Goal: Task Accomplishment & Management: Manage account settings

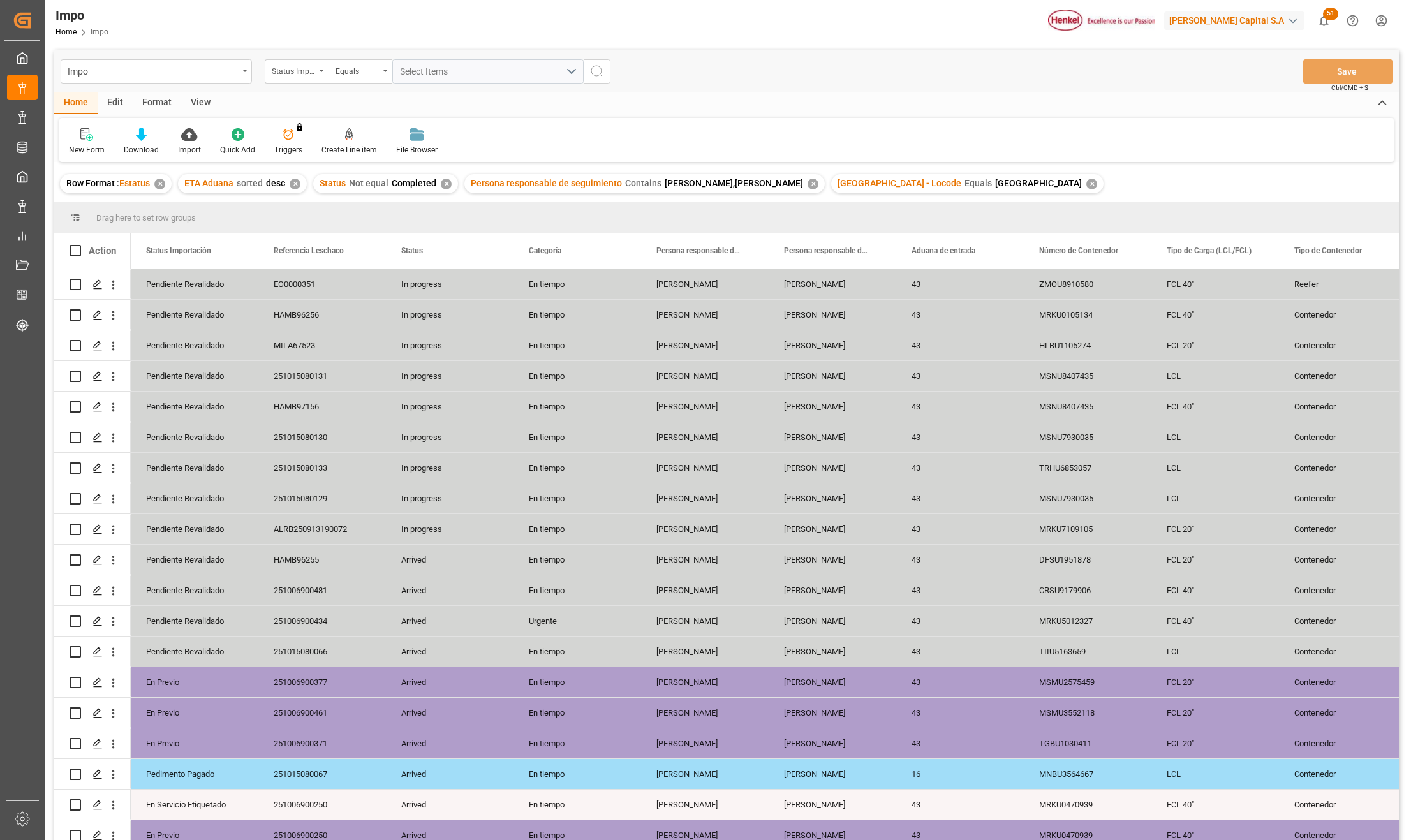
click at [203, 106] on div "View" at bounding box center [201, 103] width 39 height 22
click at [142, 141] on div "Standard Templates" at bounding box center [145, 141] width 83 height 28
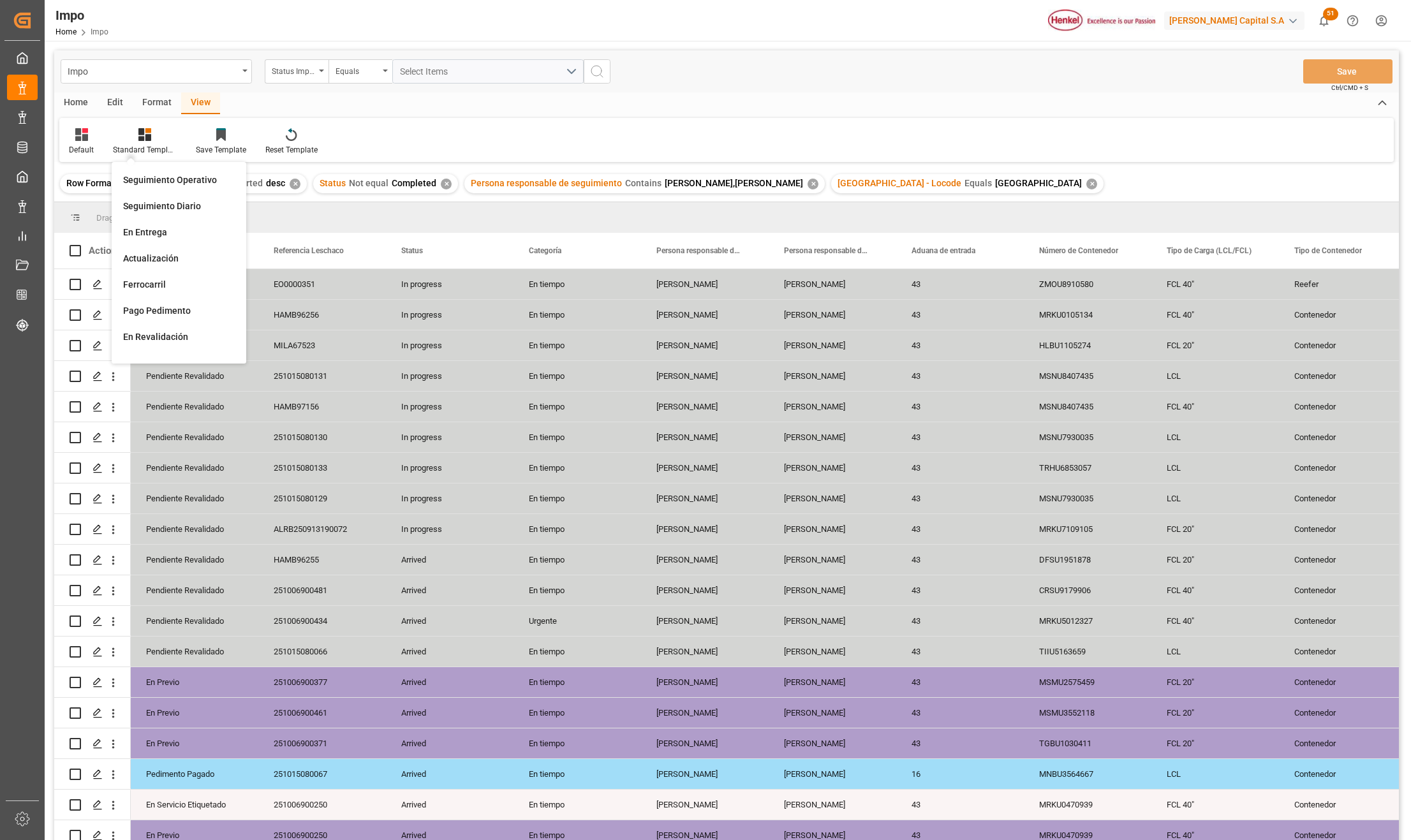
click at [157, 172] on div "Seguimiento Operativo" at bounding box center [179, 180] width 124 height 26
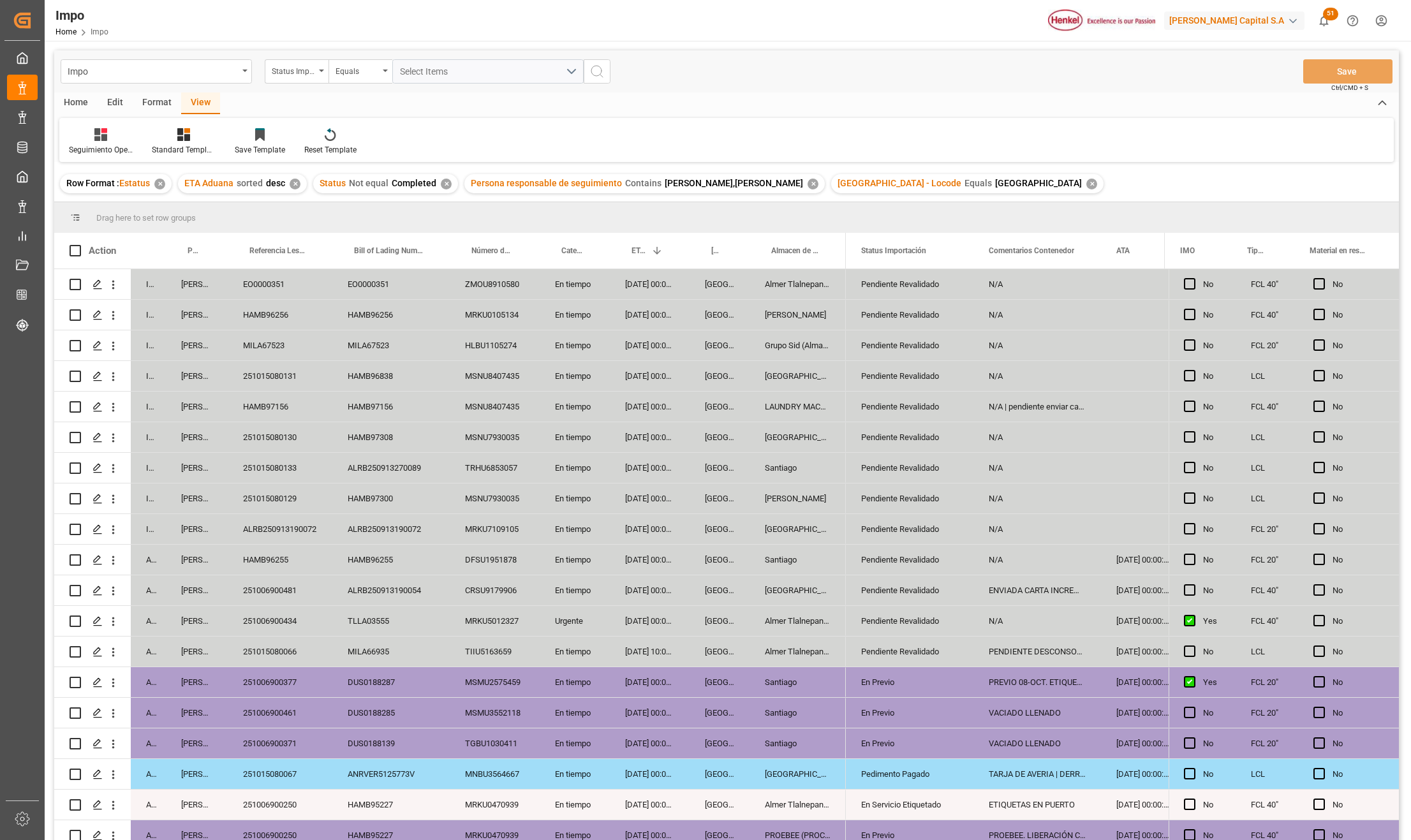
click at [1046, 372] on div "N/A" at bounding box center [1037, 376] width 127 height 30
click at [936, 370] on div "Pendiente Revalidado" at bounding box center [909, 376] width 97 height 29
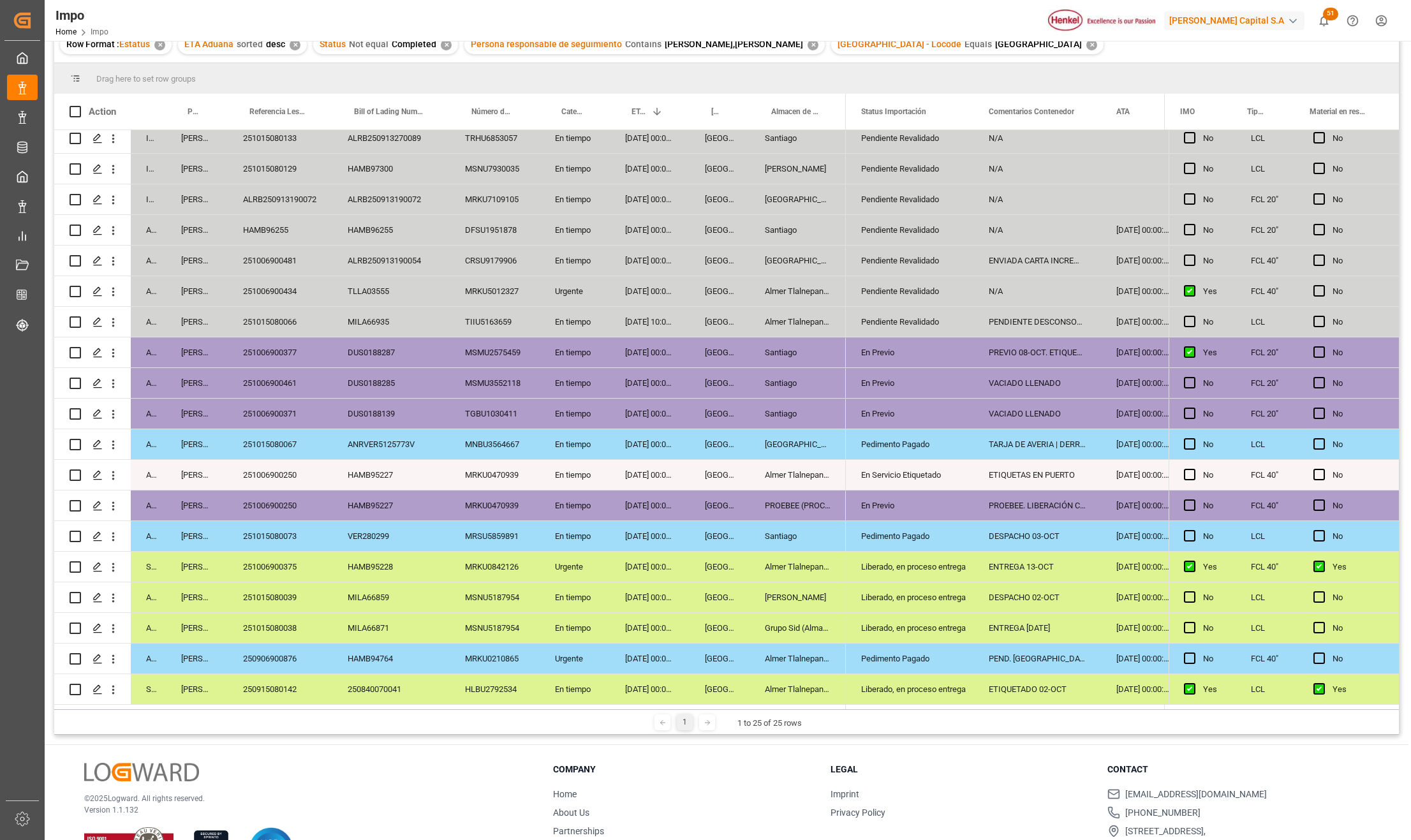
scroll to position [189, 0]
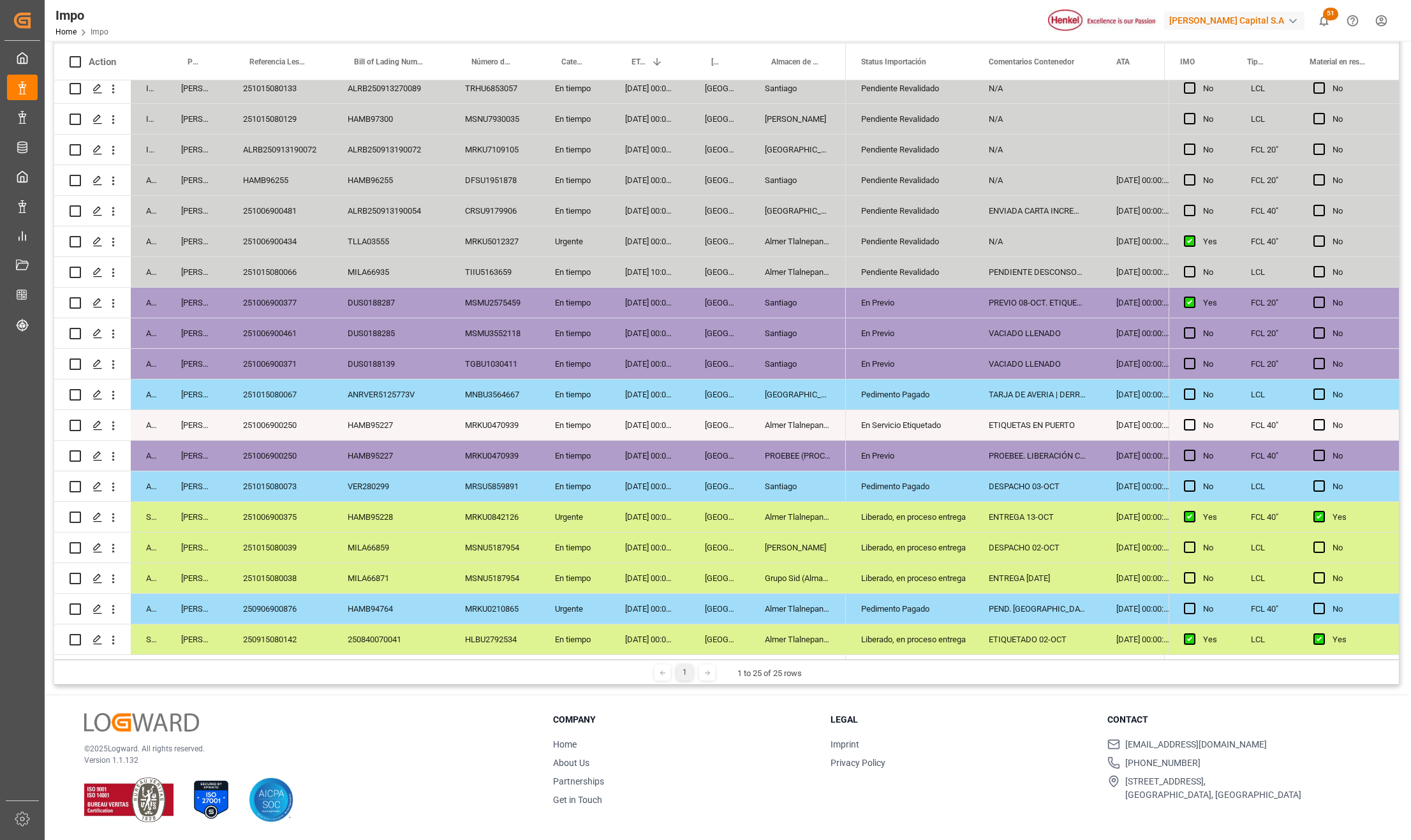
click at [583, 514] on div "Urgente" at bounding box center [574, 517] width 70 height 30
click at [446, 502] on div "HAMB95228" at bounding box center [391, 517] width 118 height 30
click at [421, 410] on div "HAMB95227" at bounding box center [391, 425] width 118 height 30
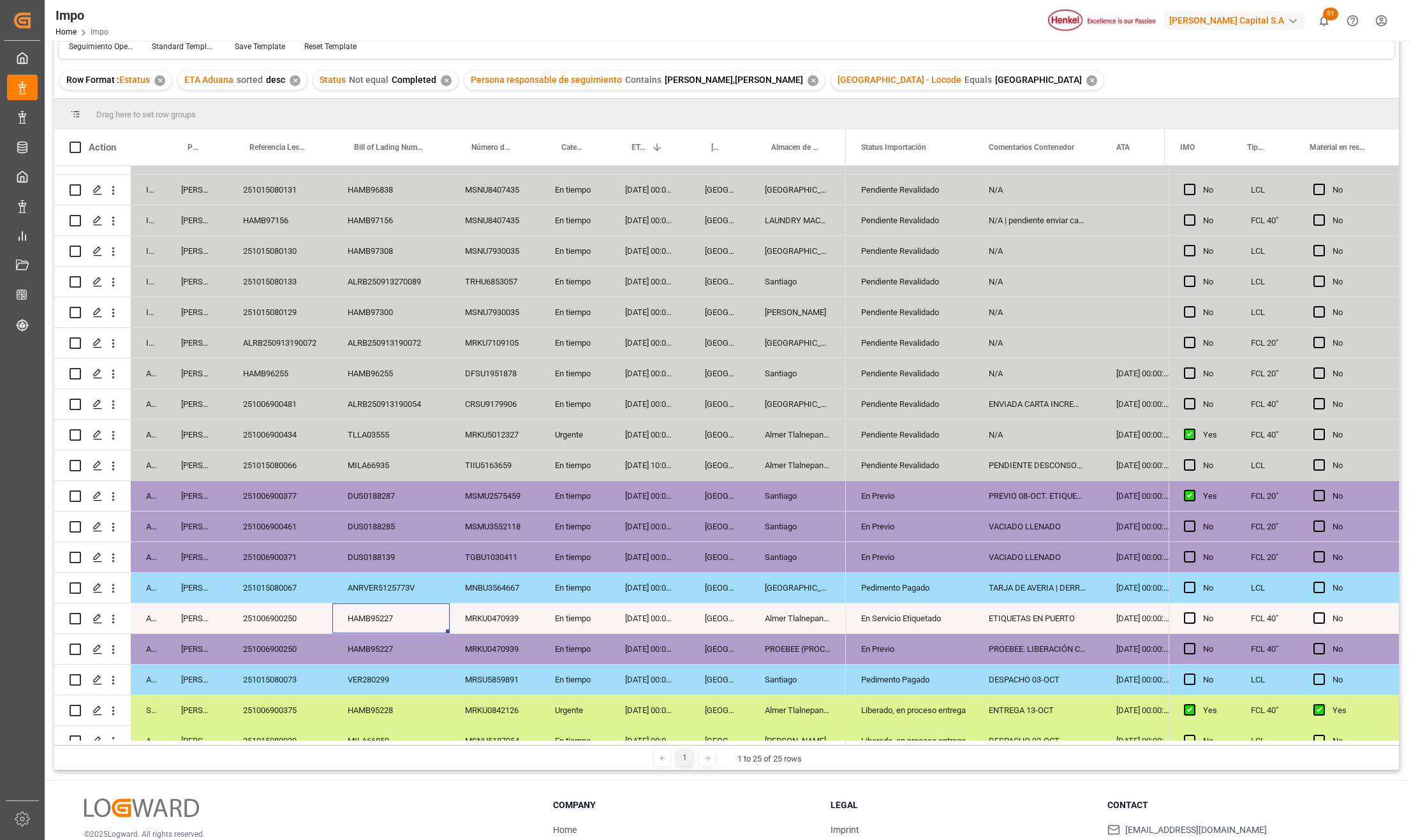
scroll to position [195, 0]
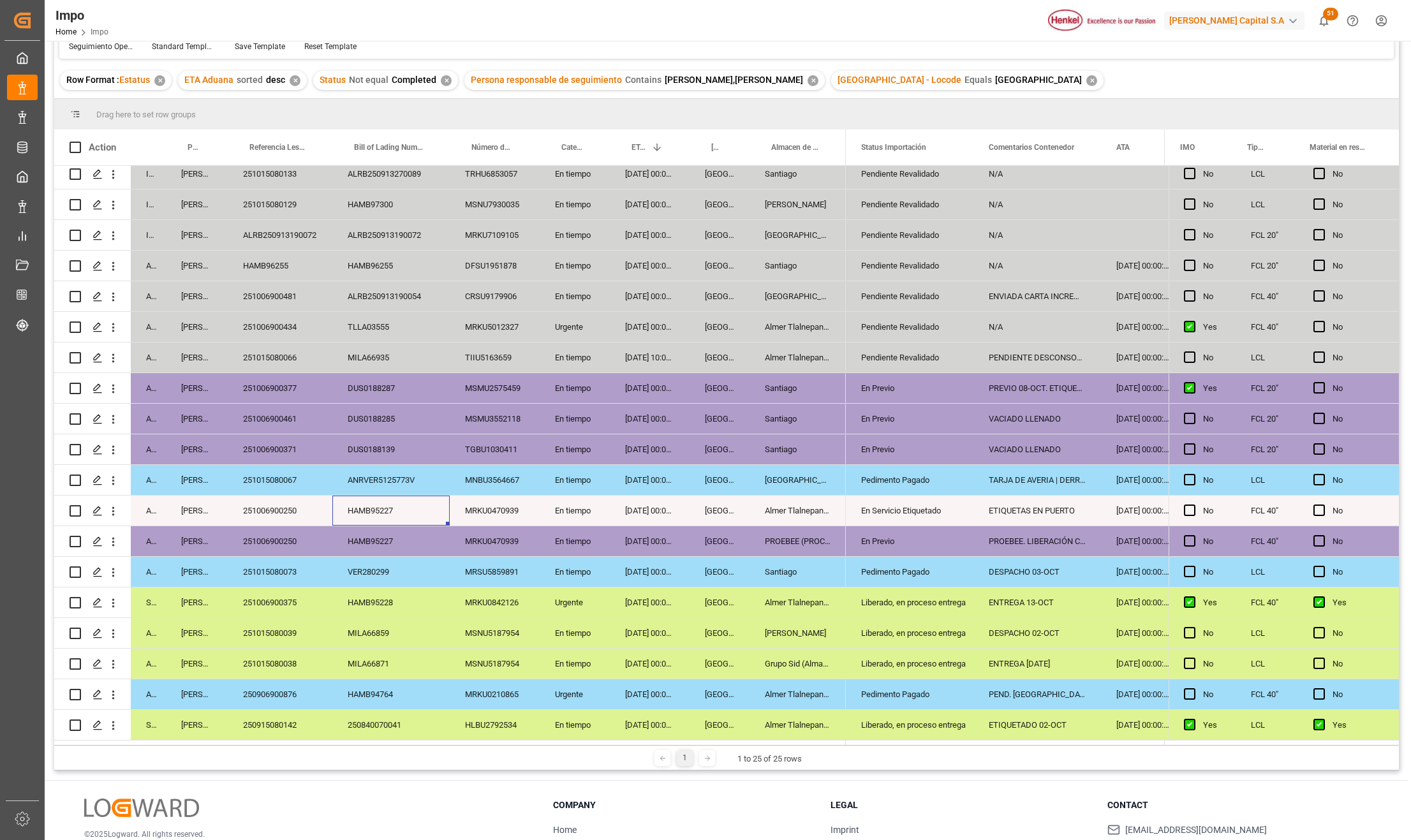
click at [285, 478] on div "251015080067" at bounding box center [280, 480] width 105 height 30
click at [299, 510] on div "251006900250" at bounding box center [280, 511] width 105 height 30
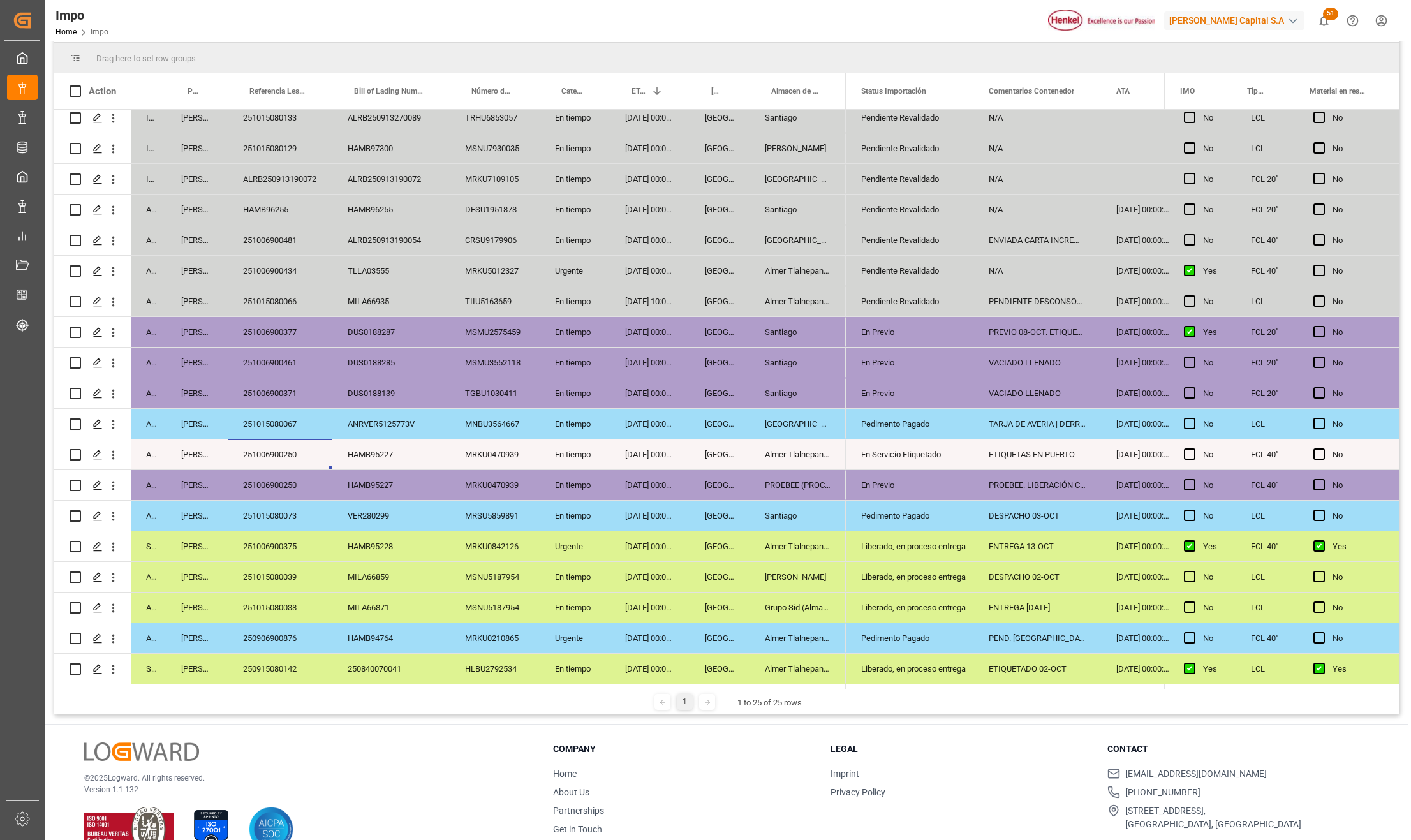
scroll to position [189, 0]
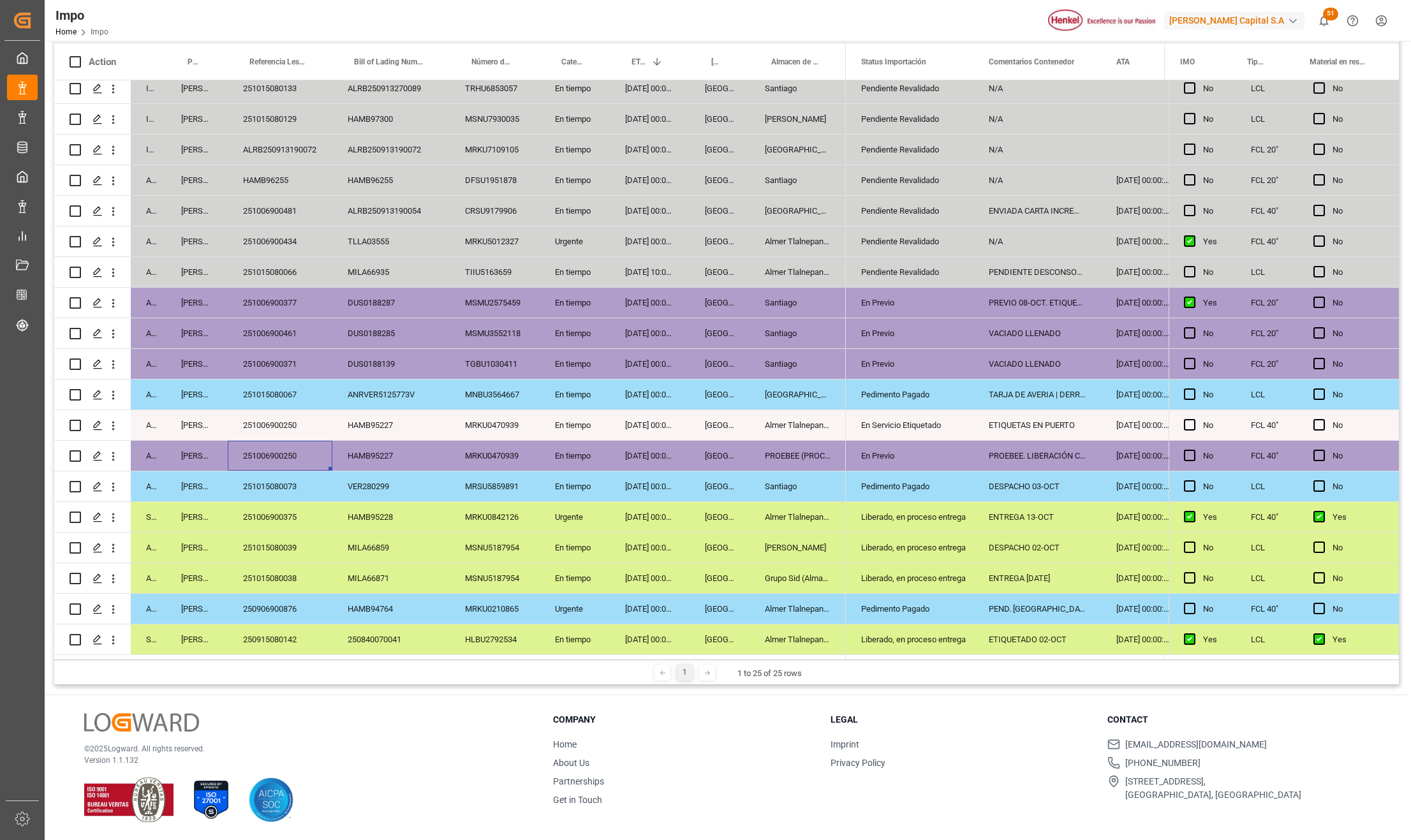
click at [276, 457] on div "251006900250" at bounding box center [280, 455] width 105 height 30
click at [279, 421] on div "251006900250" at bounding box center [280, 425] width 105 height 30
click at [918, 447] on div "En Previo" at bounding box center [909, 455] width 97 height 29
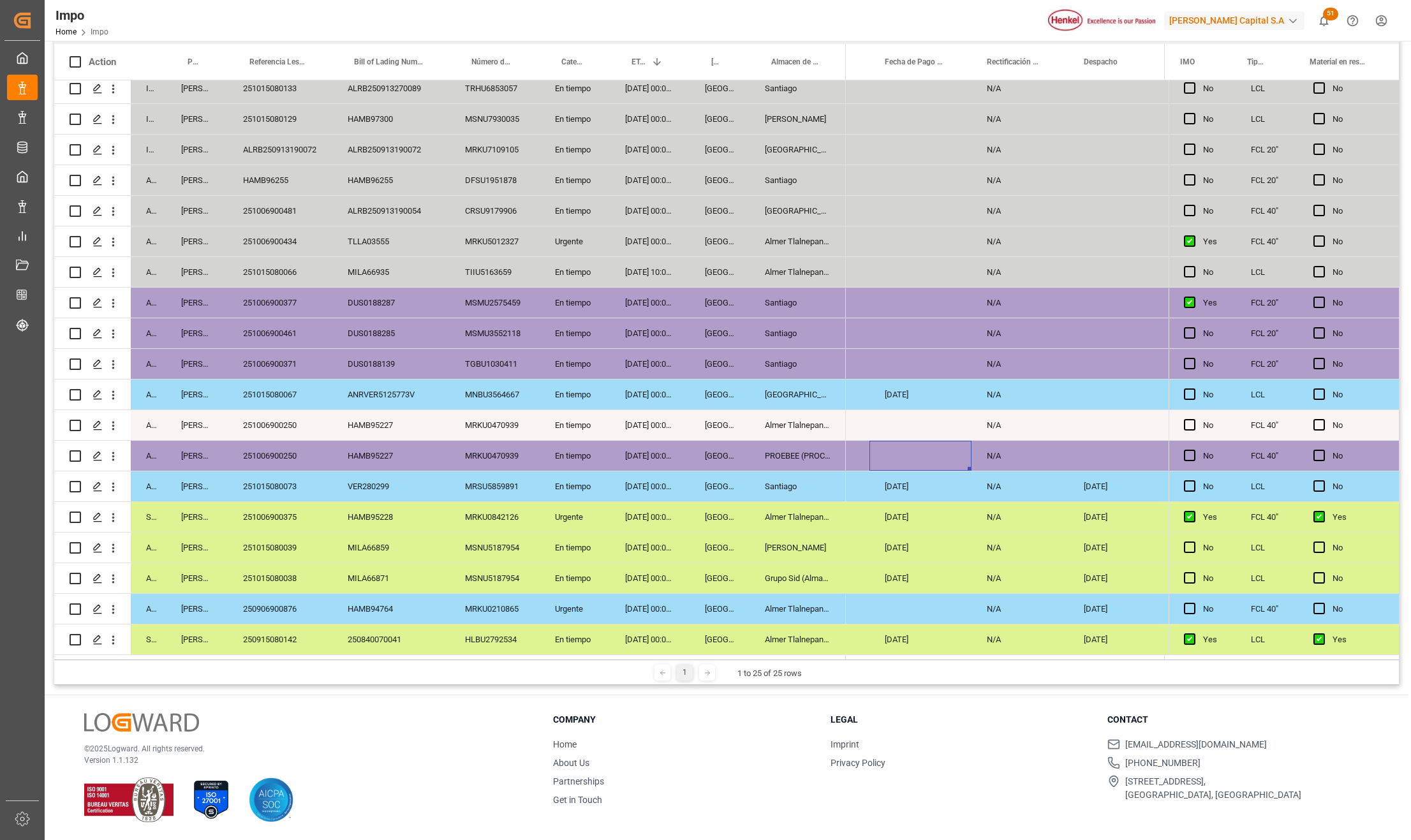
scroll to position [0, 2558]
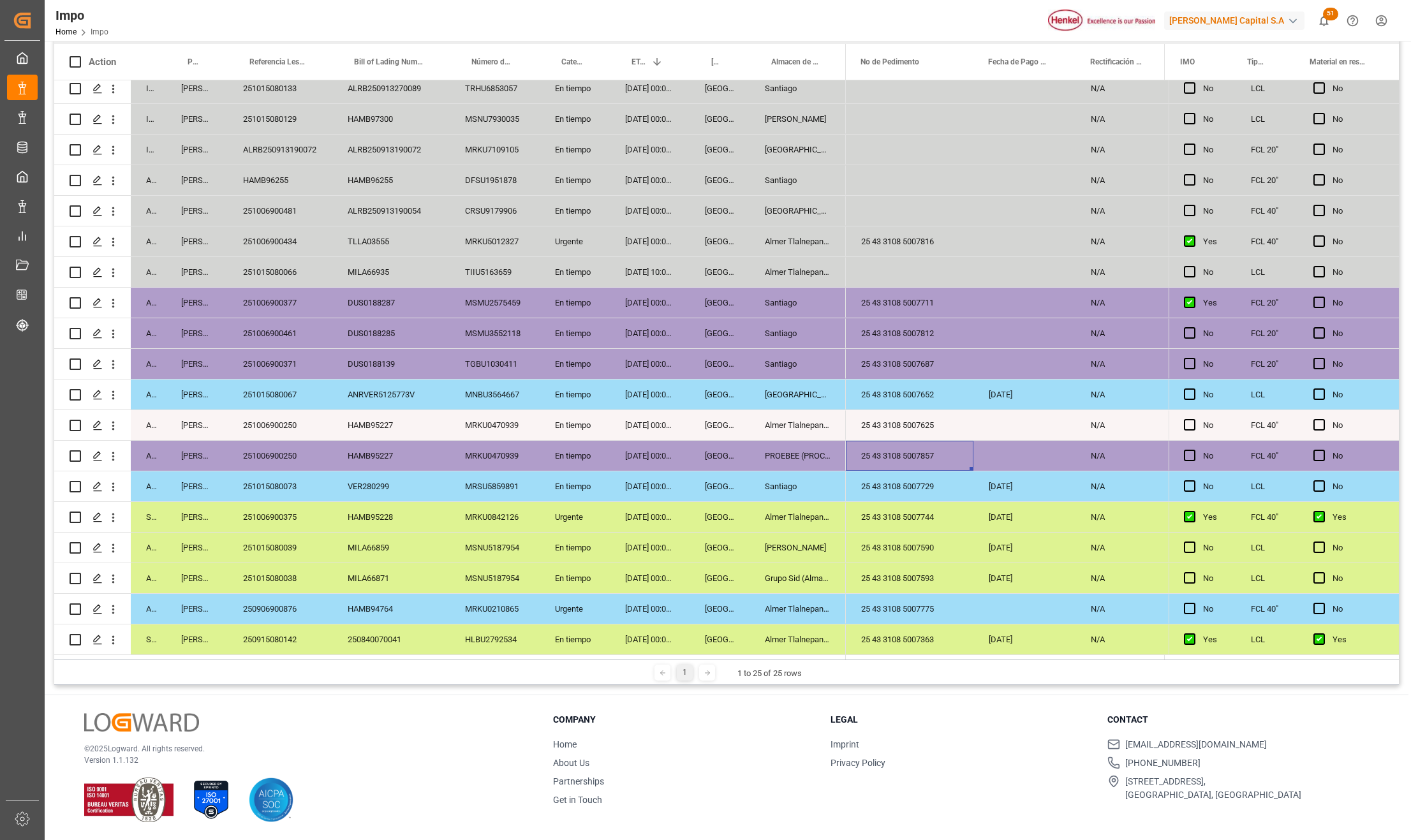
click at [912, 454] on div "25 43 3108 5007857" at bounding box center [909, 455] width 127 height 30
click at [912, 453] on input "25 43 3108 5007857" at bounding box center [909, 463] width 107 height 24
click at [918, 455] on input "25 43 3108 5007857" at bounding box center [909, 463] width 107 height 24
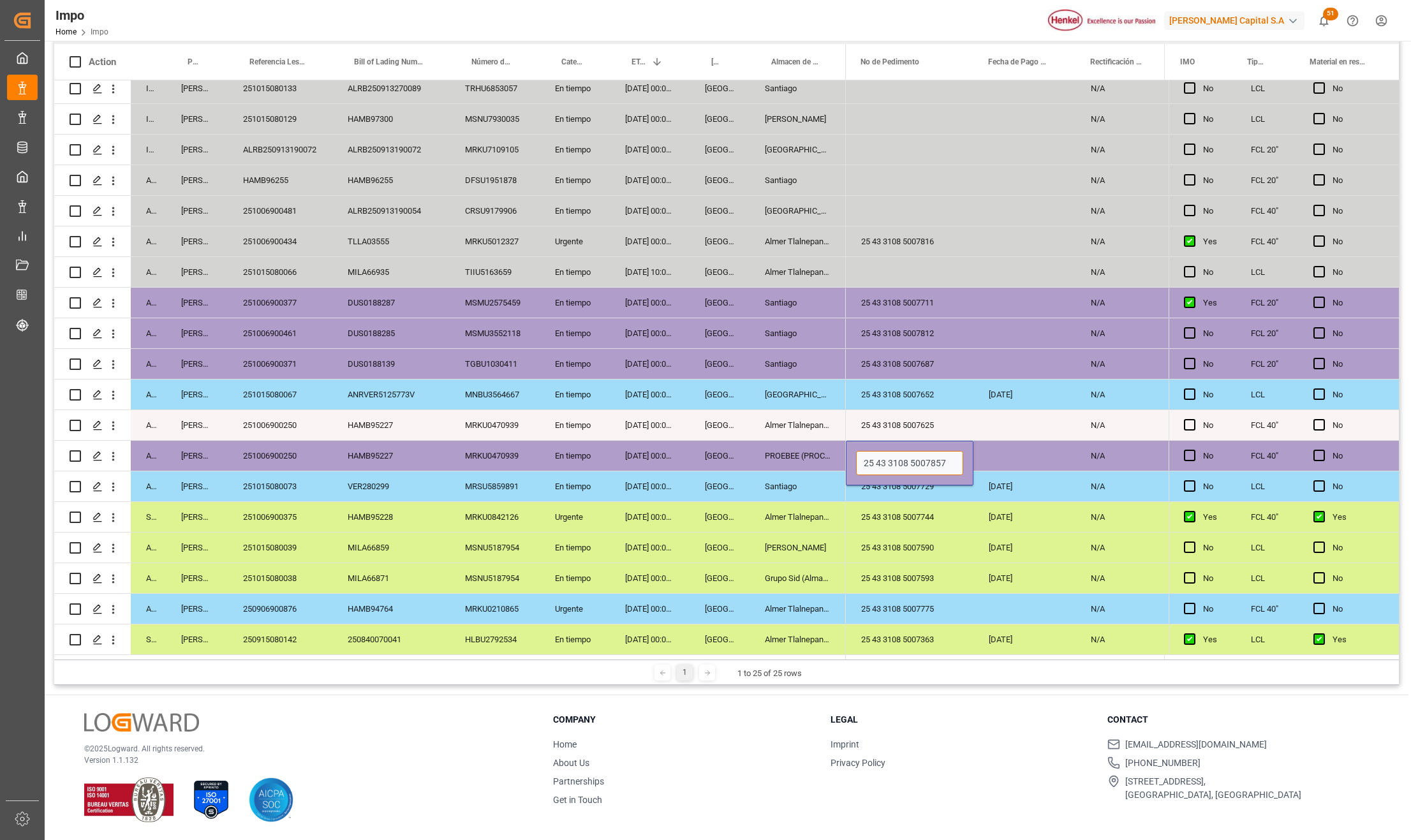
click at [918, 455] on input "25 43 3108 5007857" at bounding box center [909, 463] width 107 height 24
click at [919, 457] on input "25 43 3108 5007857" at bounding box center [909, 463] width 107 height 24
click at [914, 457] on input "25 43 3108 5007857" at bounding box center [909, 463] width 107 height 24
drag, startPoint x: 908, startPoint y: 459, endPoint x: 932, endPoint y: 457, distance: 24.1
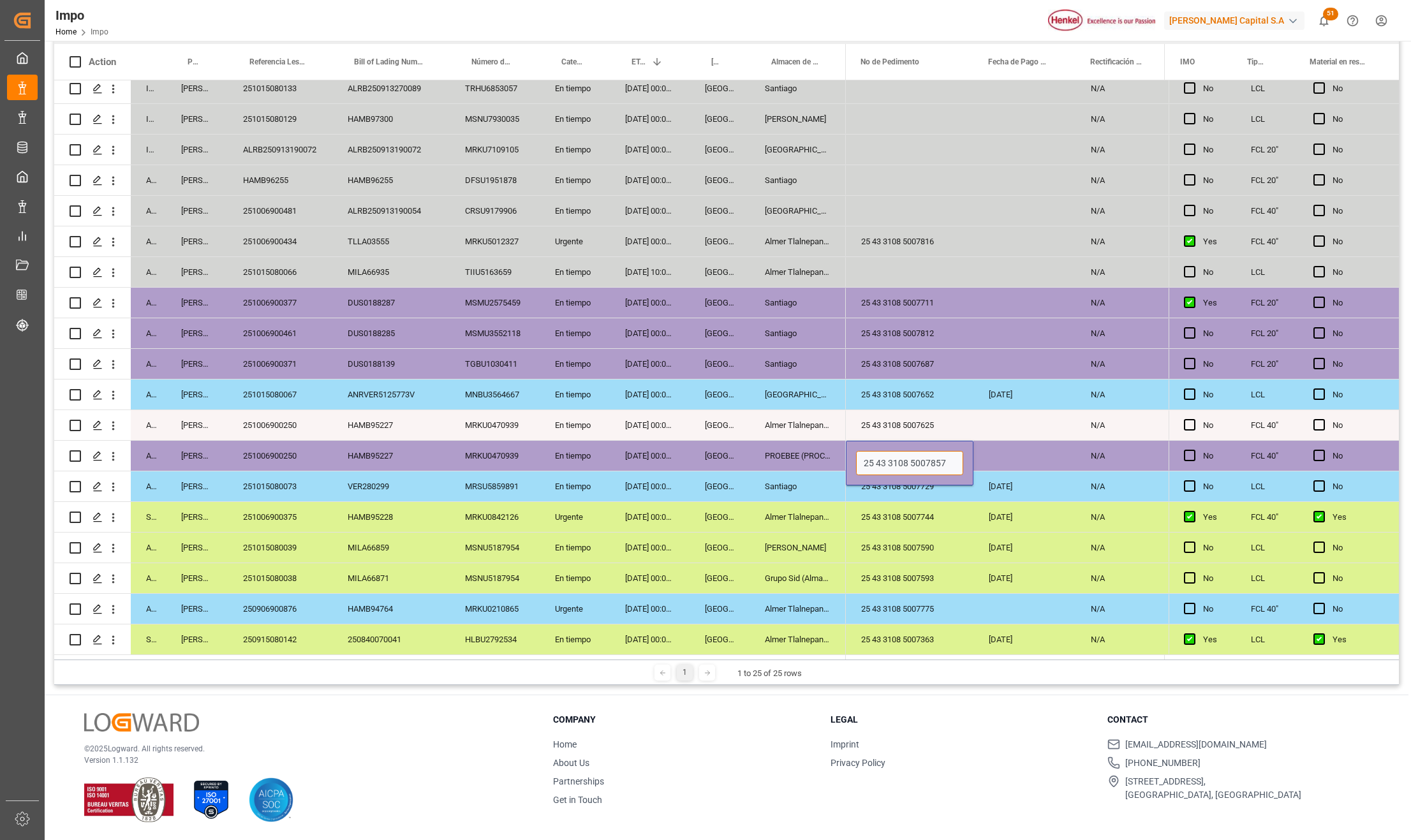
click at [947, 460] on input "25 43 3108 5007857" at bounding box center [909, 463] width 107 height 24
click at [600, 490] on div "En tiempo" at bounding box center [574, 486] width 70 height 30
click at [111, 449] on icon "open menu" at bounding box center [113, 456] width 13 height 13
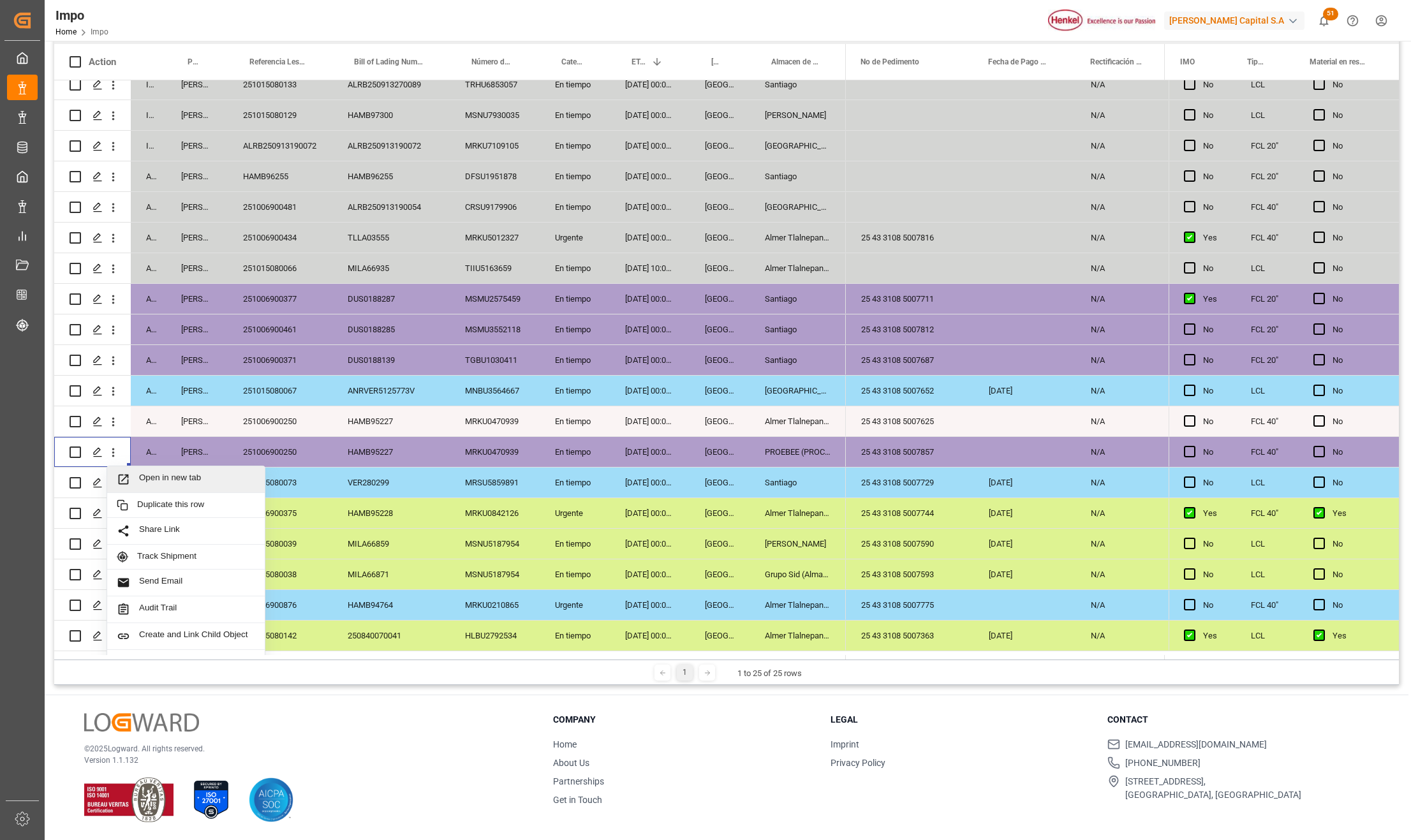
click at [139, 472] on span "Open in new tab" at bounding box center [197, 479] width 116 height 13
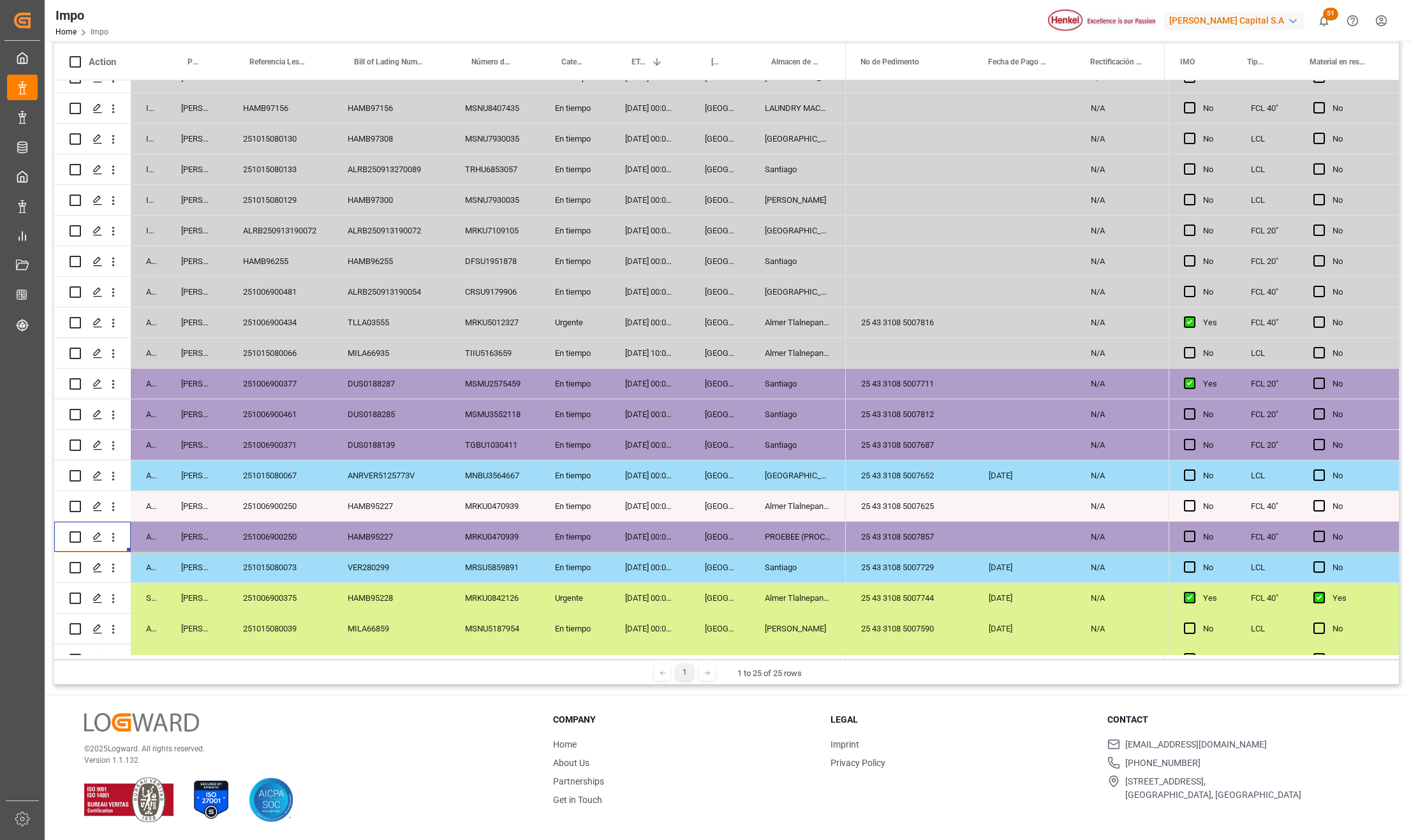
scroll to position [195, 0]
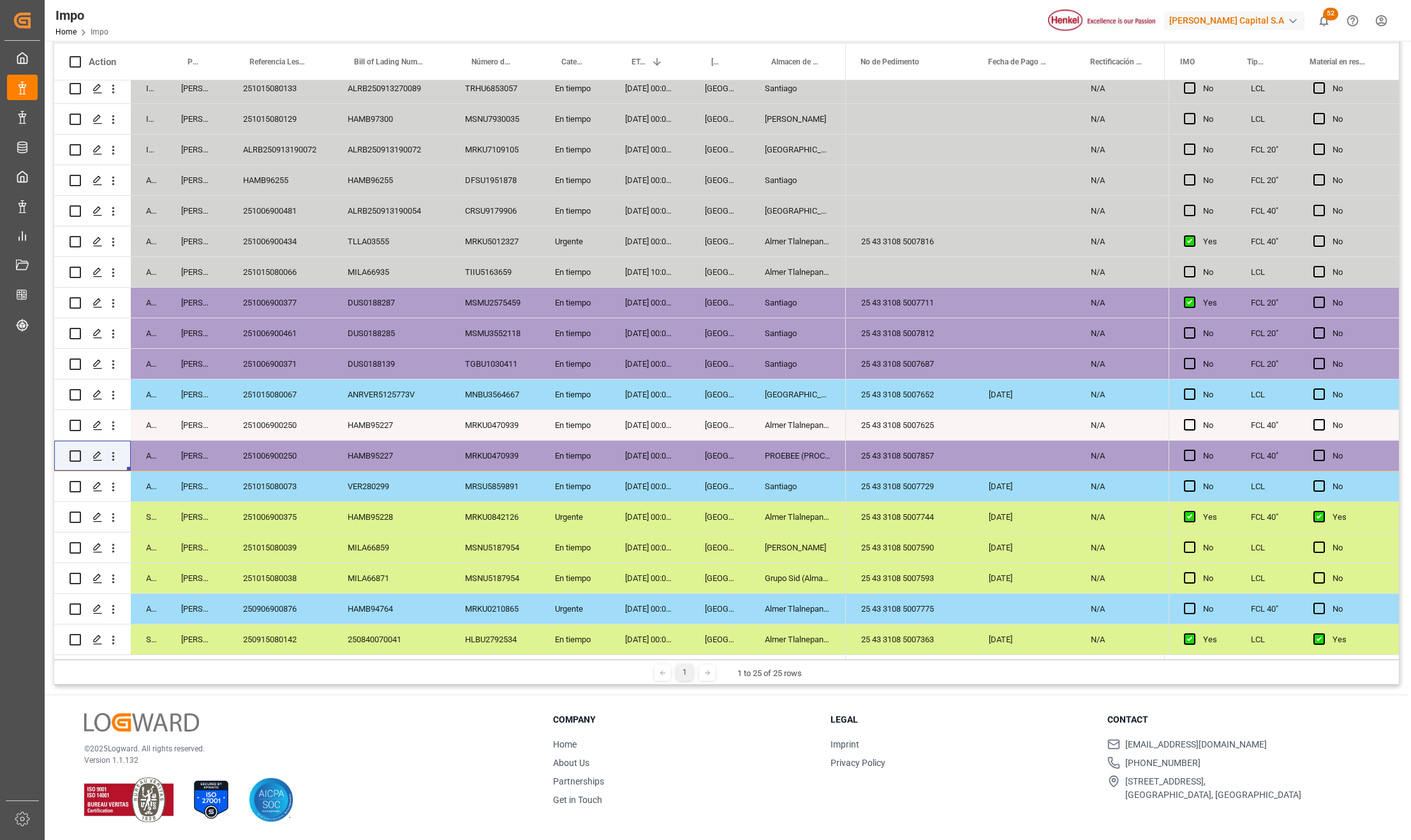
click at [879, 514] on div "25 43 3108 5007744" at bounding box center [909, 517] width 127 height 30
click at [789, 486] on div "Santiago" at bounding box center [798, 486] width 97 height 30
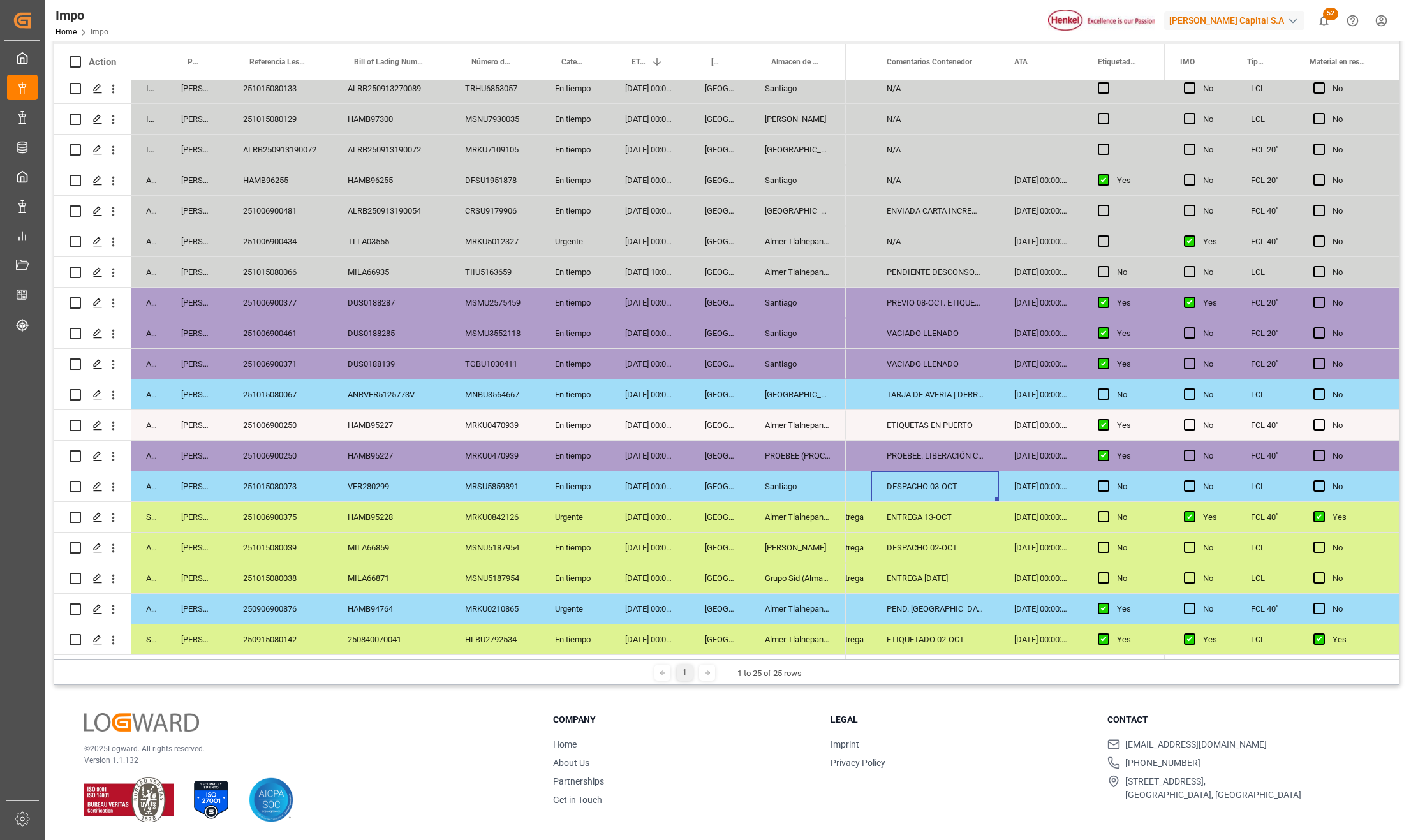
scroll to position [0, 0]
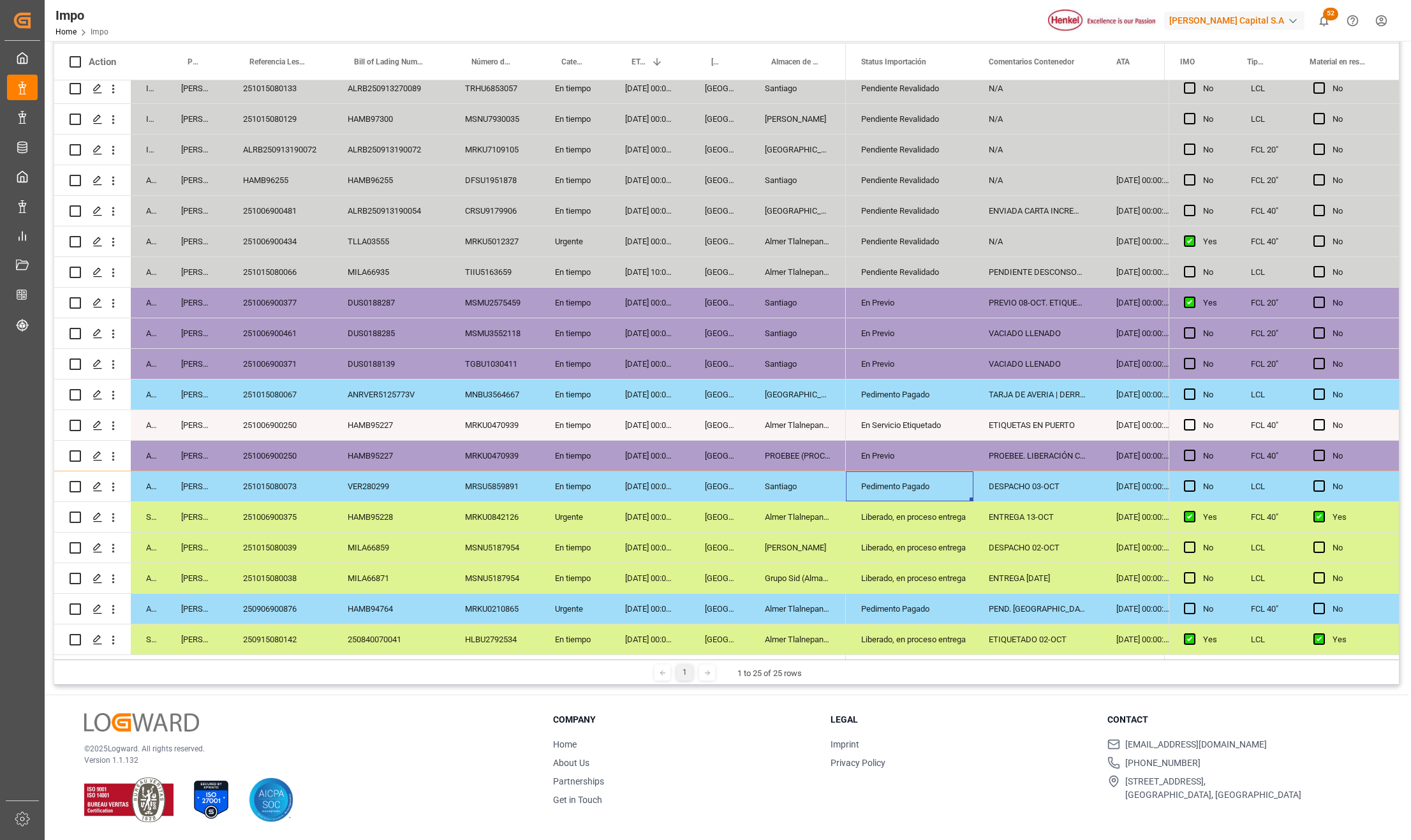
click at [791, 479] on div "Santiago" at bounding box center [798, 486] width 97 height 30
click at [410, 477] on div "VER280299" at bounding box center [391, 486] width 118 height 30
click at [284, 475] on div "251015080073" at bounding box center [280, 486] width 105 height 30
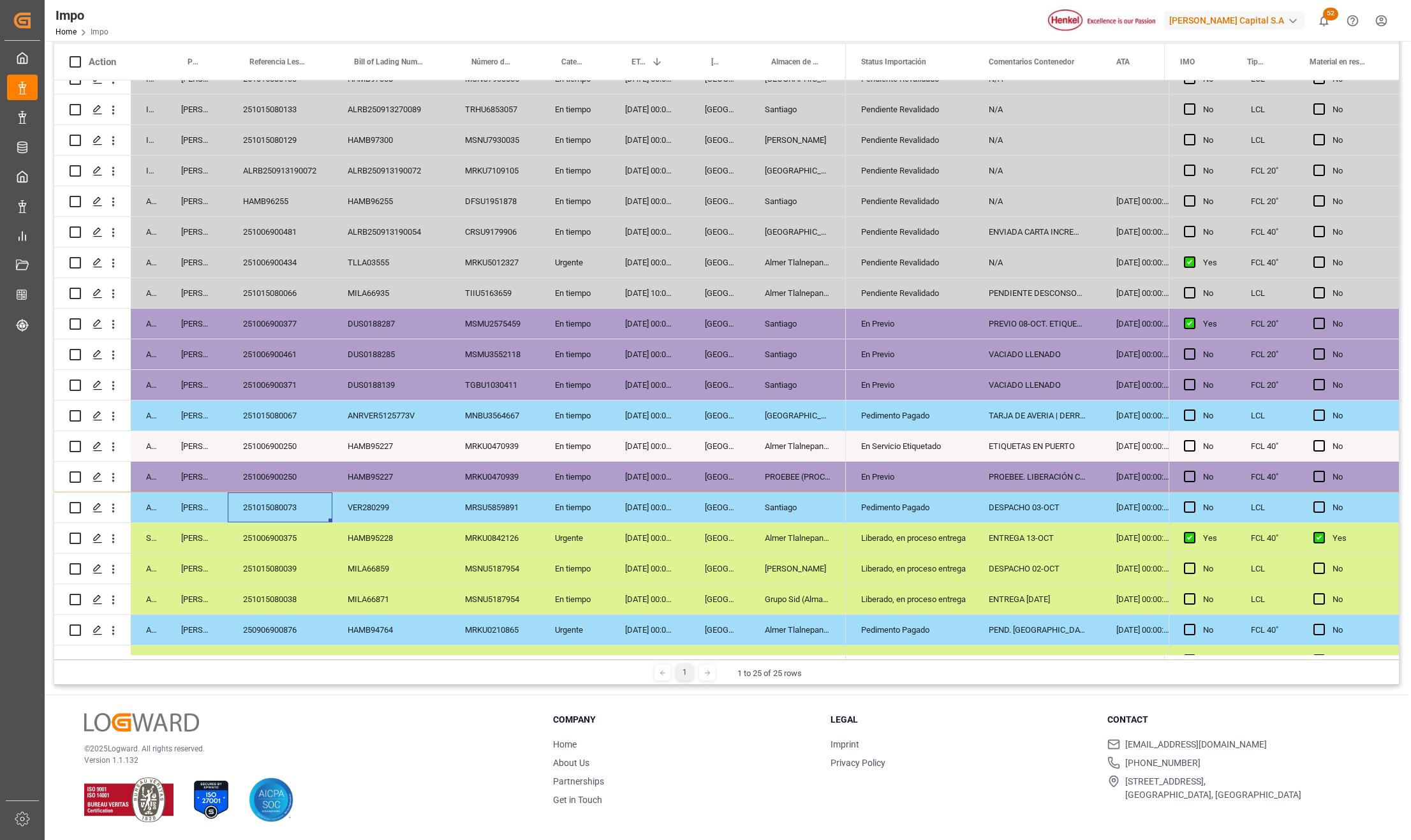
scroll to position [195, 0]
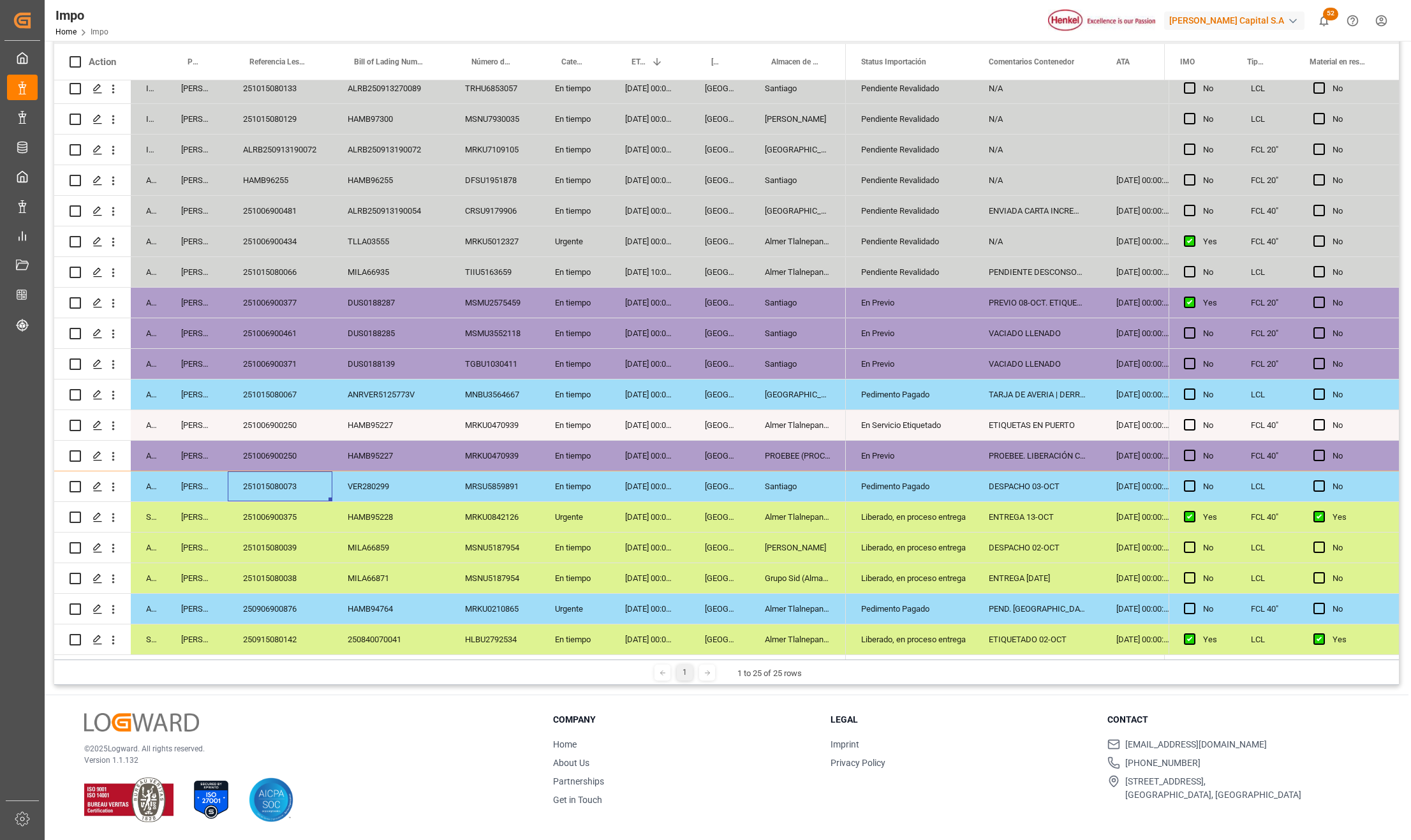
click at [417, 359] on div "DUS0188139" at bounding box center [391, 364] width 118 height 30
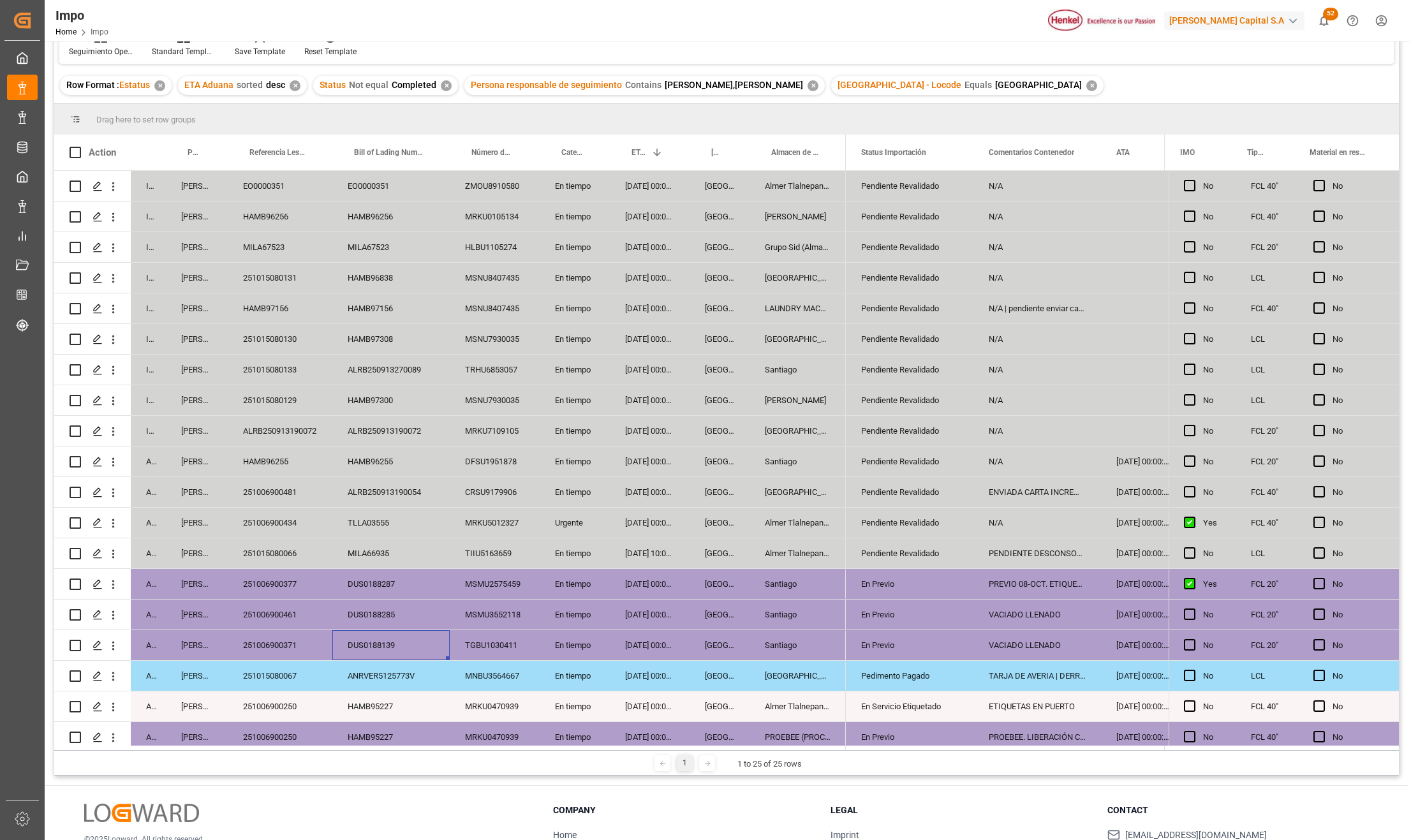
scroll to position [0, 0]
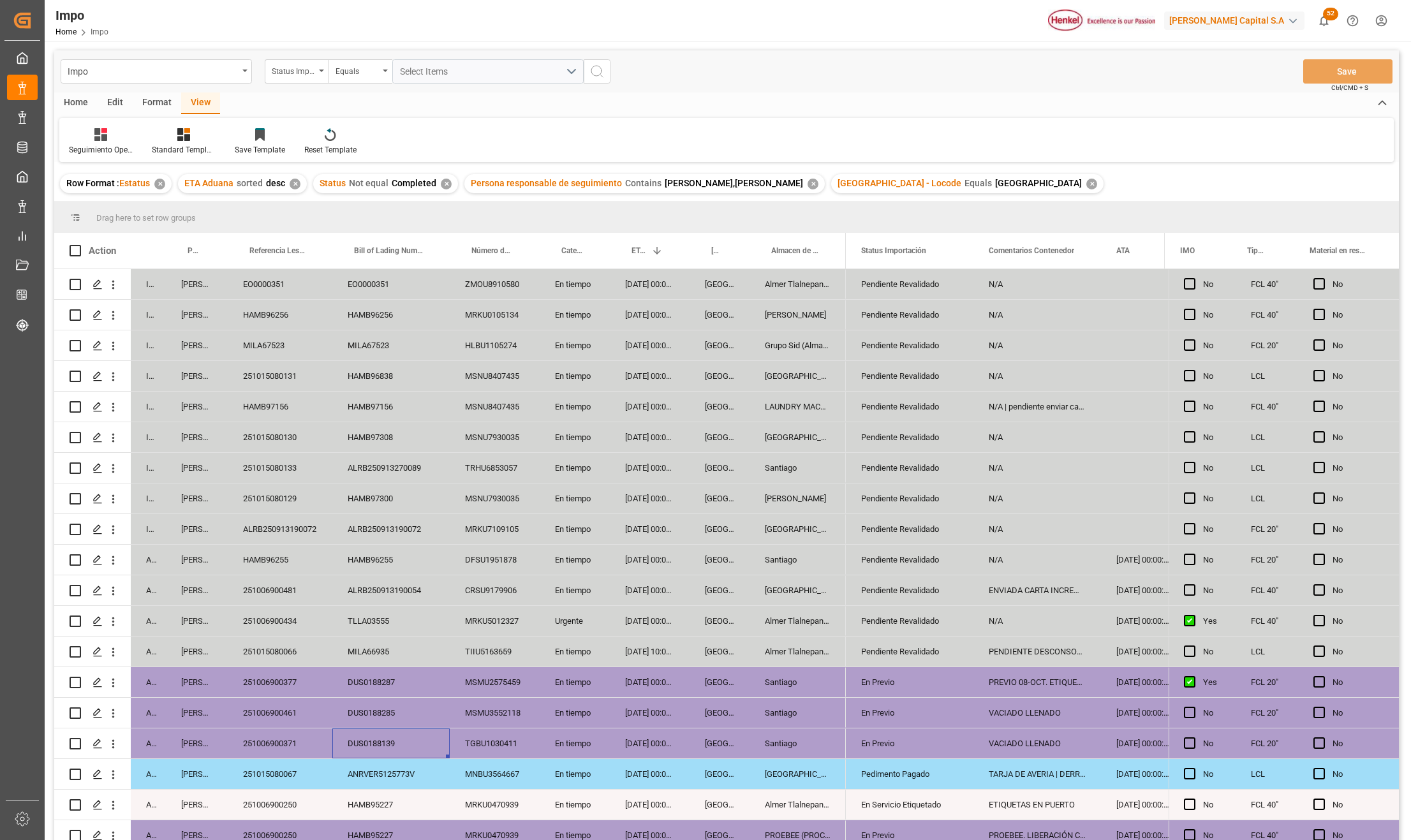
click at [274, 276] on div "EO0000351" at bounding box center [280, 284] width 105 height 30
click at [806, 290] on div "Almer Tlalnepantla" at bounding box center [798, 284] width 97 height 30
click at [115, 281] on icon "open menu" at bounding box center [113, 284] width 13 height 13
click at [115, 287] on icon "open menu" at bounding box center [113, 284] width 13 height 13
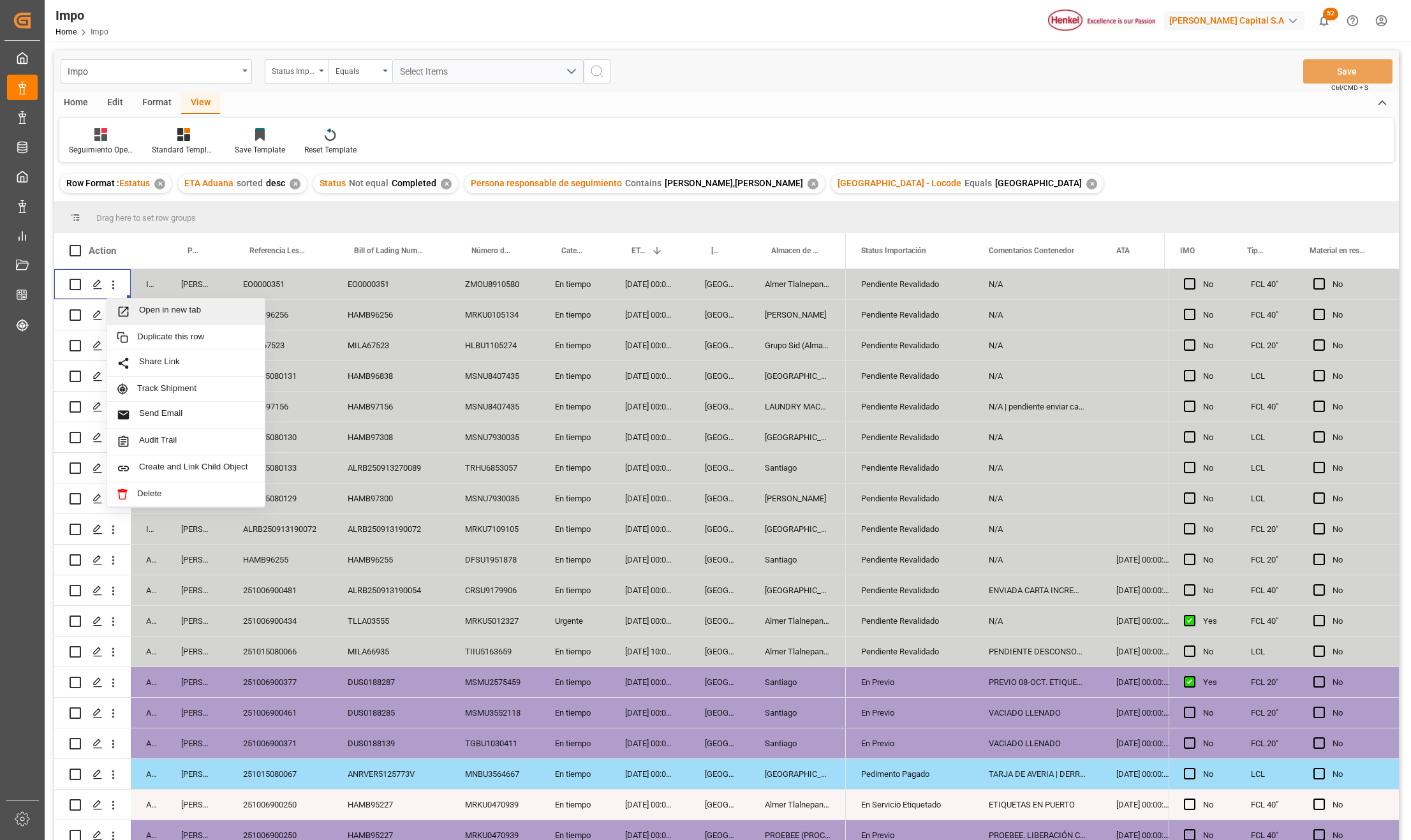
click at [138, 317] on span "Press SPACE to select this row." at bounding box center [128, 311] width 22 height 13
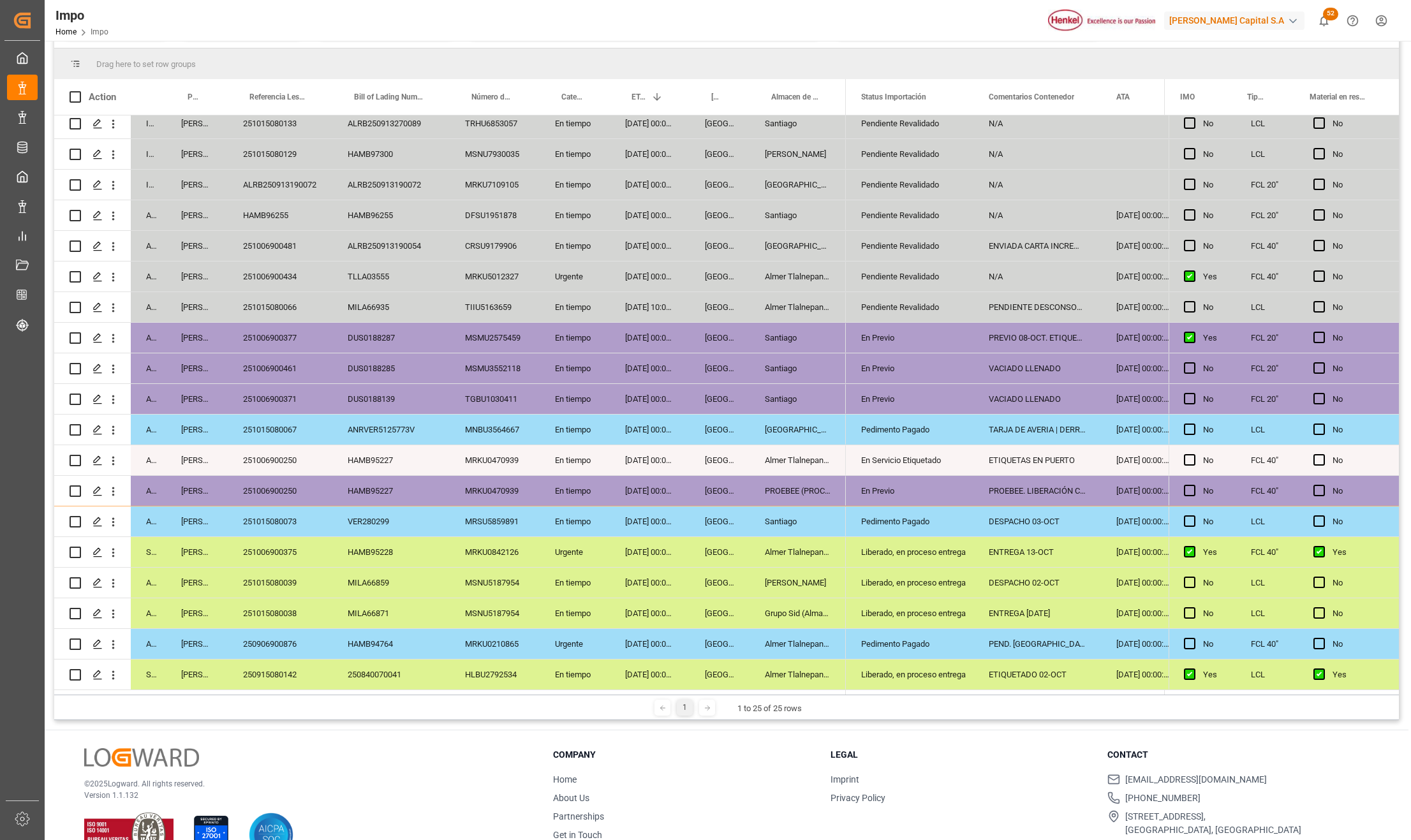
scroll to position [189, 0]
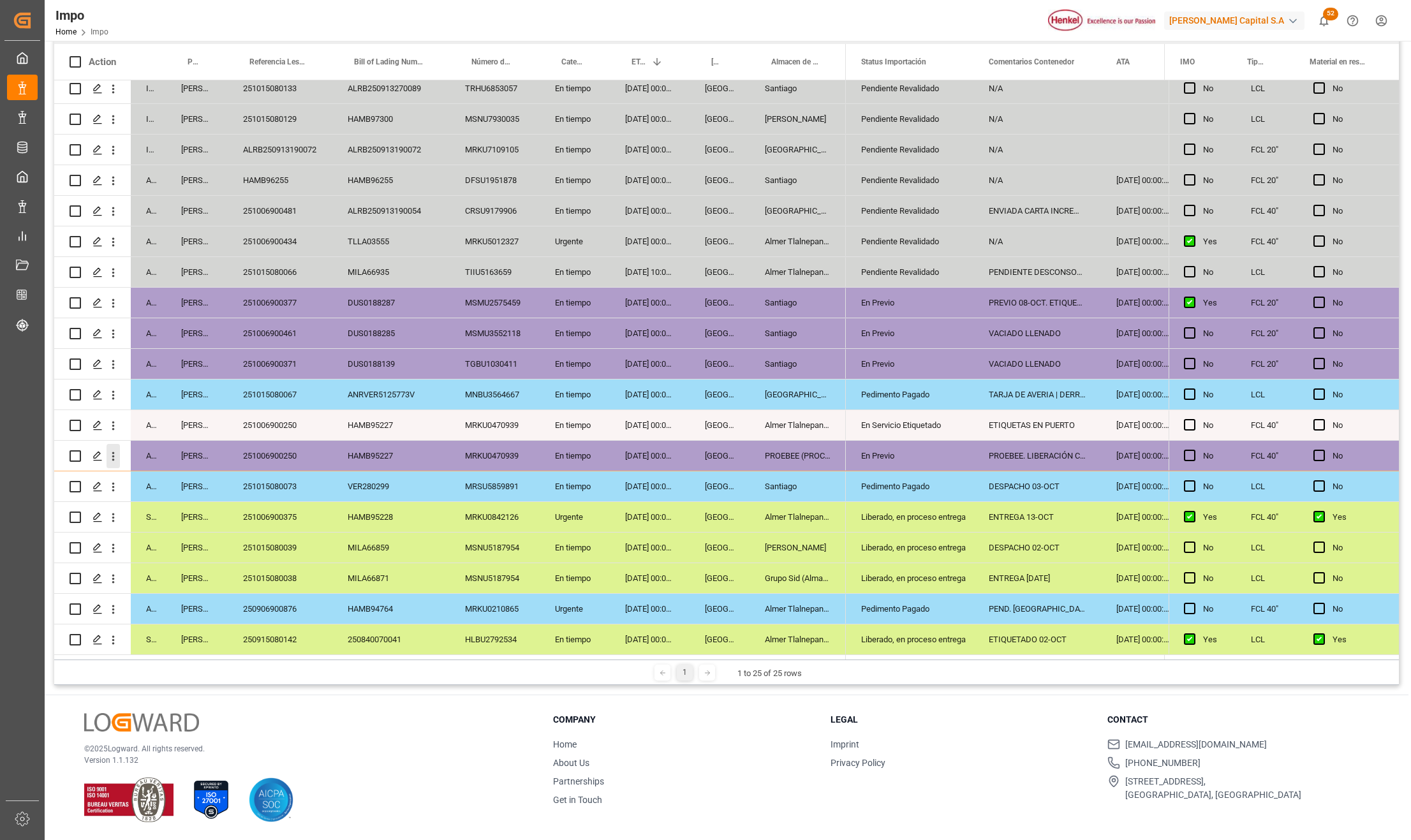
drag, startPoint x: 115, startPoint y: 453, endPoint x: 121, endPoint y: 457, distance: 7.2
click at [115, 453] on icon "open menu" at bounding box center [113, 456] width 13 height 13
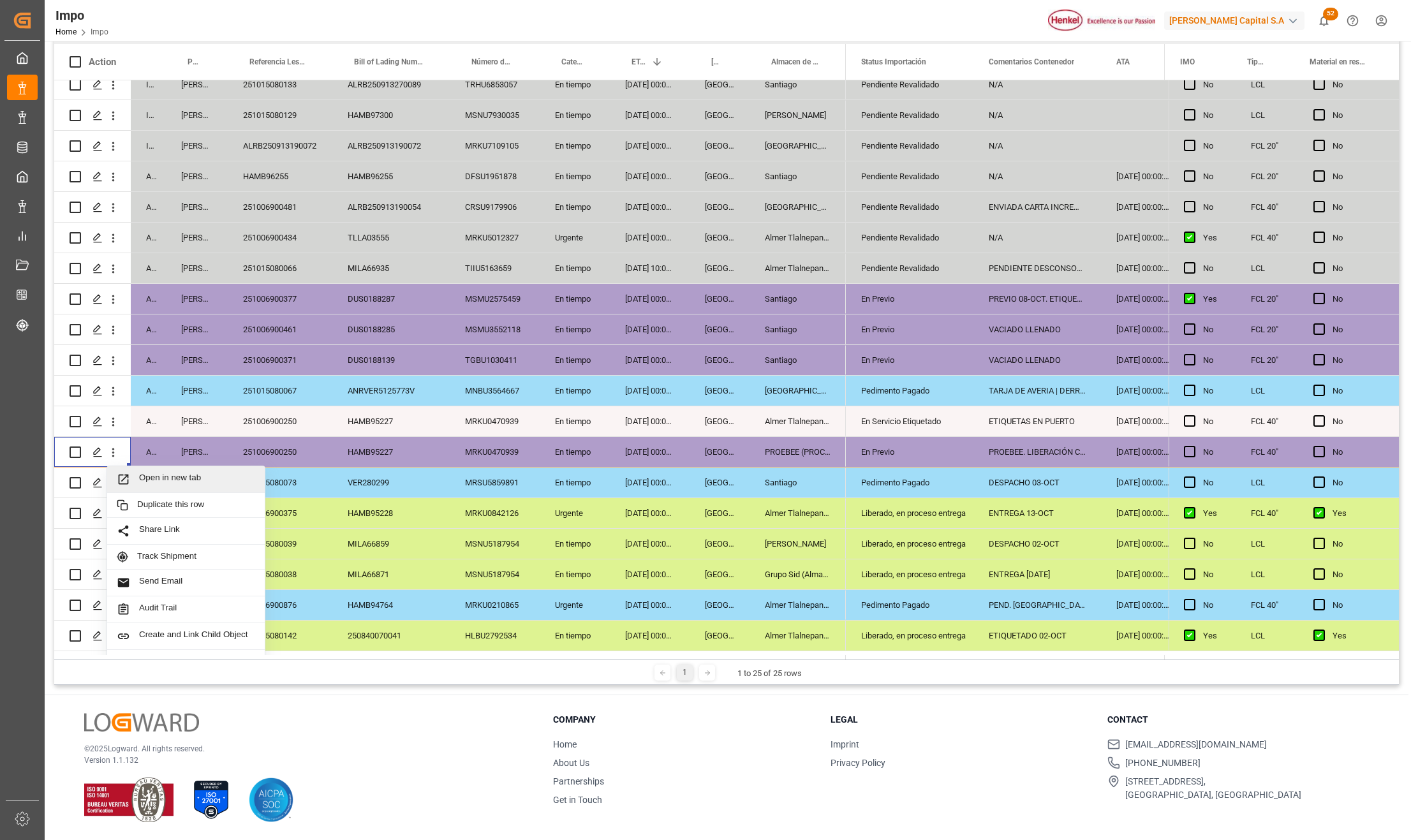
click at [136, 478] on span "Press SPACE to select this row." at bounding box center [128, 479] width 22 height 13
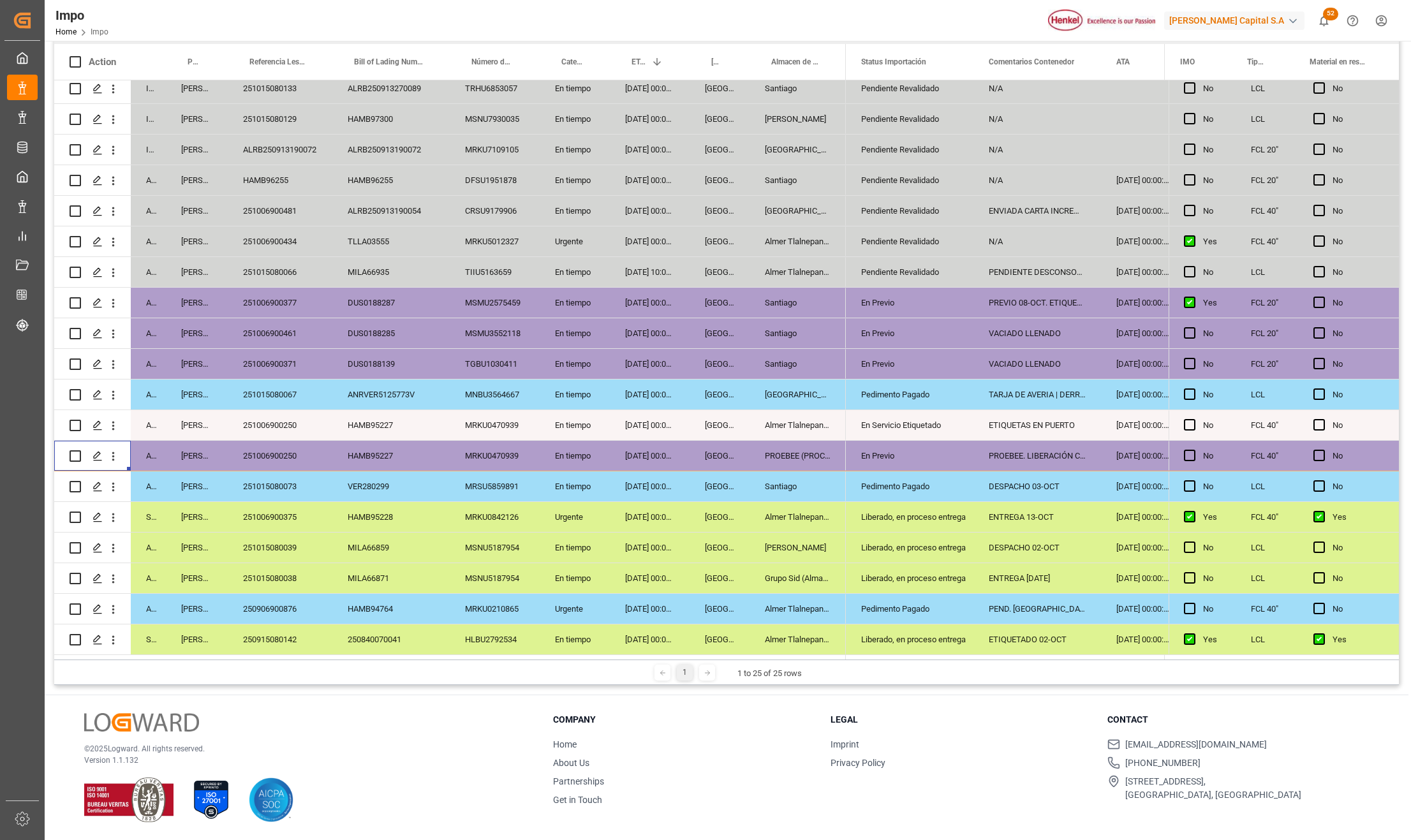
click at [284, 423] on div "251006900250" at bounding box center [280, 425] width 105 height 30
click at [1072, 421] on div "ETIQUETAS EN PUERTO" at bounding box center [1037, 425] width 127 height 30
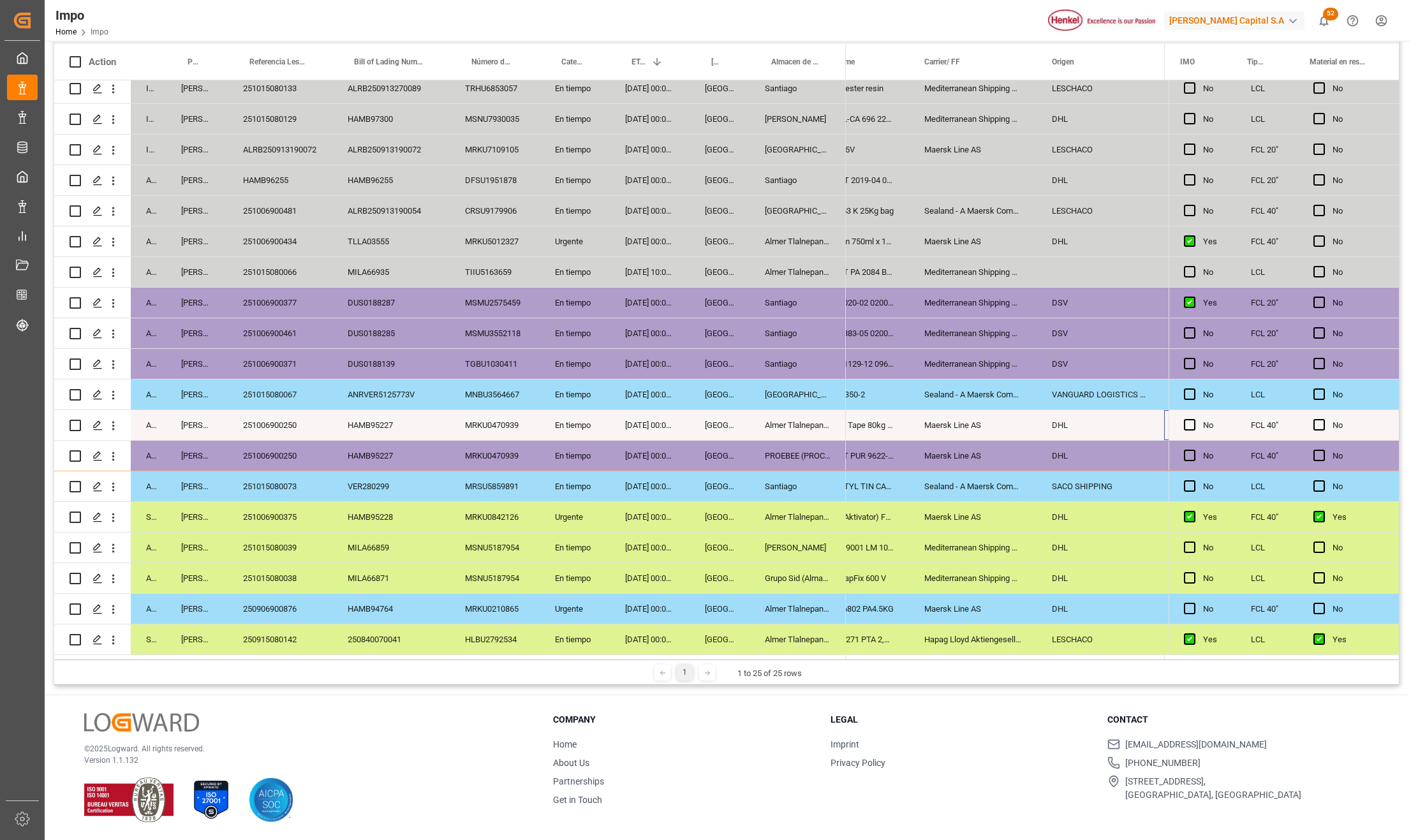
scroll to position [0, 1222]
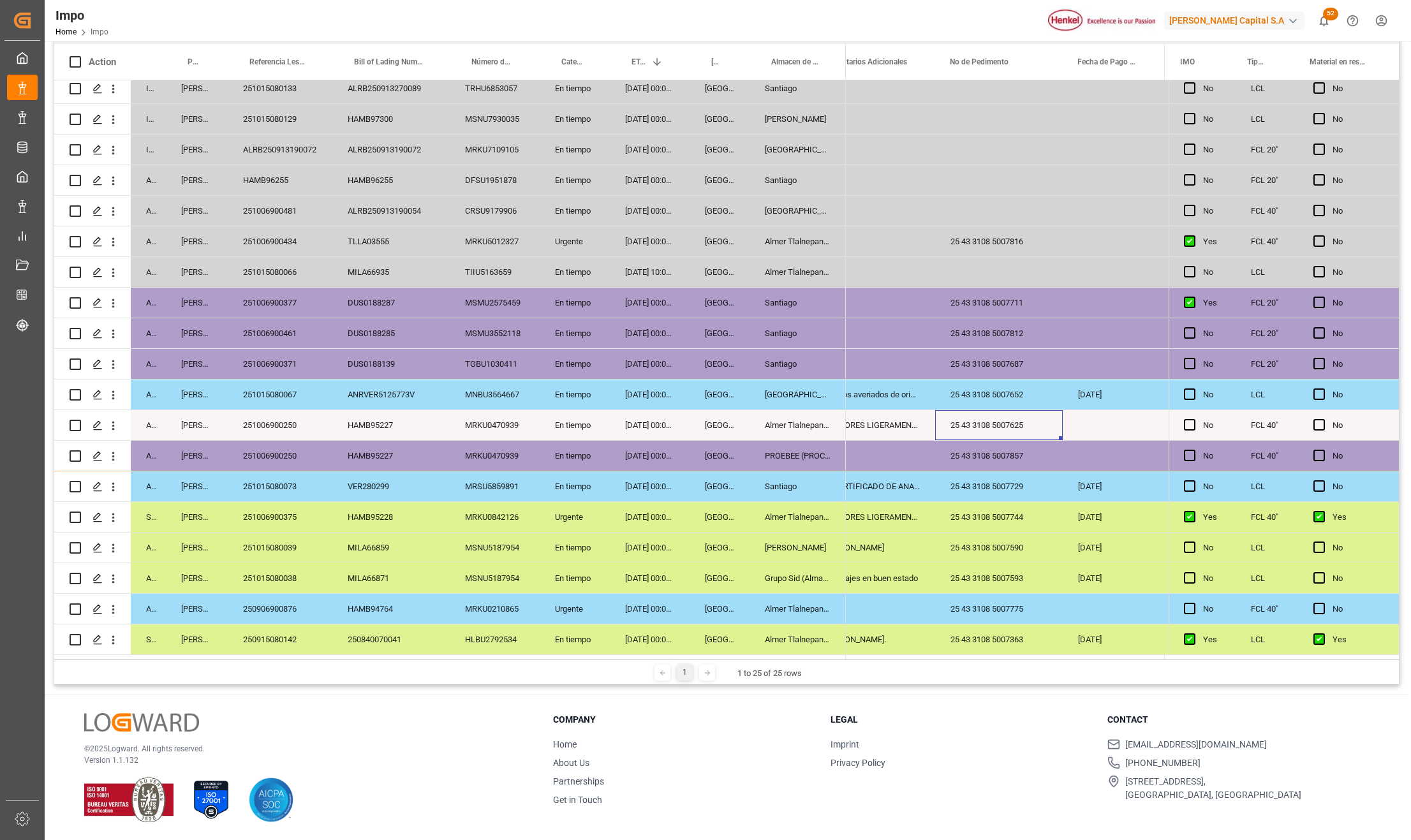
click at [1022, 423] on div "25 43 3108 5007625" at bounding box center [998, 425] width 127 height 30
click at [1022, 427] on input "25 43 3108 5007625" at bounding box center [998, 432] width 107 height 24
click at [829, 427] on div "Almer Tlalnepantla" at bounding box center [798, 425] width 97 height 30
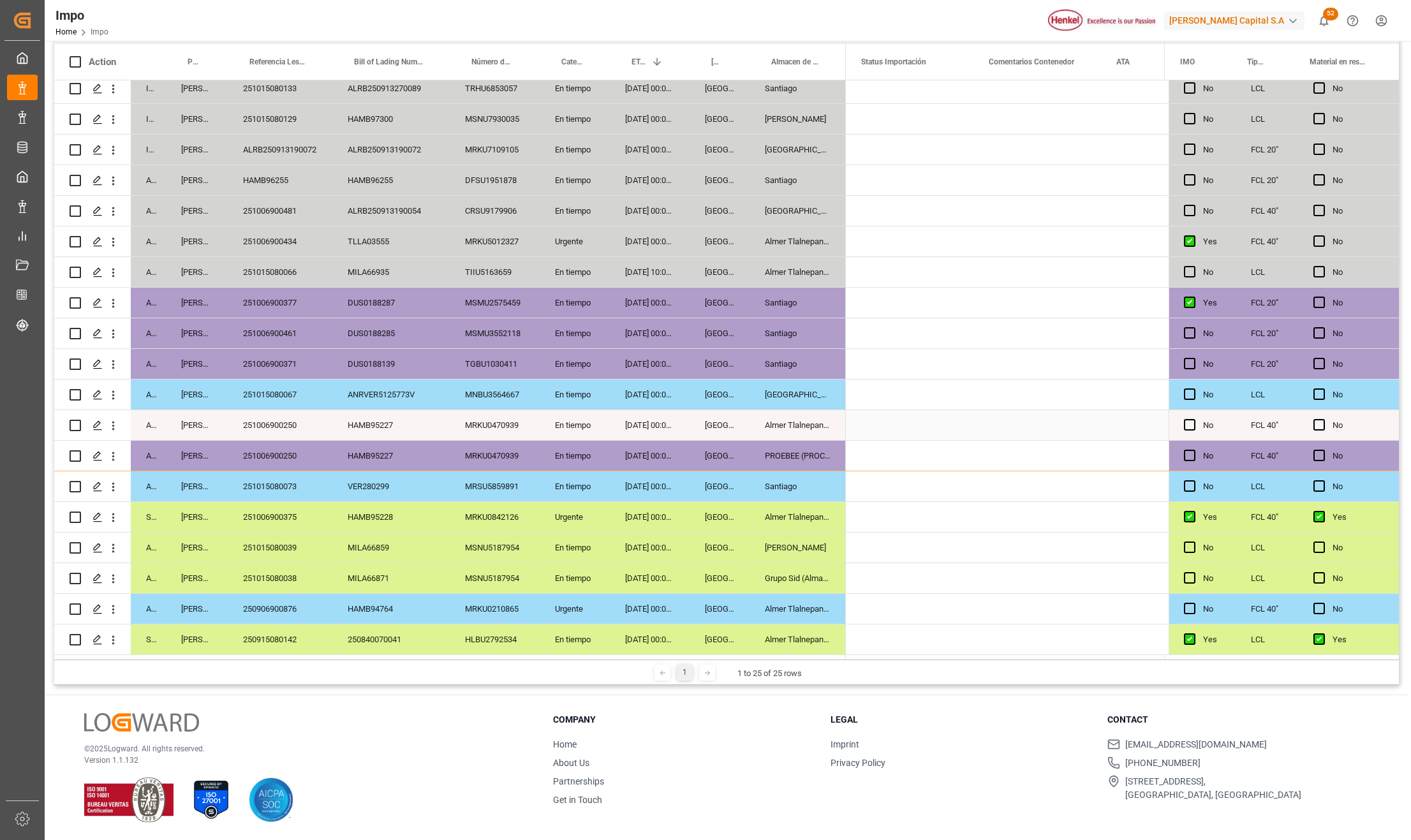
scroll to position [0, 0]
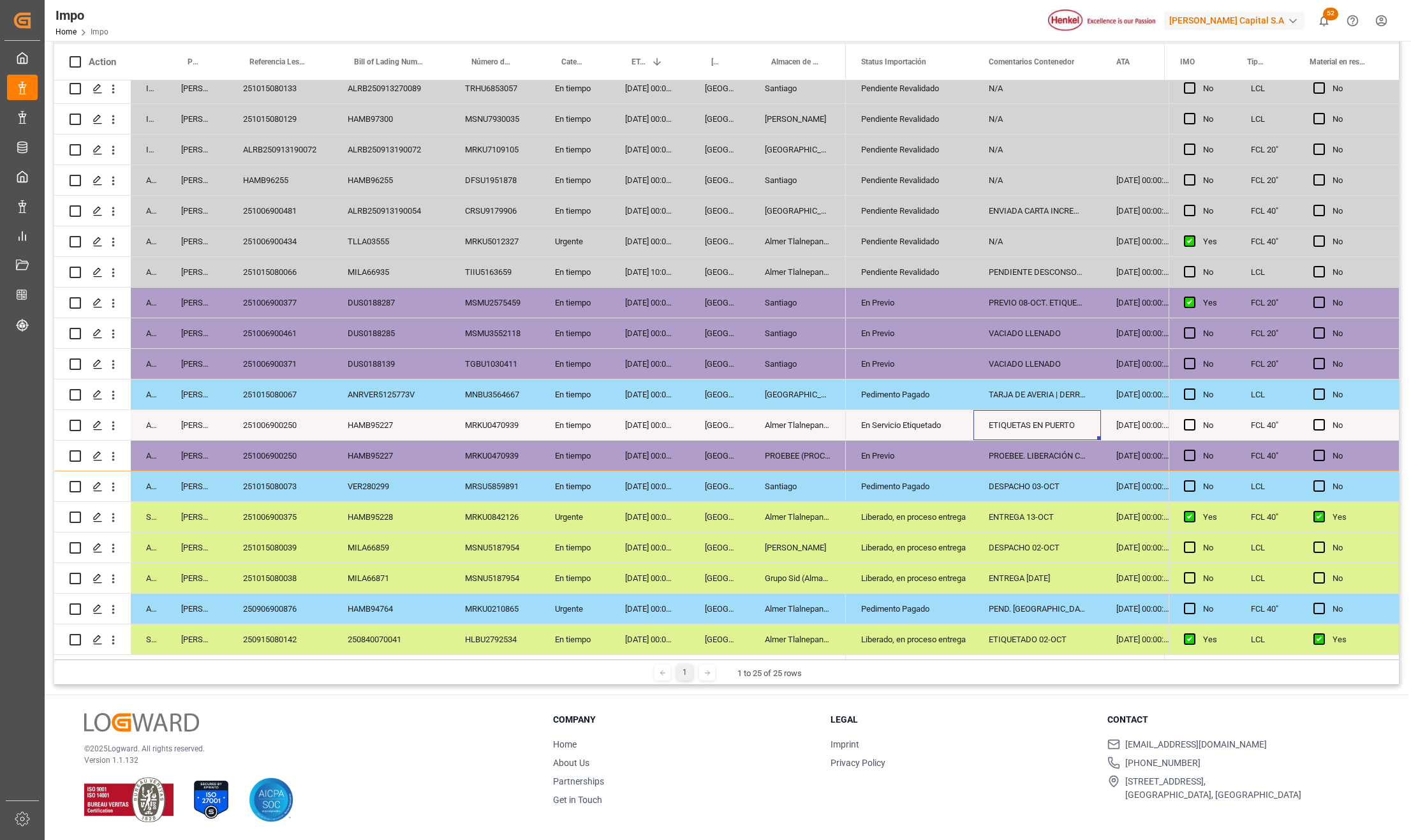
click at [1043, 421] on div "ETIQUETAS EN PUERTO" at bounding box center [1037, 425] width 127 height 30
type input "DESPACHO 10-OCT"
click at [1049, 448] on div "PROEBEE. LIBERACIÓN CON UVA" at bounding box center [1037, 455] width 127 height 30
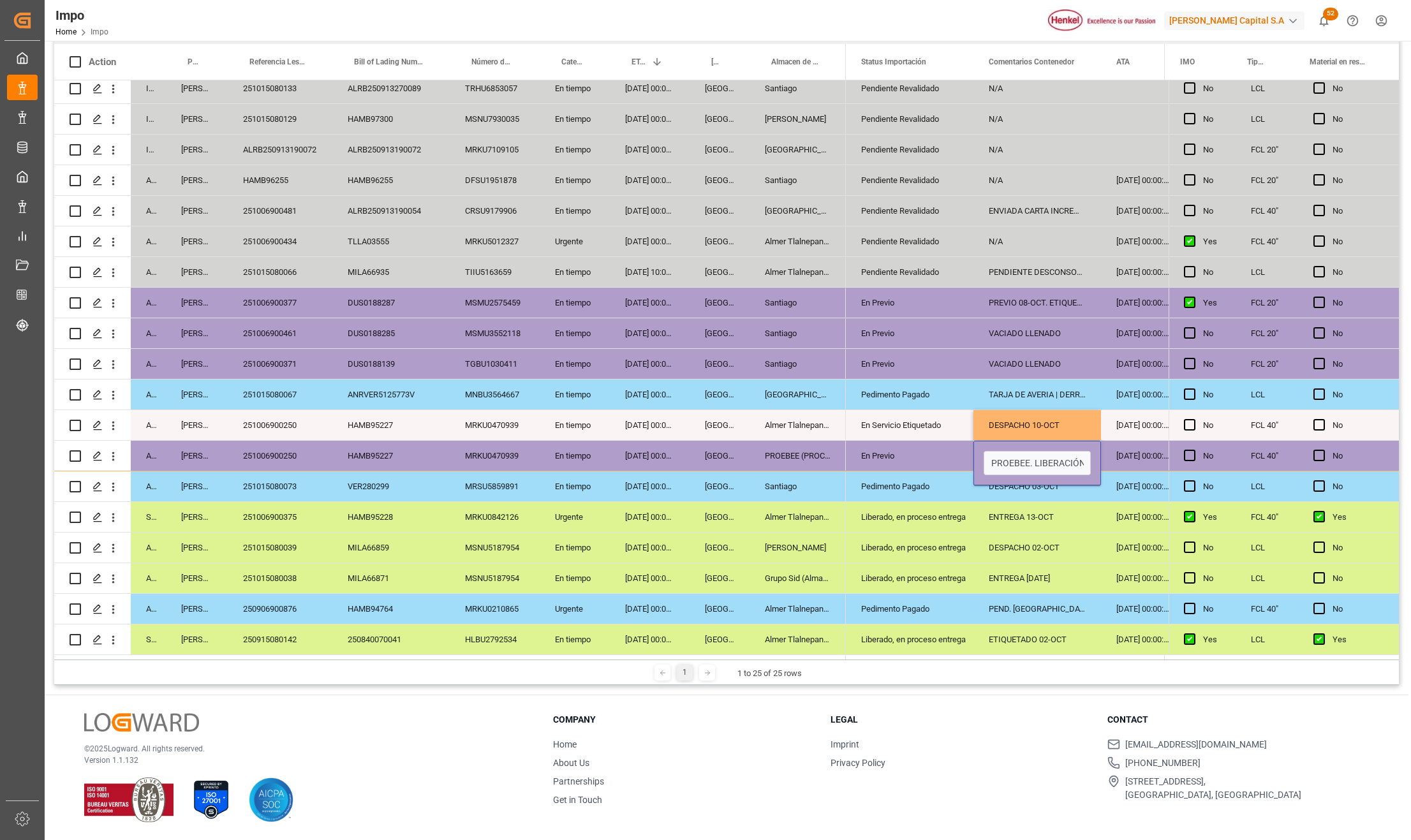
click at [917, 442] on div "En Previo" at bounding box center [909, 455] width 97 height 29
click at [899, 417] on div "En Servicio Etiquetado" at bounding box center [909, 424] width 97 height 29
click at [942, 427] on icon "open menu" at bounding box center [950, 433] width 15 height 15
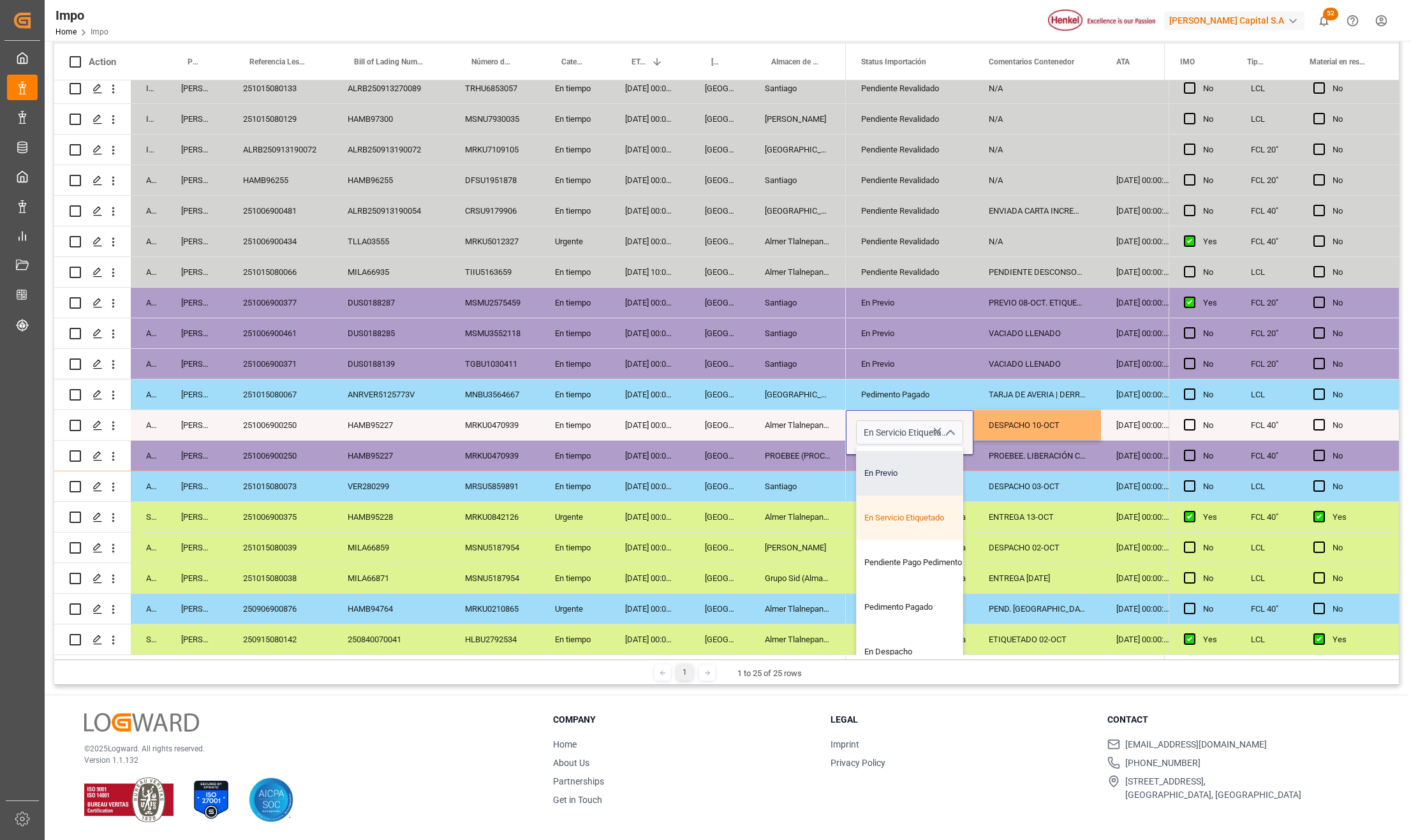
scroll to position [116, 0]
click at [894, 617] on div "En Despacho" at bounding box center [917, 625] width 120 height 45
type input "En Despacho"
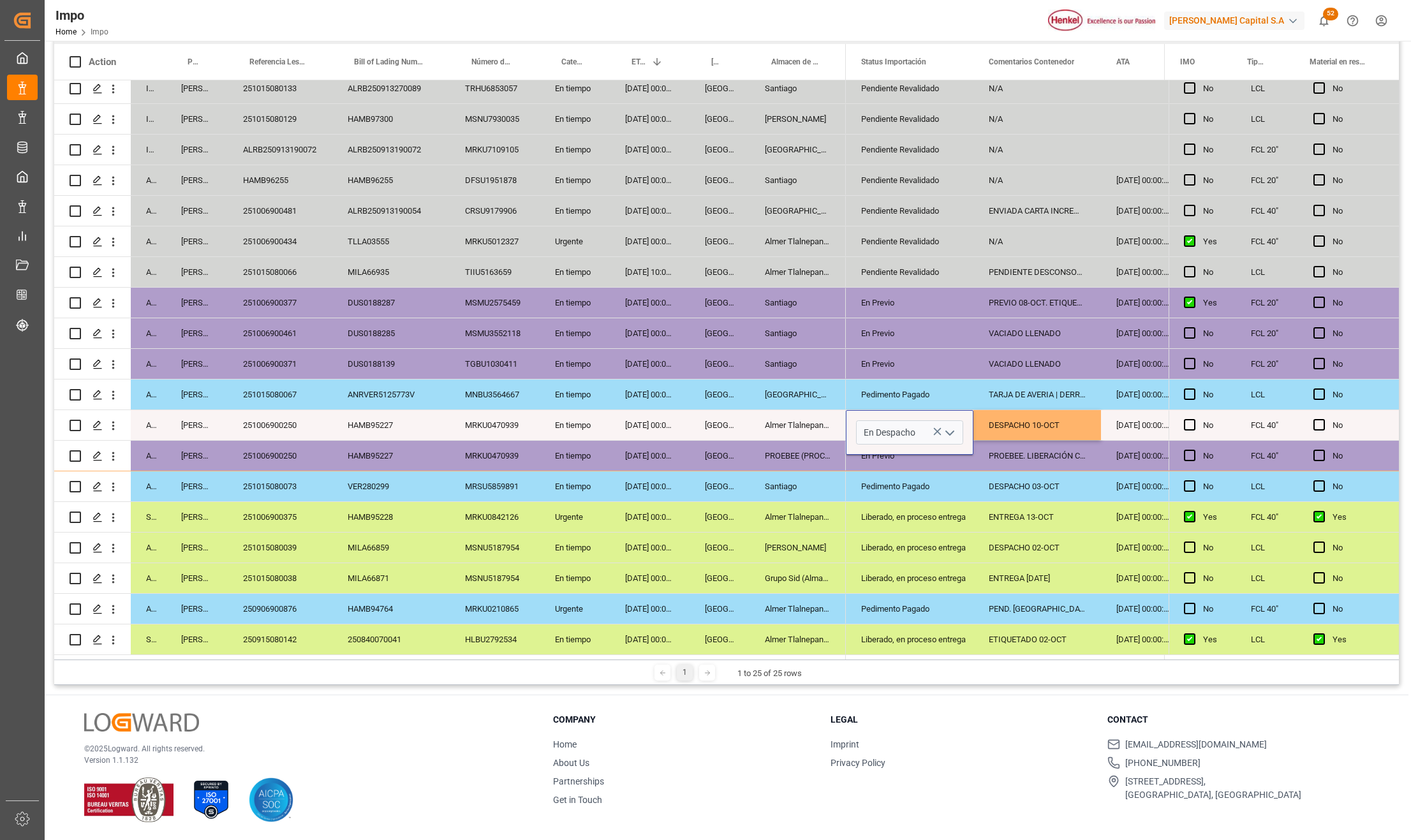
click at [967, 604] on div "Pedimento Pagado" at bounding box center [909, 609] width 127 height 30
click at [889, 411] on div "En Despacho" at bounding box center [909, 424] width 97 height 29
click at [891, 450] on div "En Previo" at bounding box center [909, 455] width 97 height 29
click at [896, 502] on div "Liberado, en proceso entrega" at bounding box center [909, 517] width 97 height 29
click at [1007, 517] on div "ENTREGA 13-OCT" at bounding box center [1037, 517] width 127 height 30
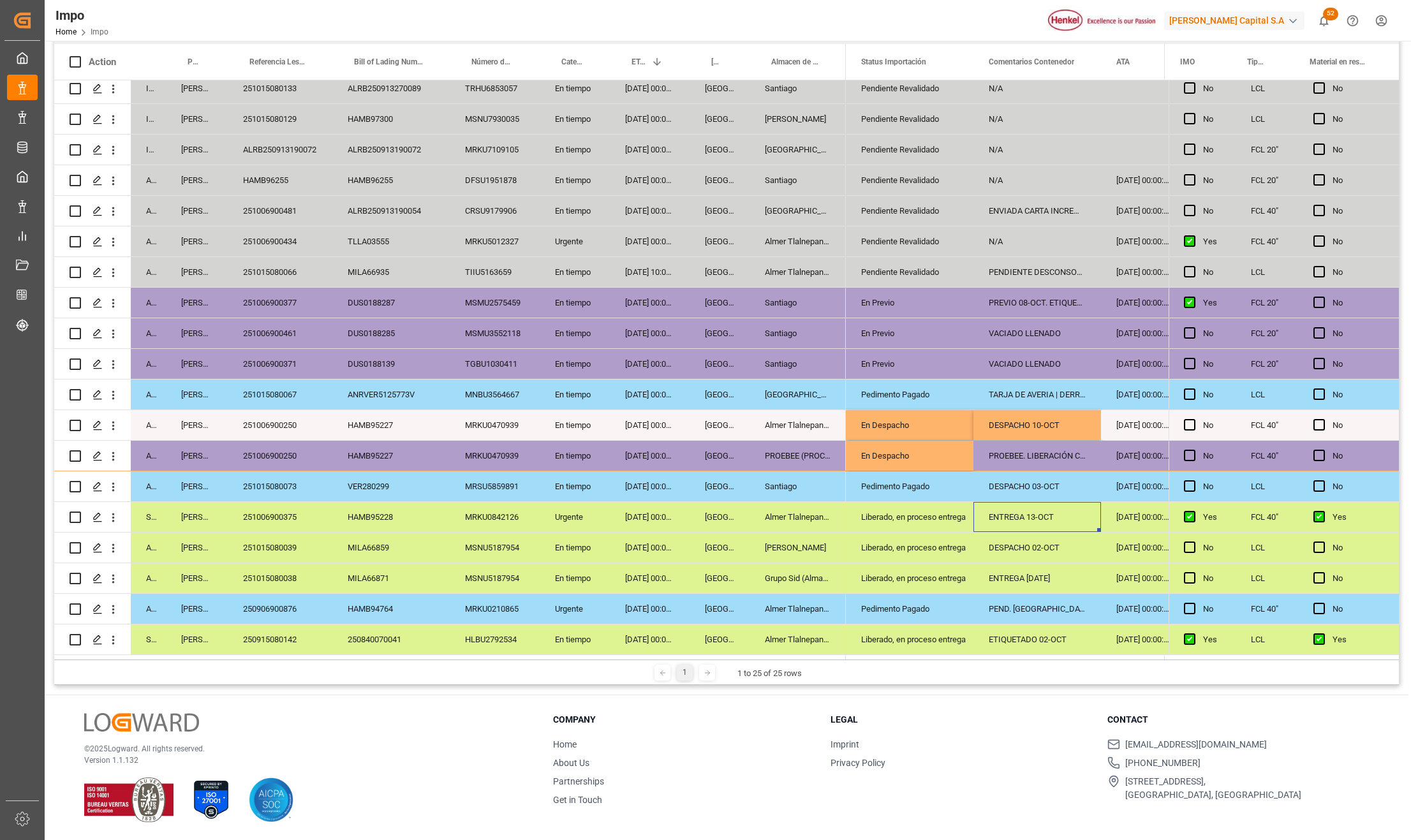
click at [1004, 414] on div "DESPACHO 10-OCT" at bounding box center [1037, 425] width 127 height 30
click at [1029, 447] on div "PROEBEE. LIBERACIÓN CON UVA" at bounding box center [1037, 455] width 127 height 30
click at [1042, 453] on input "PROEBEE. LIBERACIÓN CON UVA" at bounding box center [1037, 463] width 107 height 24
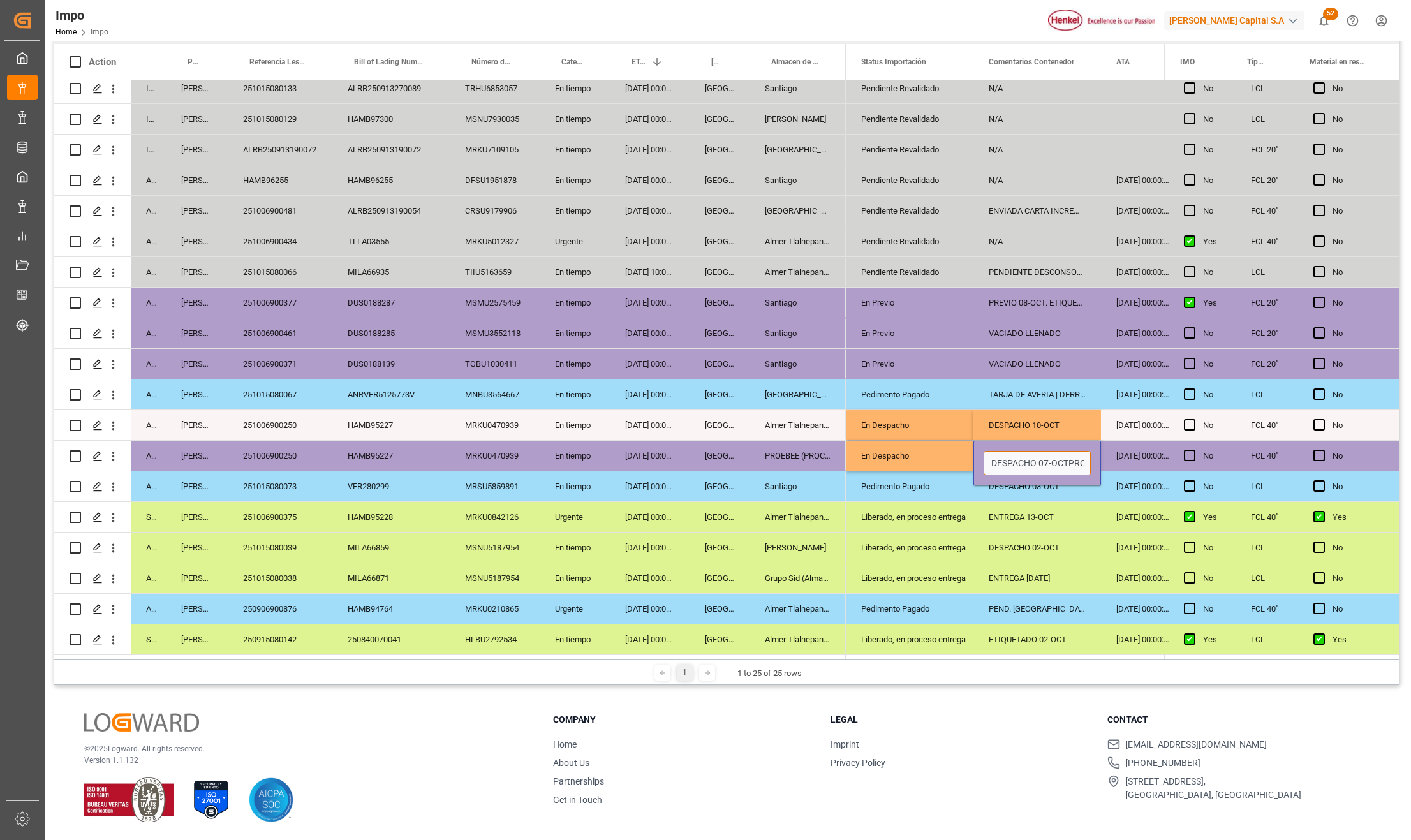
type input "DESPACHO 07-OCT PROEBEE. LIBERACIÓN CON UVA"
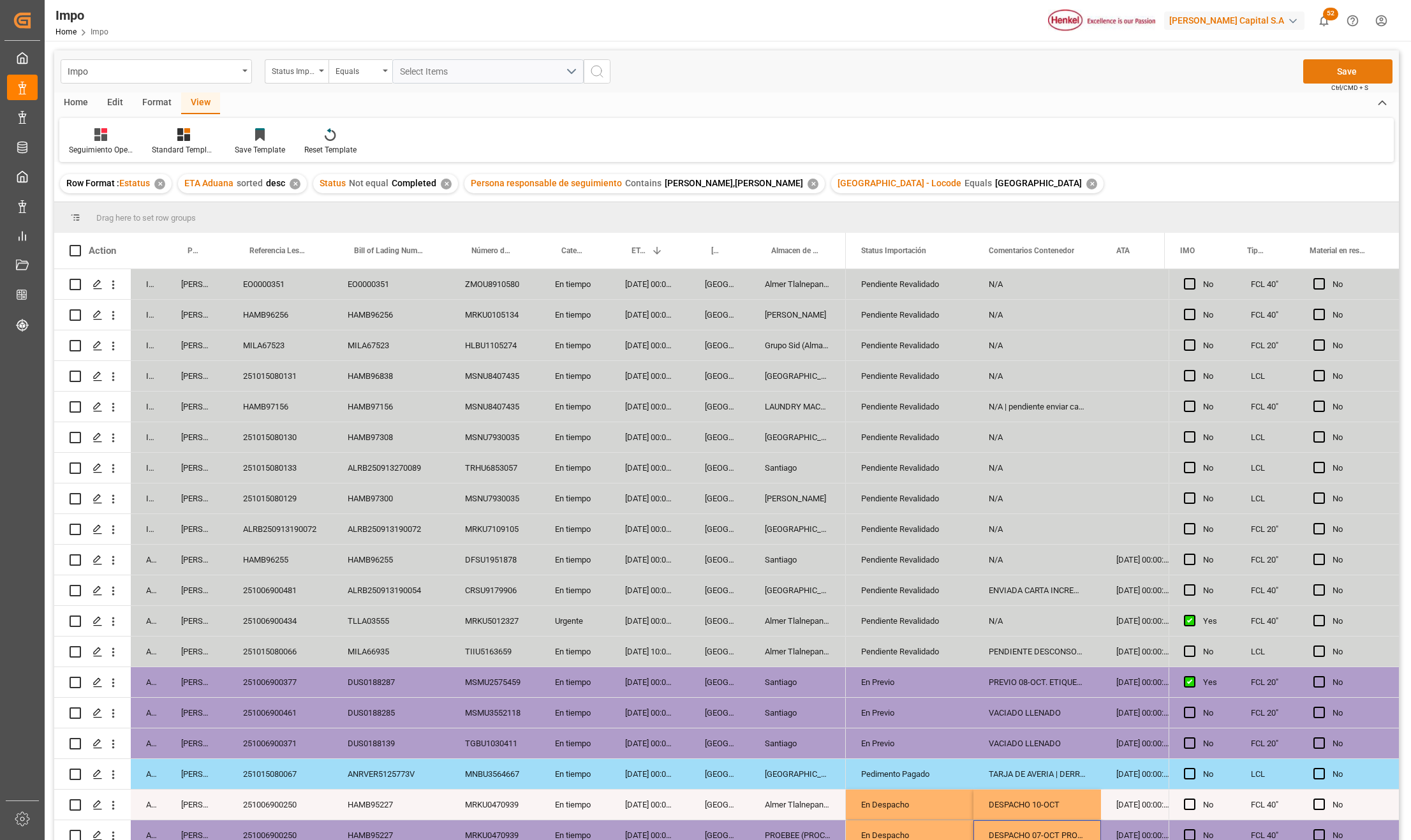
click at [1339, 67] on button "Save" at bounding box center [1347, 71] width 89 height 24
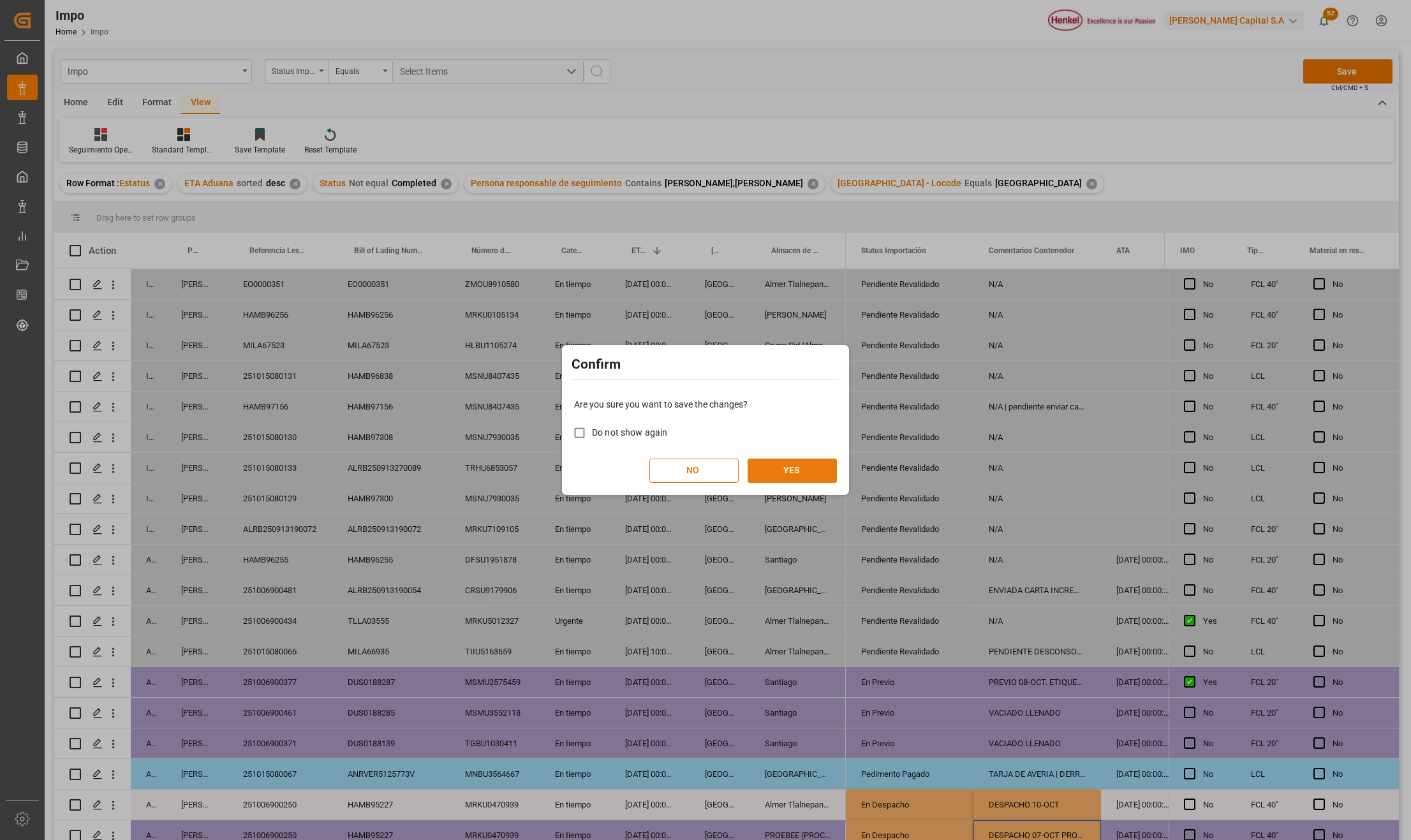
click at [806, 465] on button "YES" at bounding box center [792, 470] width 89 height 24
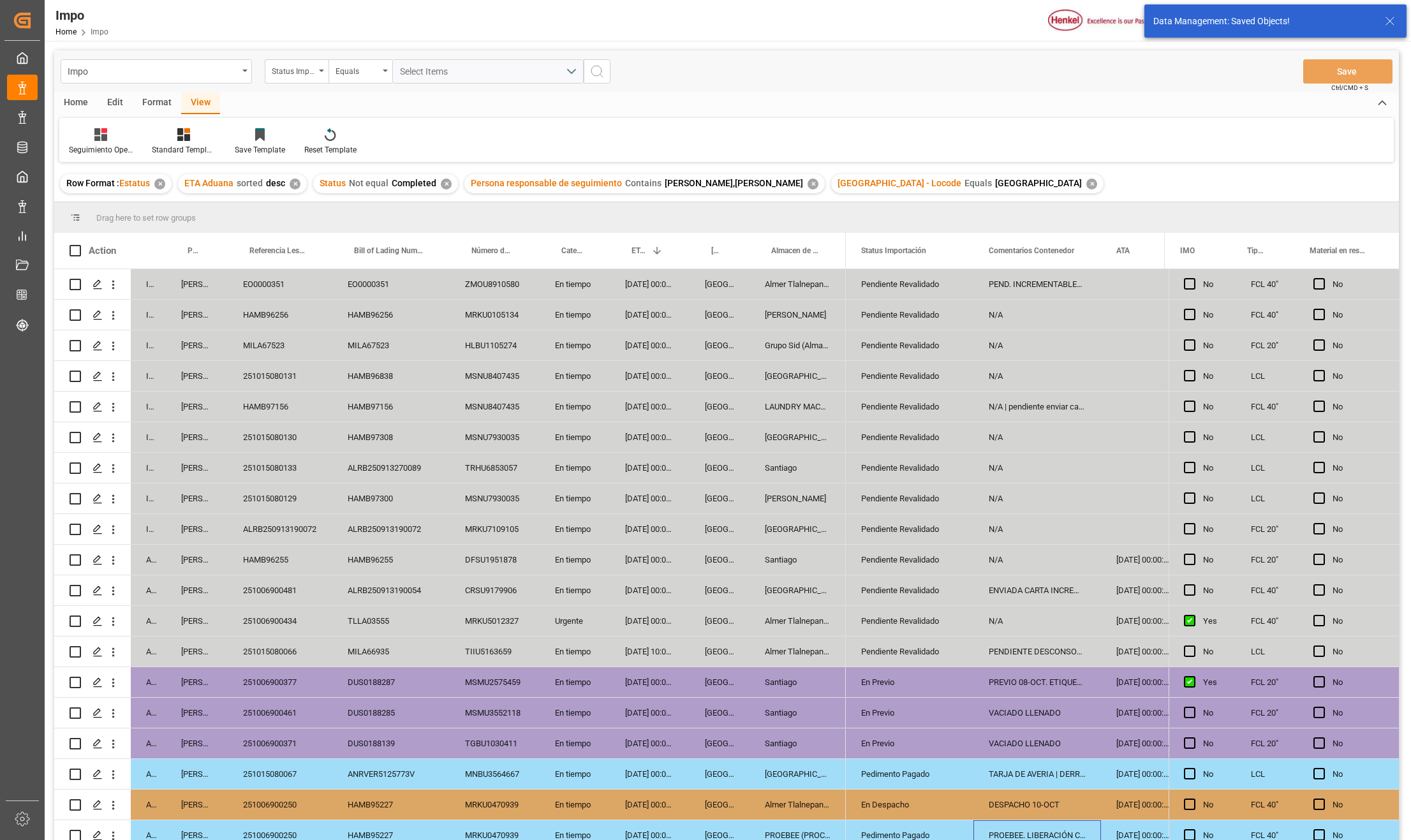
scroll to position [195, 0]
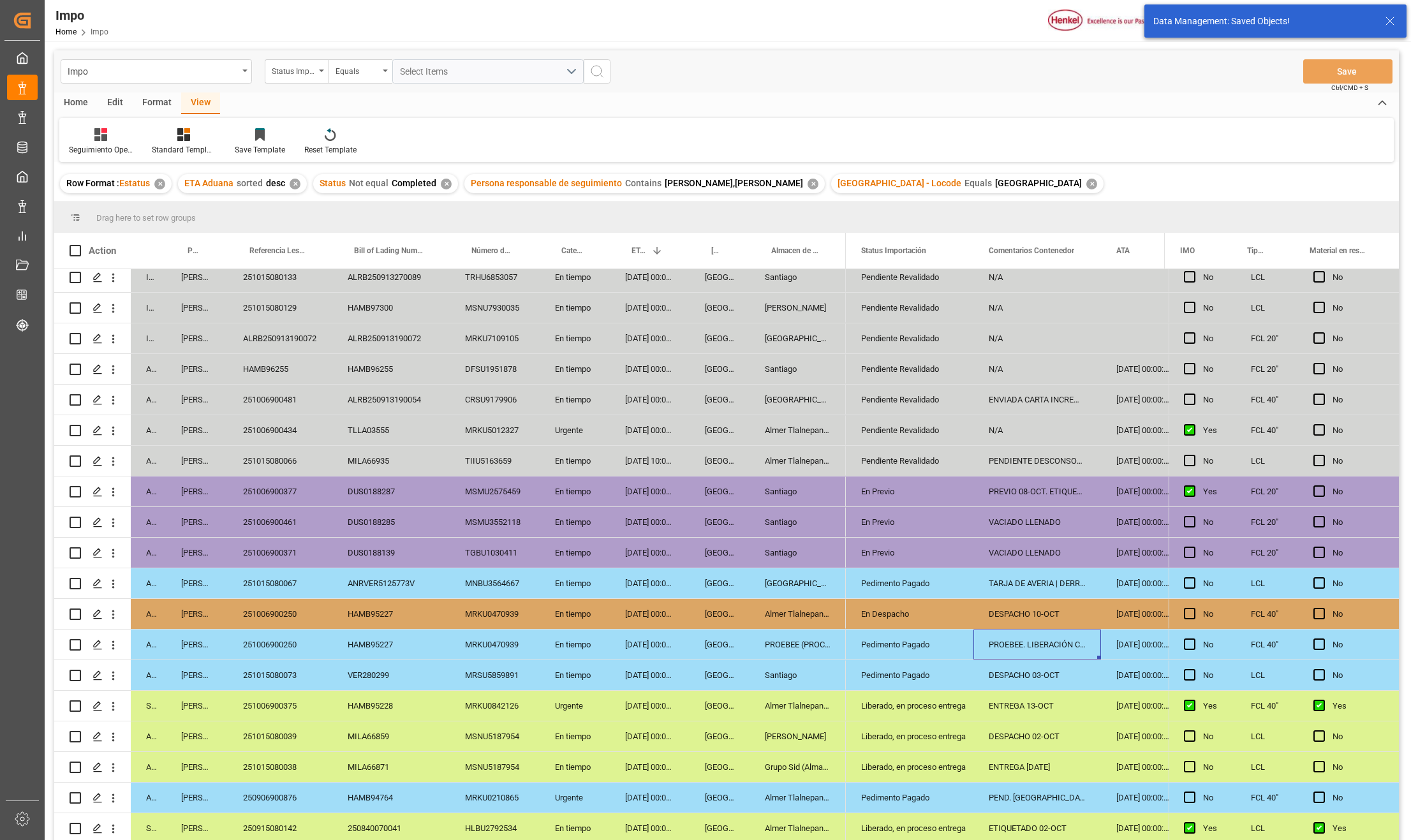
click at [274, 529] on div "251006900461" at bounding box center [280, 522] width 105 height 30
click at [325, 507] on div "251006900461" at bounding box center [280, 522] width 105 height 30
click at [380, 523] on div "DUS0188285" at bounding box center [391, 522] width 118 height 30
click at [426, 493] on div "DUS0188287" at bounding box center [391, 491] width 118 height 30
click at [423, 538] on div "DUS0188139" at bounding box center [391, 553] width 118 height 30
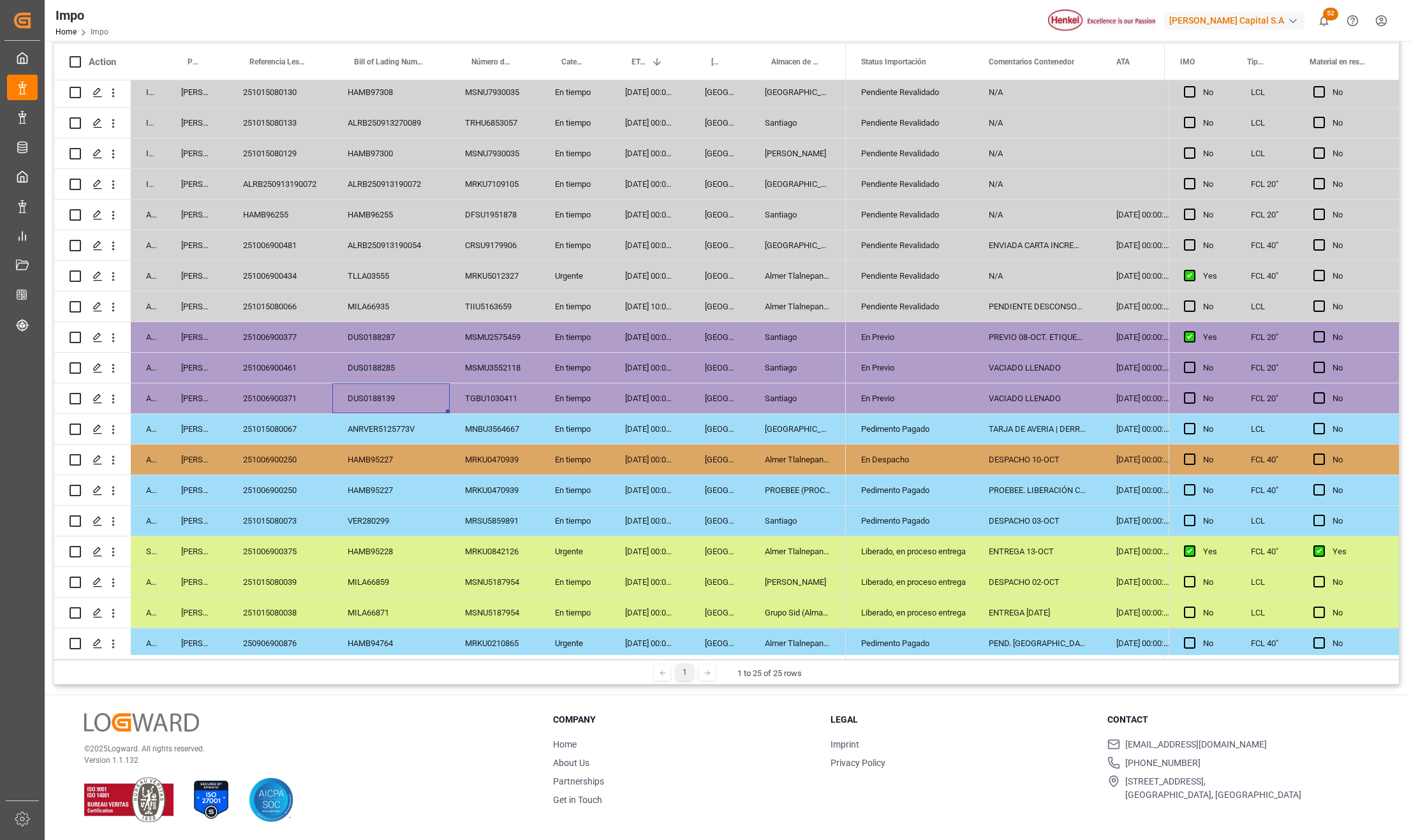
scroll to position [170, 0]
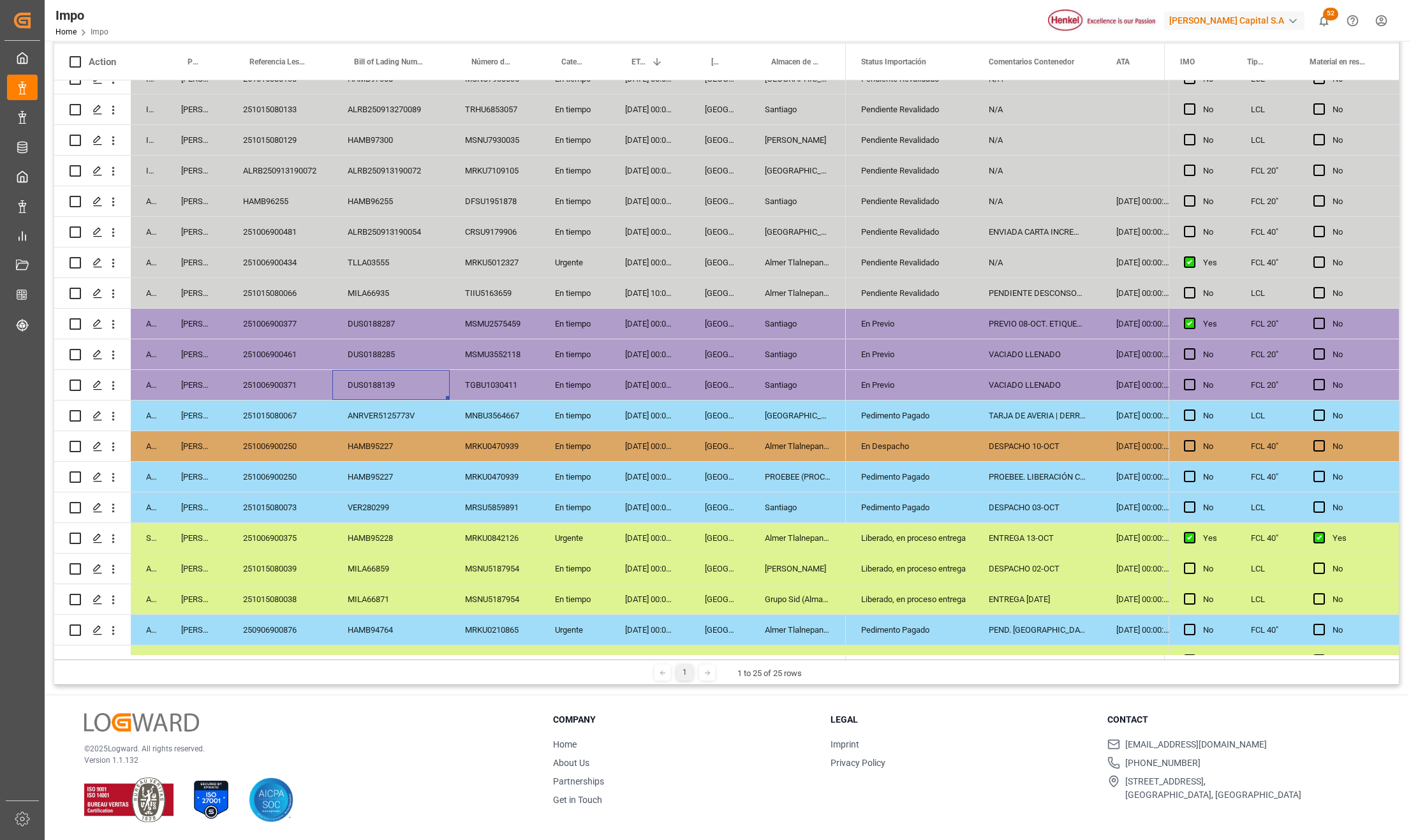
click at [649, 483] on div "29-09-2025 00:00:00" at bounding box center [649, 477] width 79 height 30
click at [1042, 457] on div "DESPACHO 10-OCT" at bounding box center [1037, 446] width 127 height 30
click at [1029, 463] on div "PROEBEE. LIBERACIÓN CON UVA" at bounding box center [1037, 477] width 127 height 30
click at [1022, 467] on div "PROEBEE. LIBERACIÓN CON UVA" at bounding box center [1037, 484] width 127 height 45
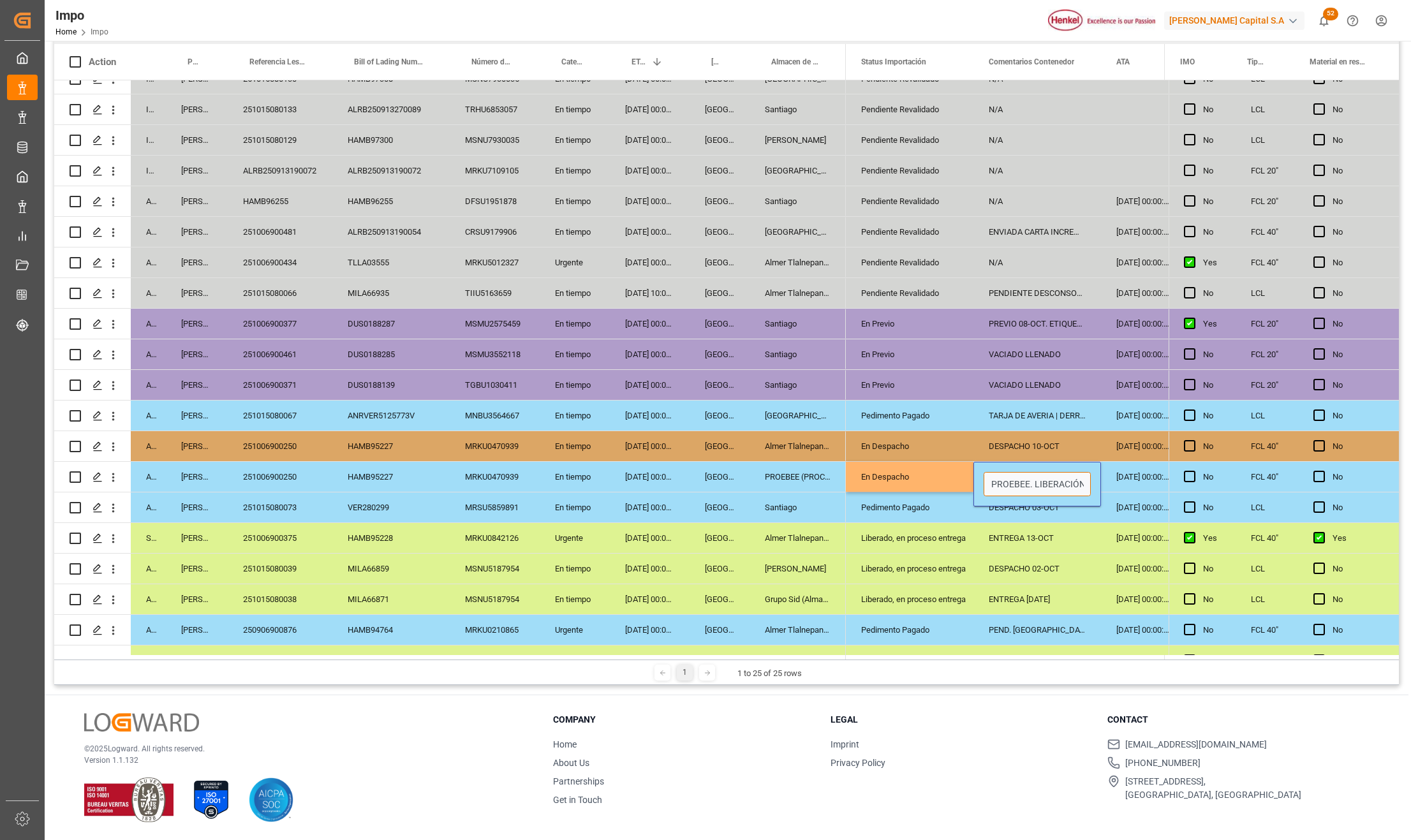
click at [990, 478] on input "PROEBEE. LIBERACIÓN CON UVA" at bounding box center [1037, 484] width 107 height 24
type input "DESPACHO 07-OCT PROEBEE. LIBERACIÓN CON UVA"
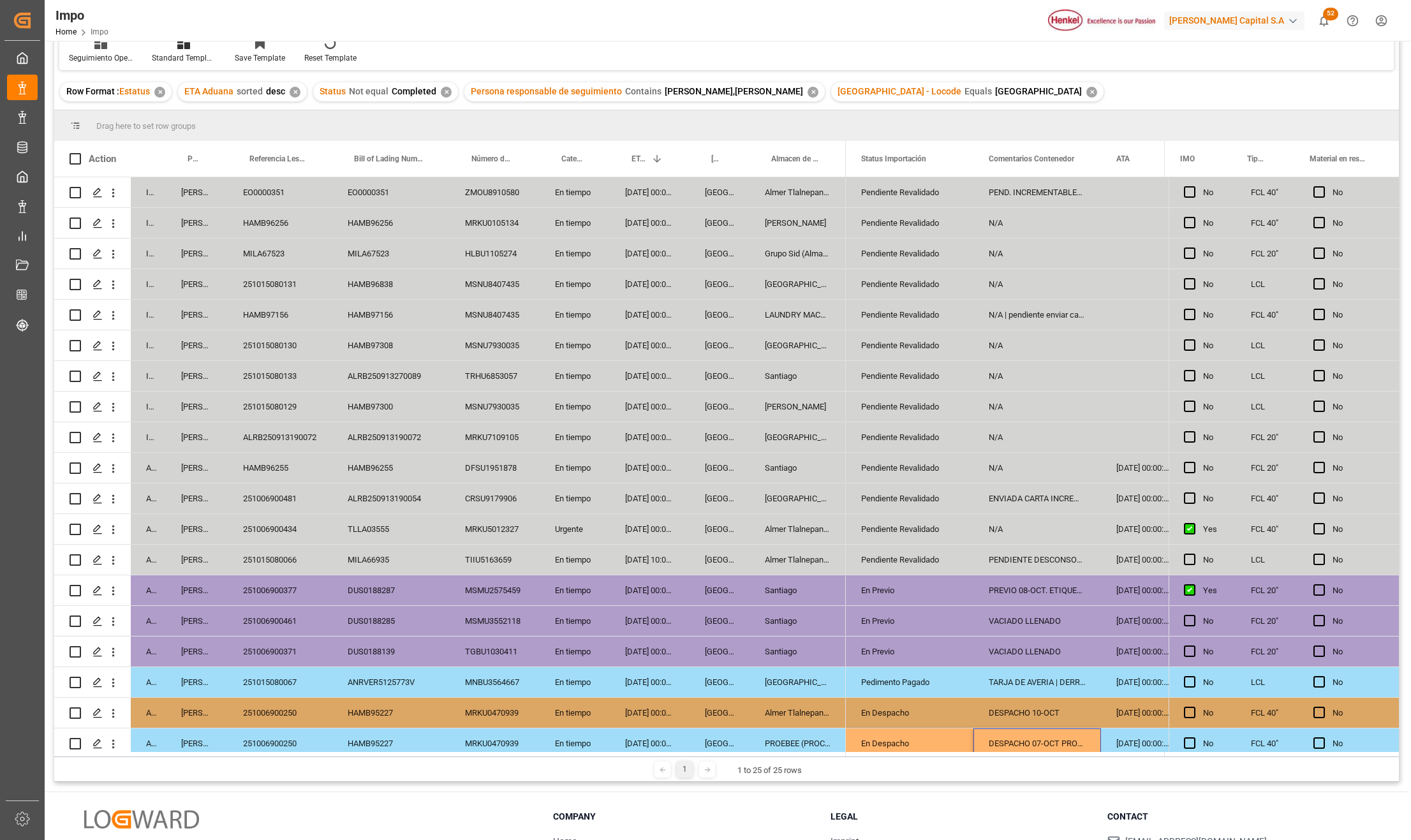
scroll to position [0, 0]
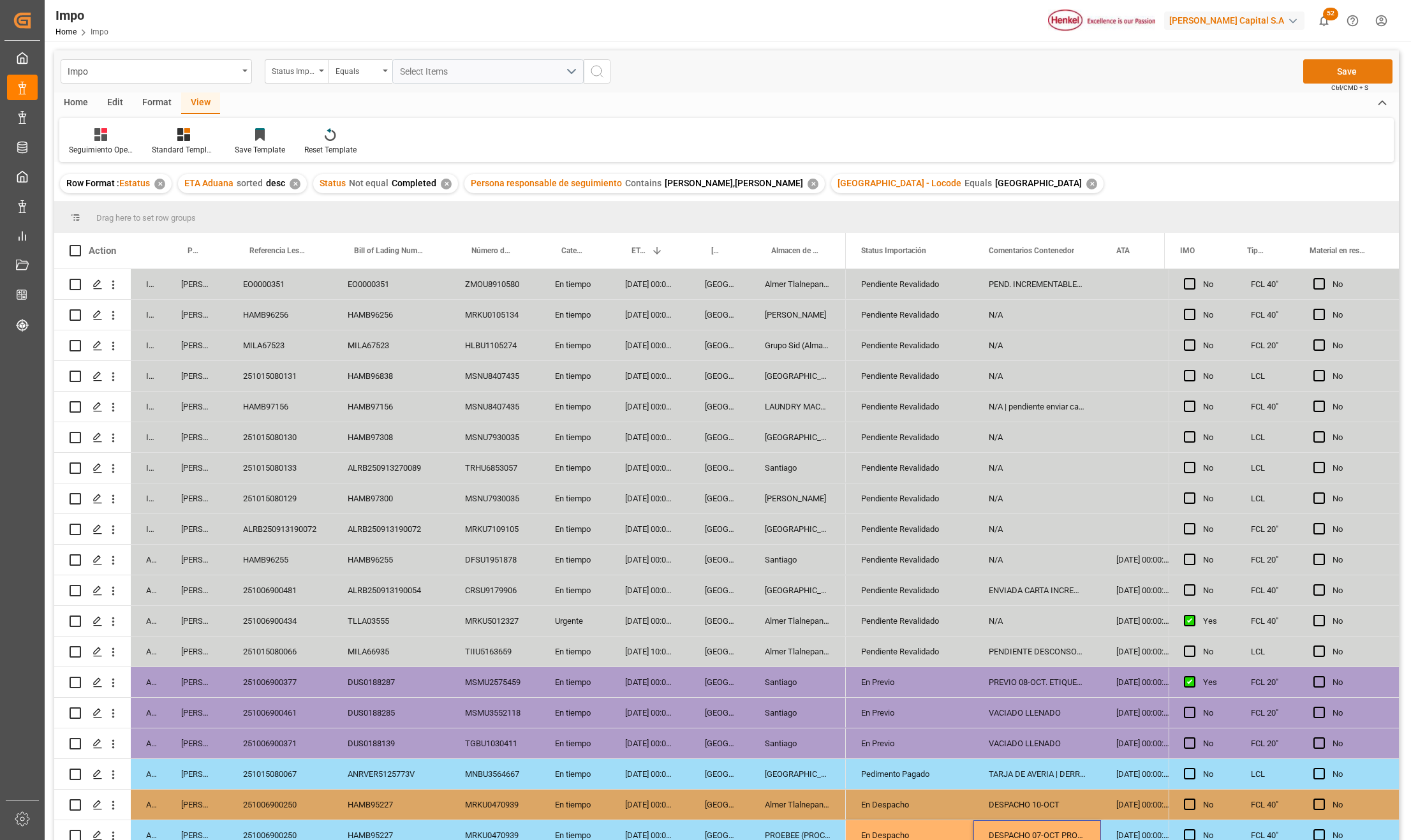
click at [1352, 79] on button "Save" at bounding box center [1347, 71] width 89 height 24
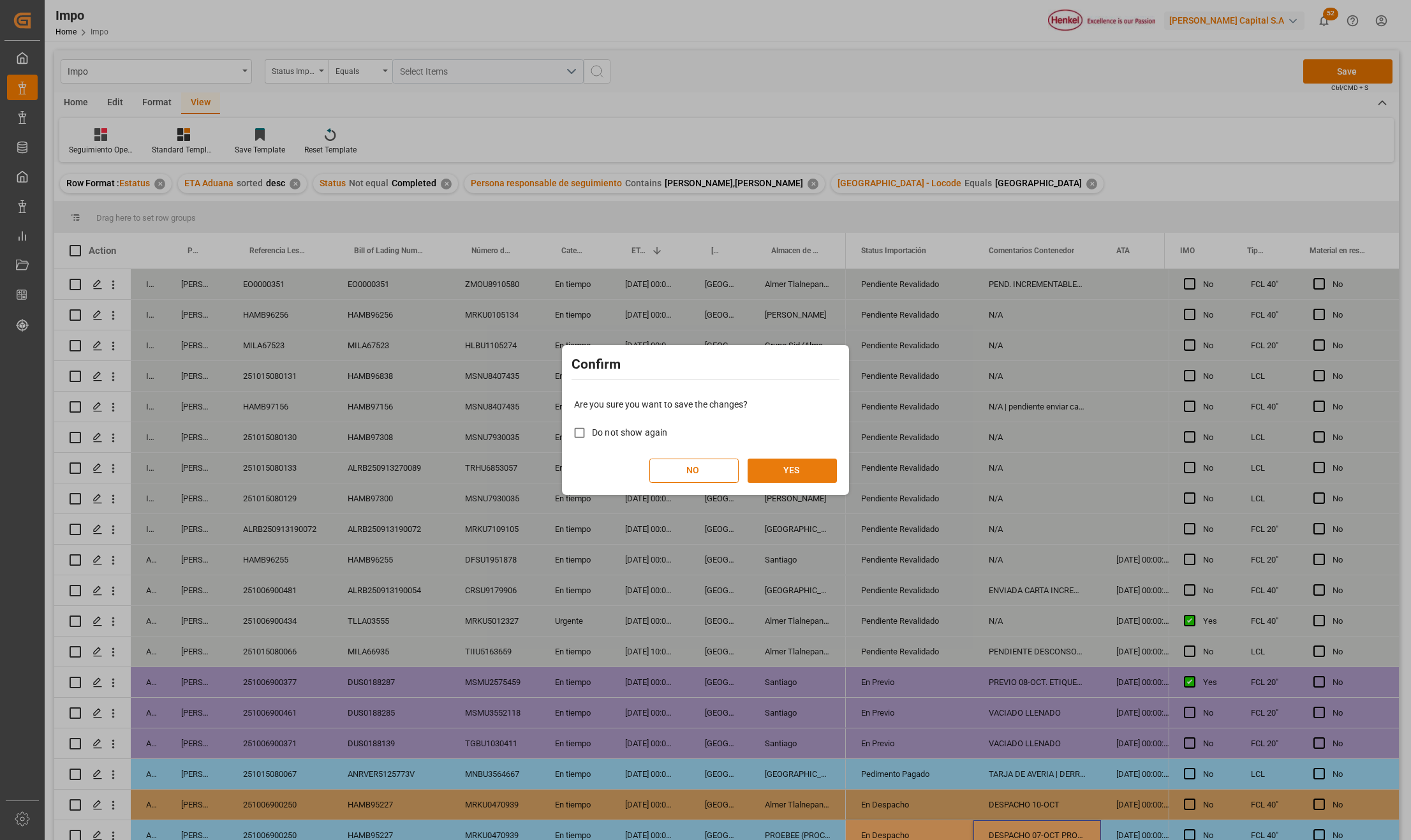
click at [805, 459] on button "YES" at bounding box center [792, 470] width 89 height 24
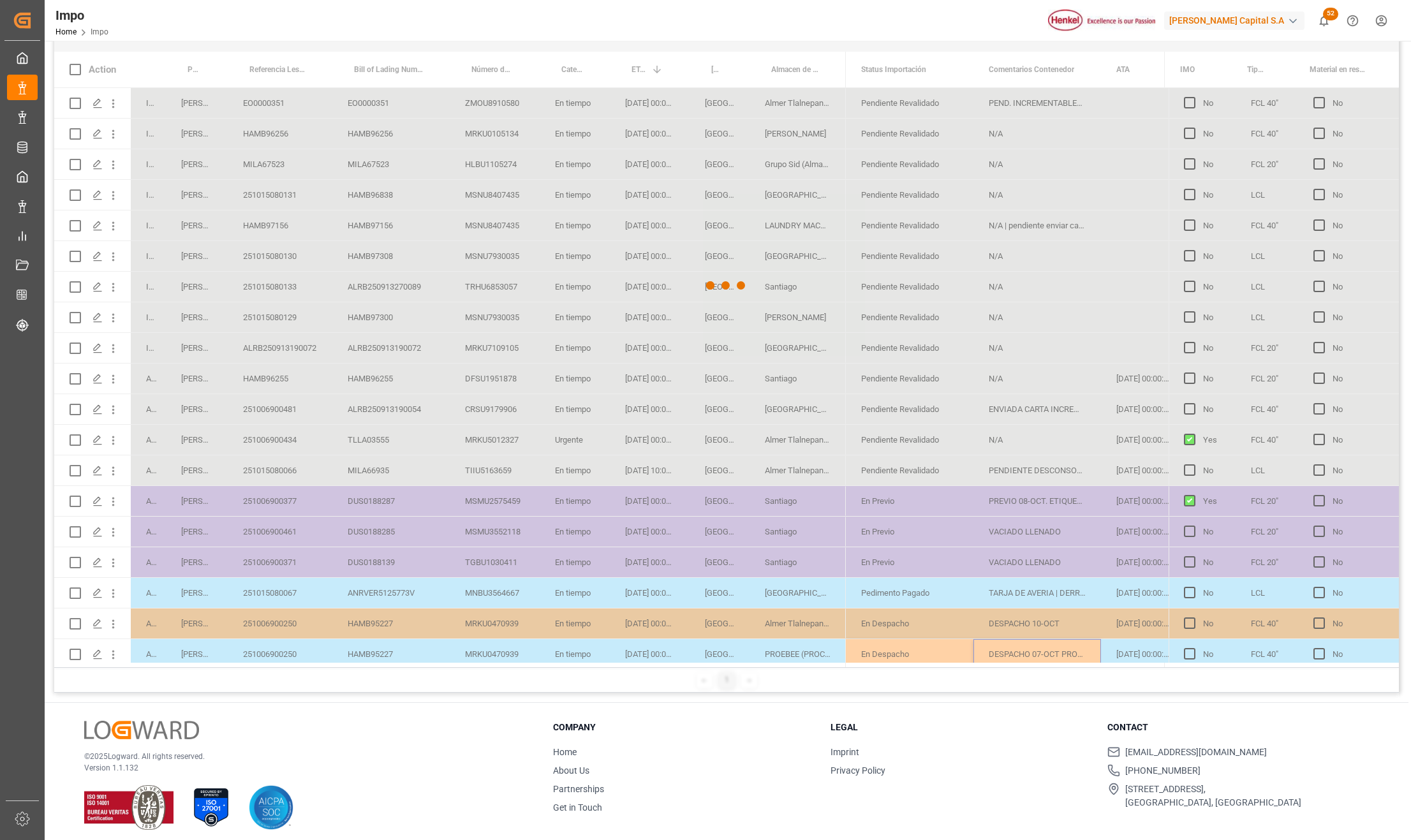
scroll to position [189, 0]
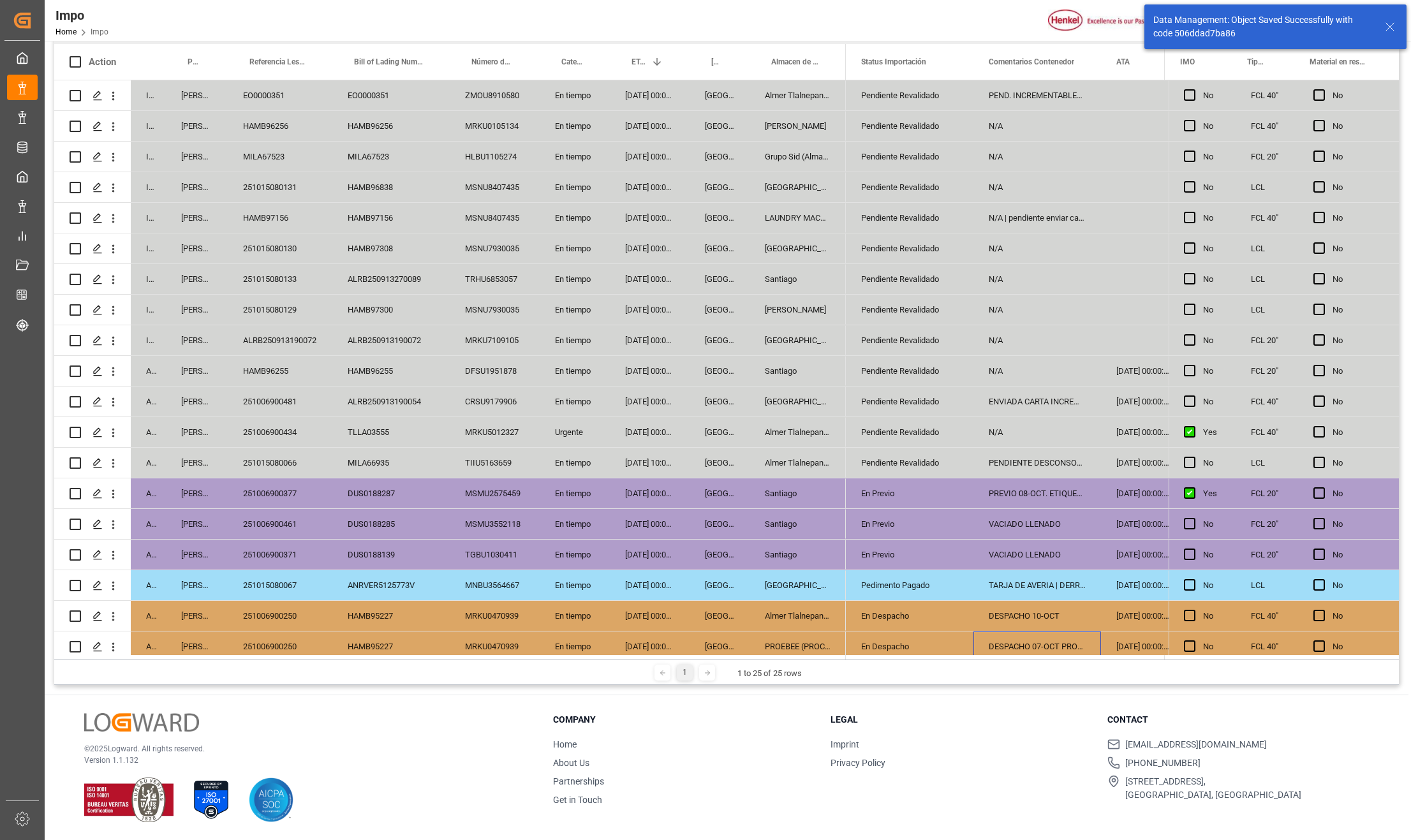
click at [1390, 28] on icon at bounding box center [1389, 27] width 15 height 15
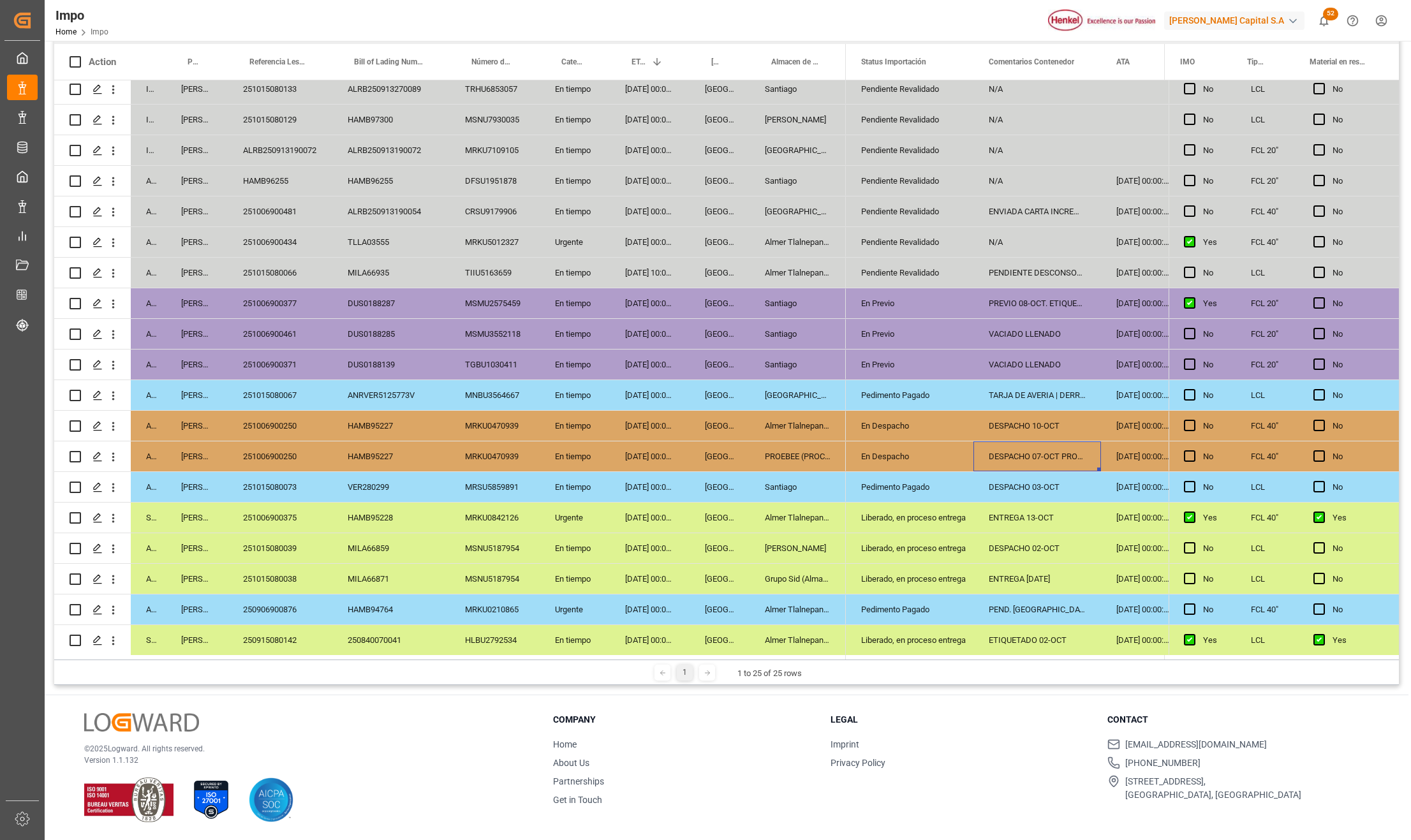
scroll to position [195, 0]
click at [115, 460] on button "open menu" at bounding box center [113, 456] width 13 height 24
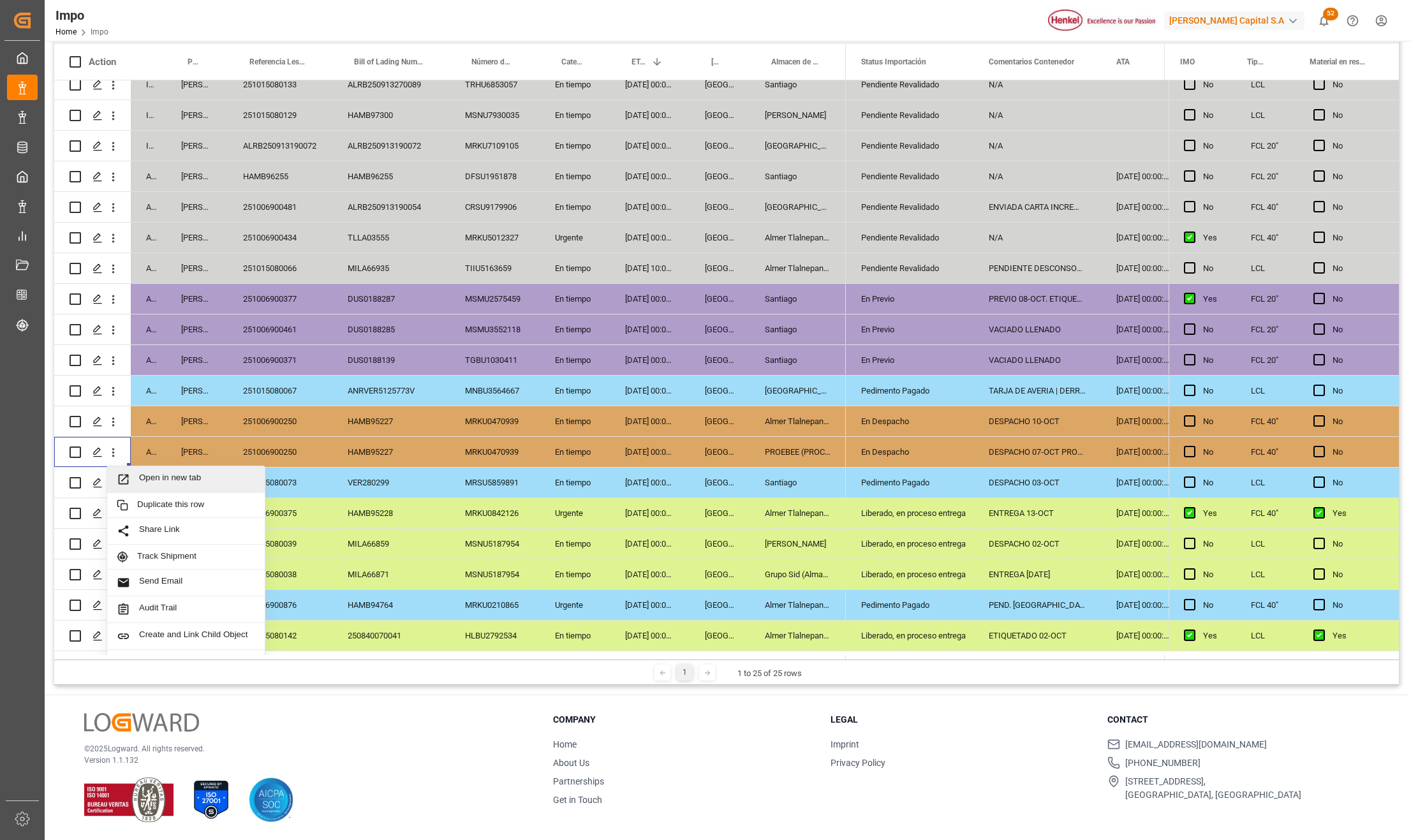
click at [166, 475] on span "Open in new tab" at bounding box center [197, 479] width 116 height 13
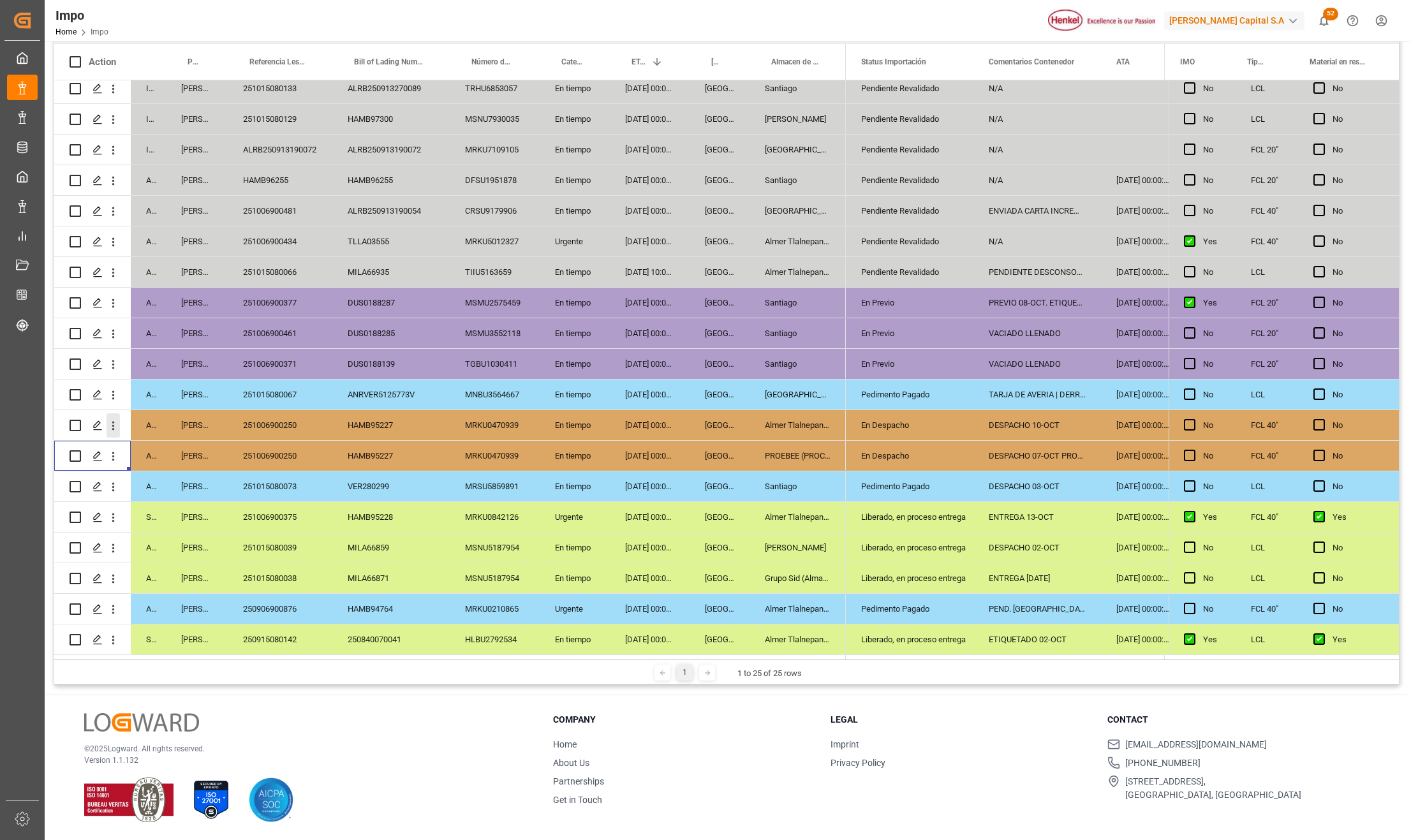
click at [118, 421] on icon "open menu" at bounding box center [113, 425] width 13 height 13
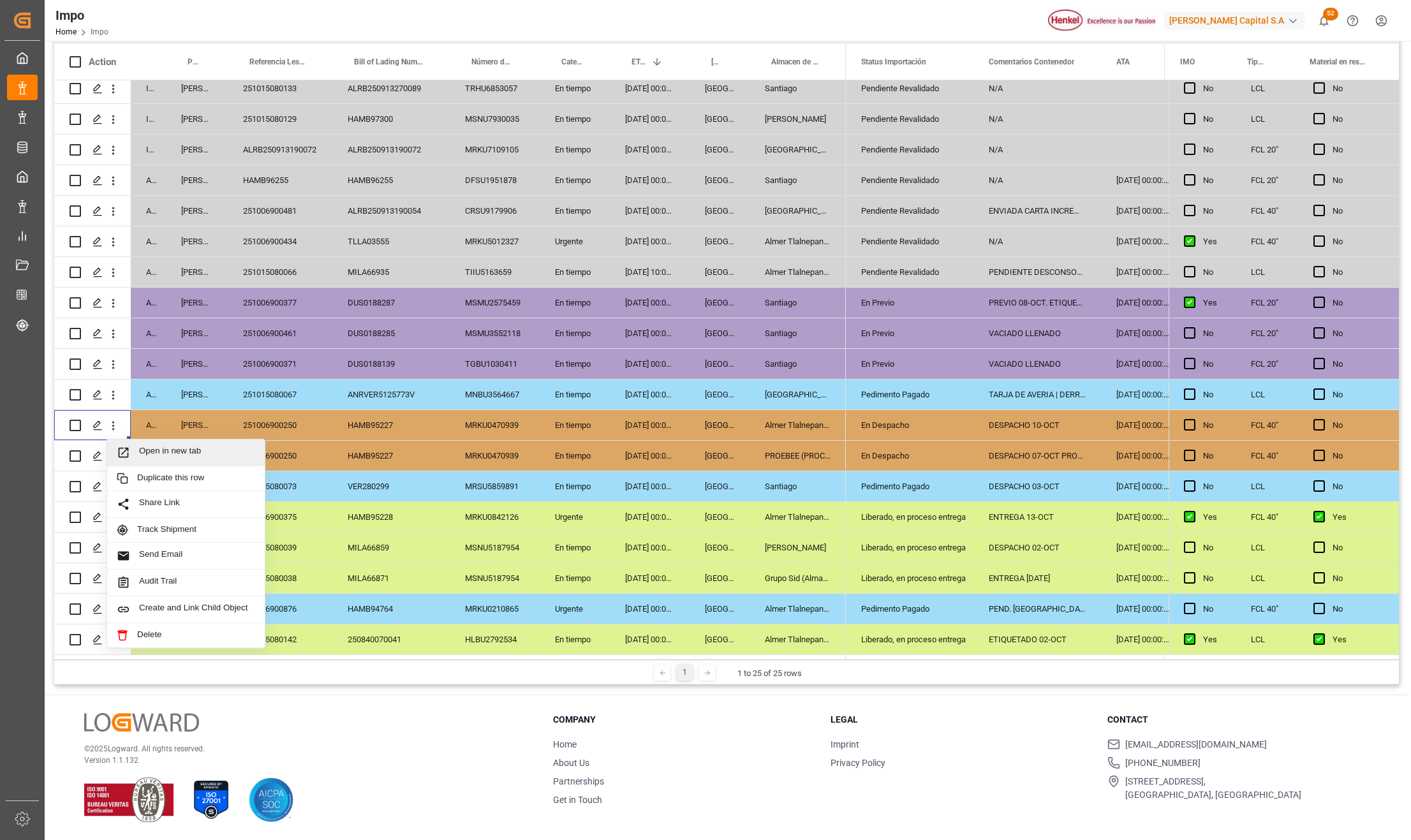
click at [141, 445] on span "Open in new tab" at bounding box center [197, 452] width 116 height 13
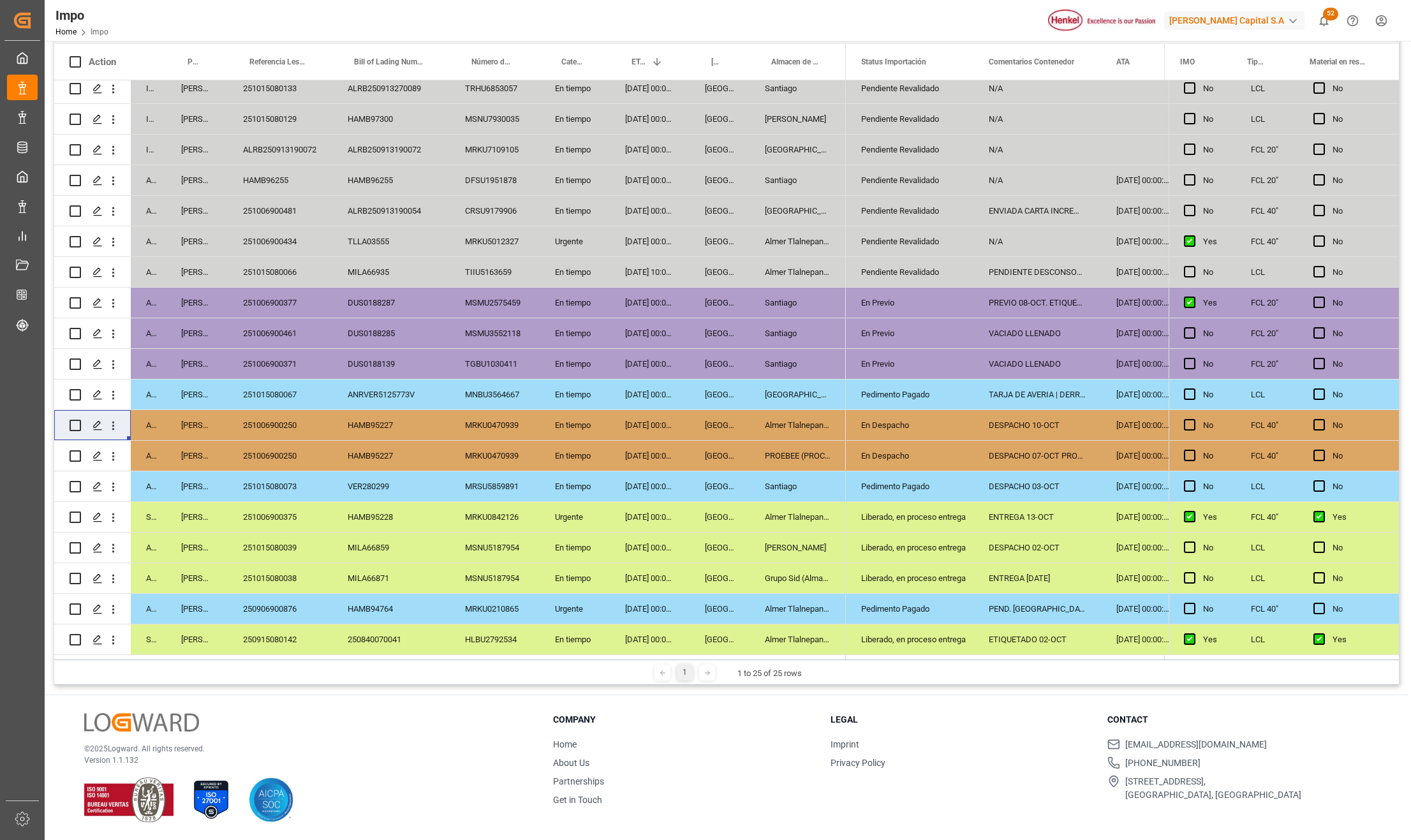
click at [661, 630] on div "17-09-2025 00:00:00" at bounding box center [649, 639] width 79 height 30
click at [787, 471] on div "Santiago" at bounding box center [798, 486] width 97 height 30
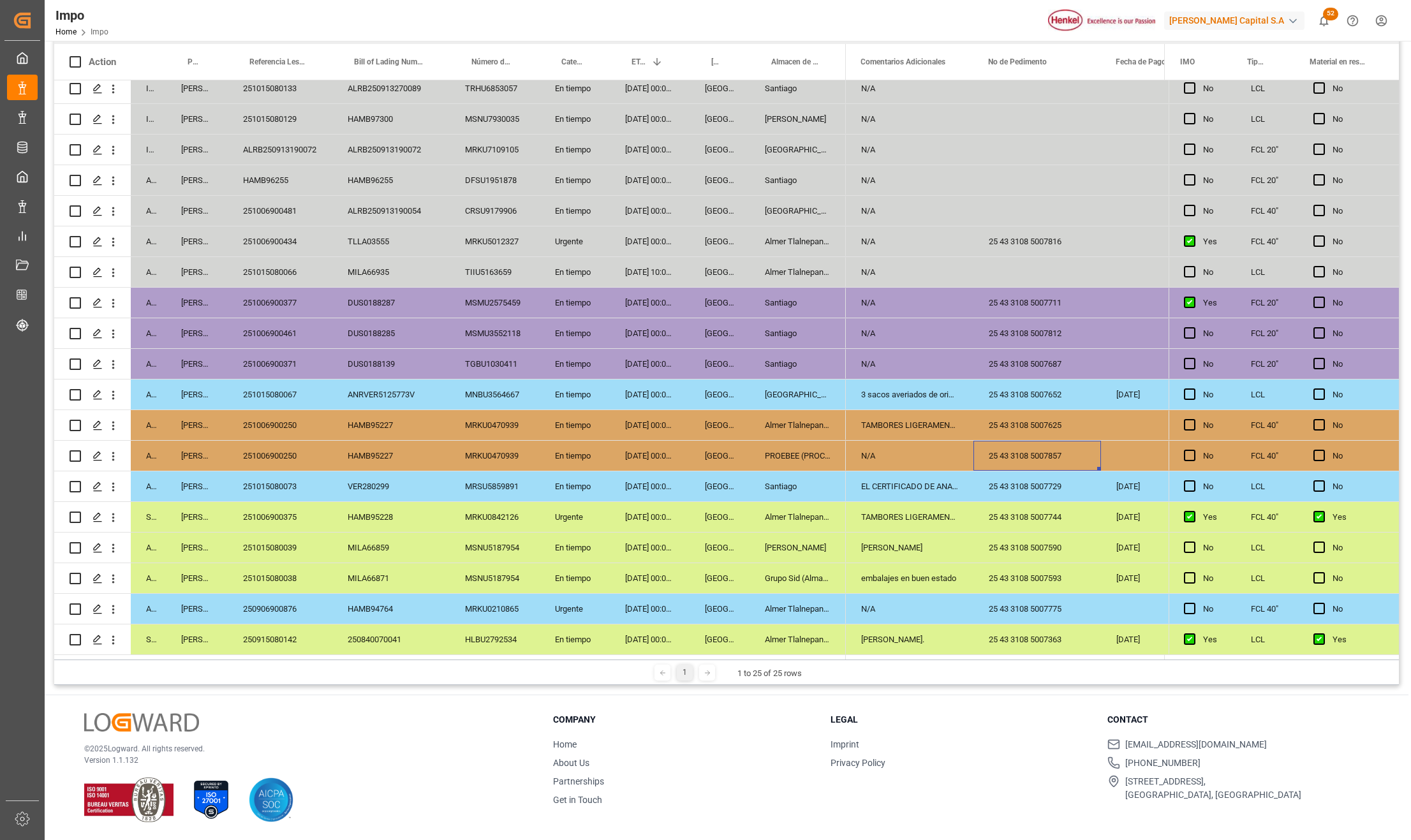
scroll to position [0, 2469]
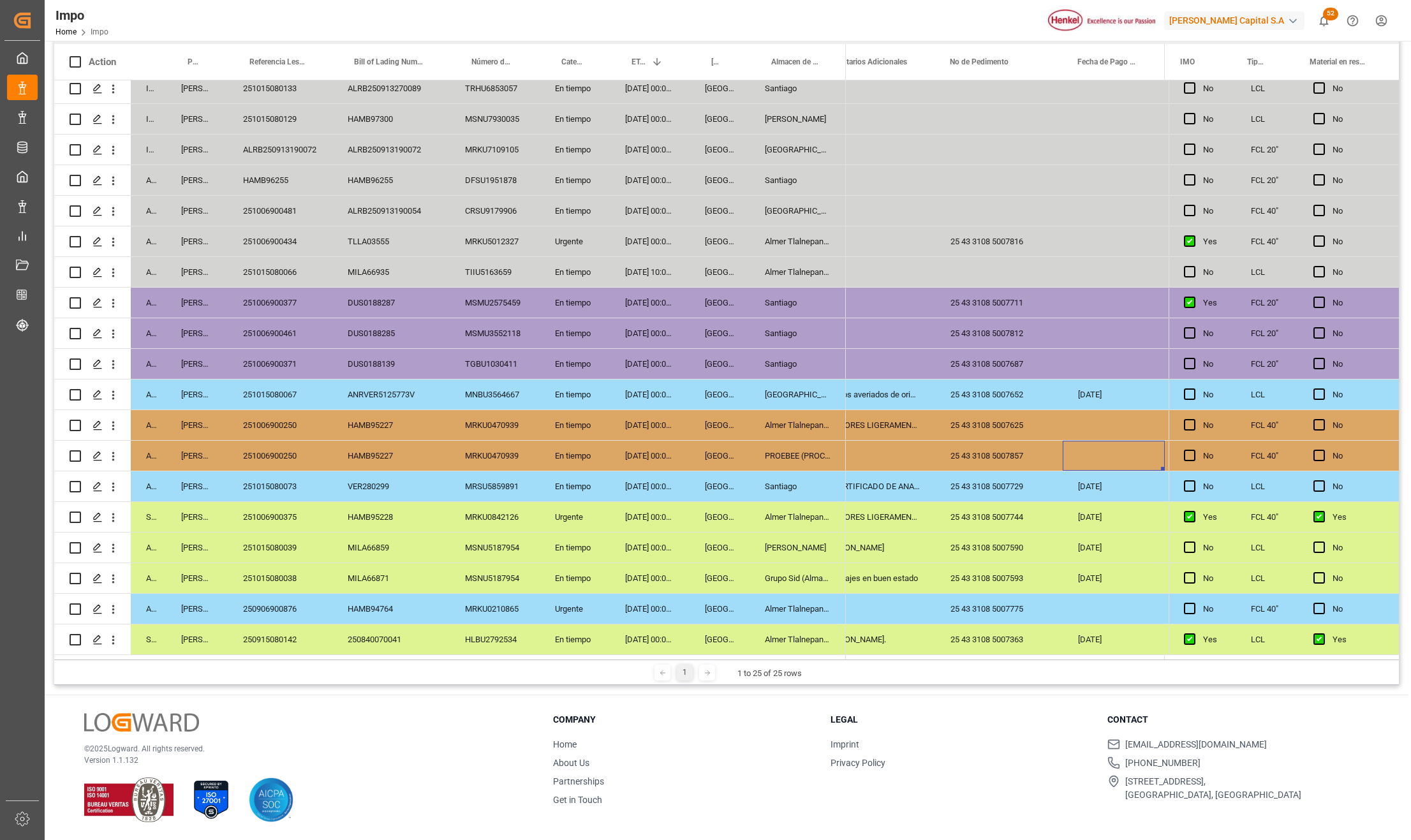
click at [1087, 449] on div "Press SPACE to select this row." at bounding box center [1114, 455] width 102 height 30
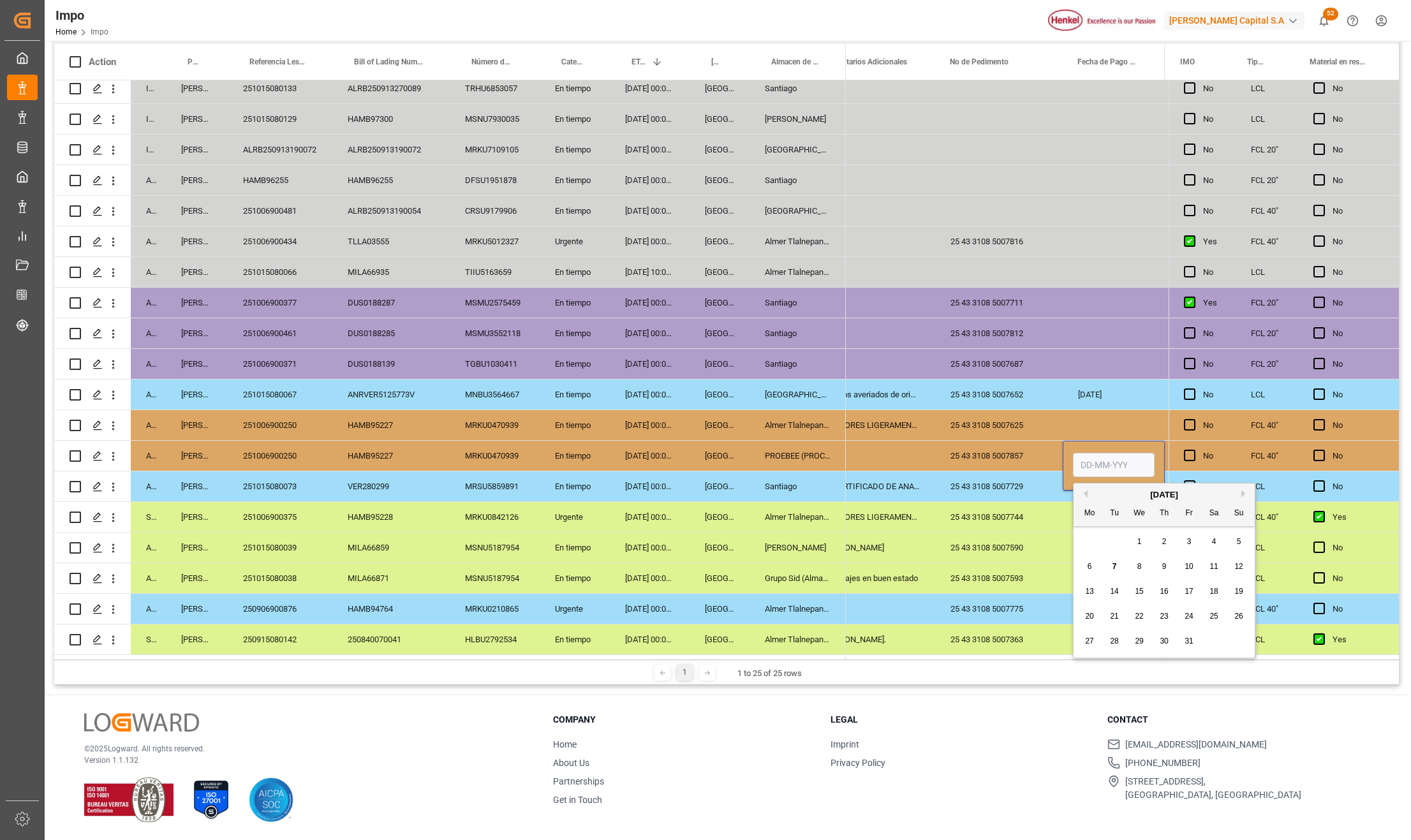
click at [1088, 466] on input "Press SPACE to select this row." at bounding box center [1113, 465] width 82 height 24
type input "0"
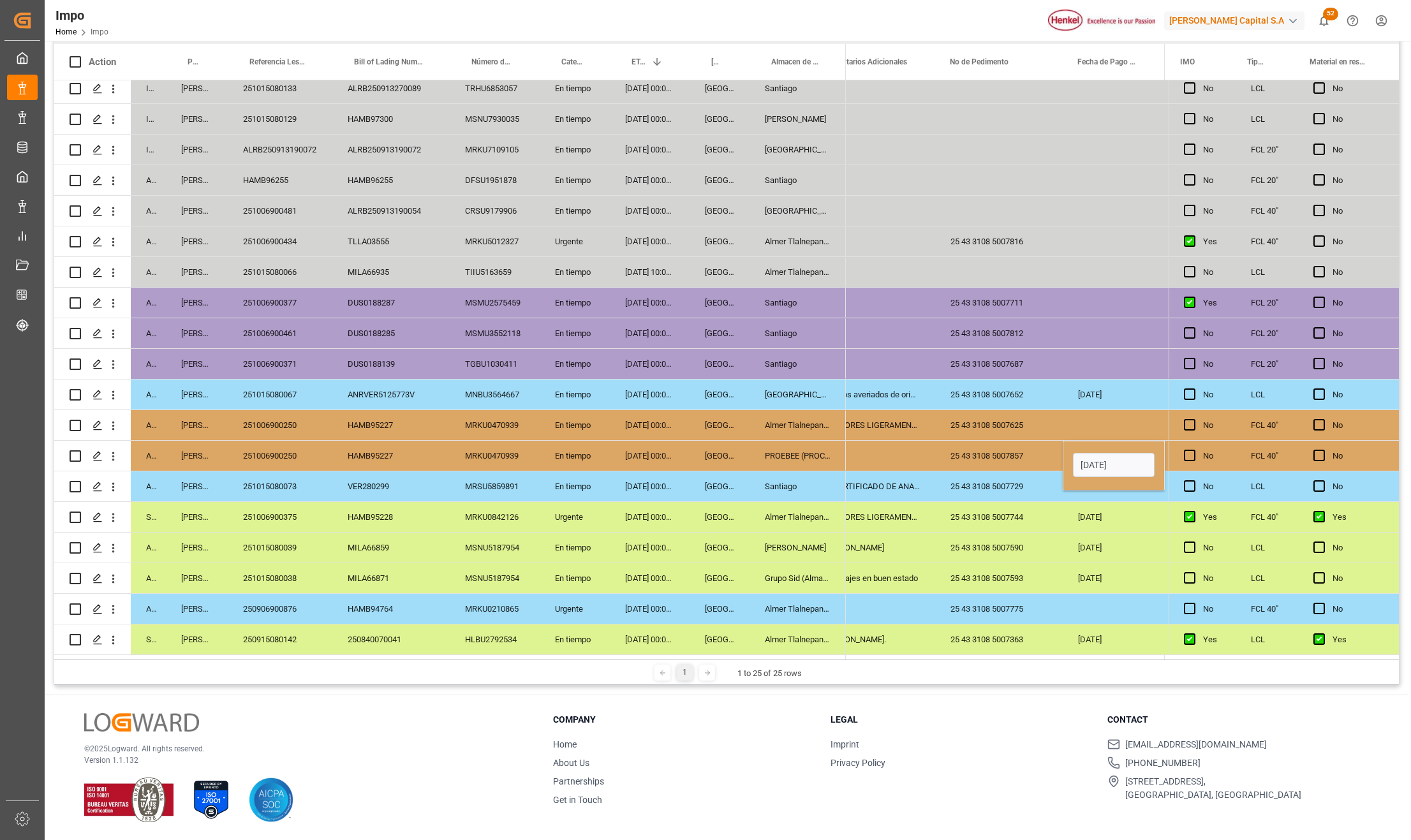
click at [1094, 460] on input "08-10-2025" at bounding box center [1113, 465] width 82 height 24
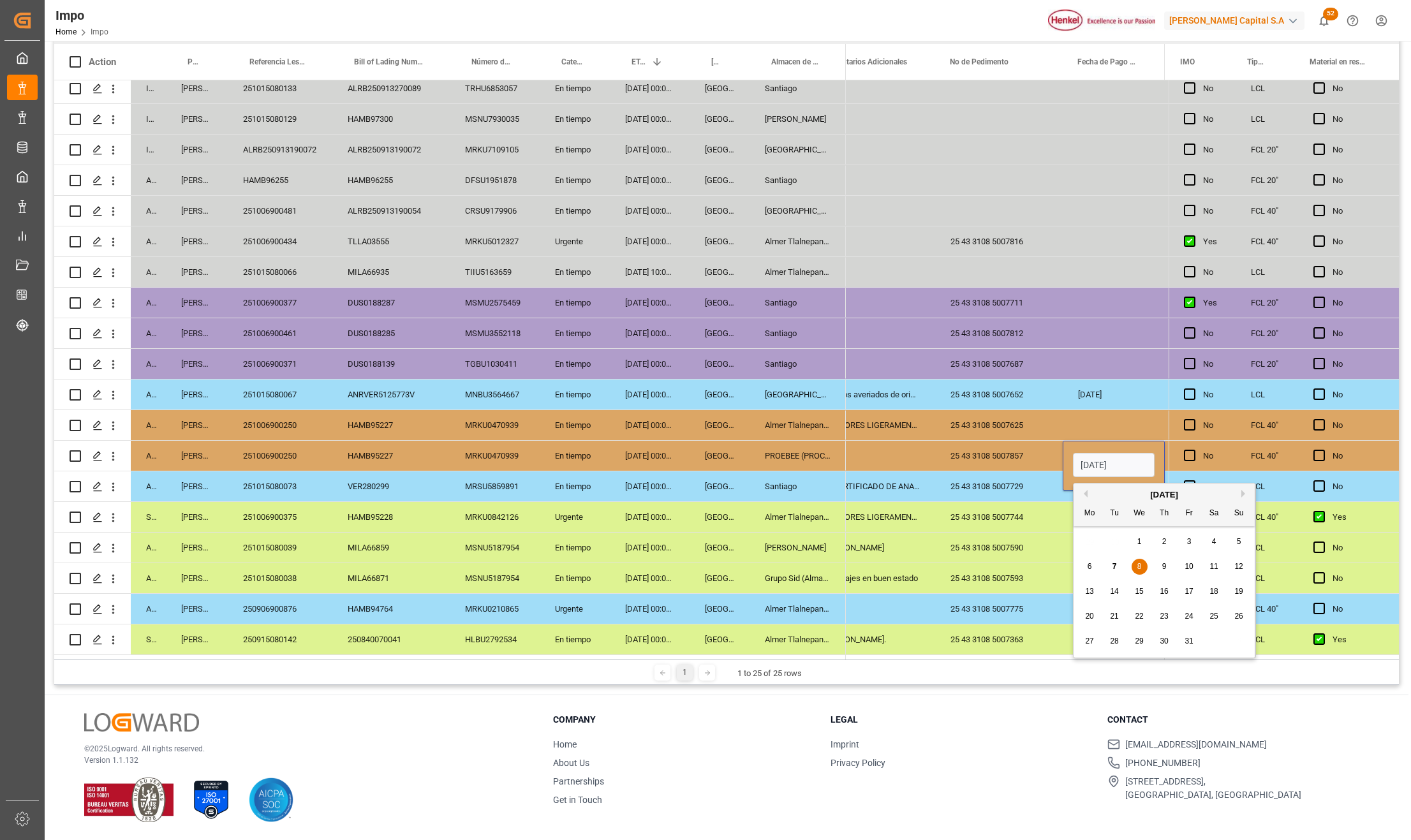
click at [1094, 460] on input "08-10-2025" at bounding box center [1113, 465] width 82 height 24
type input "0"
type input "[DATE]"
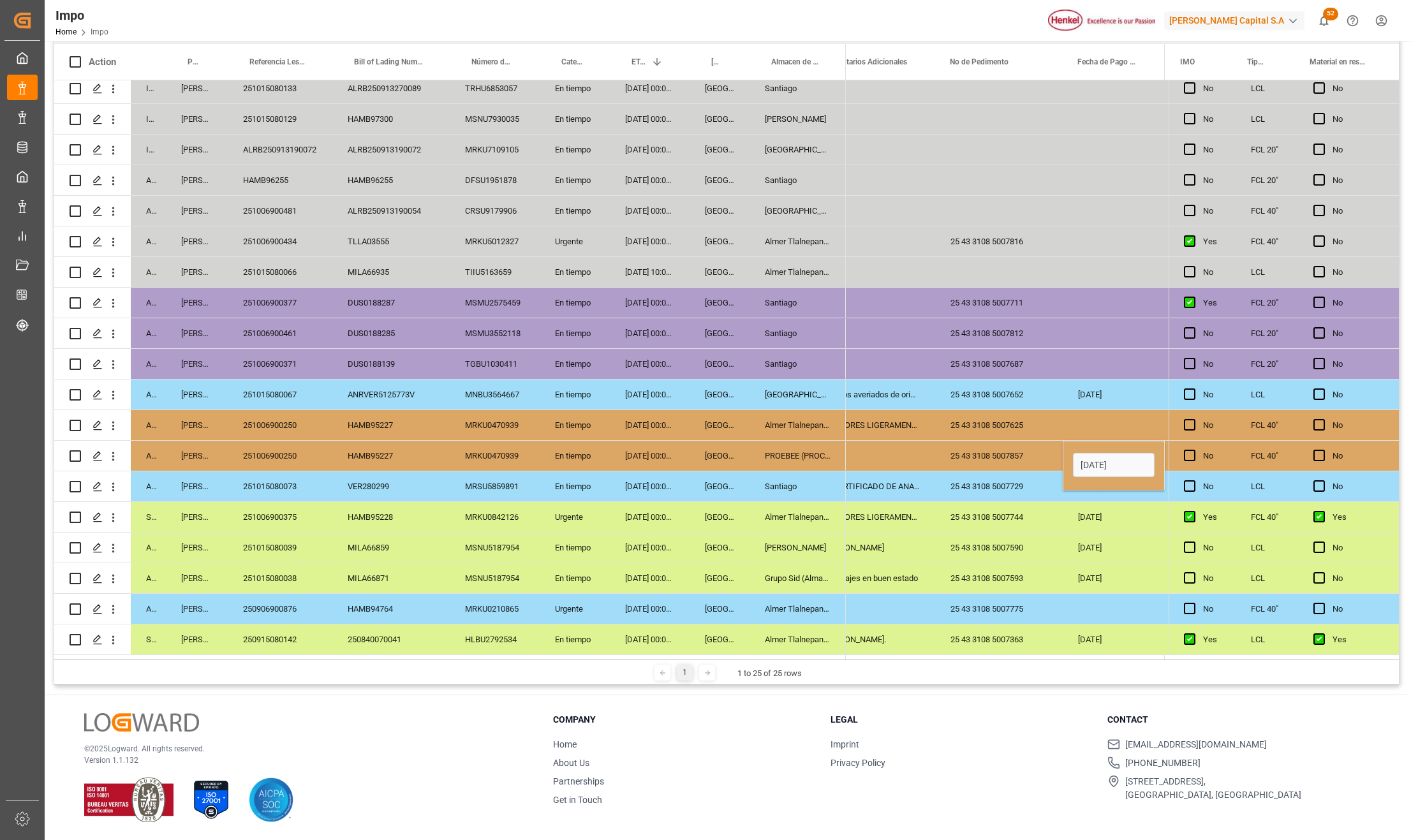
click at [1031, 579] on div "25 43 3108 5007593" at bounding box center [998, 578] width 127 height 30
click at [1093, 459] on div "[DATE]" at bounding box center [1114, 455] width 102 height 30
click at [1094, 421] on div "Press SPACE to select this row." at bounding box center [1114, 425] width 102 height 30
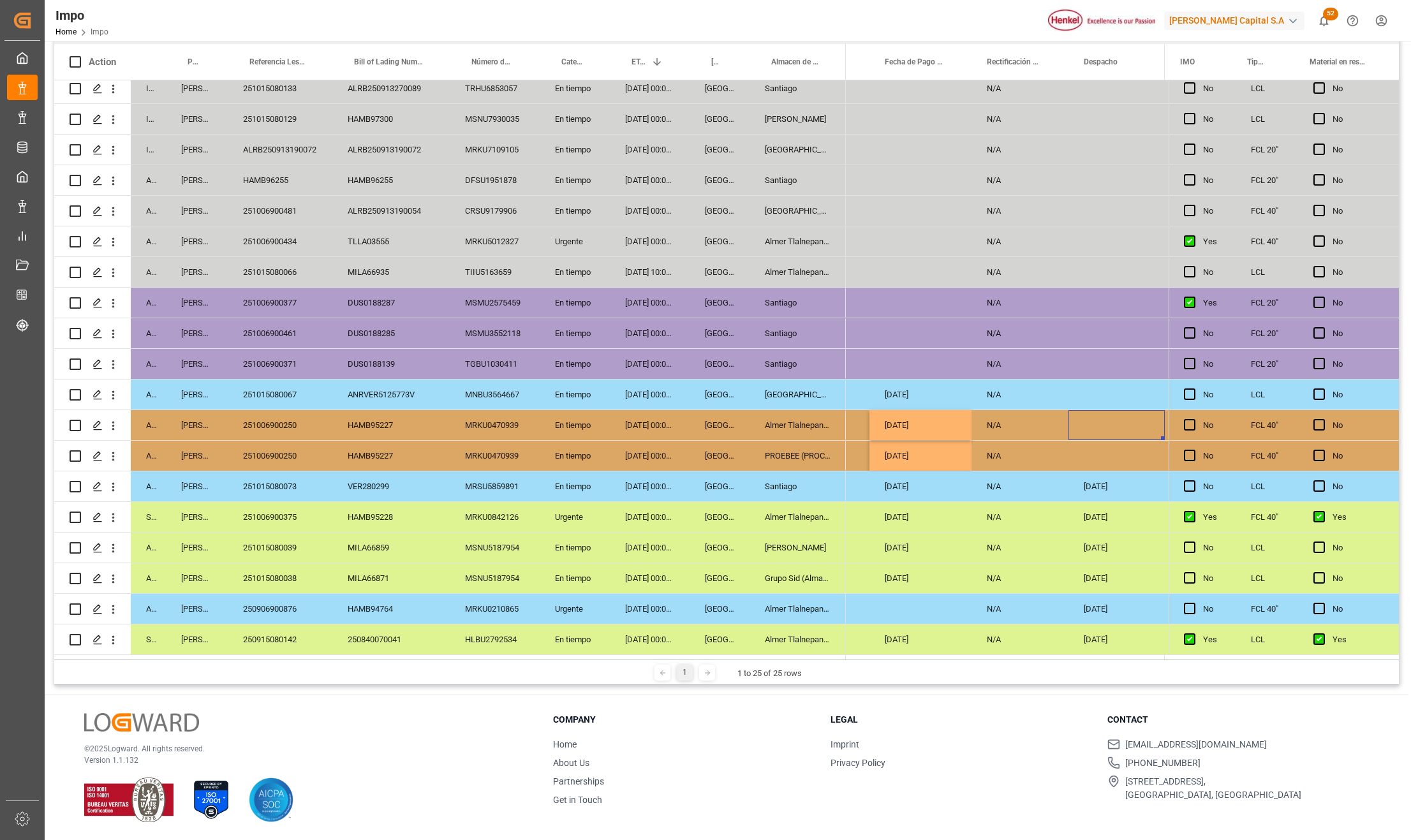
click at [1098, 419] on div "Press SPACE to select this row." at bounding box center [1116, 425] width 97 height 30
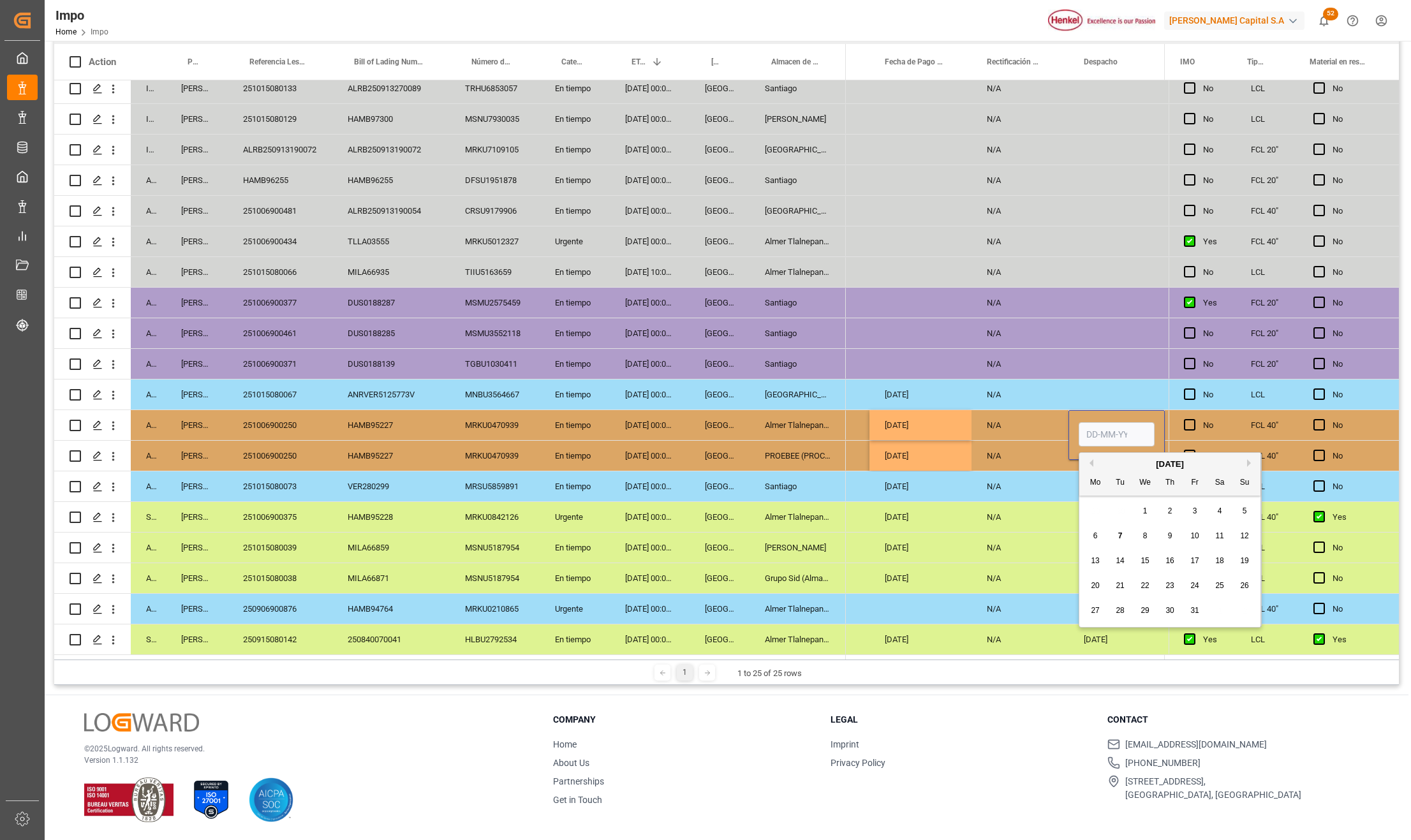
click at [1112, 432] on input "Press SPACE to select this row." at bounding box center [1116, 434] width 76 height 24
type input "10-10-2025"
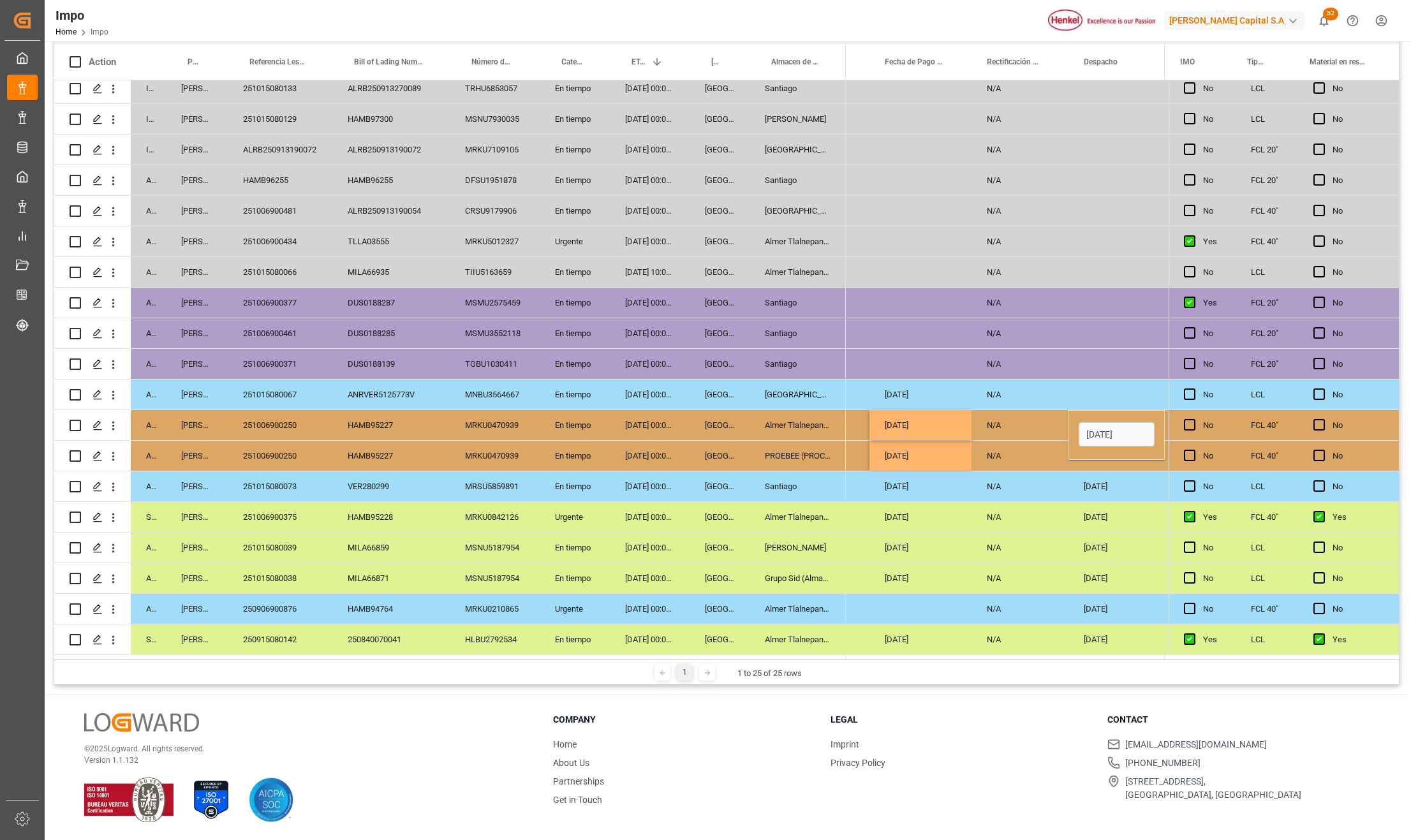
click at [1020, 493] on div "N/A" at bounding box center [1019, 486] width 97 height 30
click at [1115, 440] on div "Press SPACE to select this row." at bounding box center [1116, 455] width 97 height 30
click at [1110, 449] on div "Press SPACE to select this row." at bounding box center [1116, 455] width 97 height 30
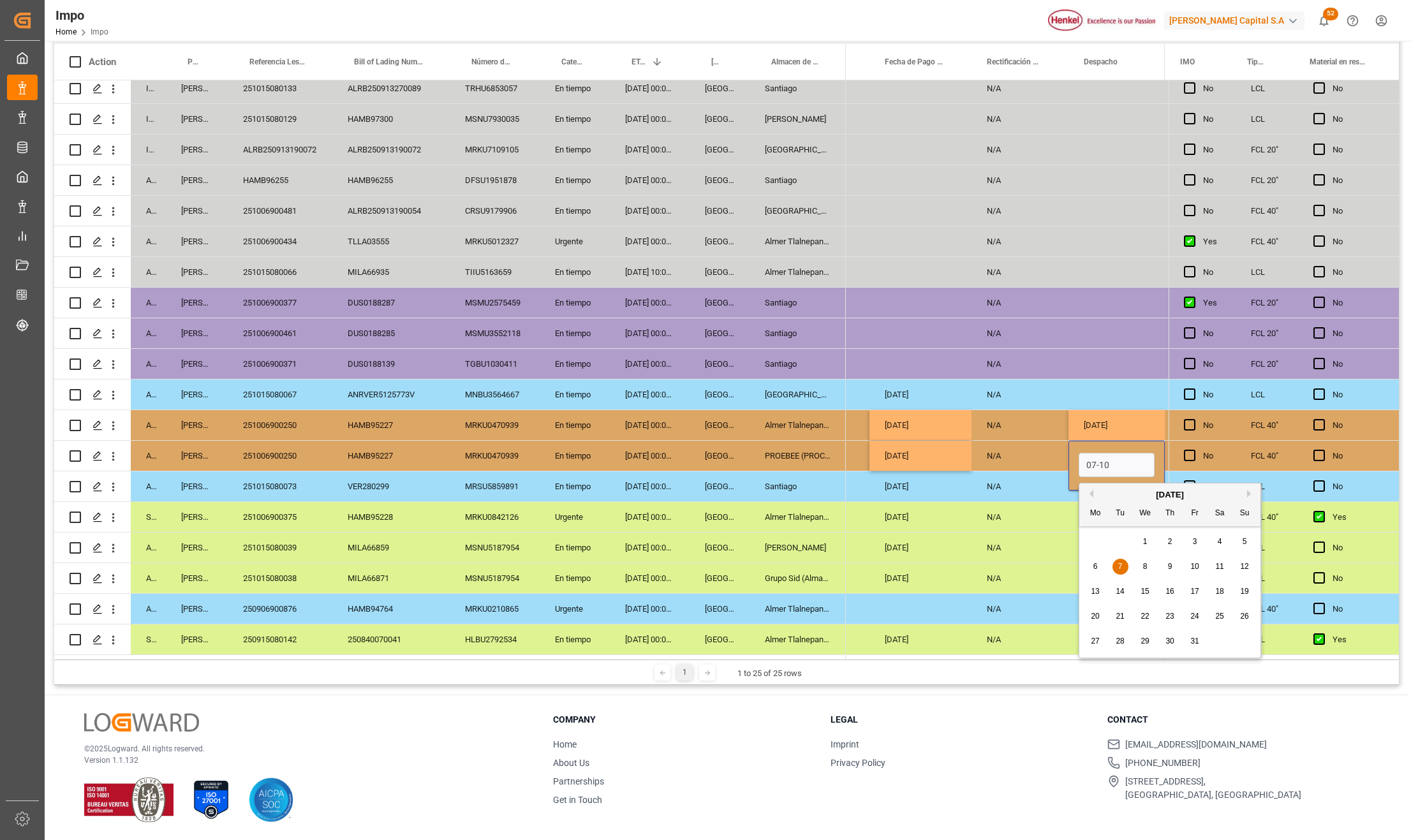
type input "[DATE]"
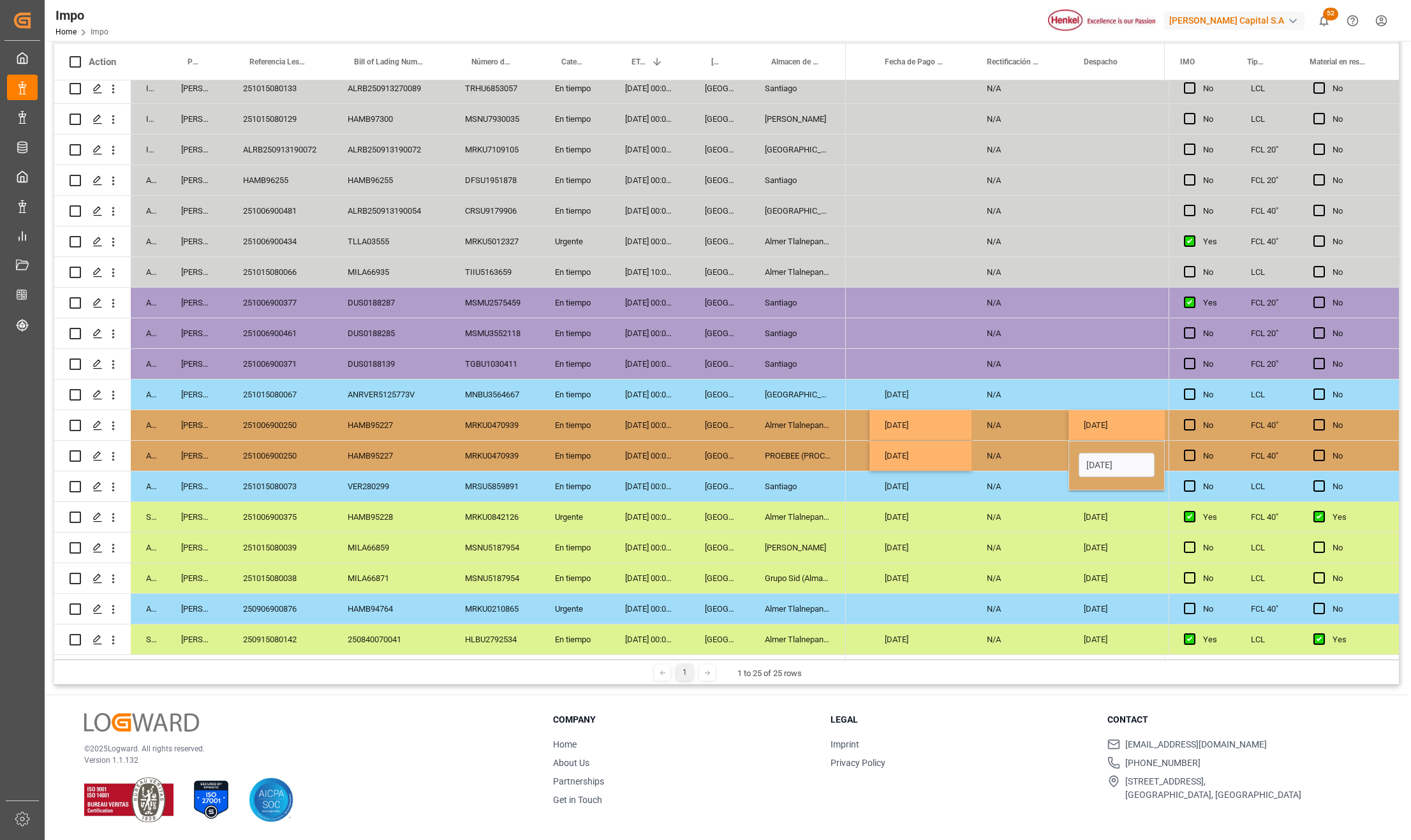
click at [1093, 505] on div "[DATE]" at bounding box center [1116, 517] width 97 height 30
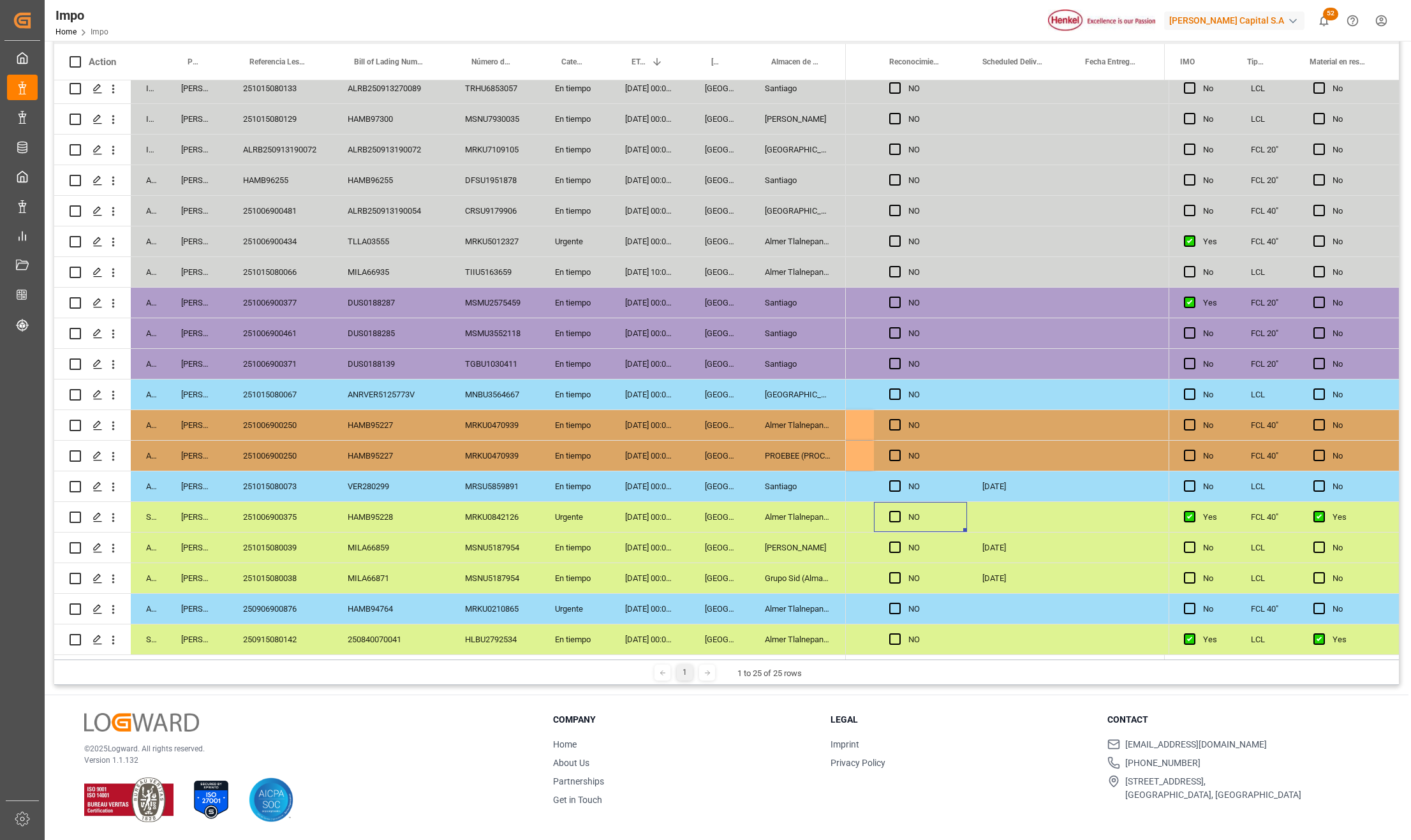
scroll to position [0, 2884]
click at [1001, 424] on div "Press SPACE to select this row." at bounding box center [1018, 425] width 103 height 30
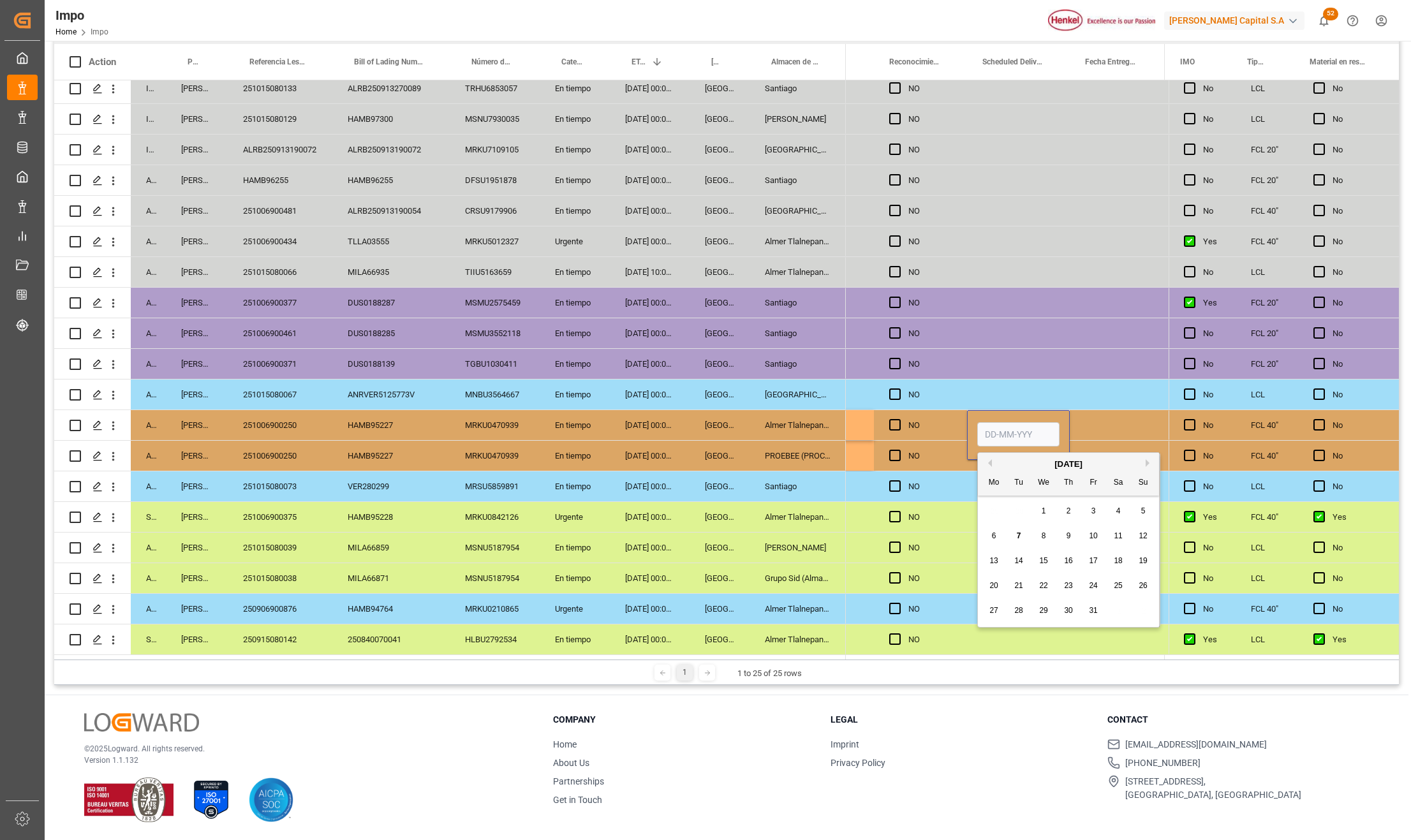
click at [999, 430] on input "Press SPACE to select this row." at bounding box center [1019, 434] width 82 height 24
type input "13-10-2025"
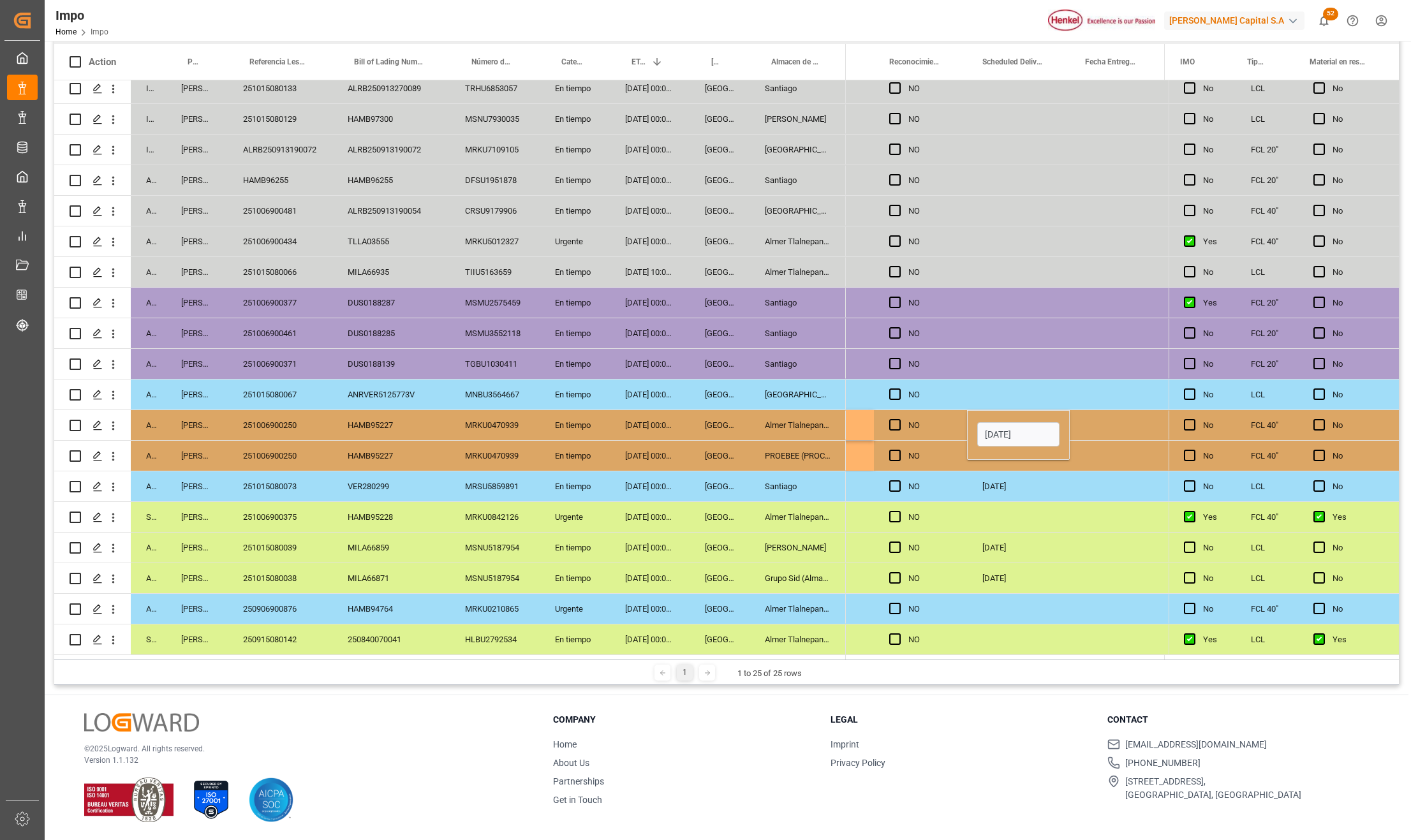
click at [980, 486] on div "09-10-2025" at bounding box center [1018, 486] width 103 height 30
click at [988, 453] on div "Press SPACE to select this row." at bounding box center [1018, 455] width 103 height 30
type input "08-10-2025"
click at [1001, 523] on div "Press SPACE to select this row." at bounding box center [1018, 517] width 103 height 30
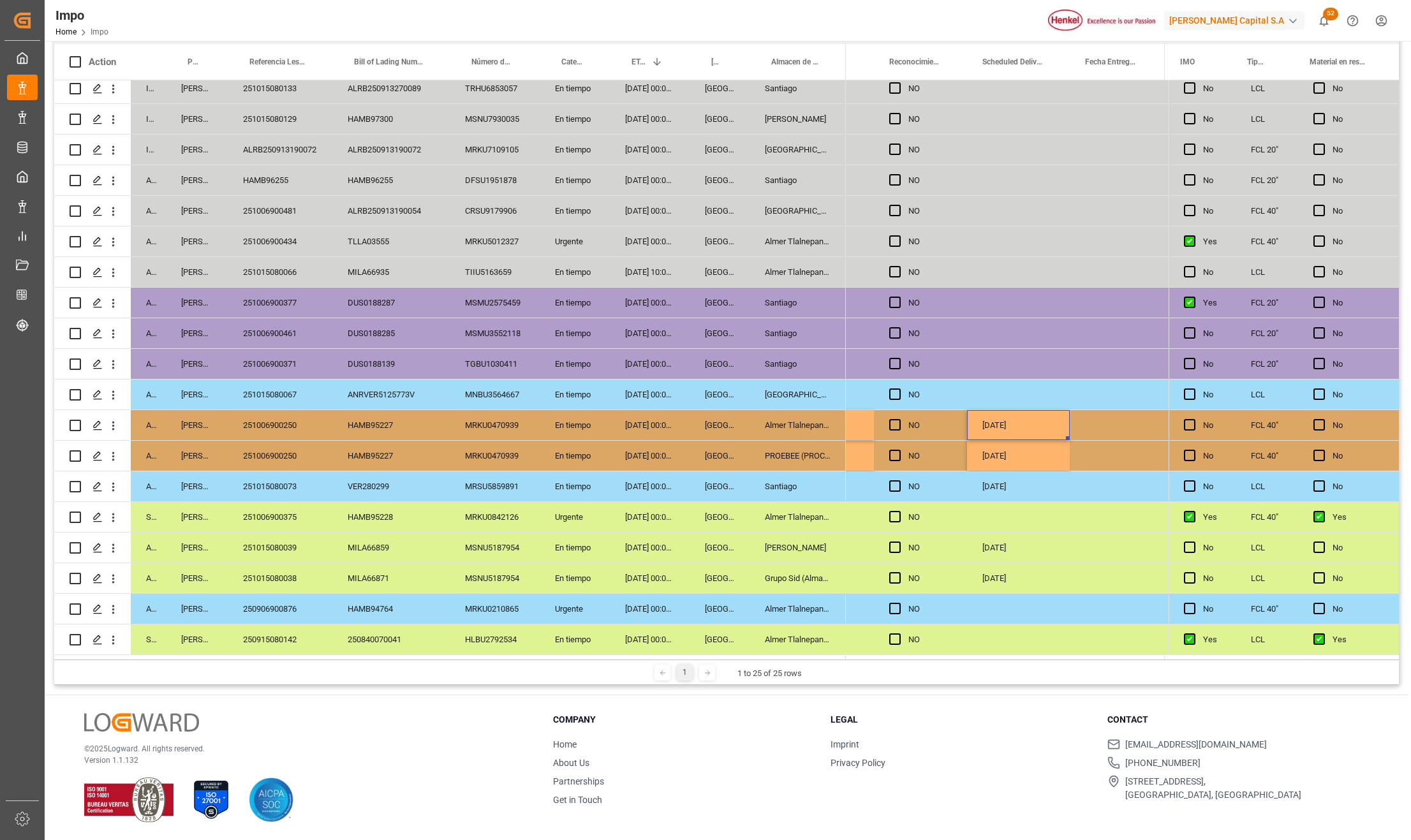
click at [1026, 434] on div "13-10-2025" at bounding box center [1018, 425] width 103 height 30
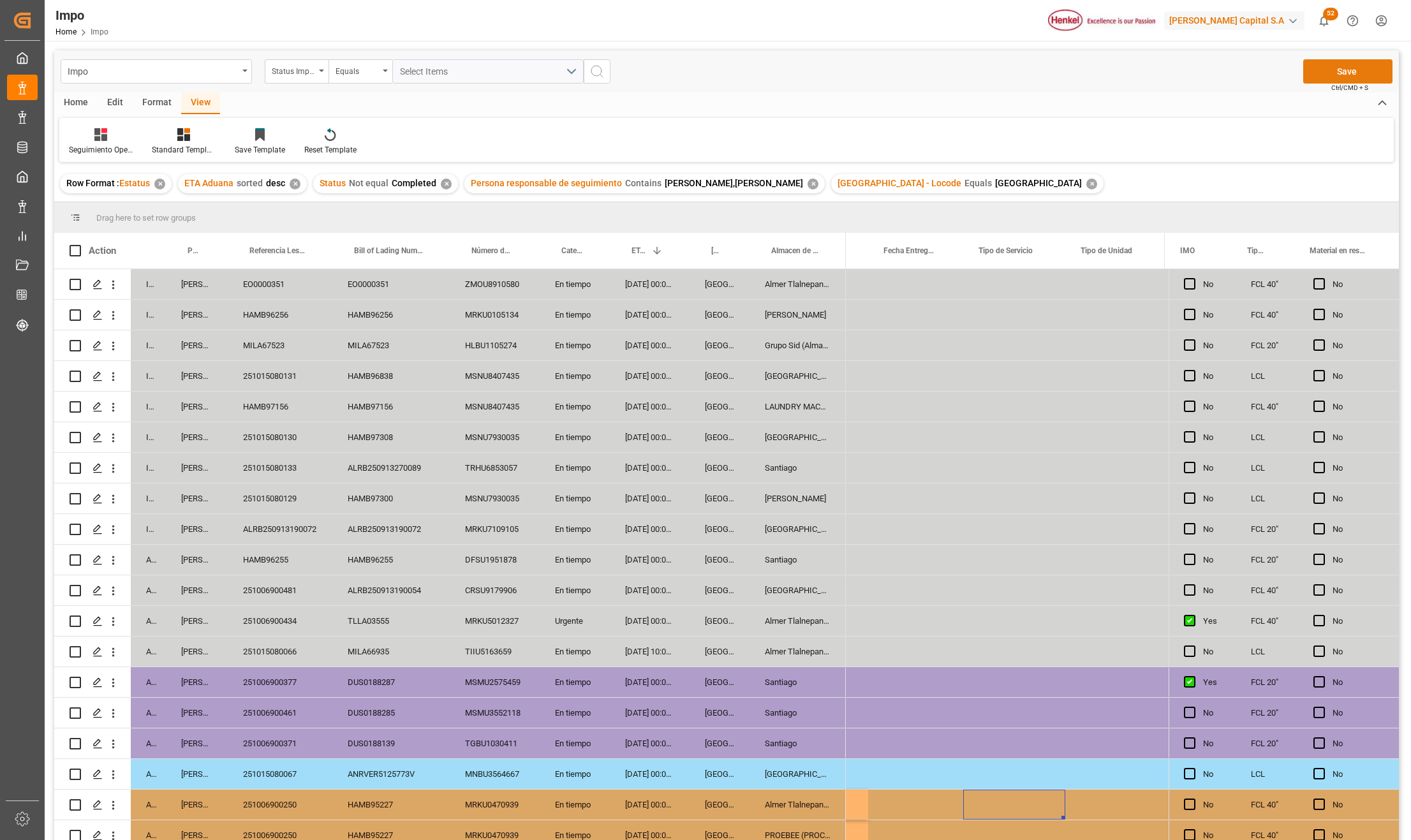
click at [1330, 65] on button "Save" at bounding box center [1347, 71] width 89 height 24
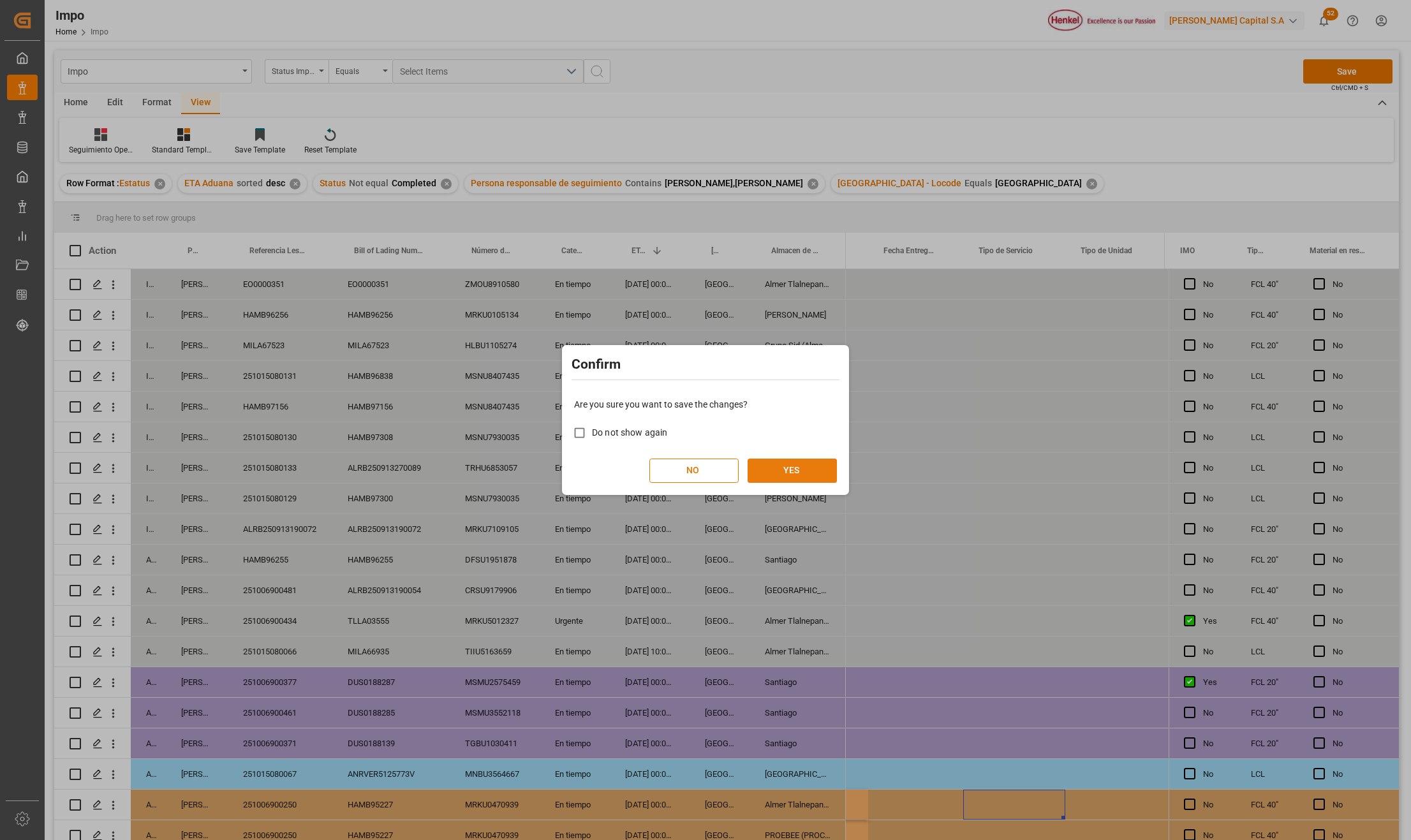
click at [801, 468] on button "YES" at bounding box center [792, 470] width 89 height 24
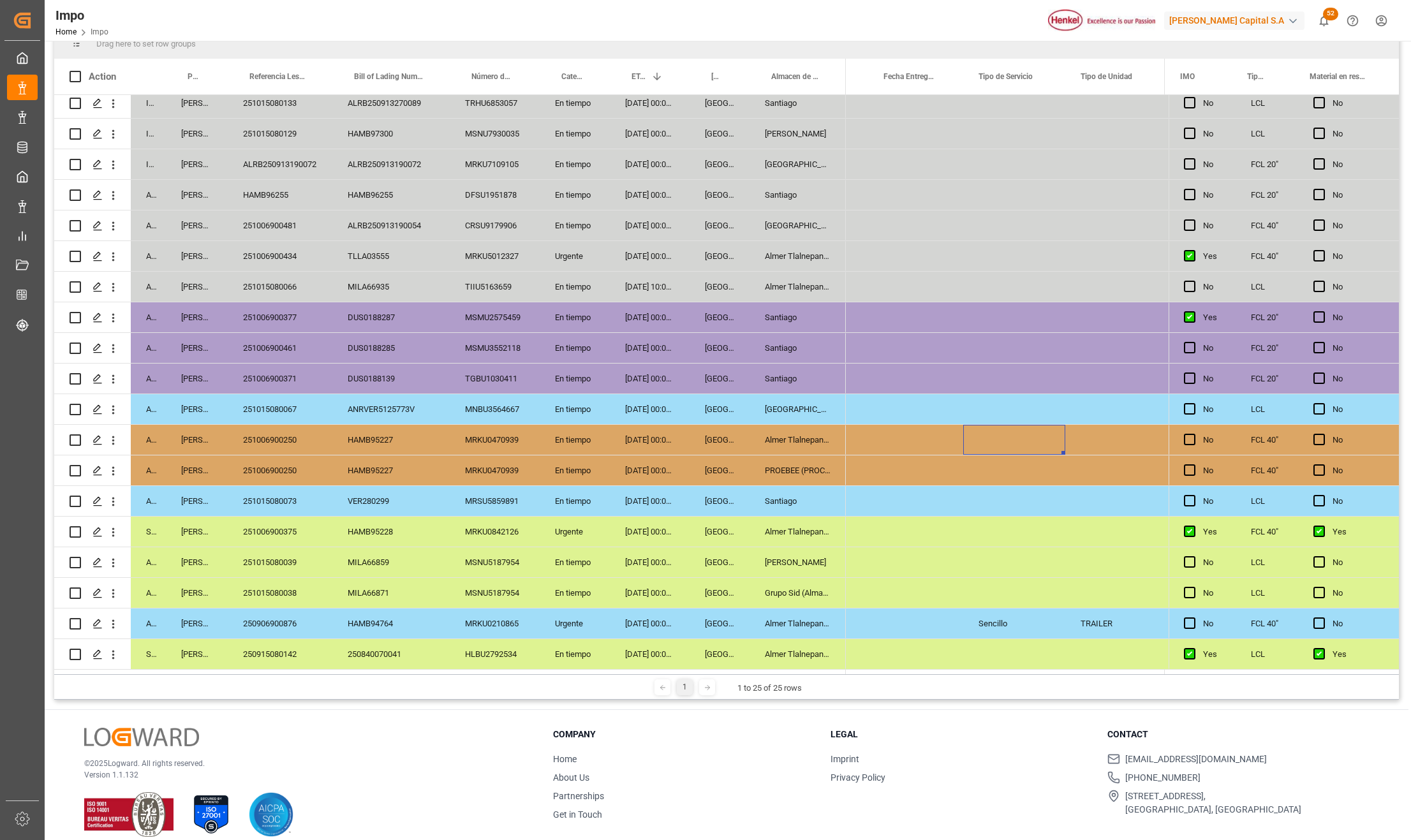
scroll to position [189, 0]
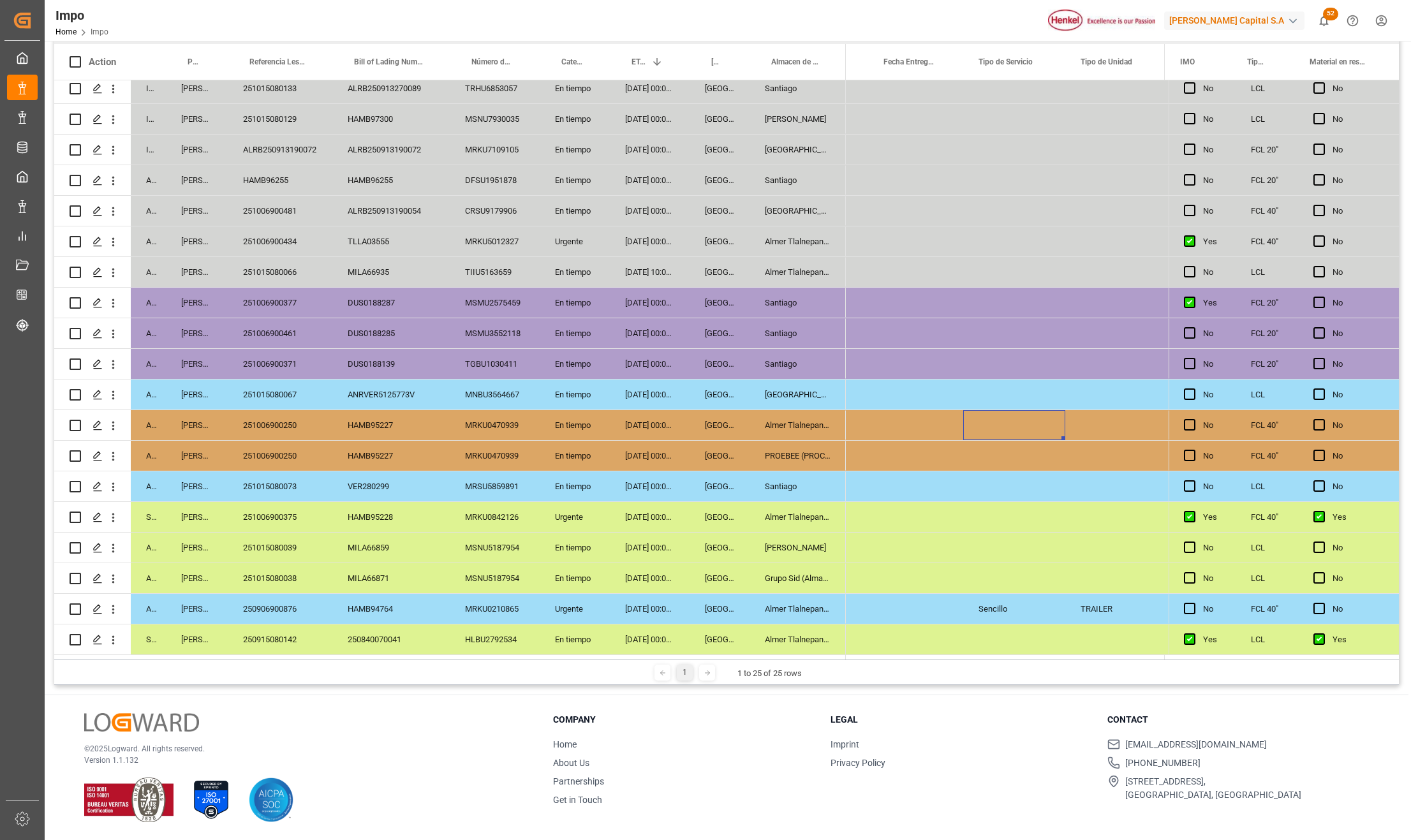
click at [712, 542] on div "[GEOGRAPHIC_DATA]" at bounding box center [720, 547] width 60 height 30
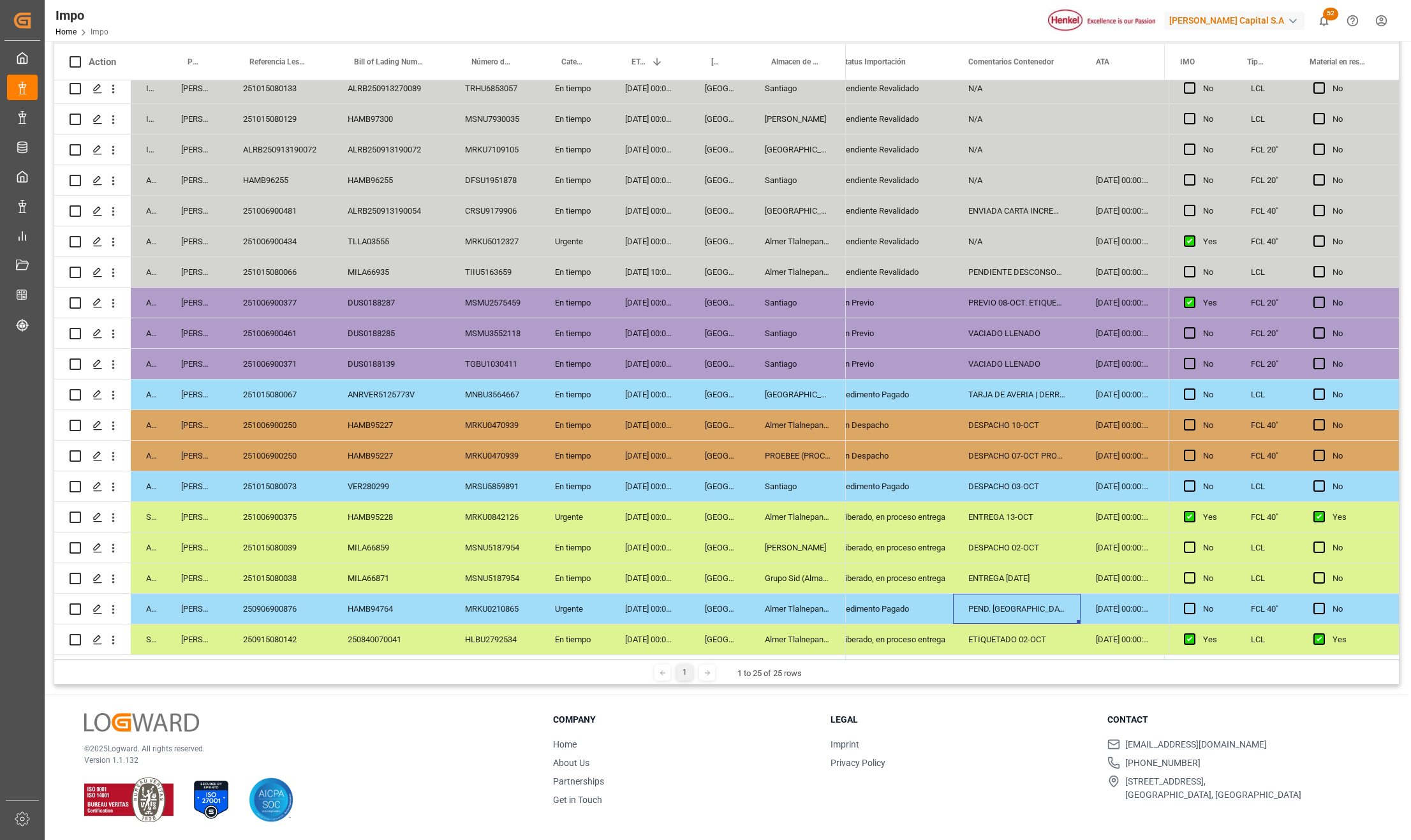
scroll to position [0, 0]
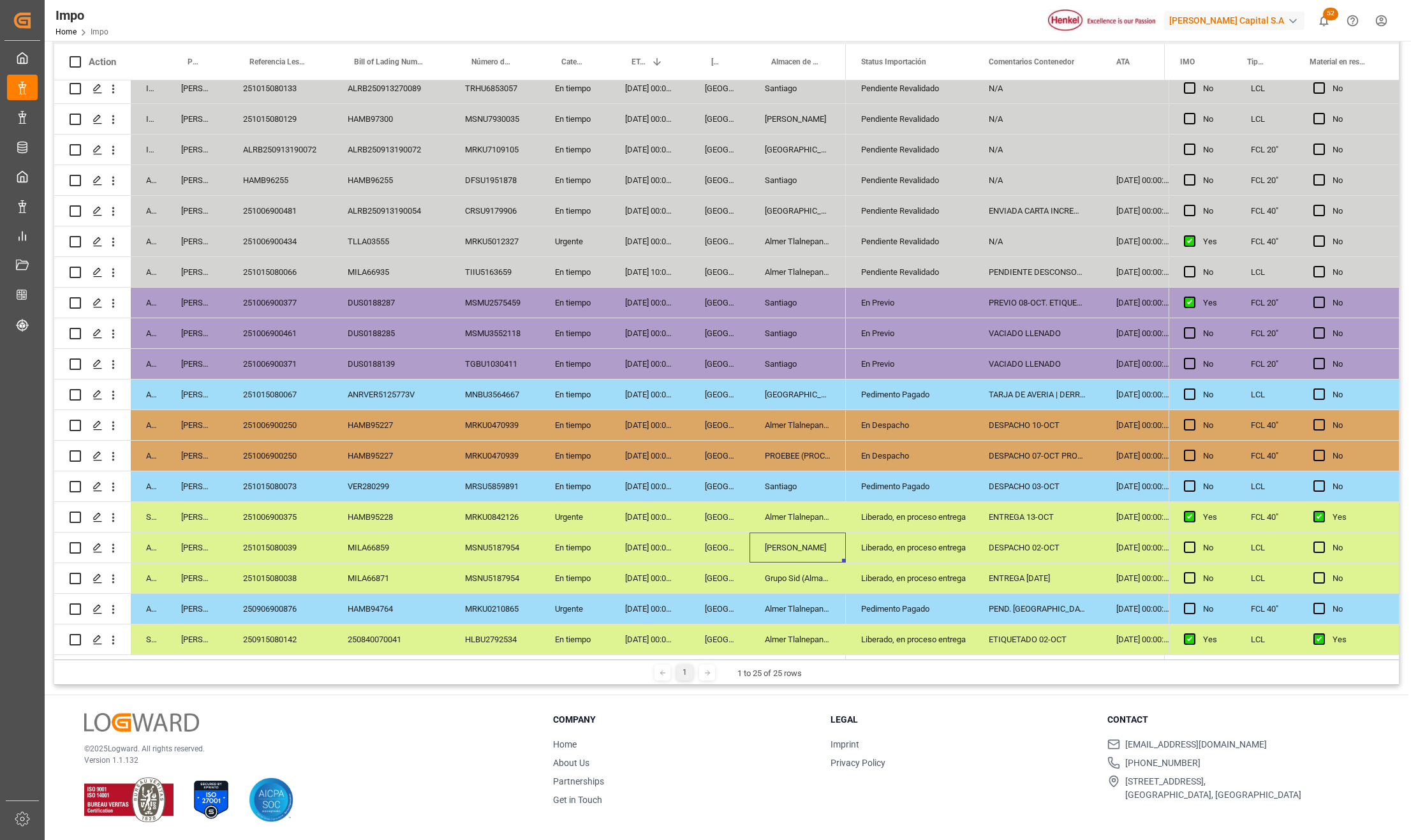
click at [290, 544] on div "251015080039" at bounding box center [280, 547] width 105 height 30
click at [297, 539] on div "251015080039" at bounding box center [280, 547] width 105 height 30
click at [270, 579] on div "251015080038" at bounding box center [280, 578] width 105 height 30
click at [797, 575] on div "Grupo Sid (Almacenaje y Distribucion AVIOR)" at bounding box center [798, 578] width 97 height 30
click at [846, 571] on div "Grupo Sid (Almacenaje y Distribucion AVIOR)" at bounding box center [798, 578] width 97 height 30
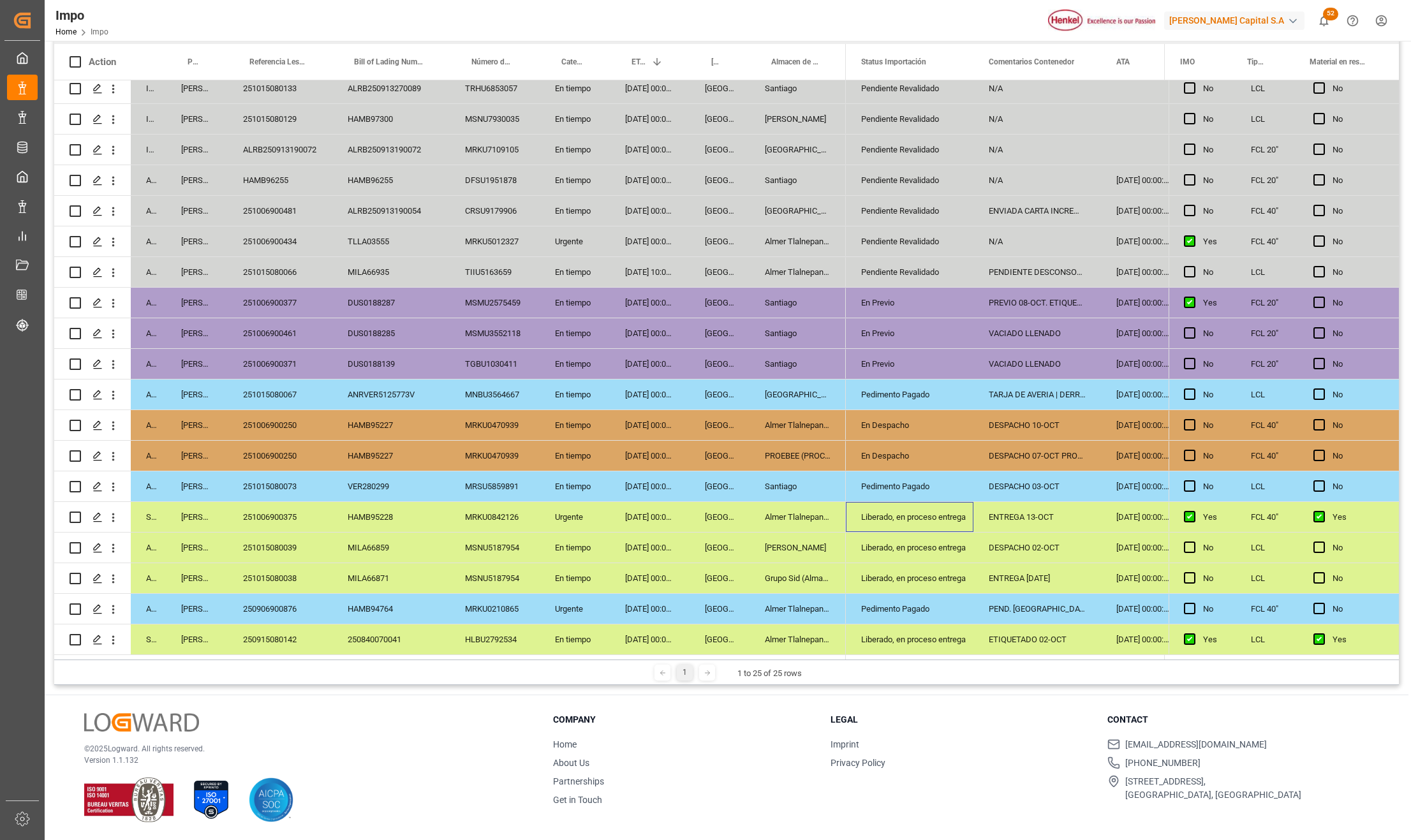
click at [958, 522] on div "Liberado, en proceso entrega" at bounding box center [909, 517] width 127 height 30
click at [905, 564] on div "Liberado, en proceso entrega" at bounding box center [909, 578] width 97 height 29
click at [950, 586] on icon "open menu" at bounding box center [950, 585] width 15 height 15
click at [992, 536] on div "DESPACHO 02-OCT" at bounding box center [1037, 547] width 127 height 30
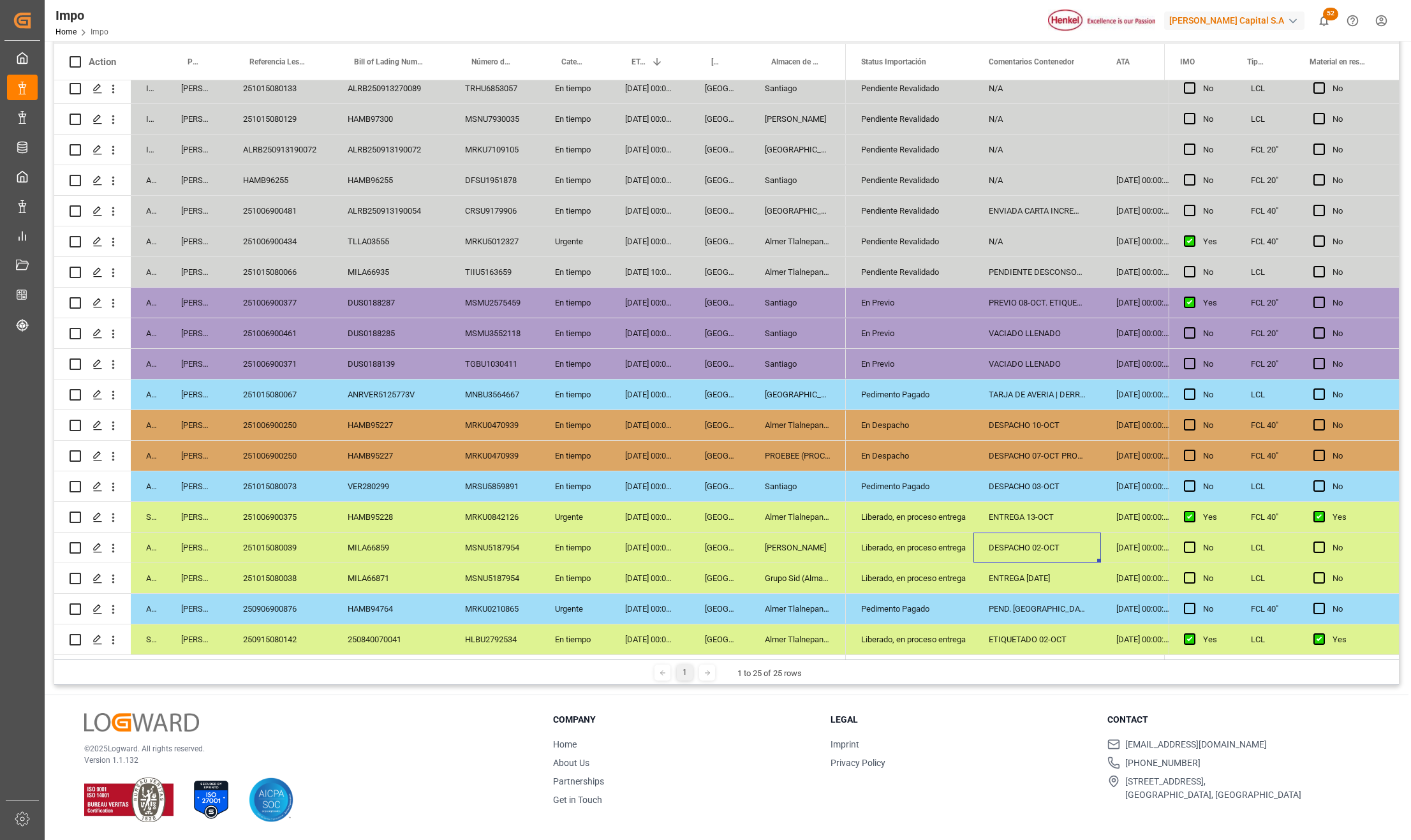
click at [277, 602] on div "250906900876" at bounding box center [280, 609] width 105 height 30
click at [288, 626] on div "250915080142" at bounding box center [280, 639] width 105 height 30
click at [285, 547] on div "251015080039" at bounding box center [280, 547] width 105 height 30
click at [290, 517] on div "251006900375" at bounding box center [280, 517] width 105 height 30
click at [1034, 515] on div "ENTREGA 13-OCT" at bounding box center [1037, 517] width 127 height 30
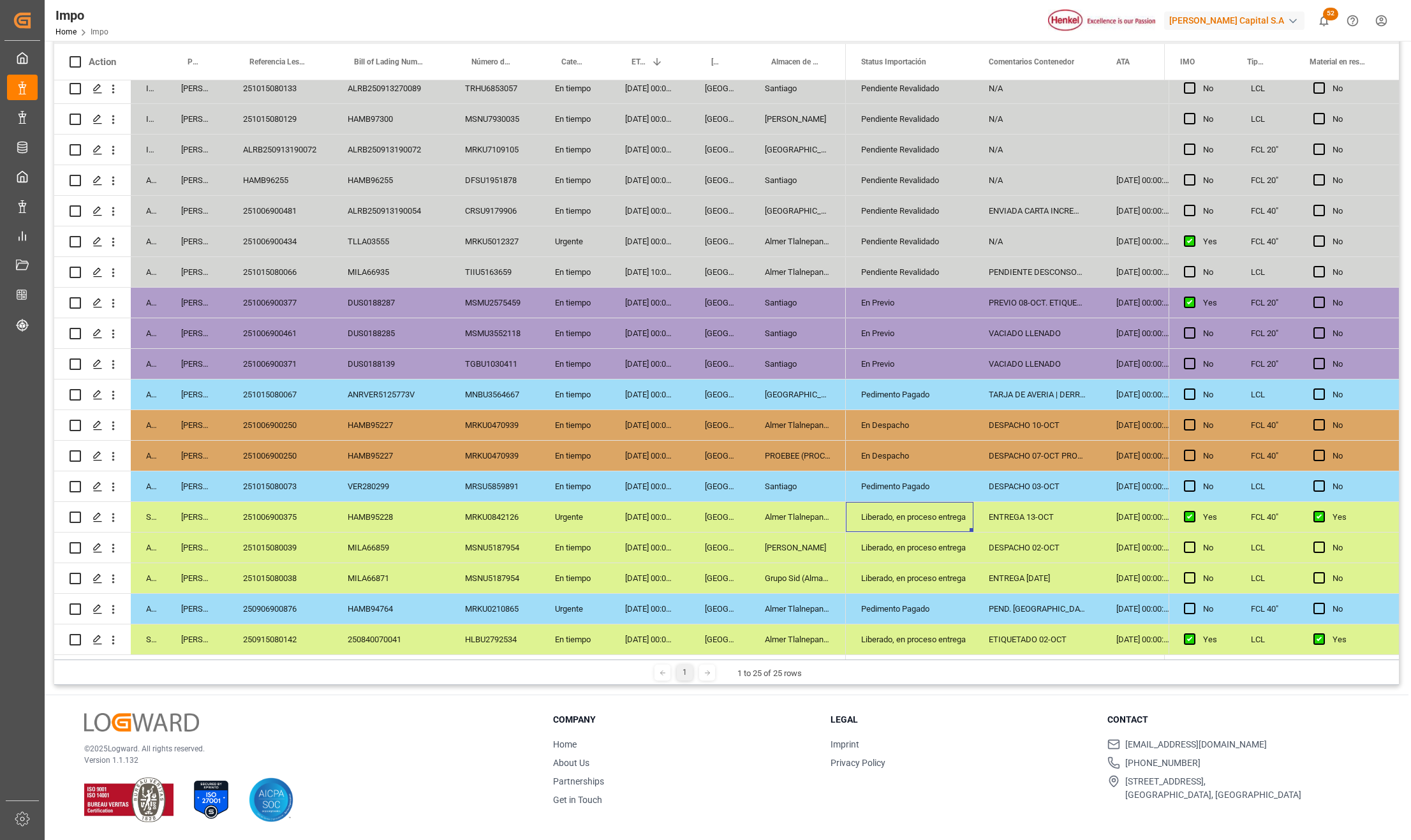
click at [930, 473] on div "Pedimento Pagado" at bounding box center [909, 486] width 97 height 29
click at [276, 481] on div "251015080073" at bounding box center [280, 486] width 105 height 30
click at [281, 463] on div "251006900250" at bounding box center [280, 455] width 105 height 30
click at [285, 427] on div "251006900250" at bounding box center [280, 425] width 105 height 30
drag, startPoint x: 294, startPoint y: 439, endPoint x: 814, endPoint y: 436, distance: 520.0
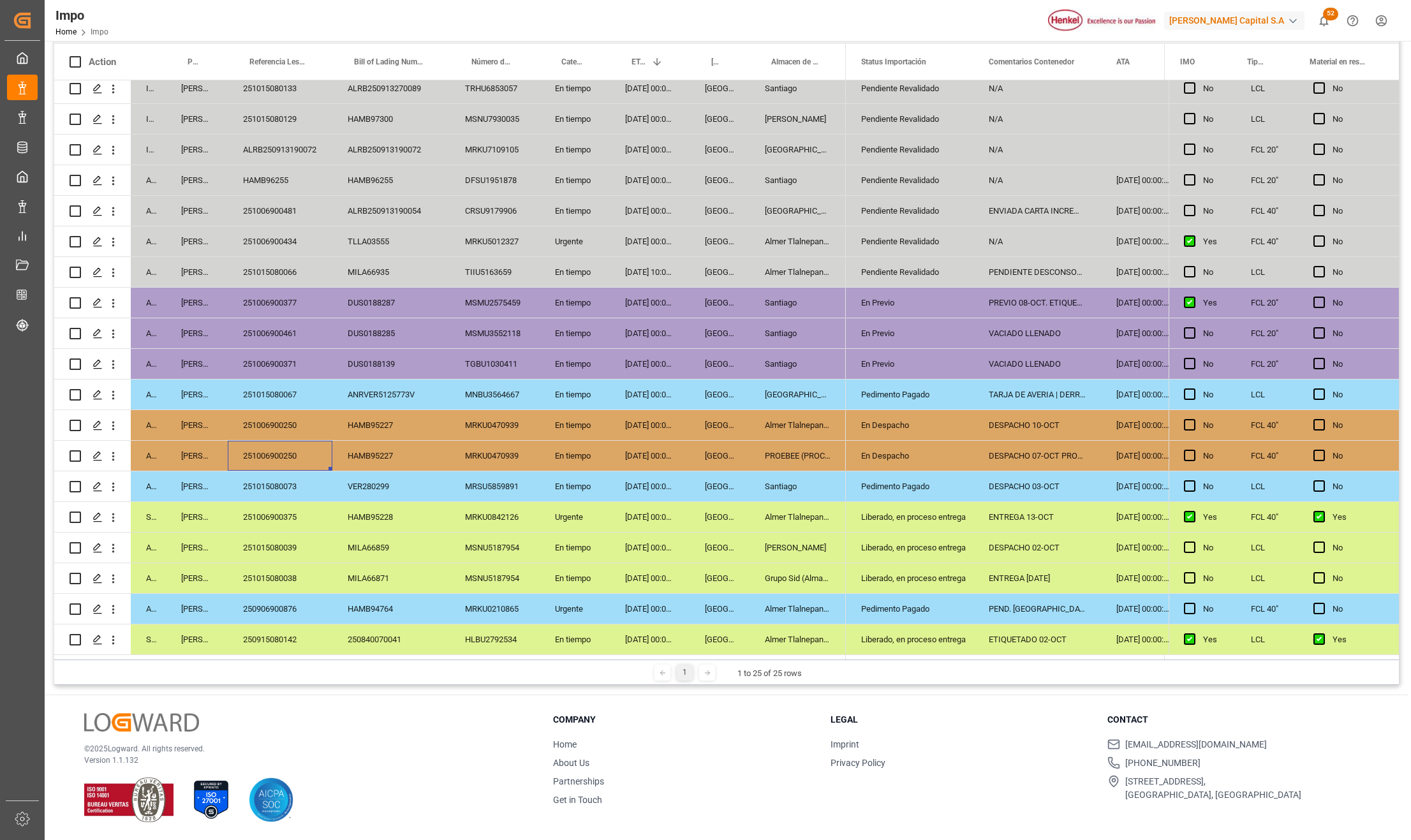
click at [297, 440] on div "251006900250" at bounding box center [280, 455] width 105 height 30
click at [628, 426] on div "29-09-2025 00:00:00" at bounding box center [649, 425] width 79 height 30
click at [843, 436] on div "Arrived Karla Chavez 251006900250 HAMB95227 MRKU0470939 En tiempo 29-09-2025 00…" at bounding box center [449, 425] width 792 height 31
click at [899, 450] on div "En Despacho" at bounding box center [909, 455] width 97 height 29
click at [896, 419] on div "En Despacho" at bounding box center [909, 424] width 97 height 29
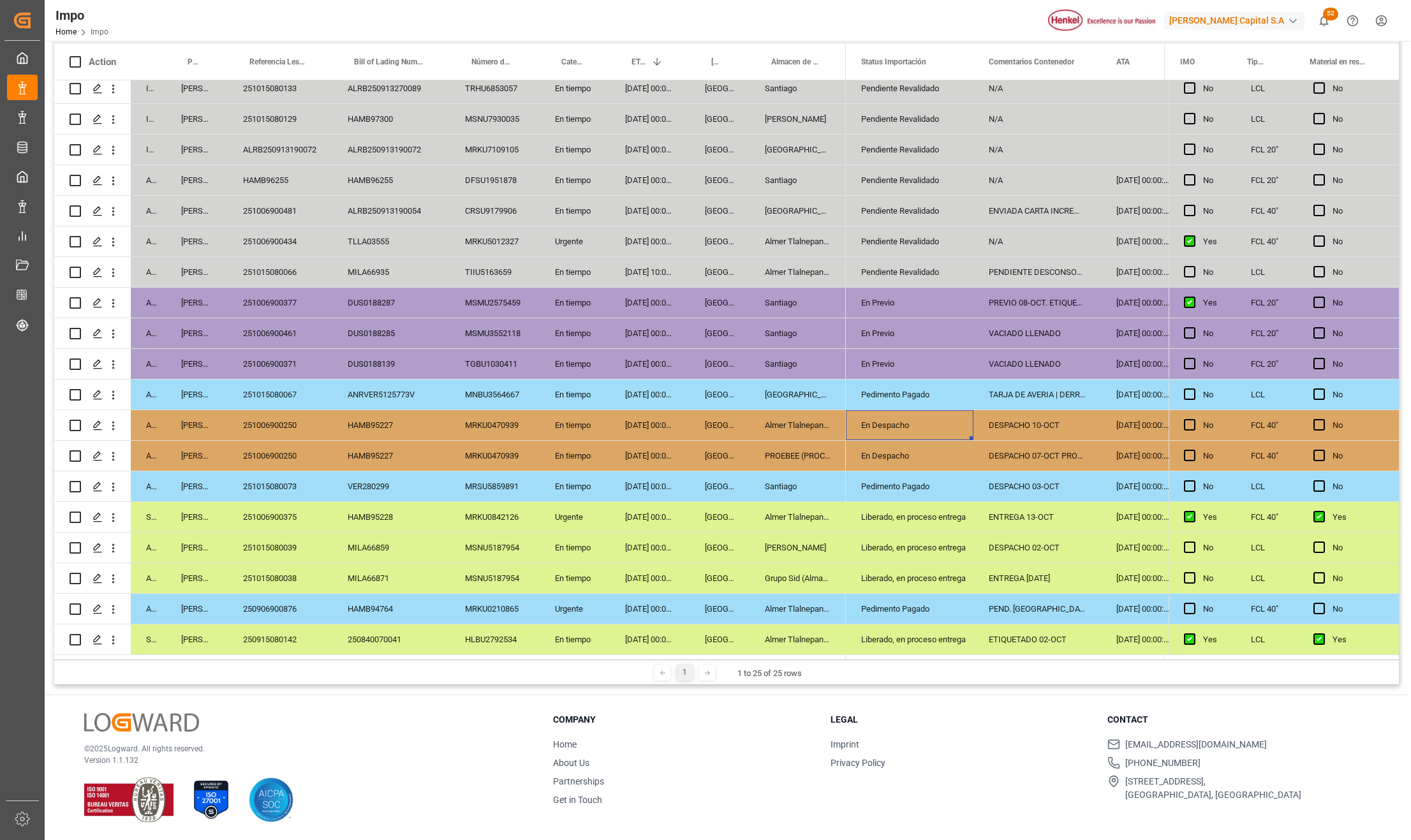
click at [893, 393] on div "Pedimento Pagado" at bounding box center [909, 395] width 97 height 29
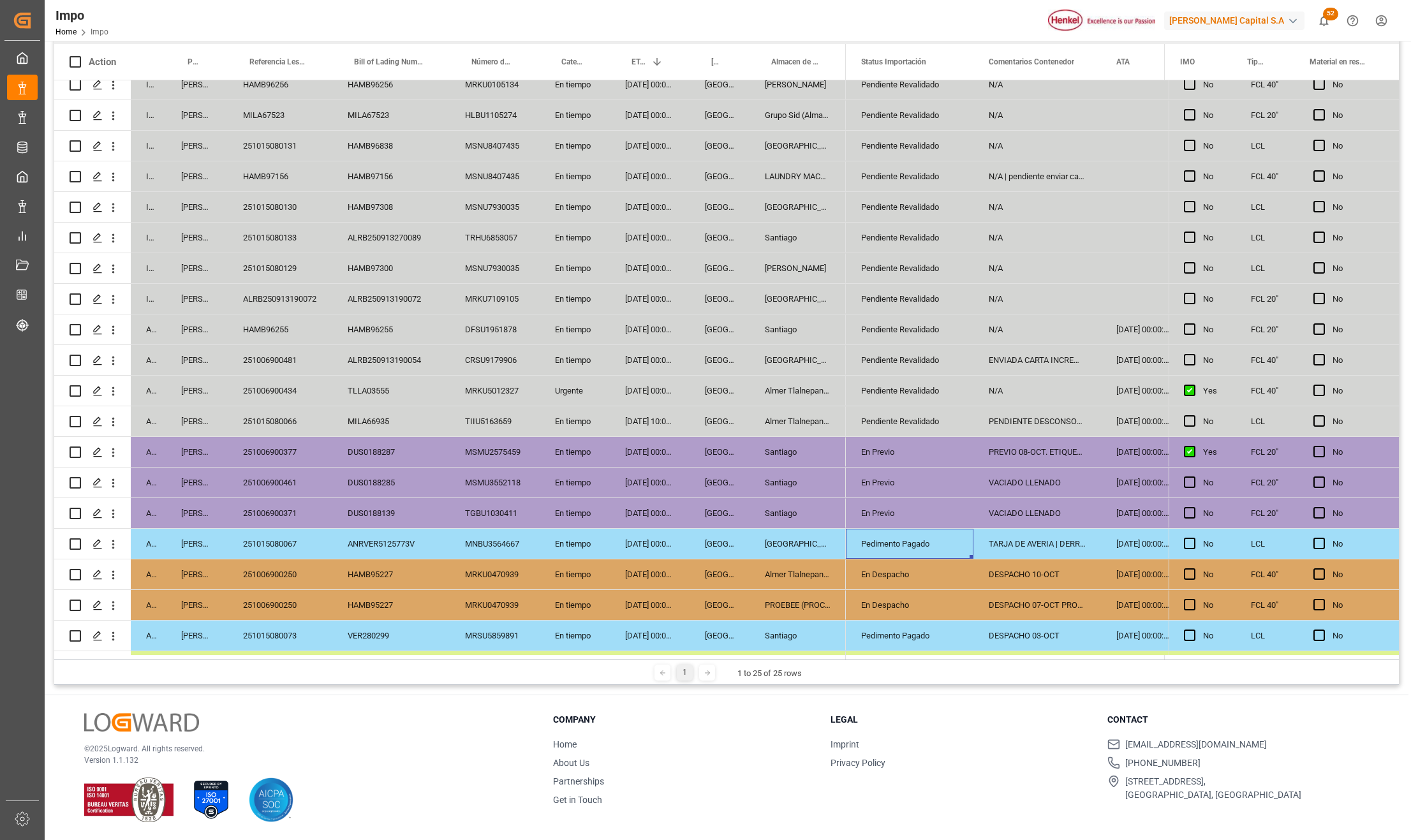
scroll to position [24, 0]
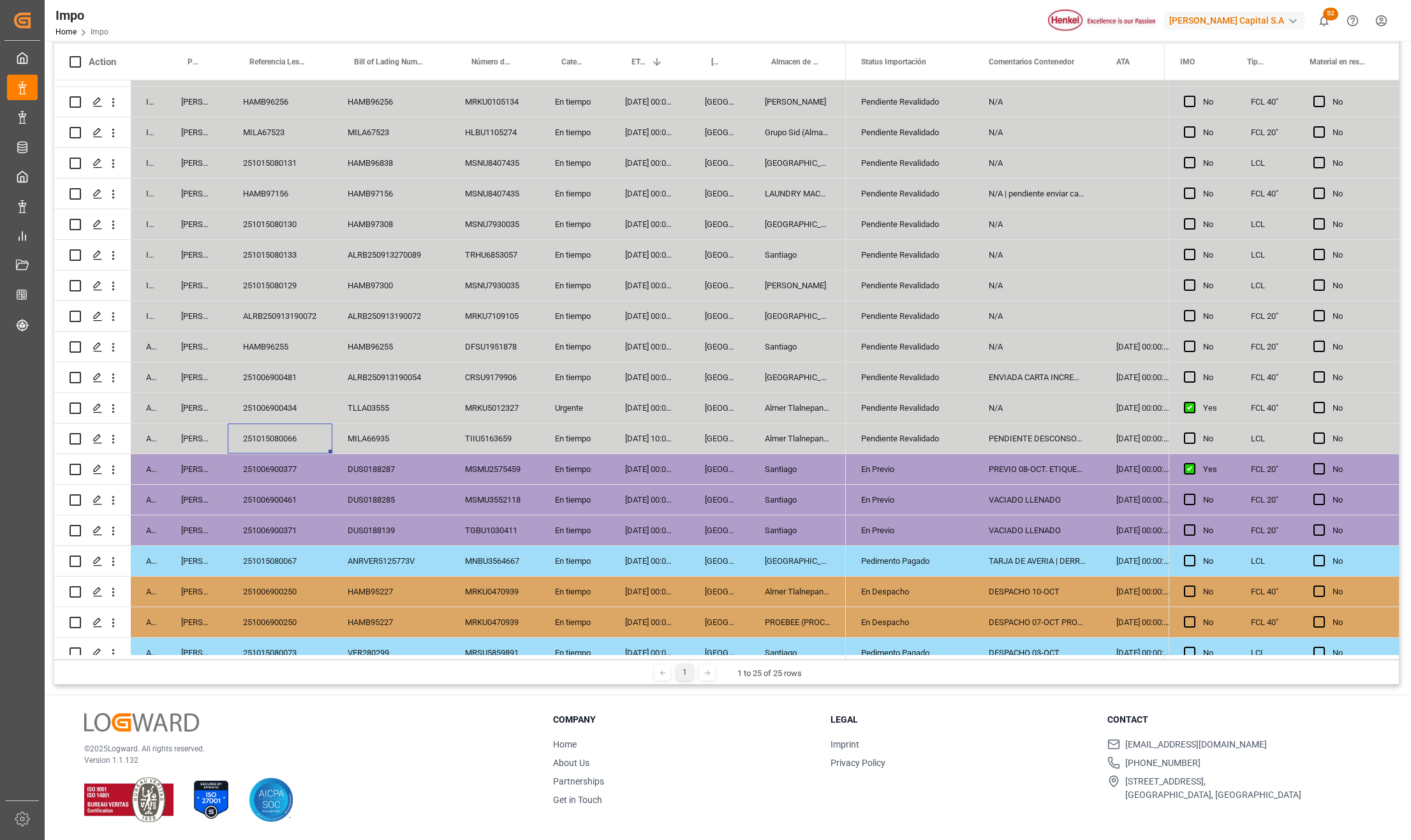
click at [271, 439] on div "251015080066" at bounding box center [280, 438] width 105 height 30
click at [922, 416] on div "Pendiente Revalidado" at bounding box center [909, 407] width 97 height 29
click at [264, 406] on div "251006900434" at bounding box center [280, 408] width 105 height 30
click at [643, 413] on div "05-10-2025 00:00:00" at bounding box center [649, 408] width 79 height 30
click at [804, 407] on div "Almer Tlalnepantla" at bounding box center [798, 408] width 97 height 30
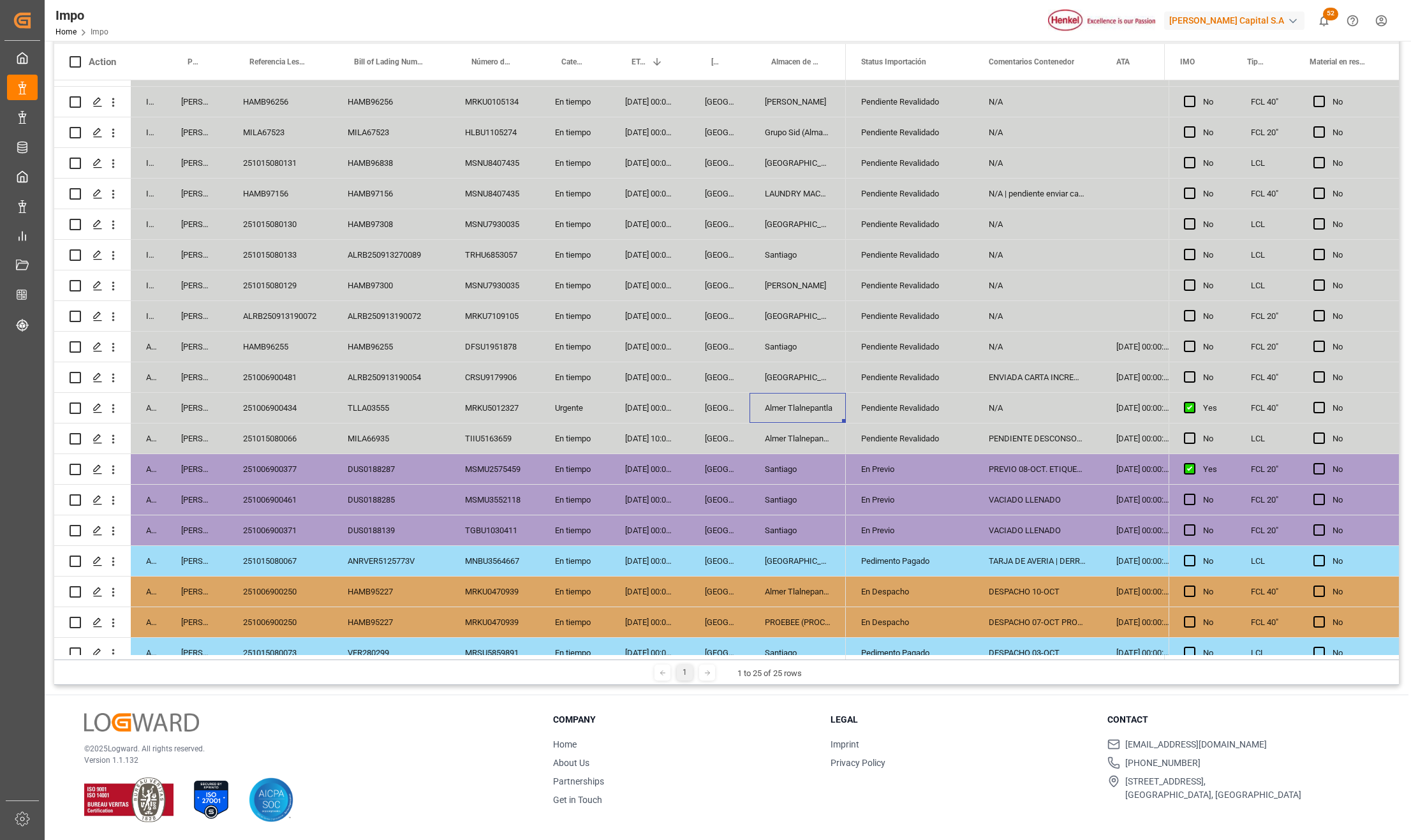
click at [902, 399] on div "Pendiente Revalidado" at bounding box center [909, 407] width 97 height 29
click at [1000, 414] on div "N/A" at bounding box center [1037, 408] width 127 height 30
click at [299, 399] on div "251006900434" at bounding box center [280, 408] width 105 height 30
click at [472, 408] on div "MRKU5012327" at bounding box center [494, 408] width 90 height 30
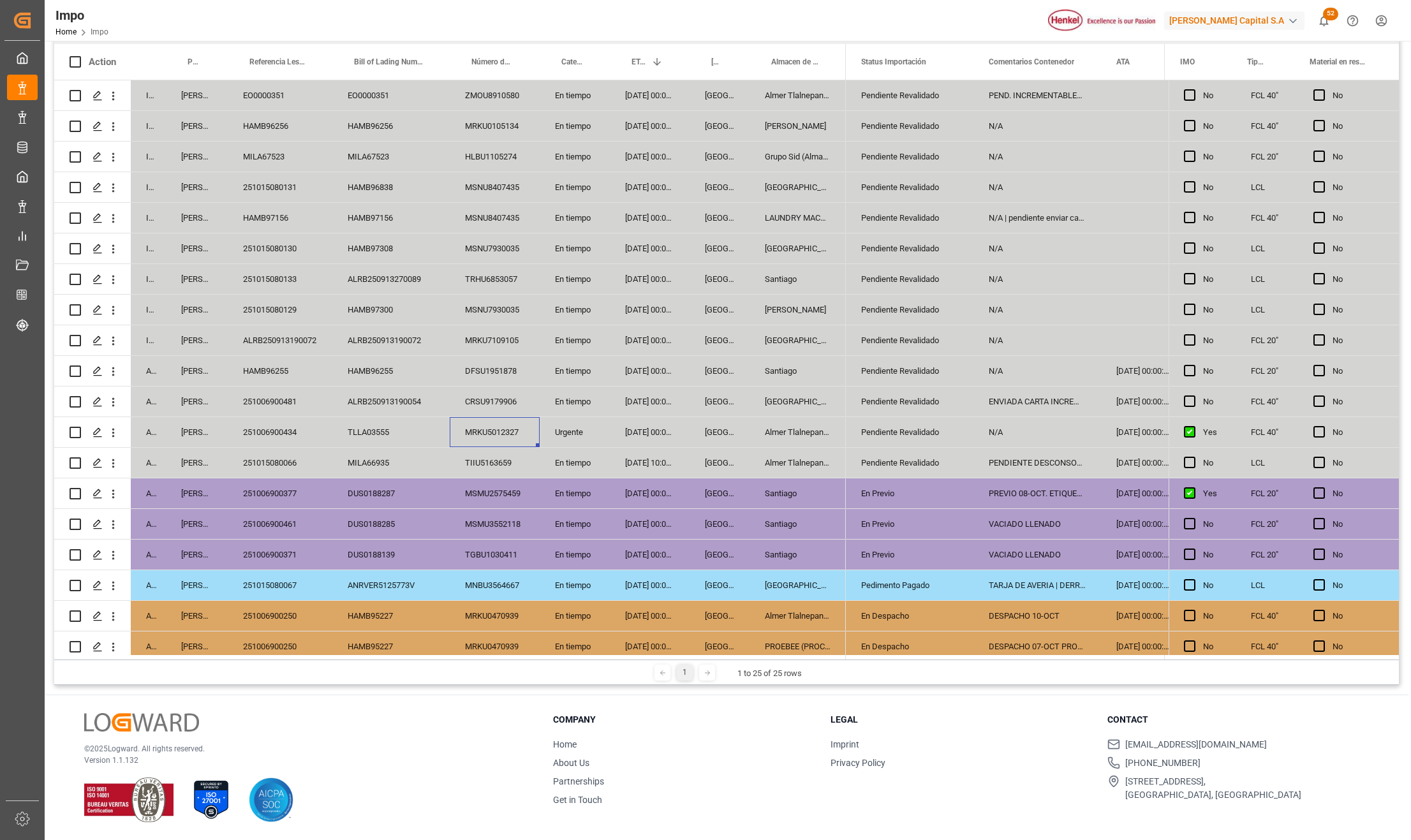
scroll to position [103, 0]
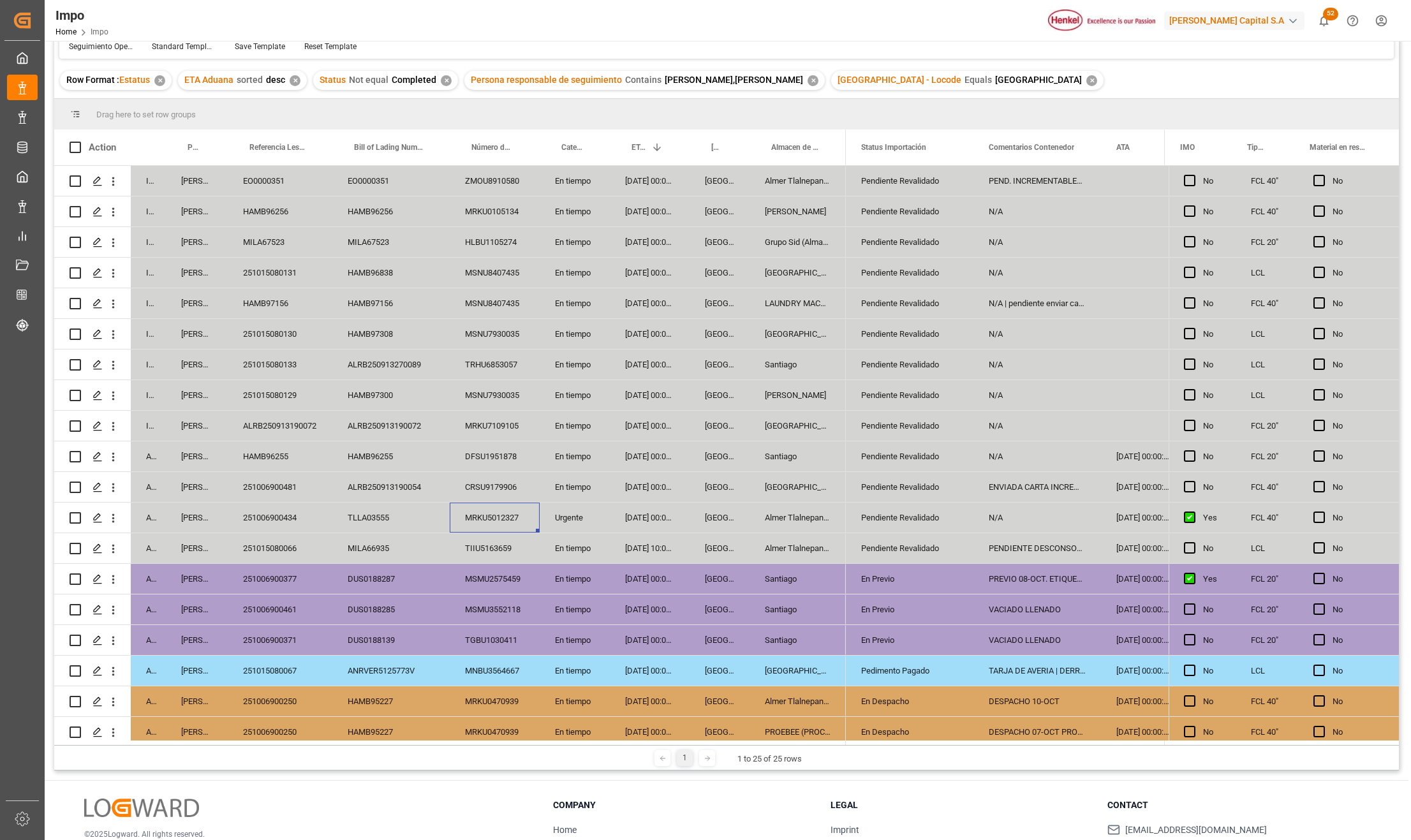
click at [506, 493] on div "CRSU9179906" at bounding box center [494, 487] width 90 height 30
click at [655, 487] on div "05-10-2025 00:00:00" at bounding box center [649, 487] width 79 height 30
click at [655, 450] on div "06-10-2025 00:00:00" at bounding box center [649, 456] width 79 height 30
click at [646, 427] on div "07-10-2025 00:00:00" at bounding box center [649, 425] width 79 height 30
click at [976, 436] on div "N/A" at bounding box center [1037, 425] width 127 height 30
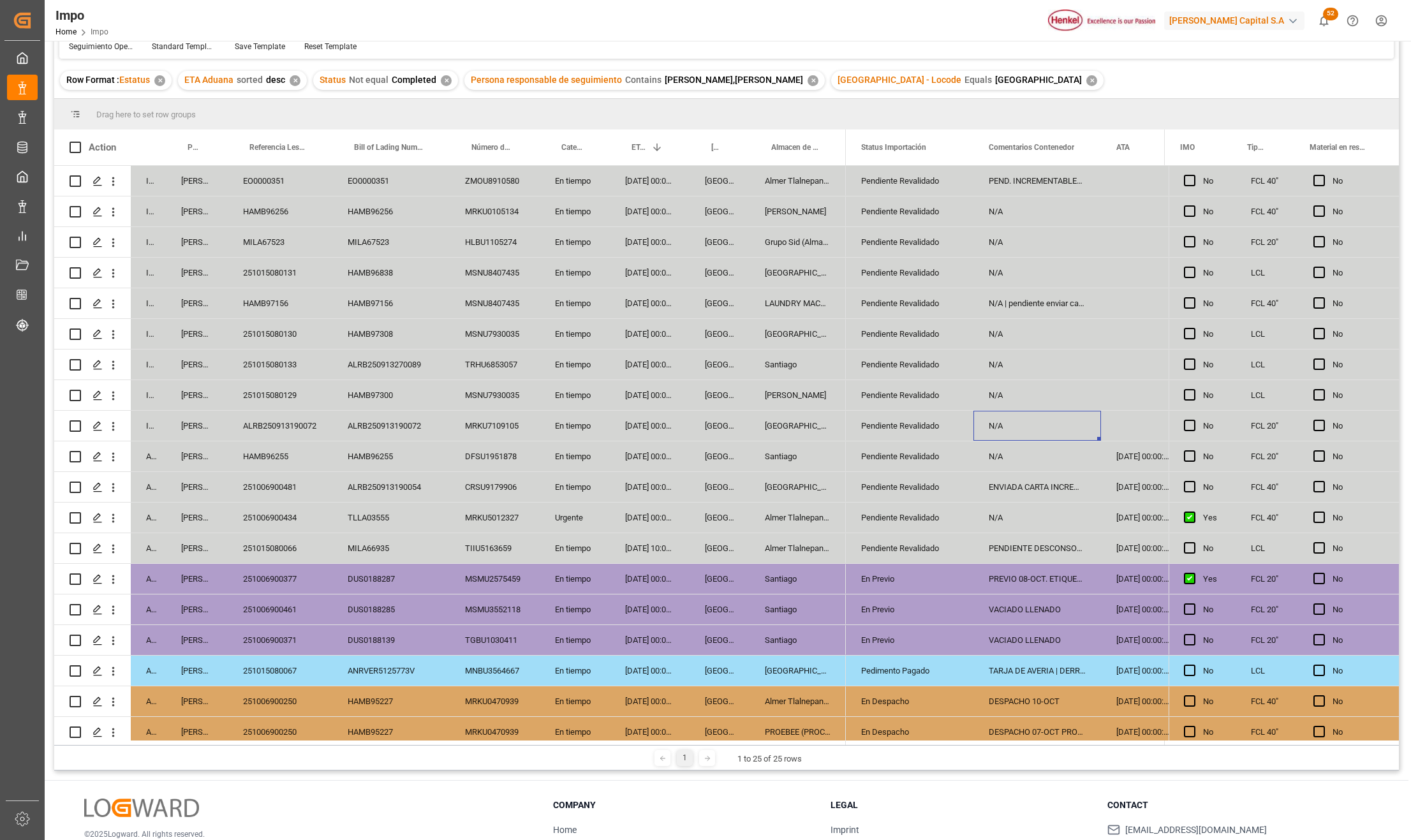
drag, startPoint x: 515, startPoint y: 436, endPoint x: 509, endPoint y: 421, distance: 16.2
click at [514, 436] on div "MRKU7109105" at bounding box center [494, 425] width 90 height 30
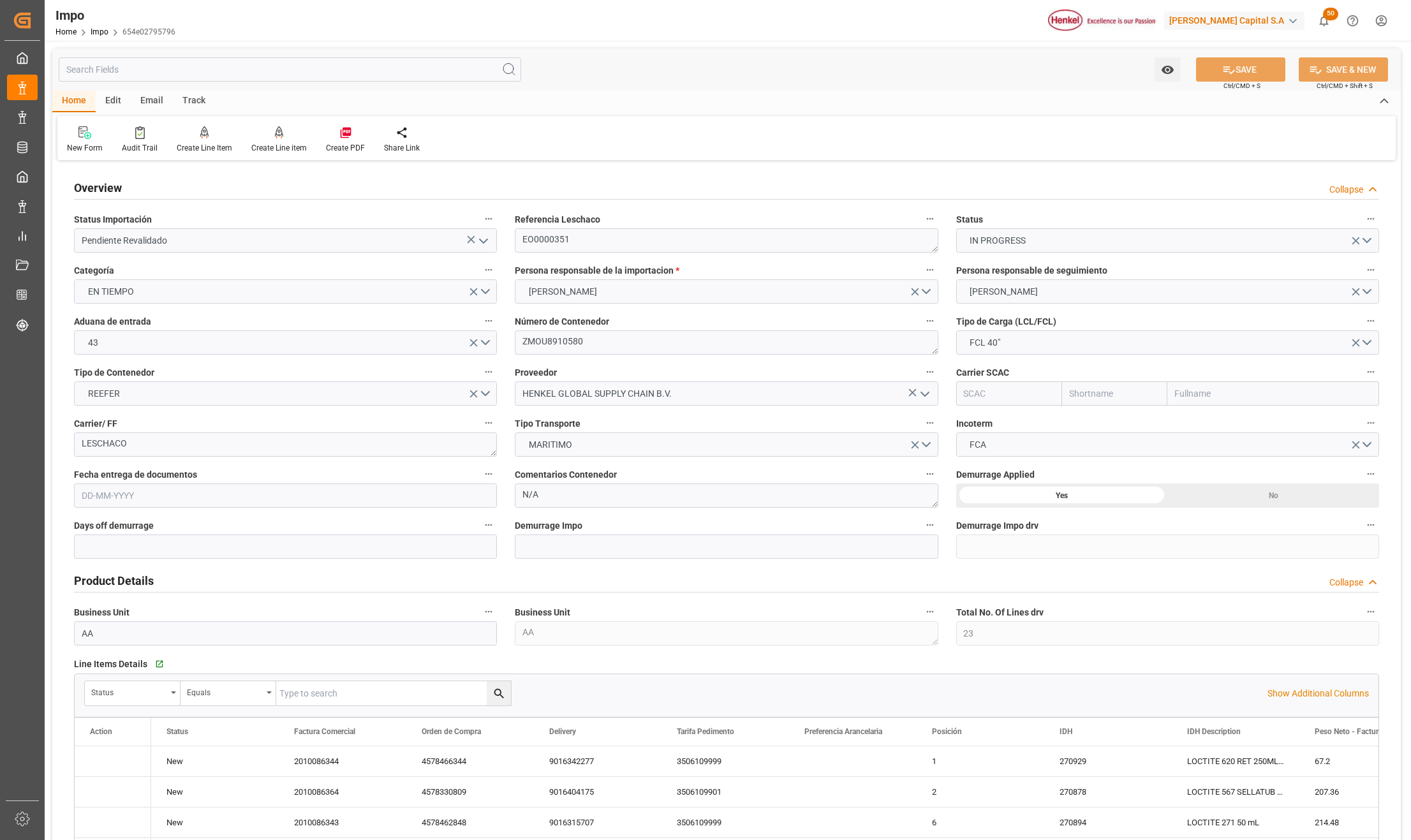
type input "23"
type input "14"
type input "[DATE]"
type input "23"
type input "14"
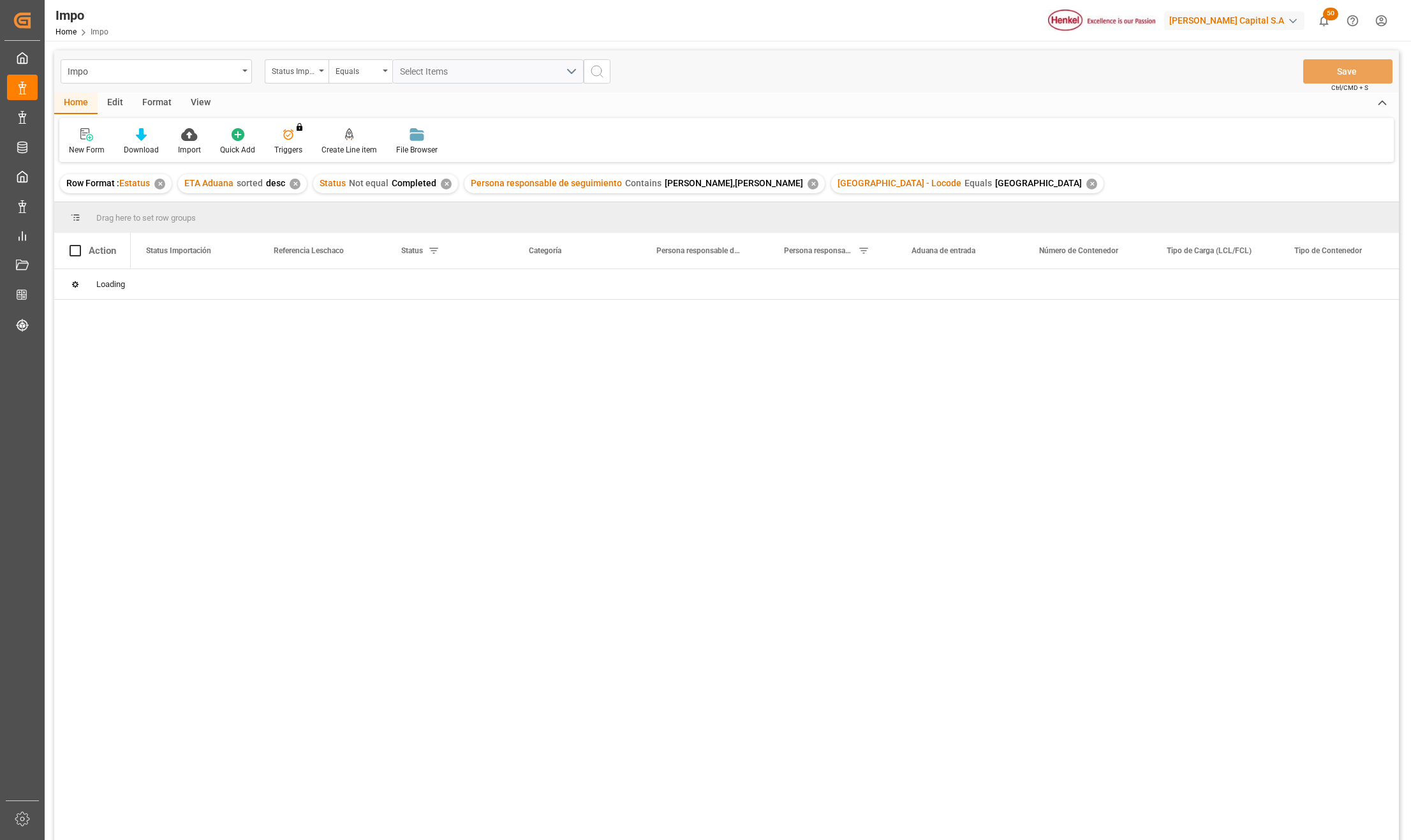
drag, startPoint x: 441, startPoint y: 627, endPoint x: 73, endPoint y: 189, distance: 572.1
click at [441, 627] on div at bounding box center [765, 558] width 1268 height 579
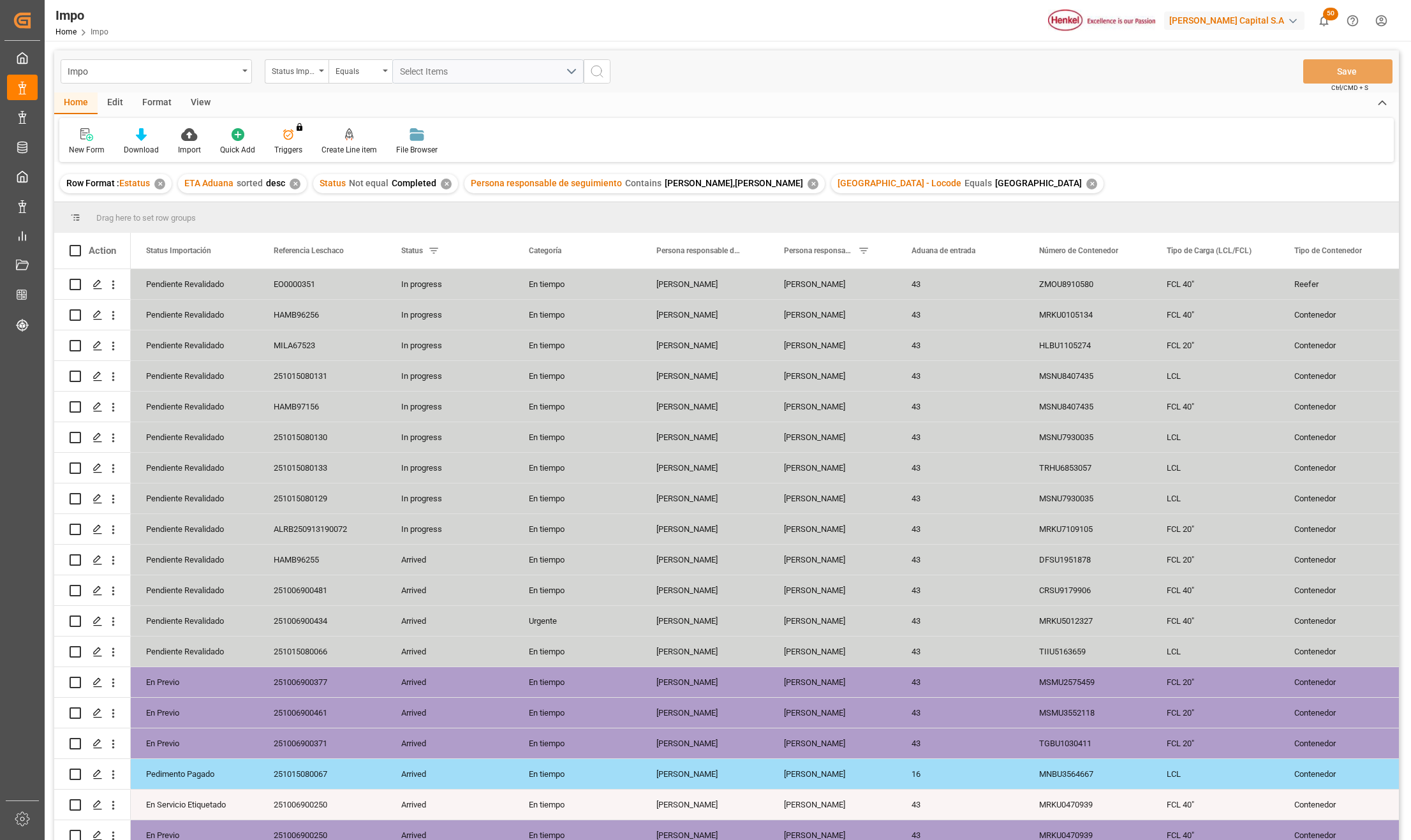
click at [205, 101] on div "View" at bounding box center [201, 103] width 39 height 22
click at [139, 149] on div "Standard Templates" at bounding box center [145, 149] width 64 height 11
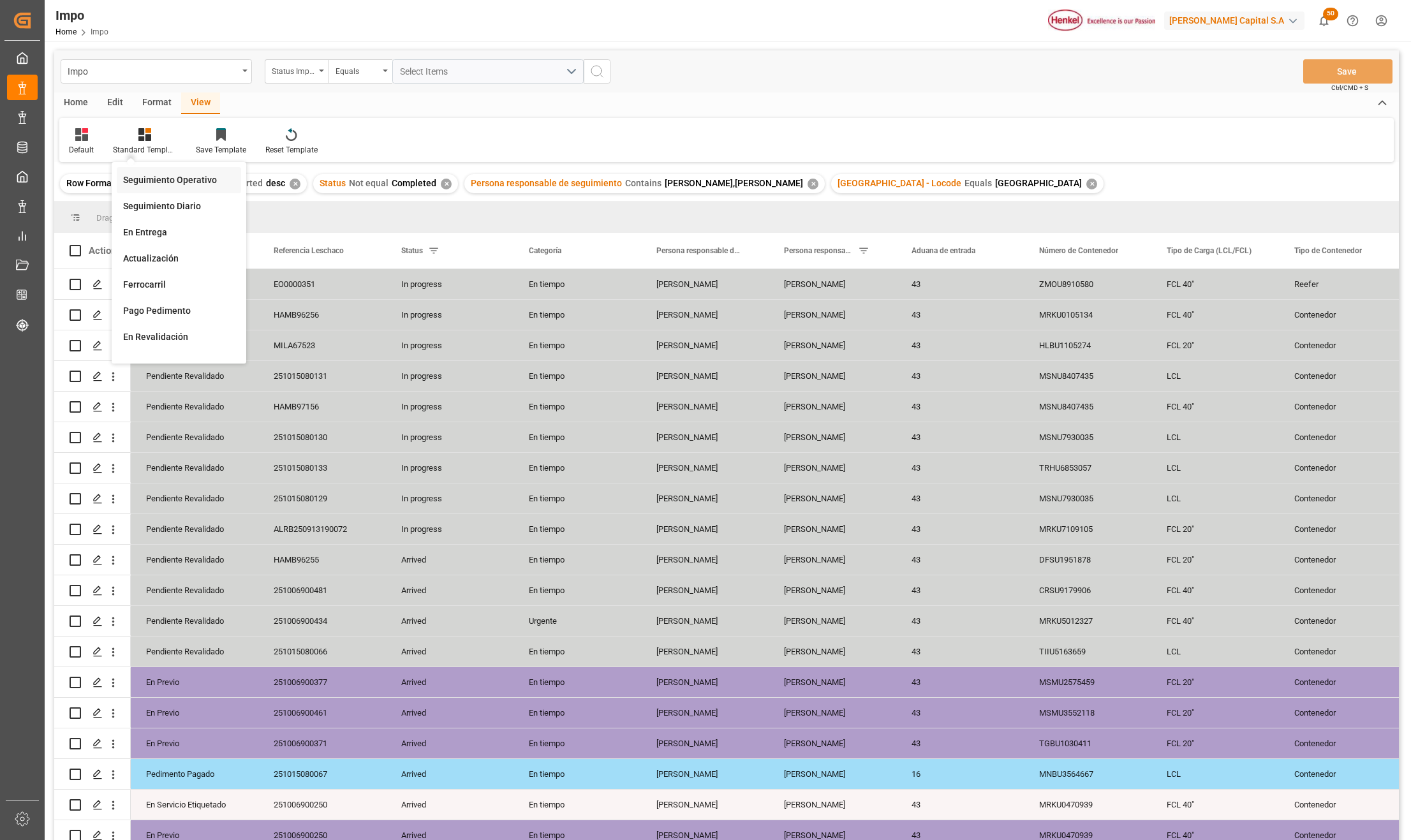
click at [158, 174] on div "Seguimiento Operativo" at bounding box center [178, 180] width 112 height 13
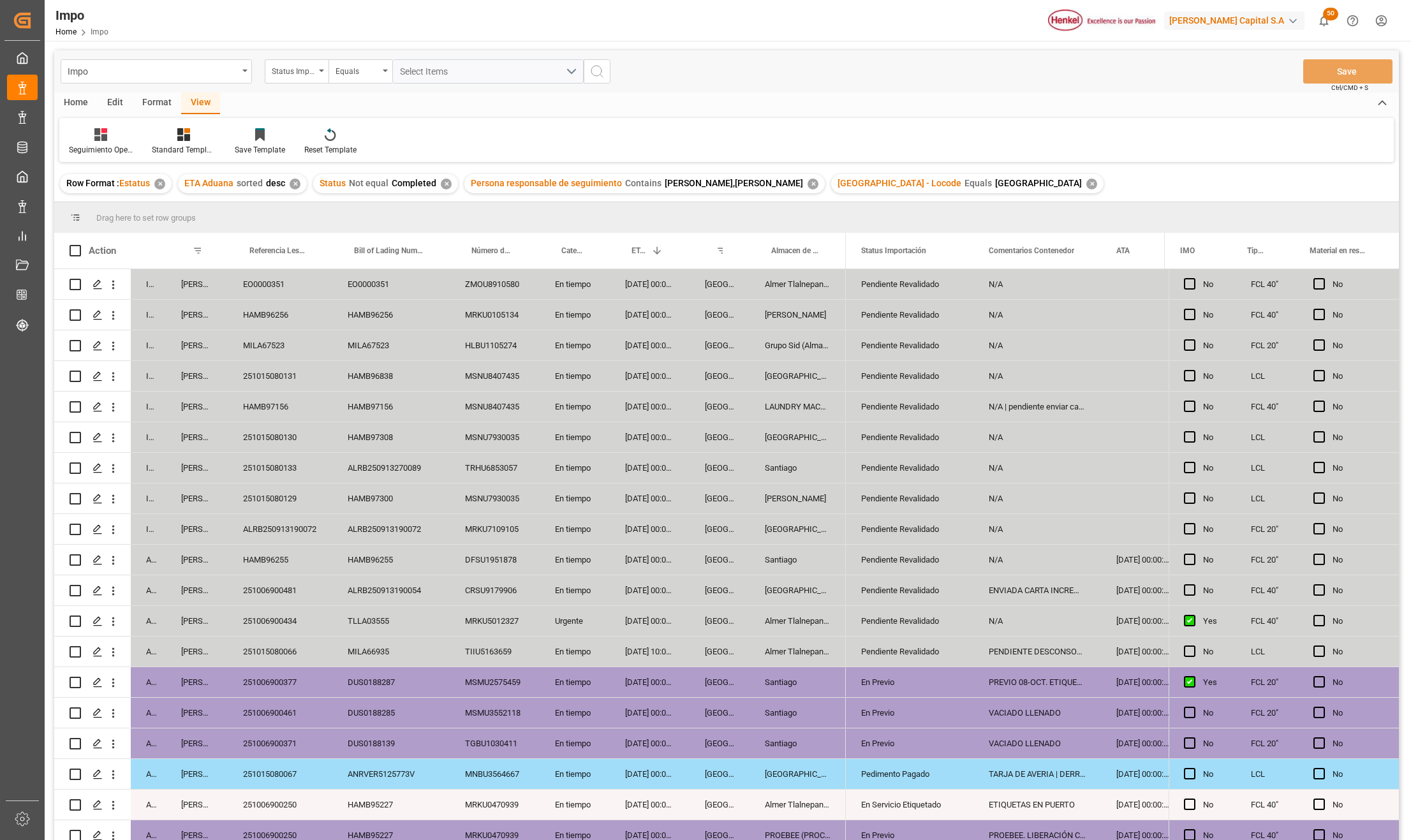
click at [1086, 184] on div "✕" at bounding box center [1091, 183] width 10 height 10
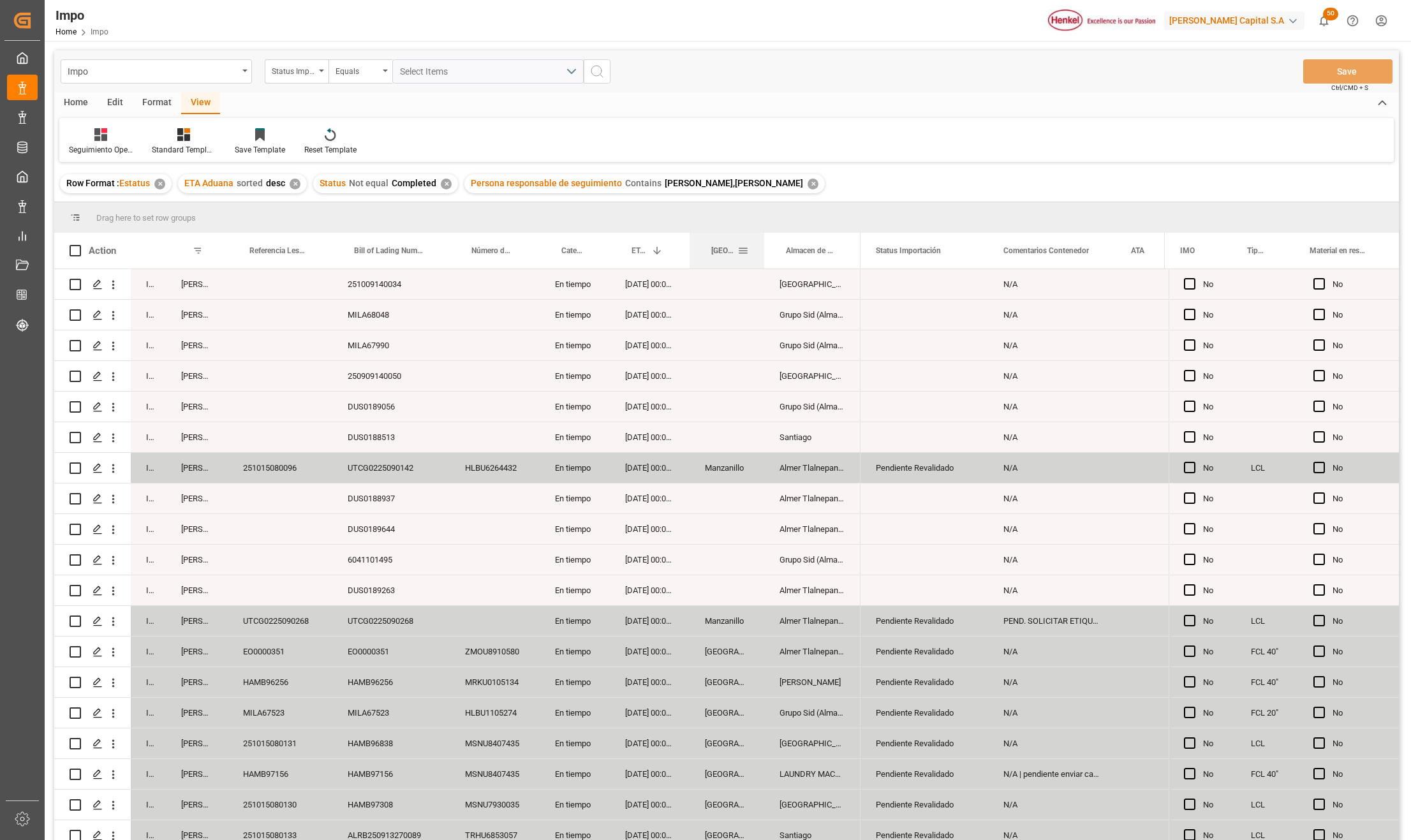
drag, startPoint x: 749, startPoint y: 238, endPoint x: 764, endPoint y: 237, distance: 15.0
click at [764, 237] on div at bounding box center [764, 251] width 5 height 36
click at [743, 246] on span at bounding box center [743, 250] width 11 height 11
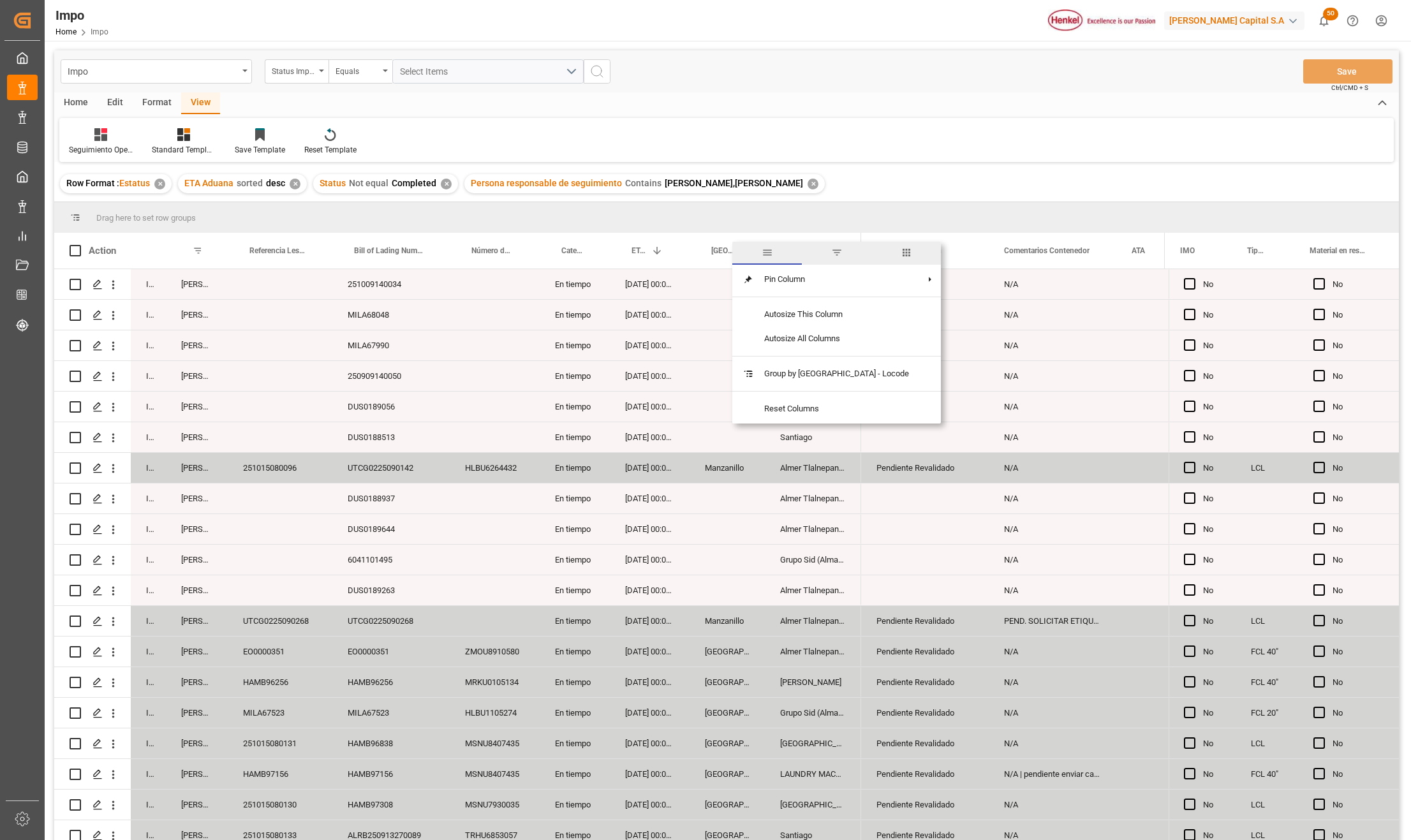
click at [831, 255] on span "filter" at bounding box center [837, 252] width 11 height 11
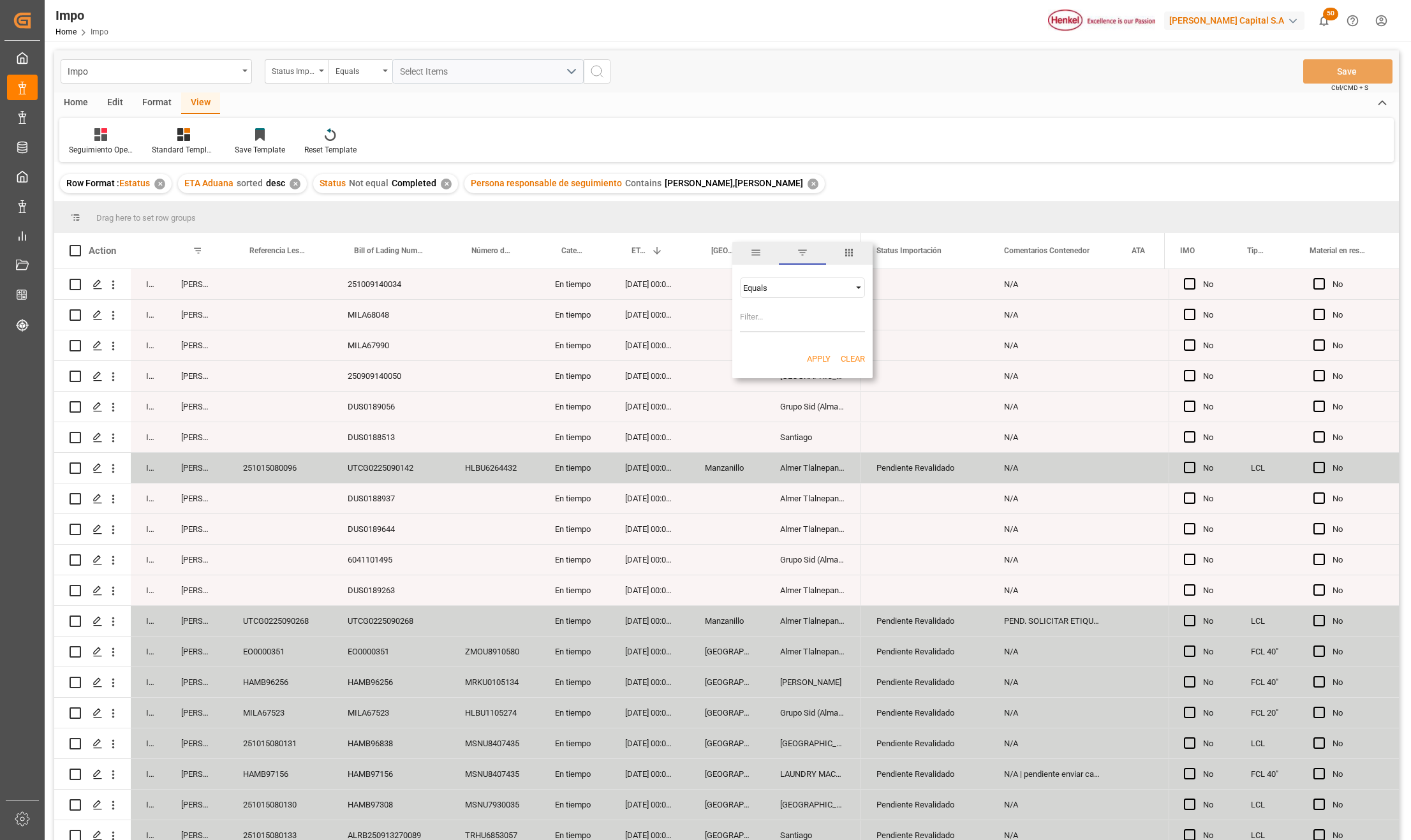
click at [797, 319] on input "Filter Value" at bounding box center [802, 320] width 125 height 25
type input "Manzanillo"
click at [759, 356] on div "Apply Clear" at bounding box center [802, 359] width 140 height 33
click at [809, 358] on button "Apply" at bounding box center [819, 359] width 24 height 13
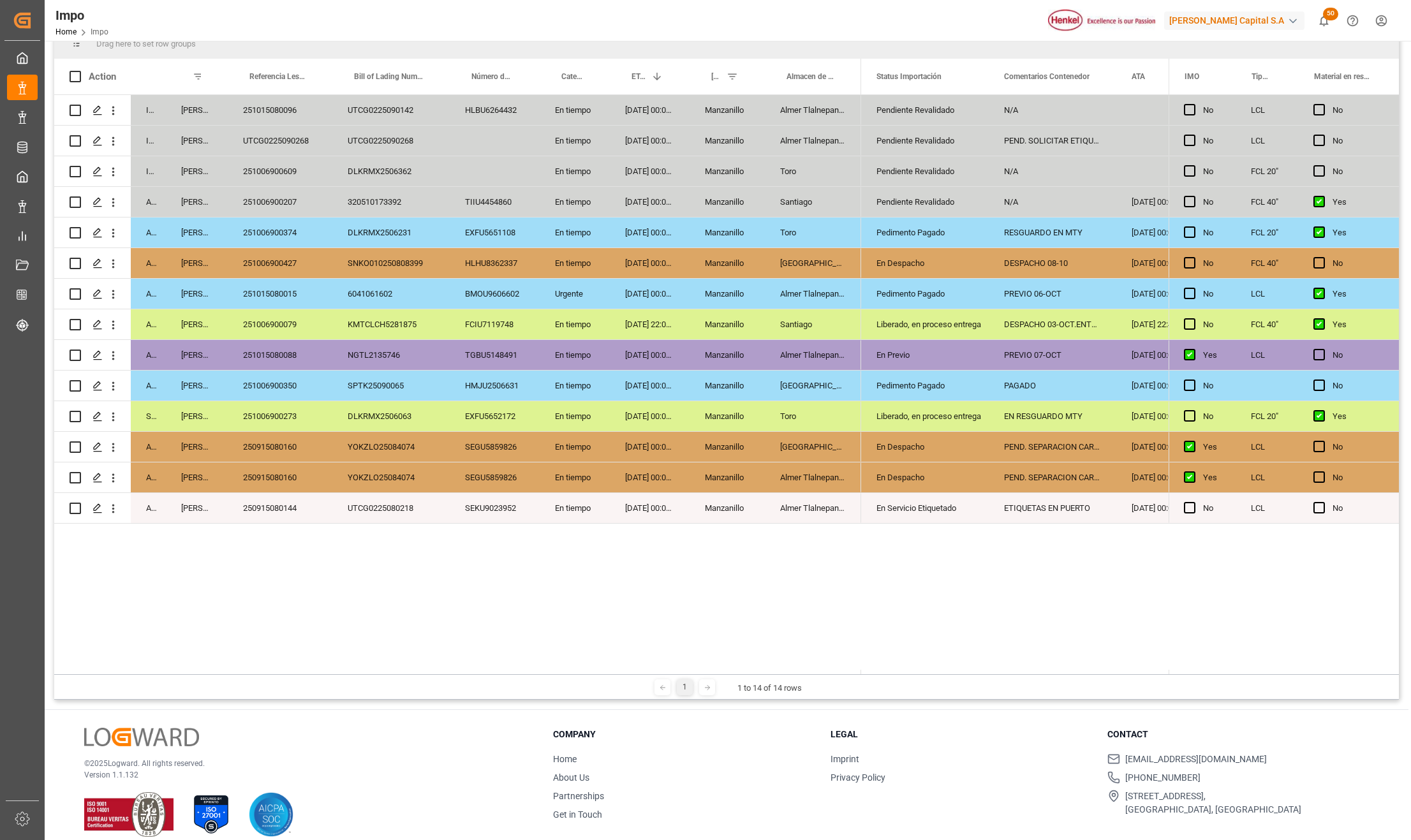
scroll to position [189, 0]
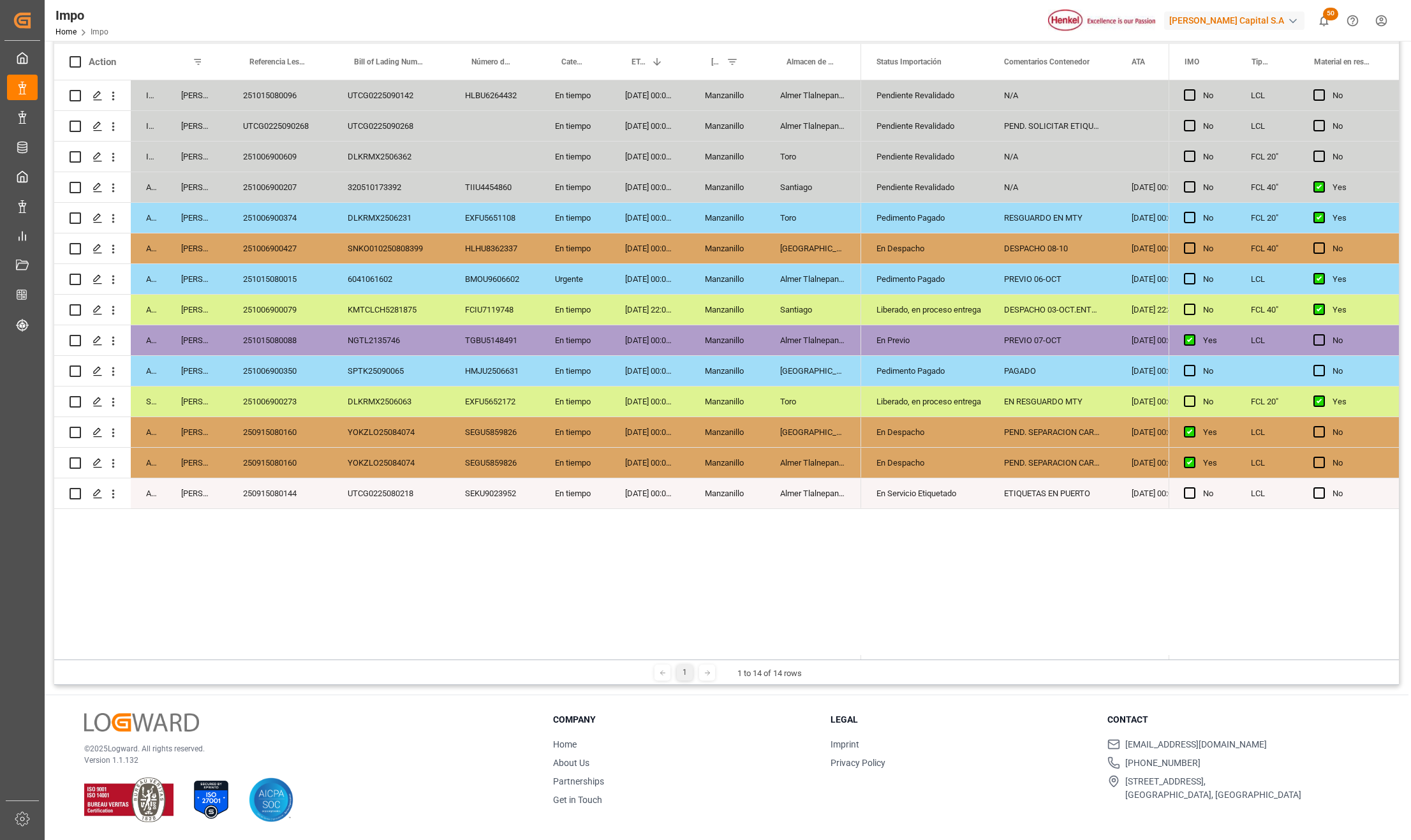
click at [277, 433] on div "250915080160" at bounding box center [280, 432] width 105 height 30
click at [887, 432] on div "En Despacho" at bounding box center [924, 432] width 97 height 29
click at [911, 401] on div "Liberado, en proceso entrega" at bounding box center [924, 401] width 97 height 29
drag, startPoint x: 909, startPoint y: 427, endPoint x: 911, endPoint y: 449, distance: 22.1
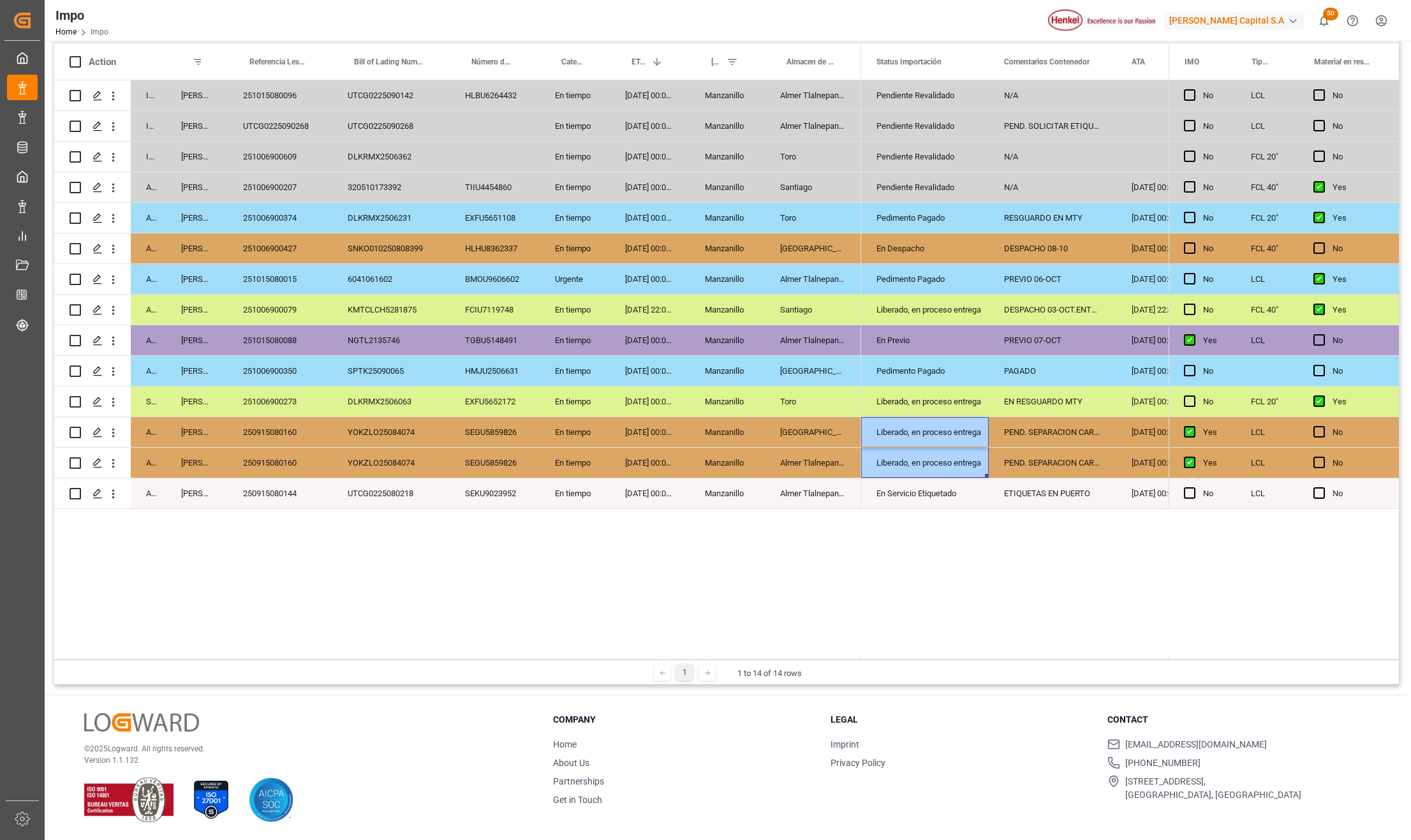
click at [911, 432] on div "Liberado, en proceso entrega" at bounding box center [924, 432] width 97 height 29
click at [911, 435] on div "Liberado, en proceso entrega" at bounding box center [924, 432] width 97 height 29
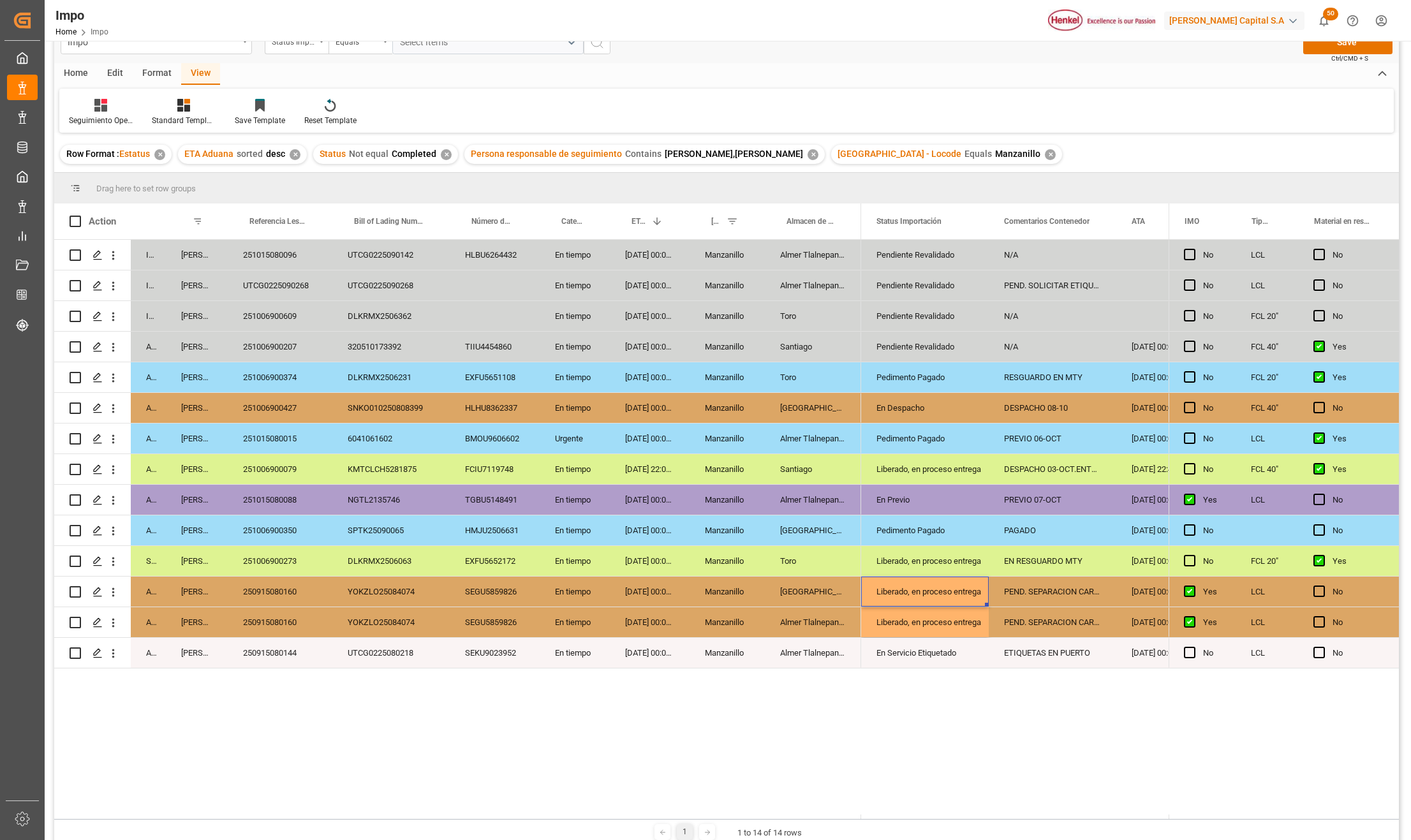
scroll to position [0, 0]
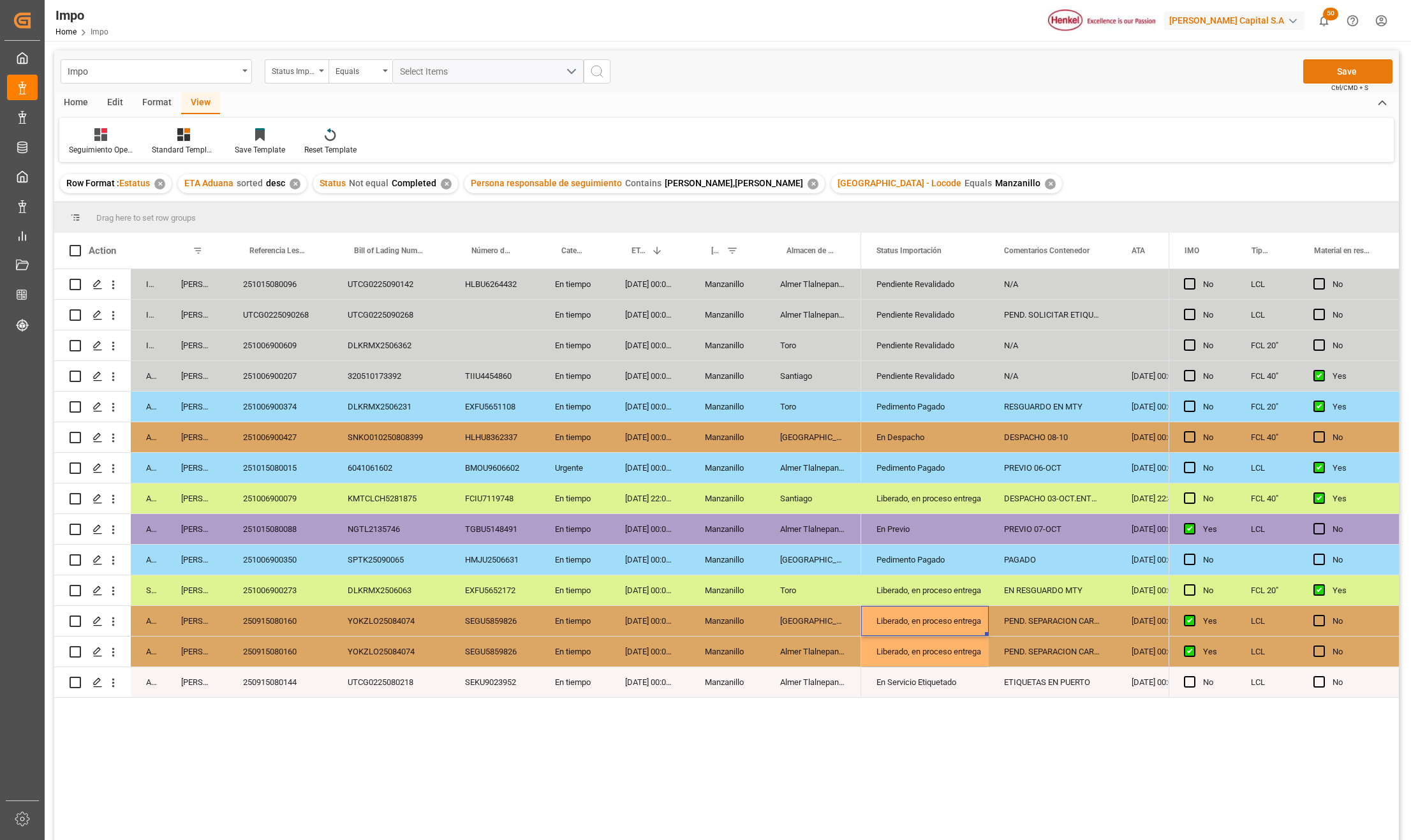
click at [1343, 67] on button "Save" at bounding box center [1347, 71] width 89 height 24
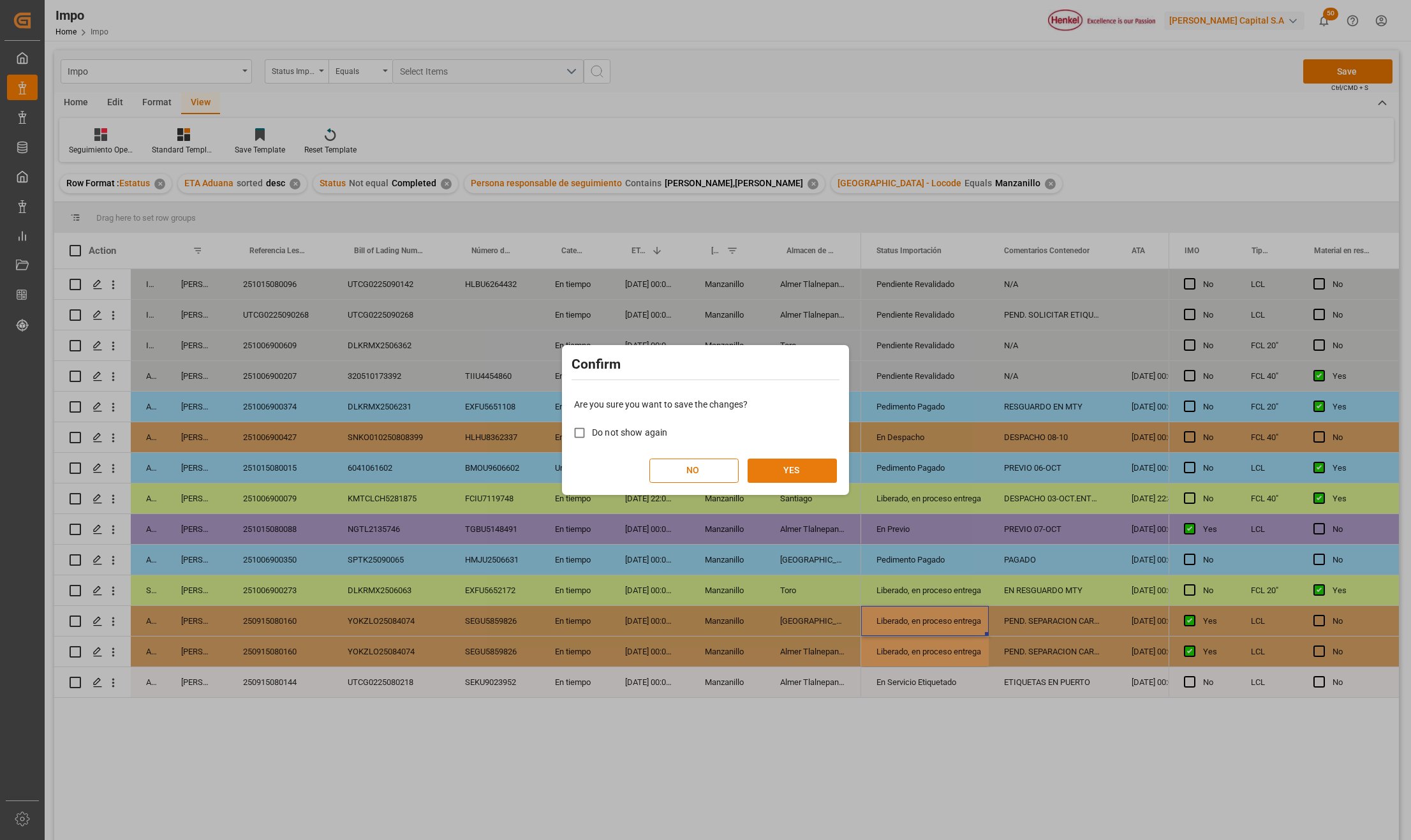
click at [796, 466] on button "YES" at bounding box center [792, 470] width 89 height 24
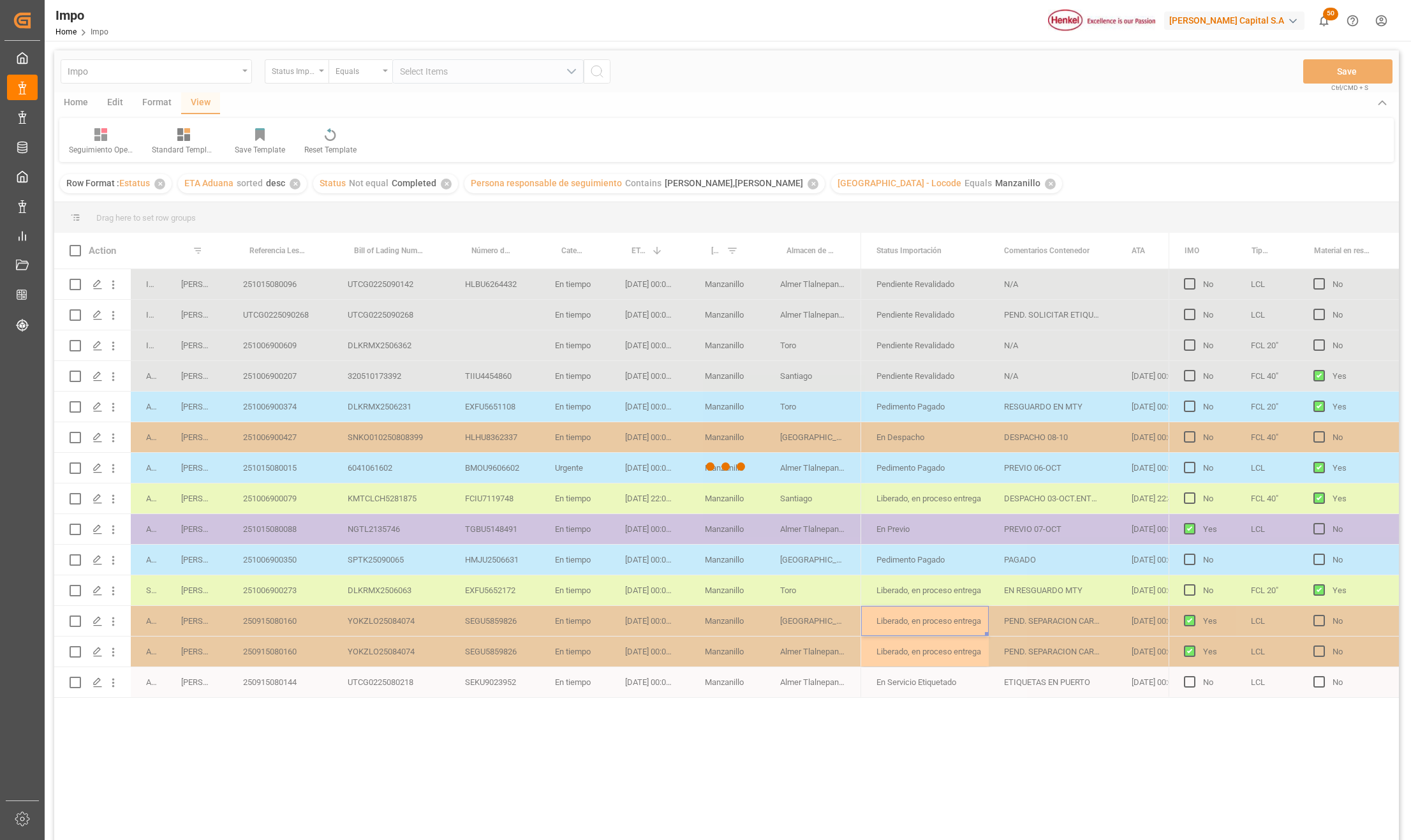
click at [288, 625] on div at bounding box center [726, 466] width 1344 height 832
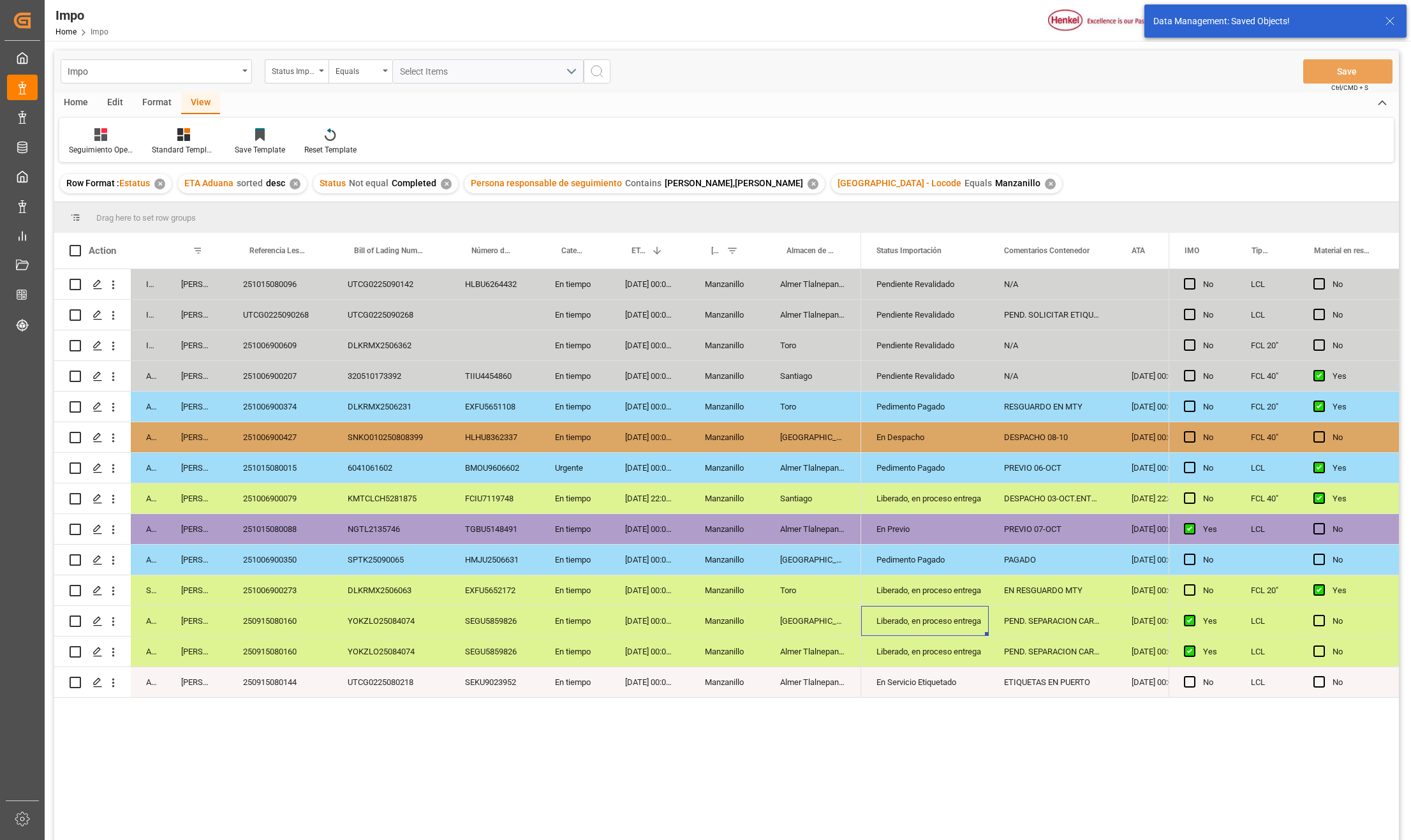
click at [1389, 16] on icon at bounding box center [1389, 21] width 15 height 15
click at [440, 595] on div "DLKRMX2506063" at bounding box center [391, 590] width 118 height 30
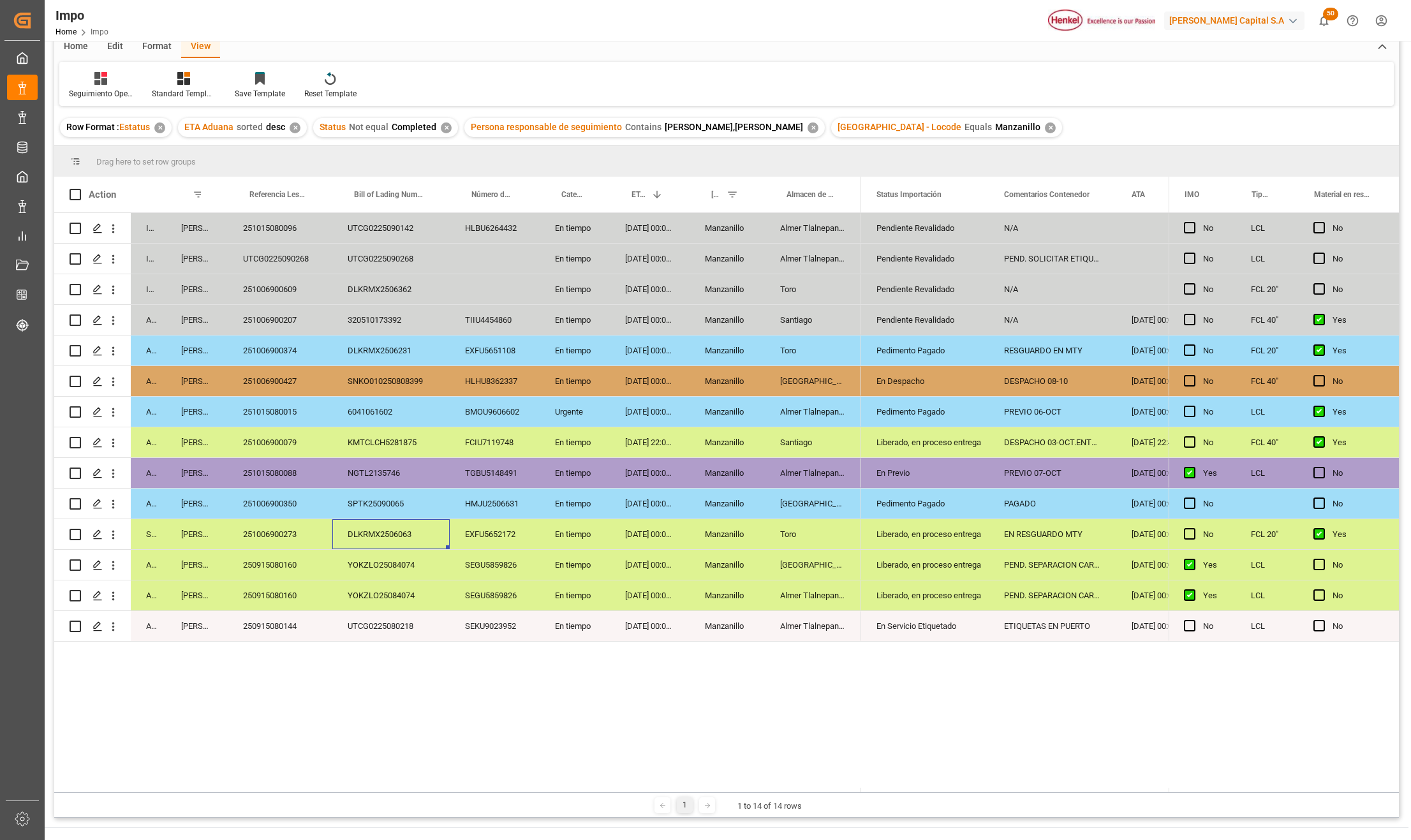
scroll to position [85, 0]
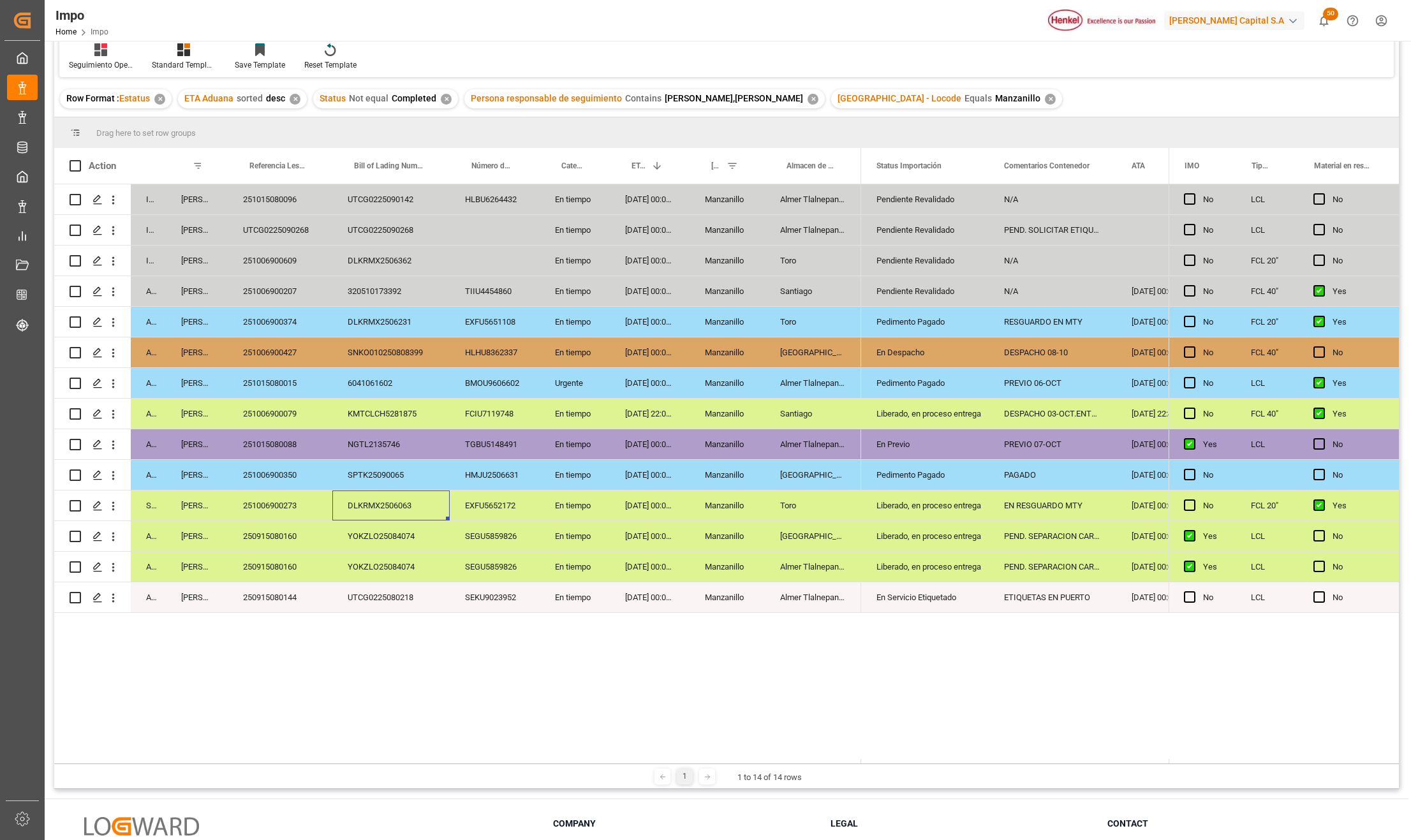
click at [274, 539] on div "250915080160" at bounding box center [280, 536] width 105 height 30
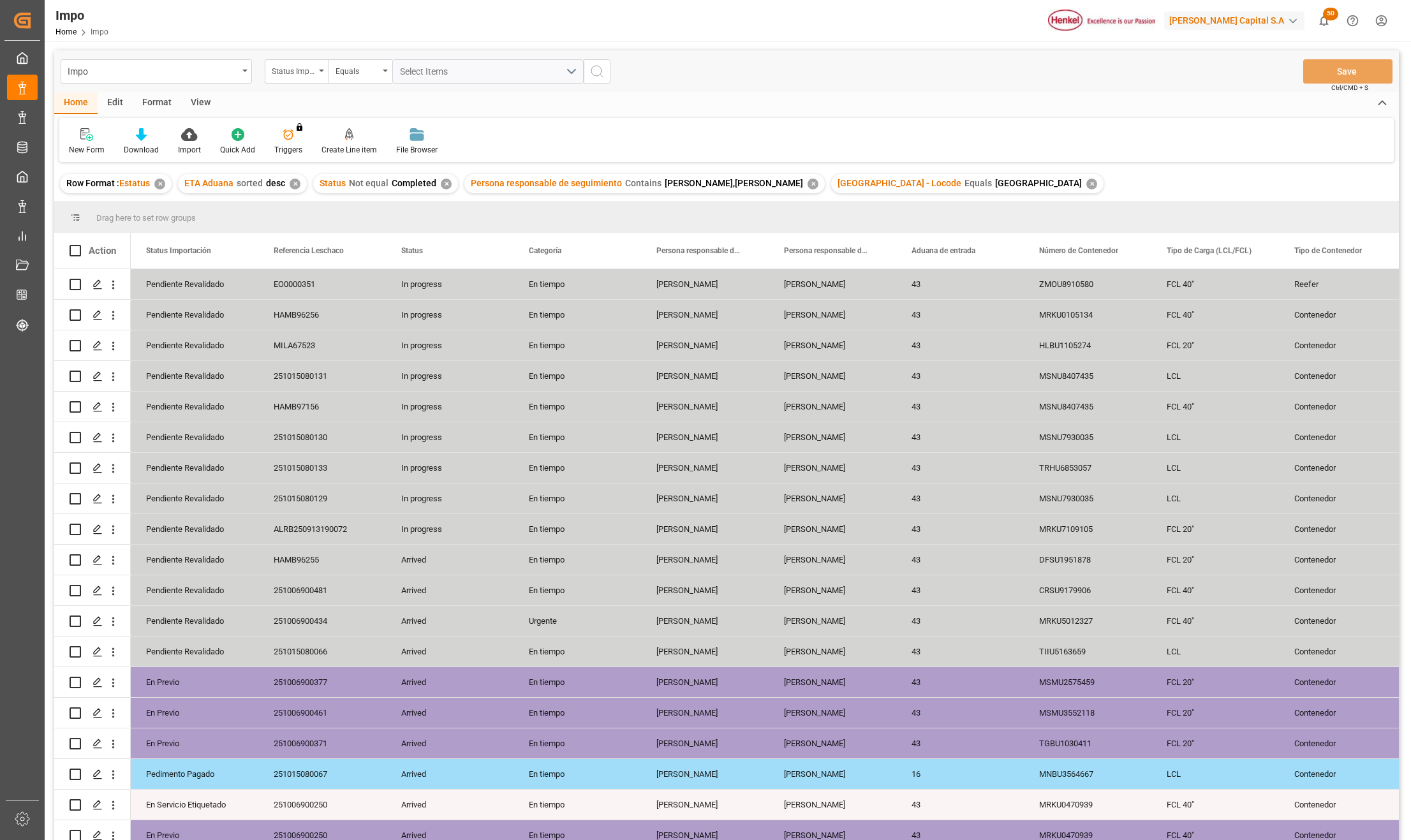
click at [204, 103] on div "View" at bounding box center [201, 103] width 39 height 22
click at [161, 102] on div "Format" at bounding box center [157, 103] width 49 height 22
click at [90, 144] on div "Filter Rows" at bounding box center [88, 149] width 37 height 11
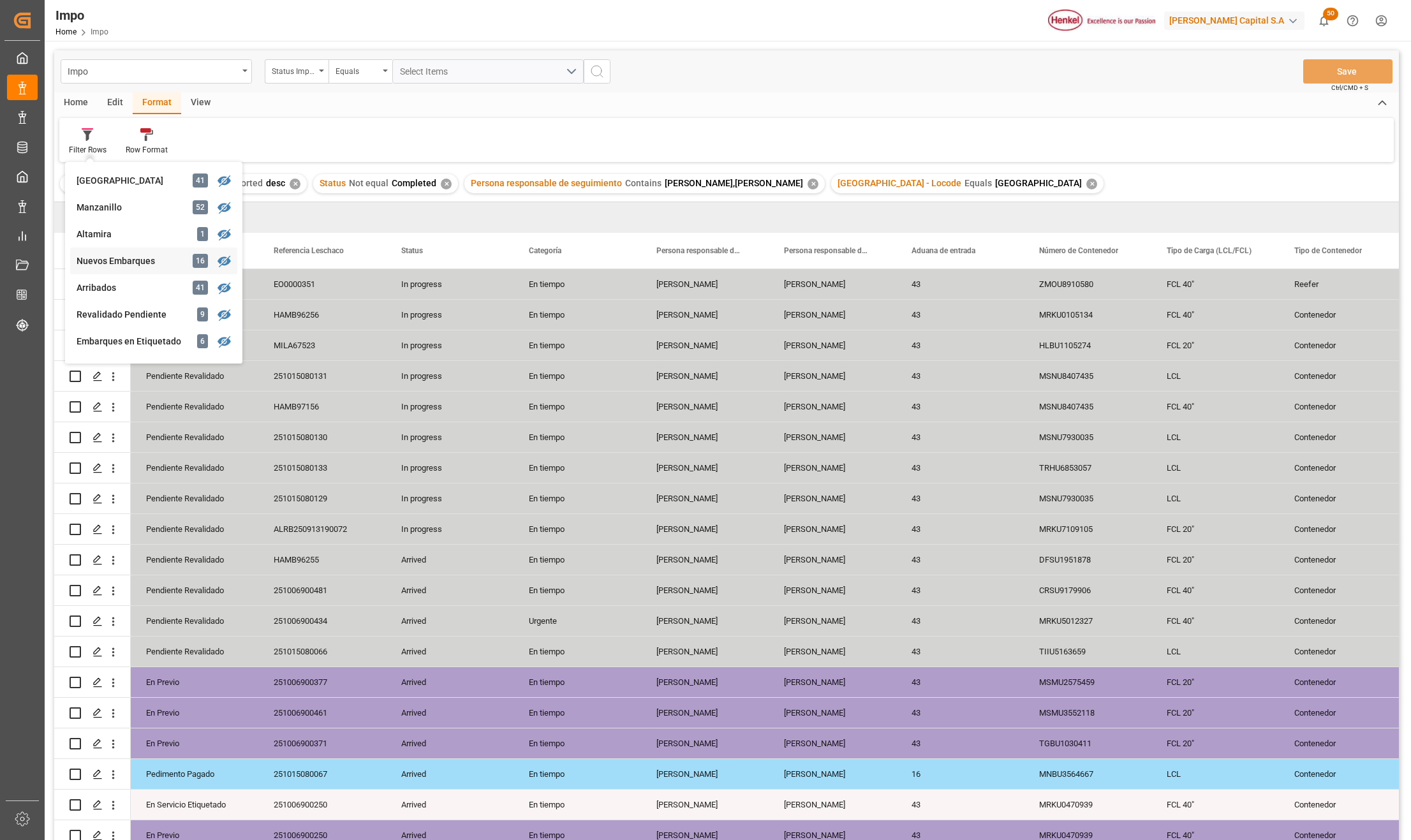
click at [140, 261] on div "Nuevos Embarques" at bounding box center [132, 261] width 112 height 13
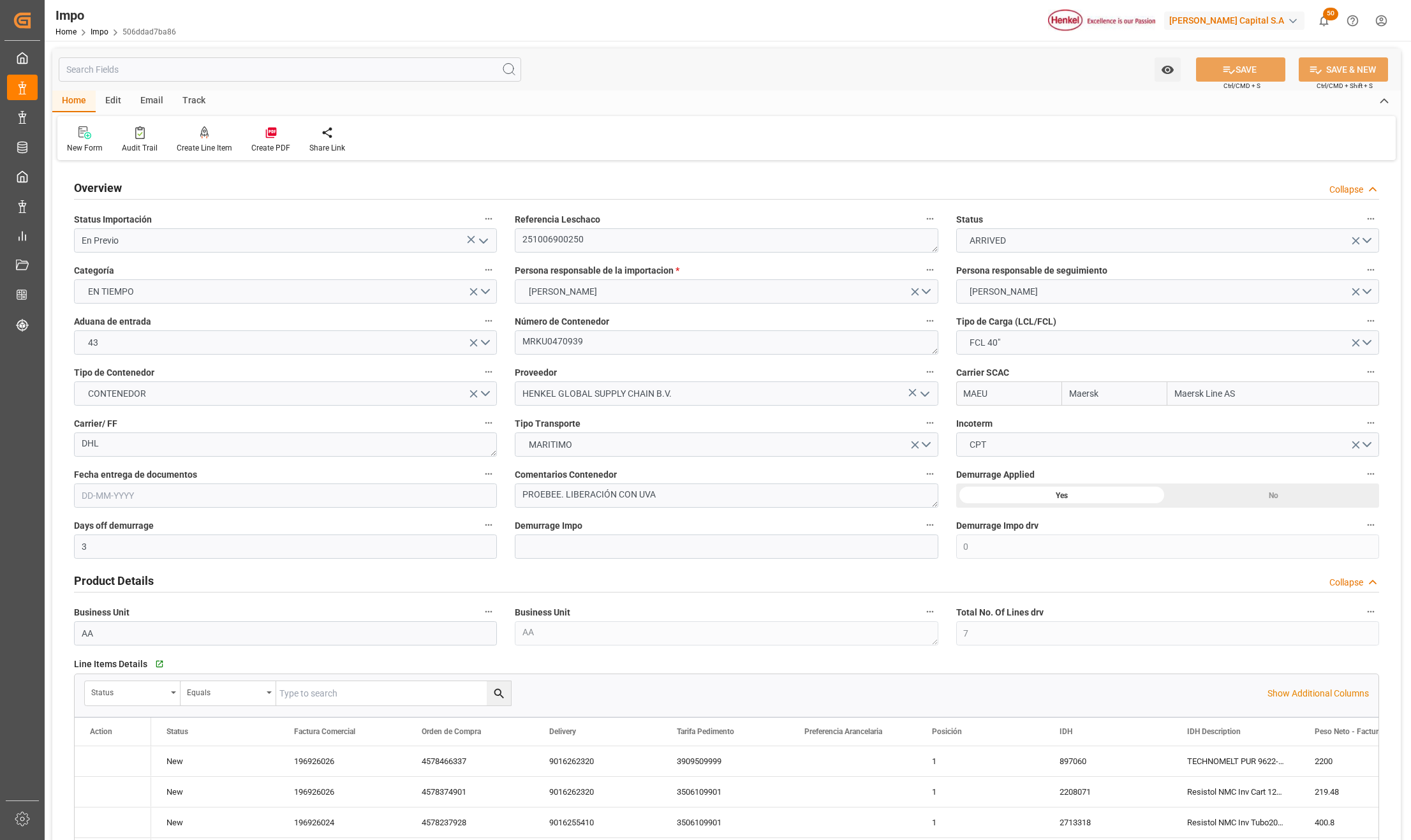
type input "Maersk"
type input "Maersk Line AS"
type input "3"
type input "0"
type input "7"
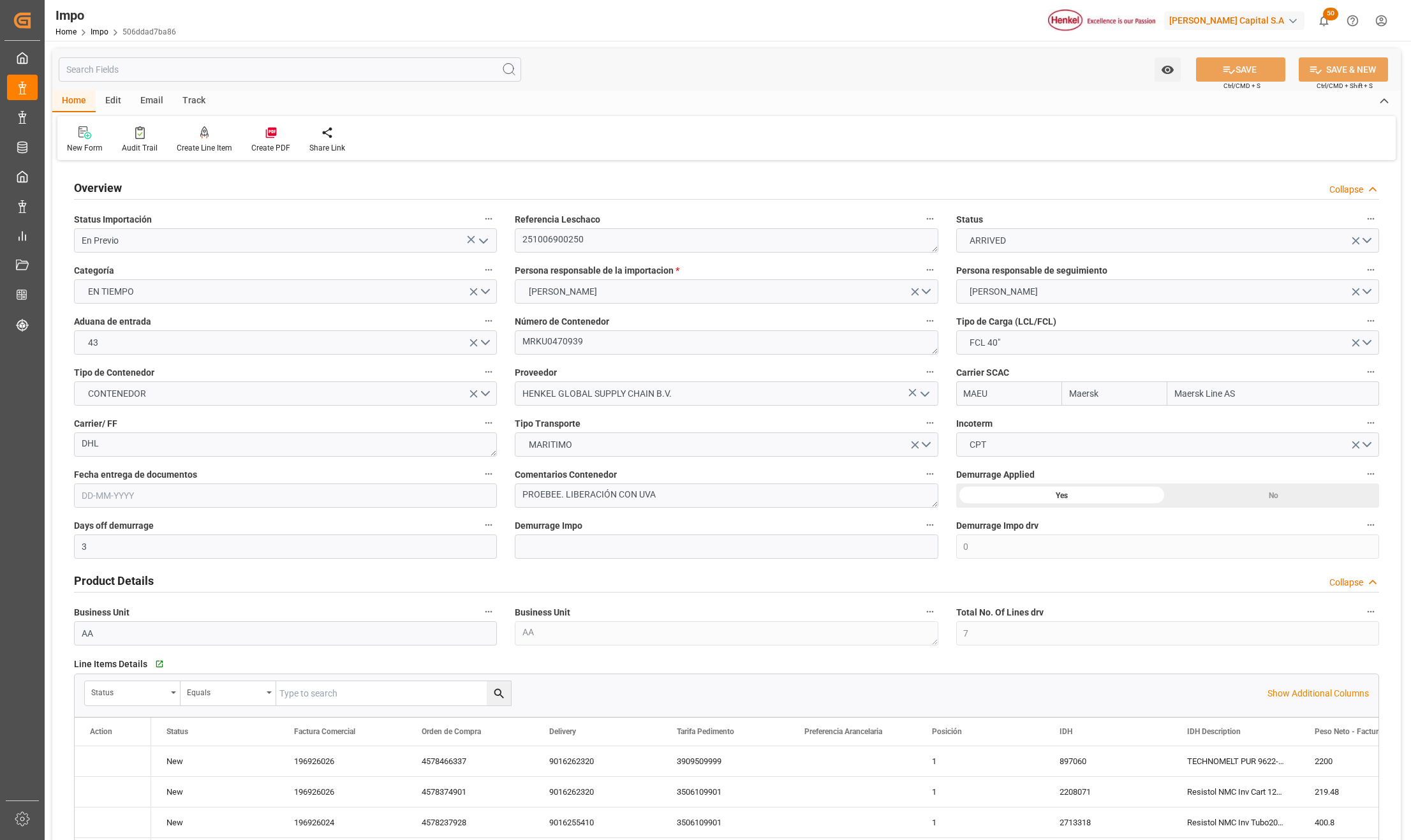
type input "50"
type input "17"
type input "12-09-2025"
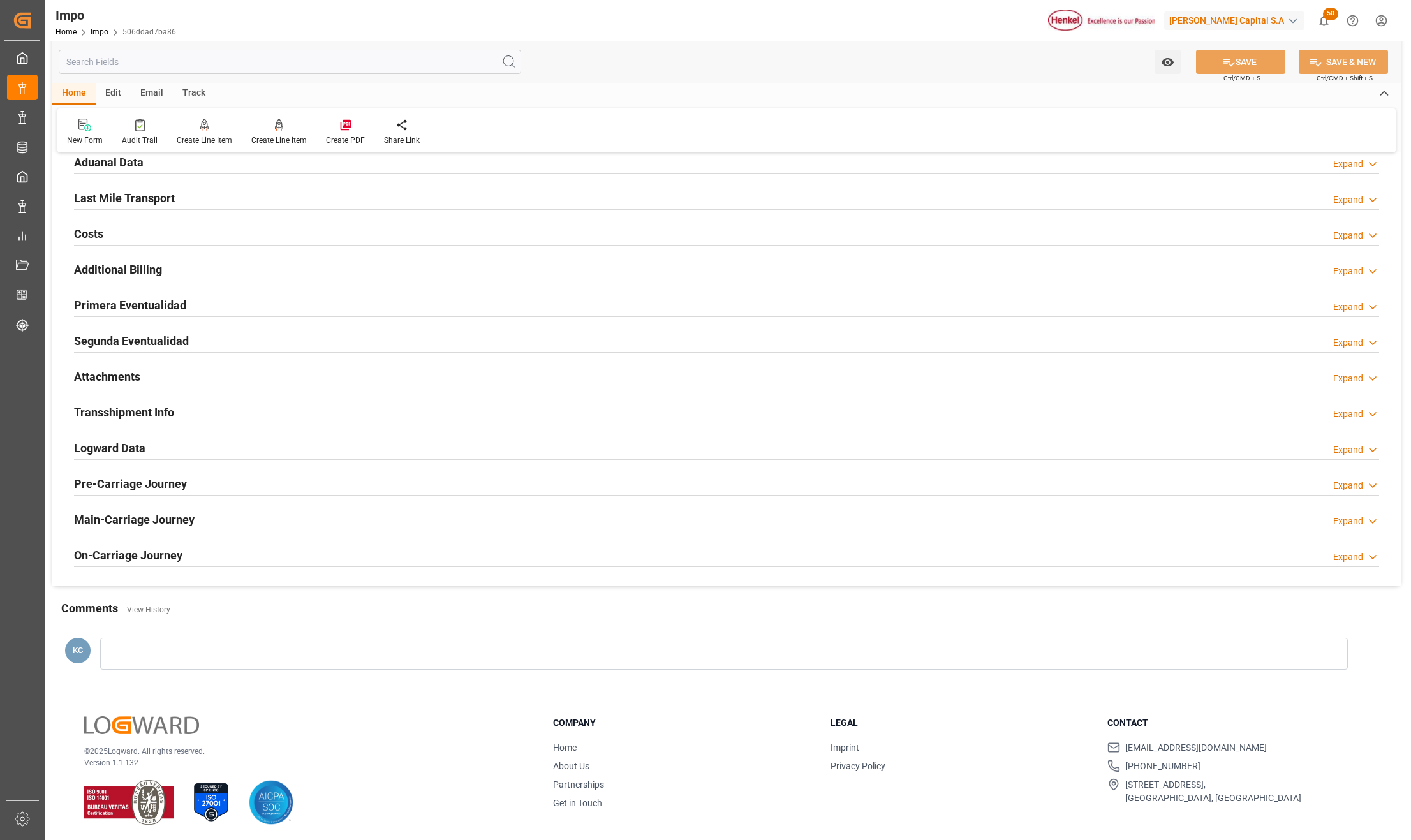
scroll to position [1101, 0]
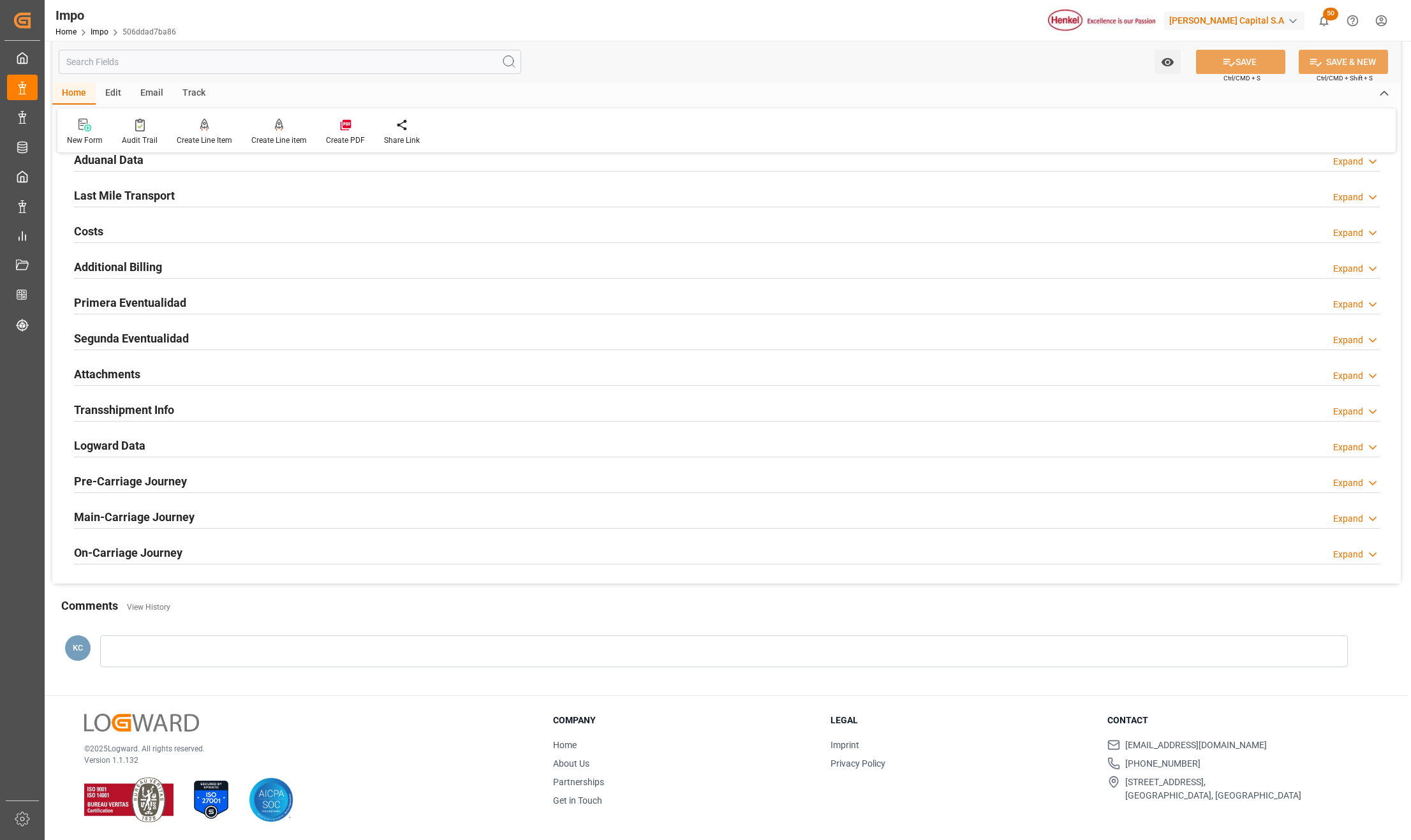
click at [101, 297] on h2 "Primera Eventualidad" at bounding box center [130, 302] width 112 height 17
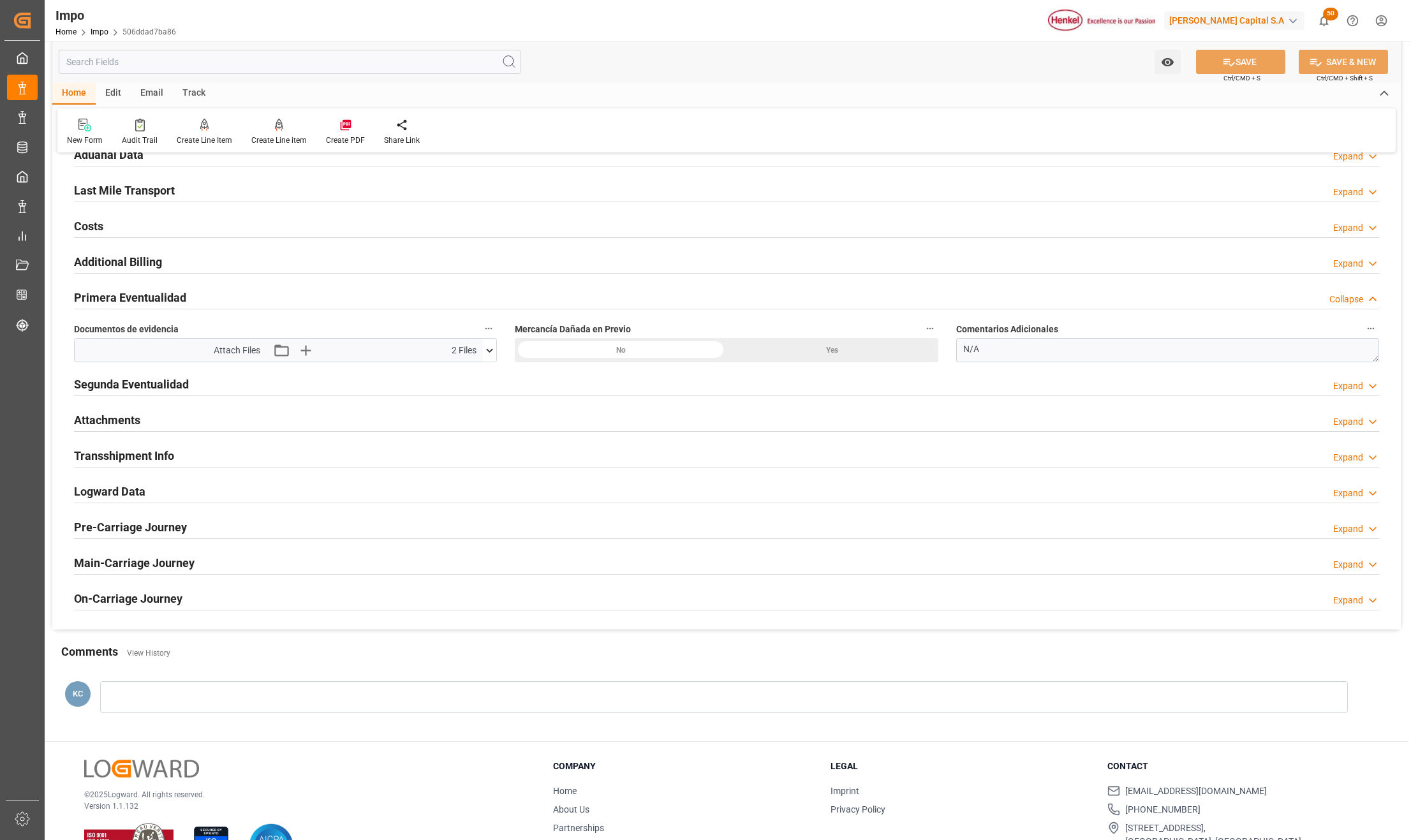
click at [109, 421] on h2 "Attachments" at bounding box center [107, 419] width 67 height 17
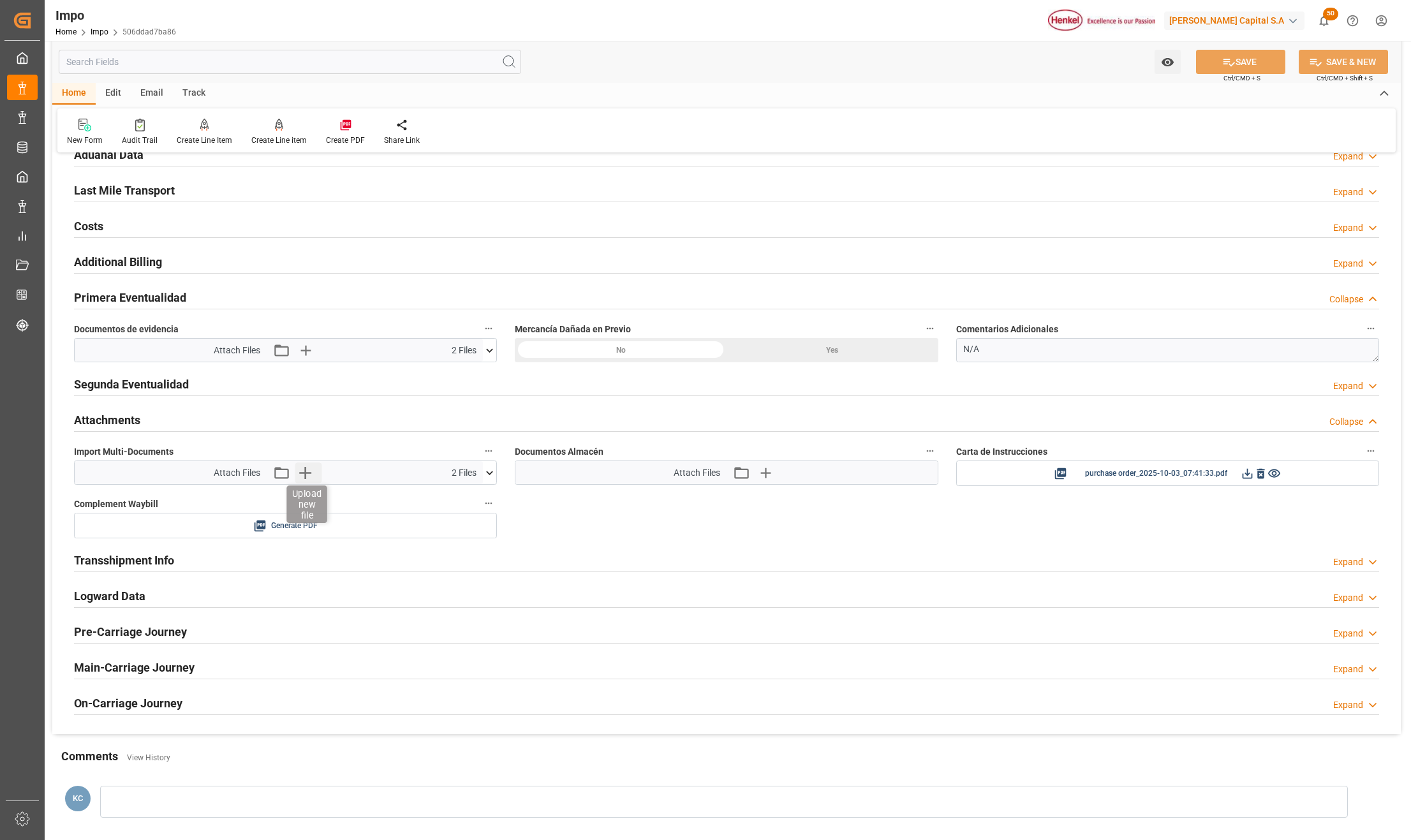
click at [303, 475] on icon "button" at bounding box center [304, 472] width 20 height 20
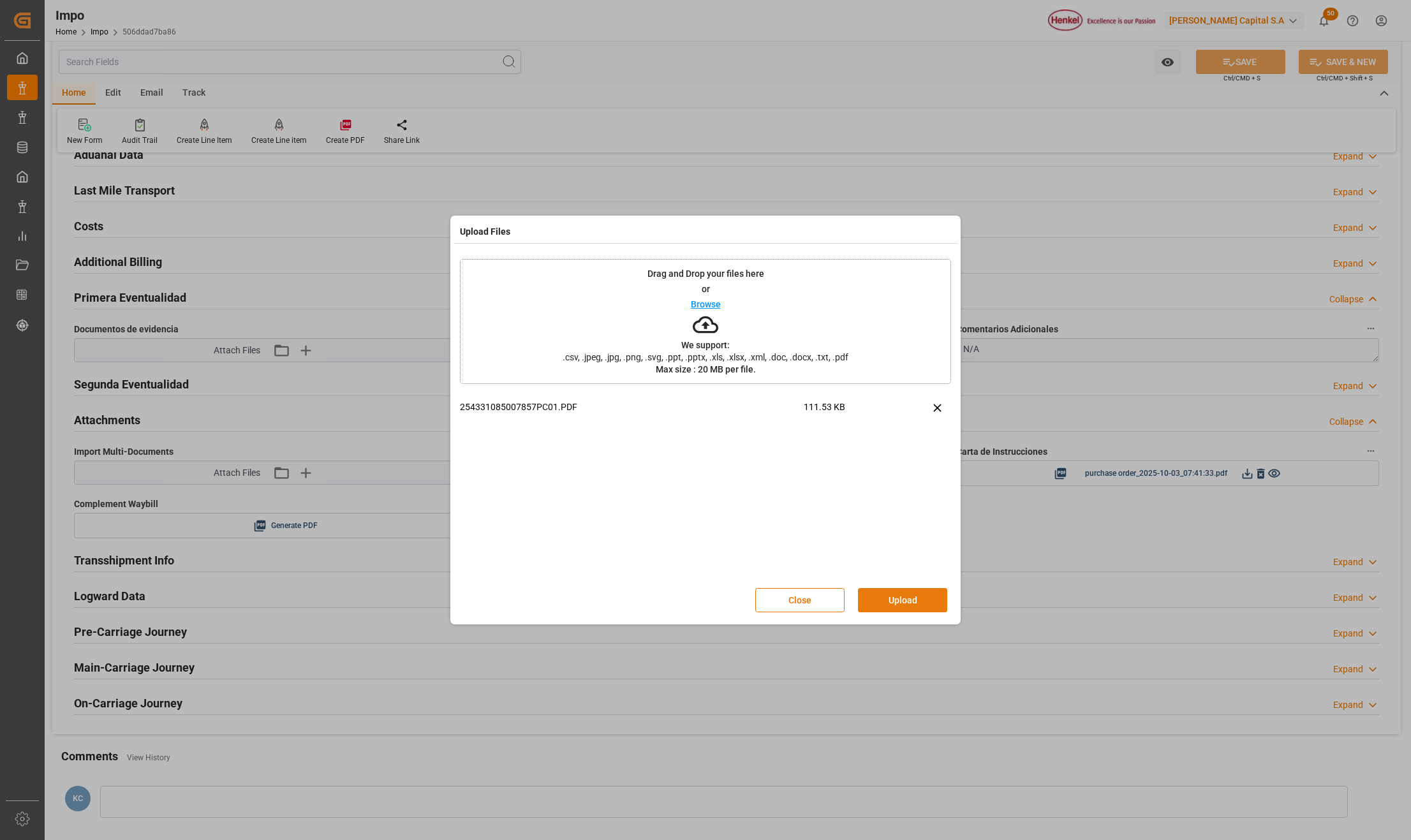
click at [929, 593] on button "Upload" at bounding box center [902, 600] width 89 height 24
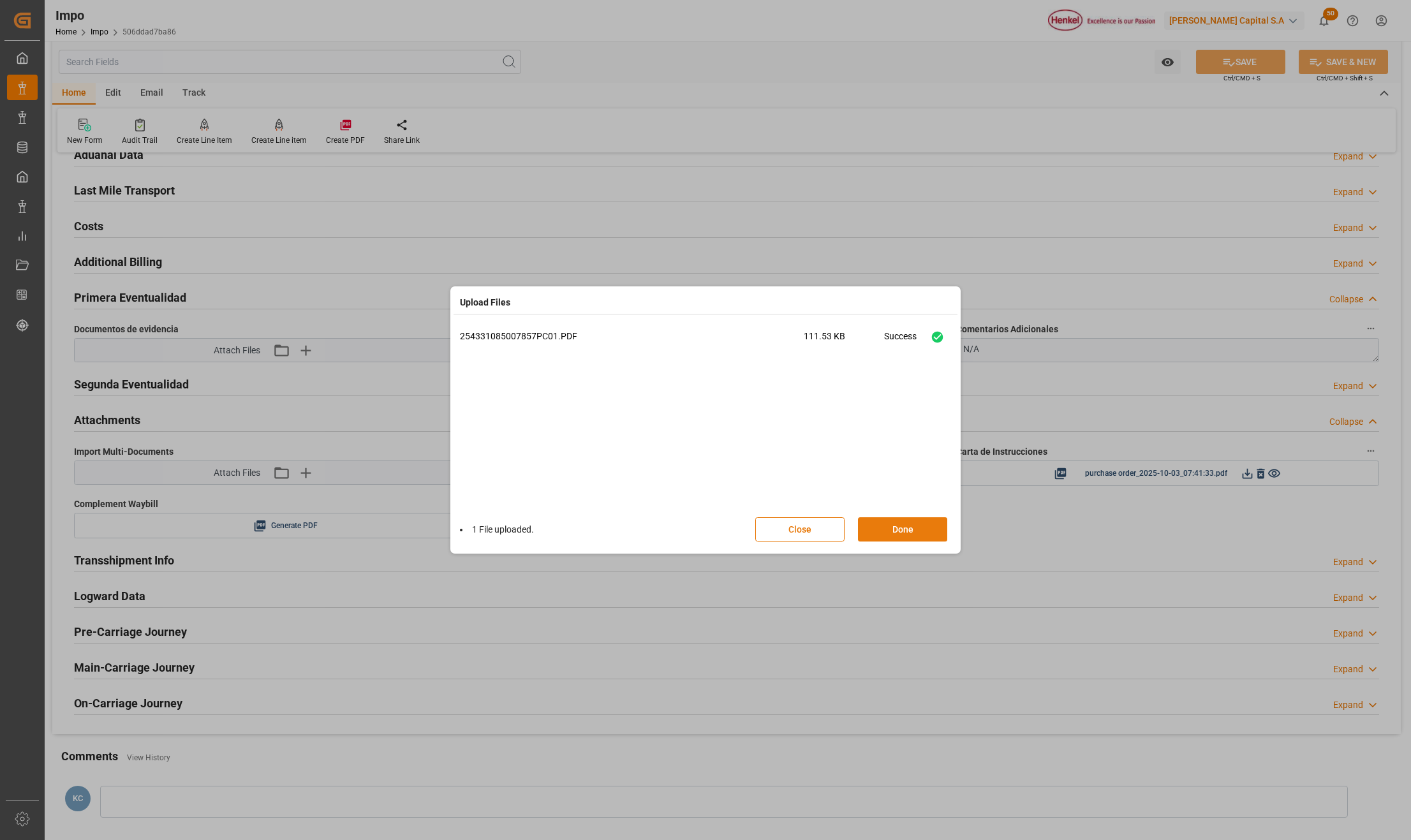
click at [934, 535] on button "Done" at bounding box center [902, 529] width 89 height 24
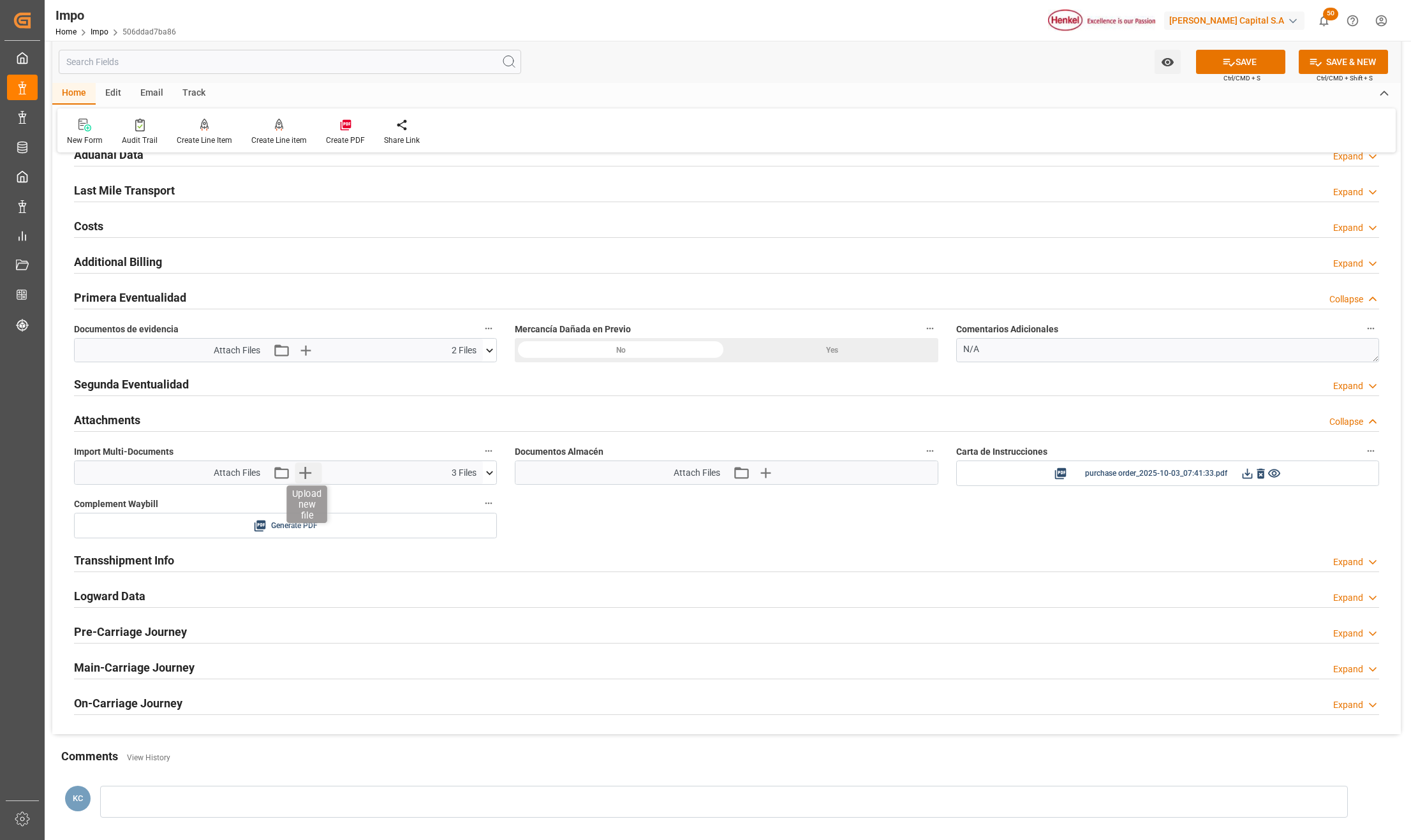
click at [304, 470] on icon "button" at bounding box center [304, 472] width 20 height 20
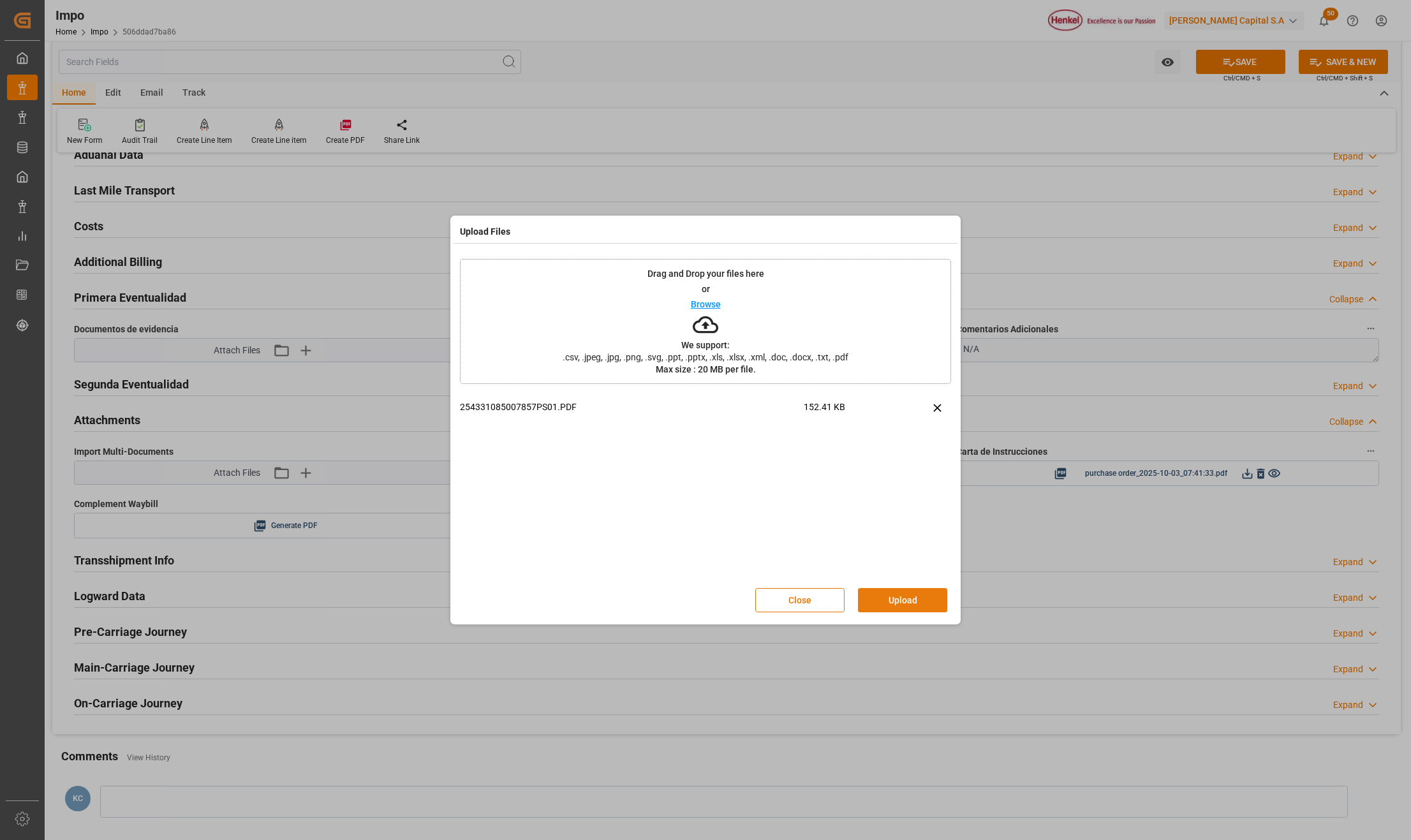
click at [921, 597] on button "Upload" at bounding box center [902, 600] width 89 height 24
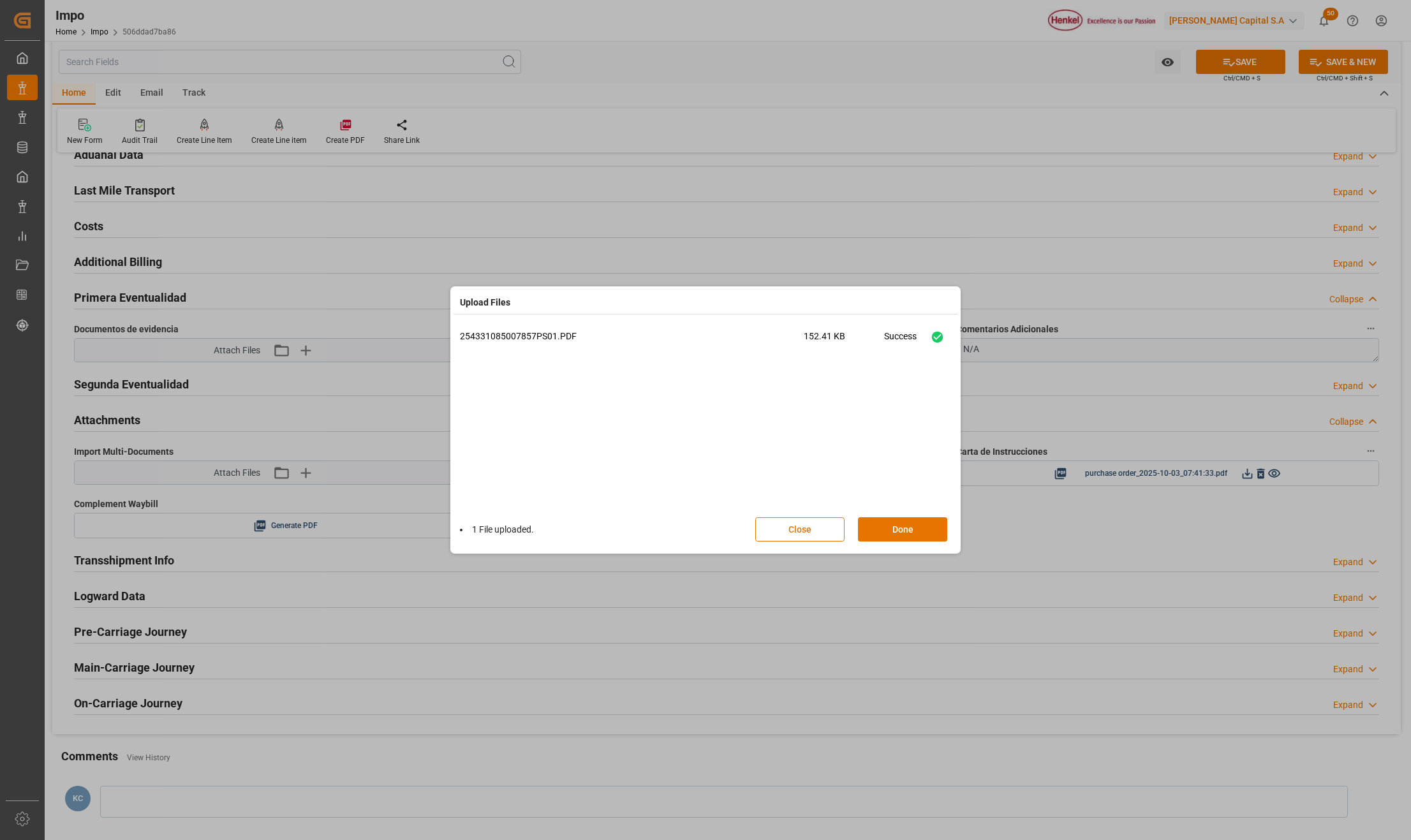
drag, startPoint x: 875, startPoint y: 526, endPoint x: 903, endPoint y: 511, distance: 31.8
click at [875, 526] on button "Done" at bounding box center [902, 529] width 89 height 24
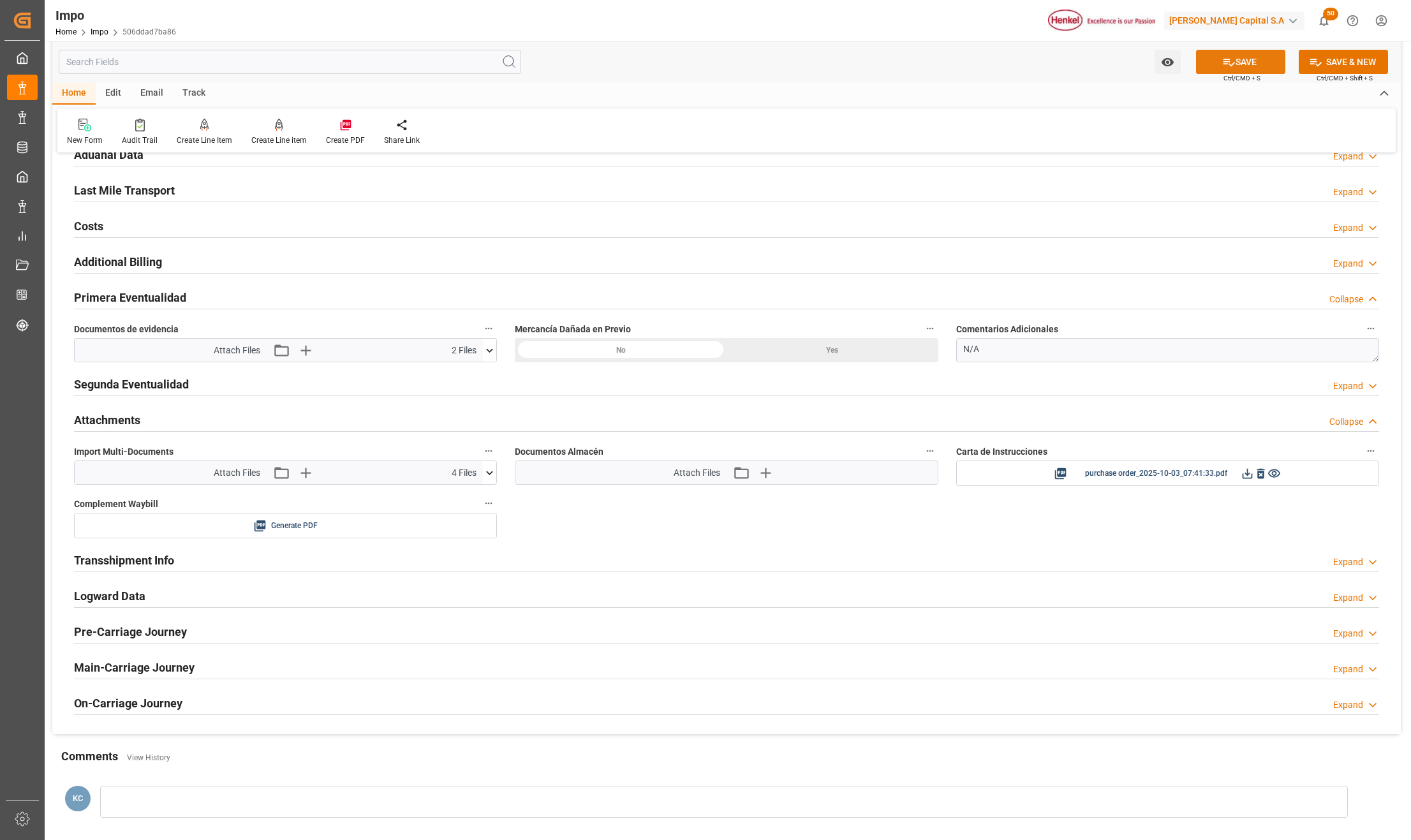
click at [1217, 58] on button "SAVE" at bounding box center [1240, 61] width 89 height 24
click at [488, 479] on icon at bounding box center [490, 472] width 13 height 13
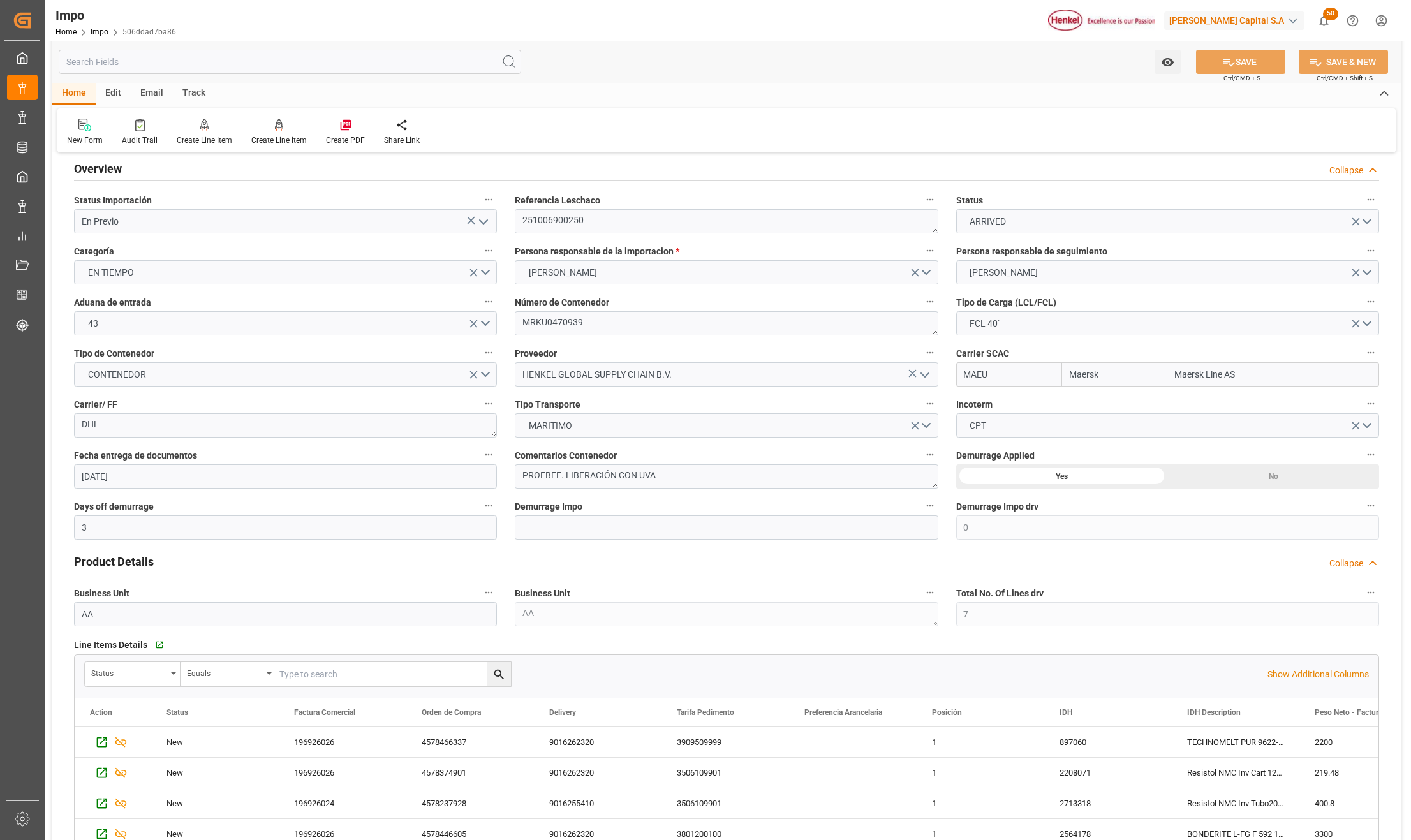
scroll to position [0, 0]
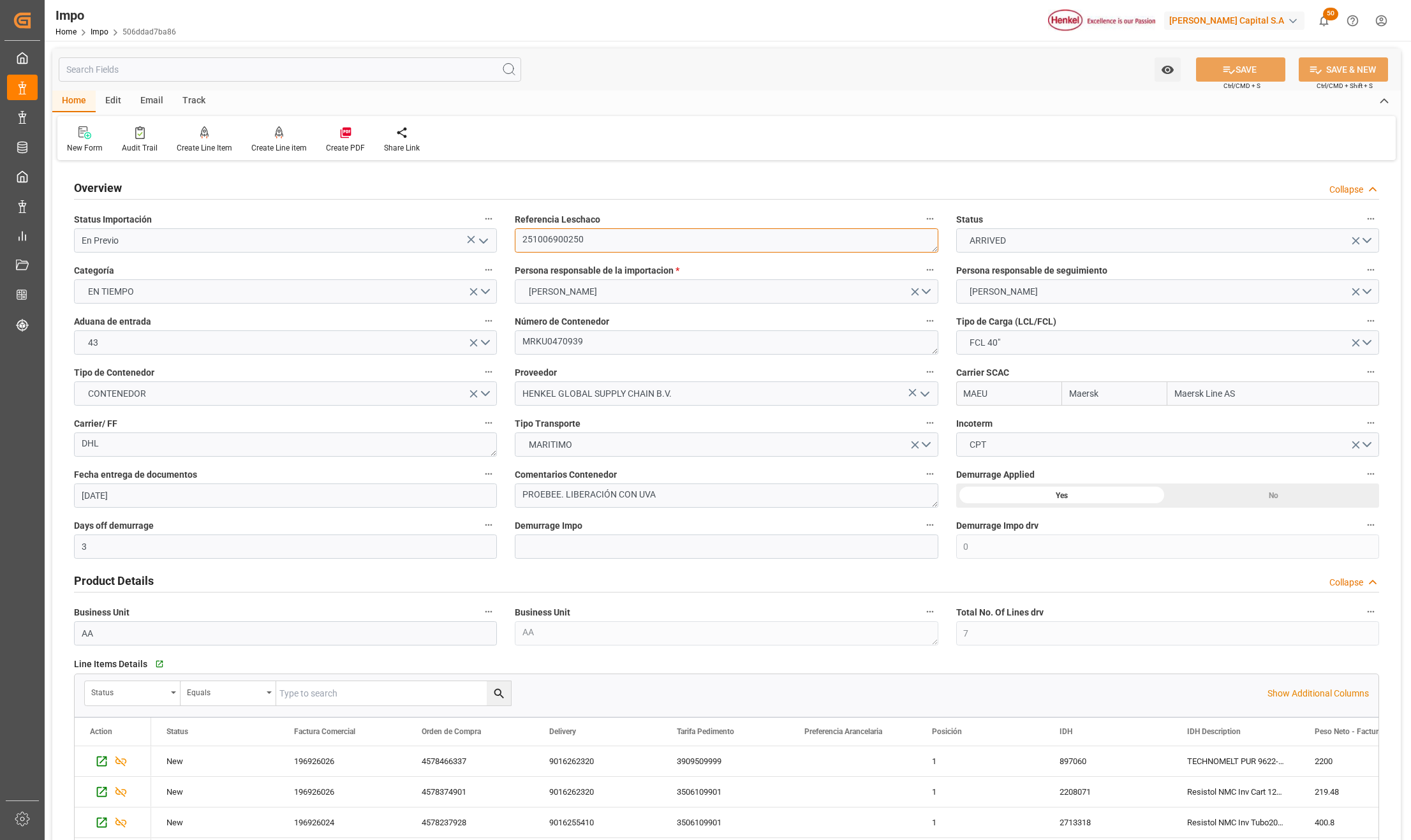
click at [571, 241] on textarea "251006900250" at bounding box center [726, 240] width 423 height 24
click at [571, 238] on textarea "251006900250" at bounding box center [726, 240] width 423 height 24
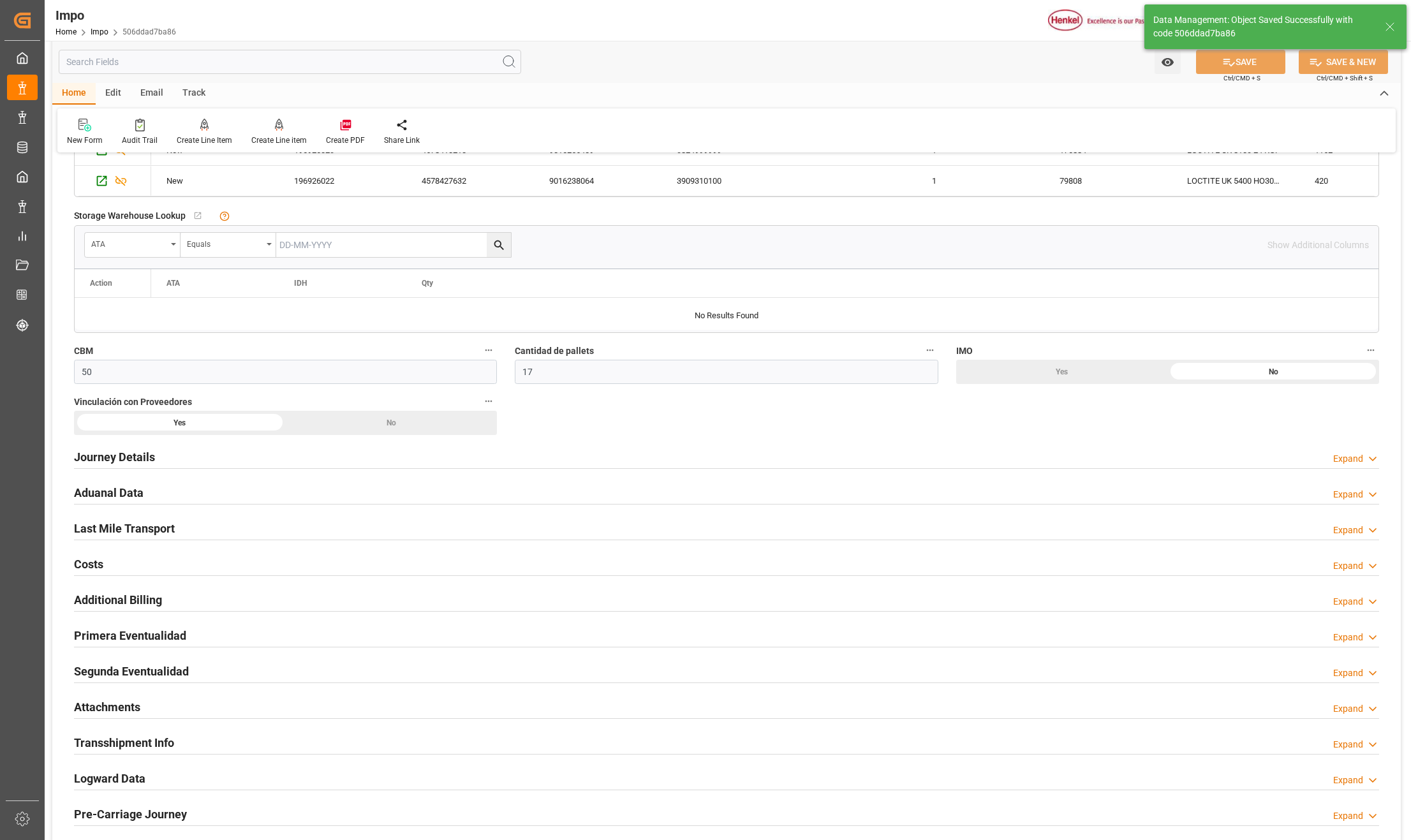
scroll to position [765, 0]
click at [131, 673] on h2 "Segunda Eventualidad" at bounding box center [131, 669] width 115 height 17
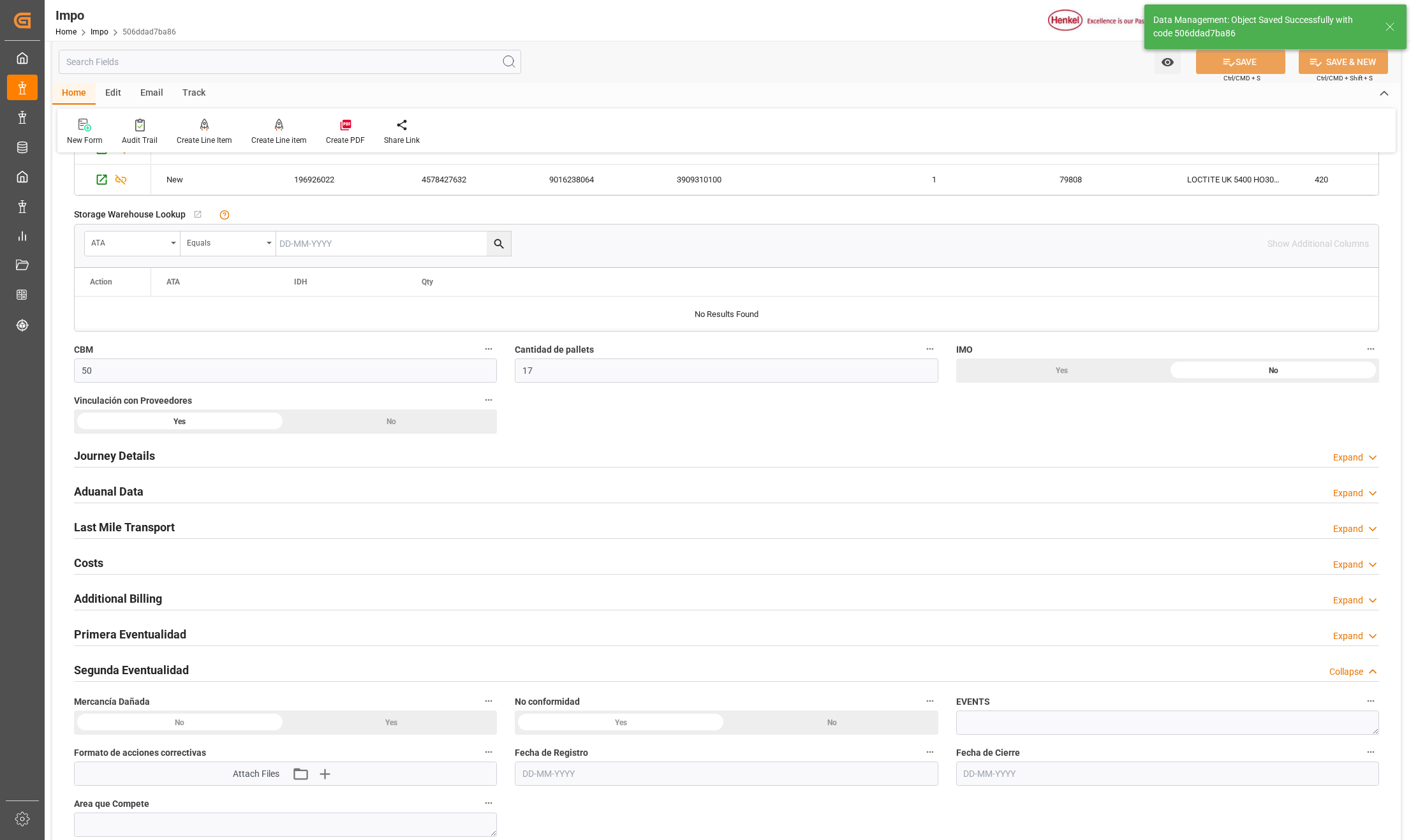
click at [131, 710] on label "Mercancía Dañada" at bounding box center [285, 701] width 423 height 18
click at [480, 709] on button "Mercancía Dañada" at bounding box center [488, 701] width 16 height 16
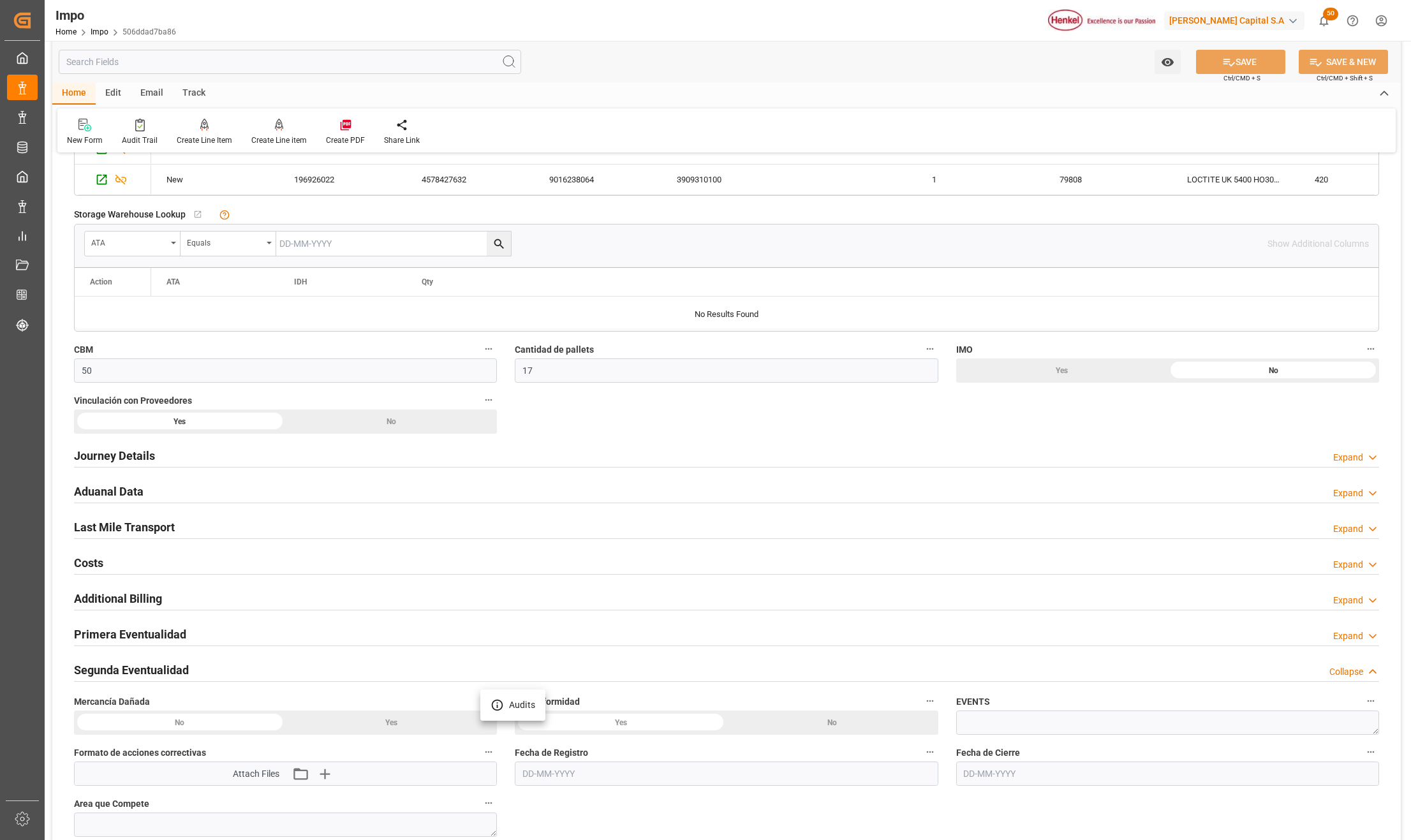
click at [124, 669] on div at bounding box center [706, 420] width 1411 height 840
click at [161, 674] on h2 "Segunda Eventualidad" at bounding box center [131, 669] width 115 height 17
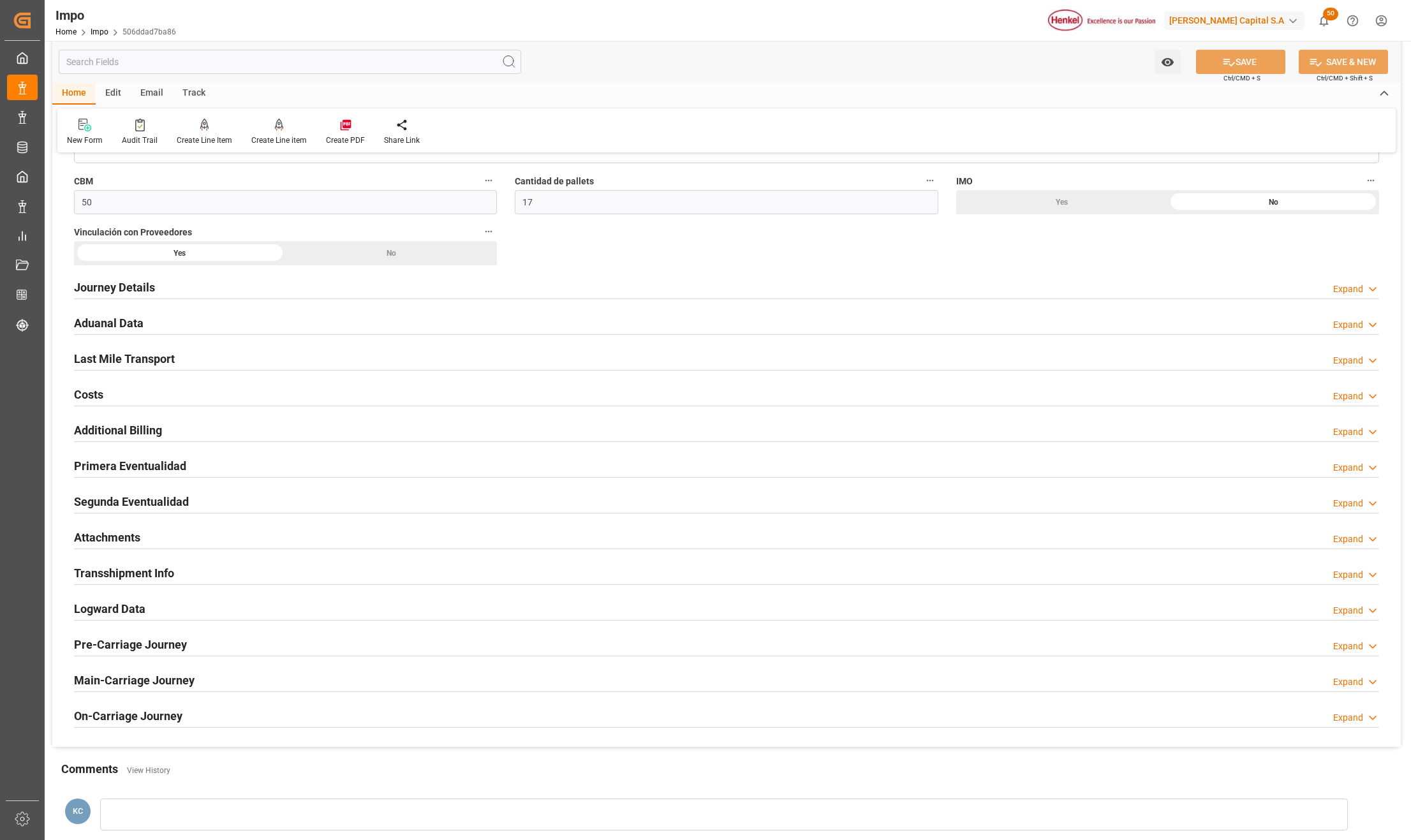
scroll to position [934, 0]
click at [118, 524] on div "Attachments Expand" at bounding box center [726, 536] width 1323 height 36
click at [118, 531] on h2 "Attachments" at bounding box center [107, 535] width 67 height 17
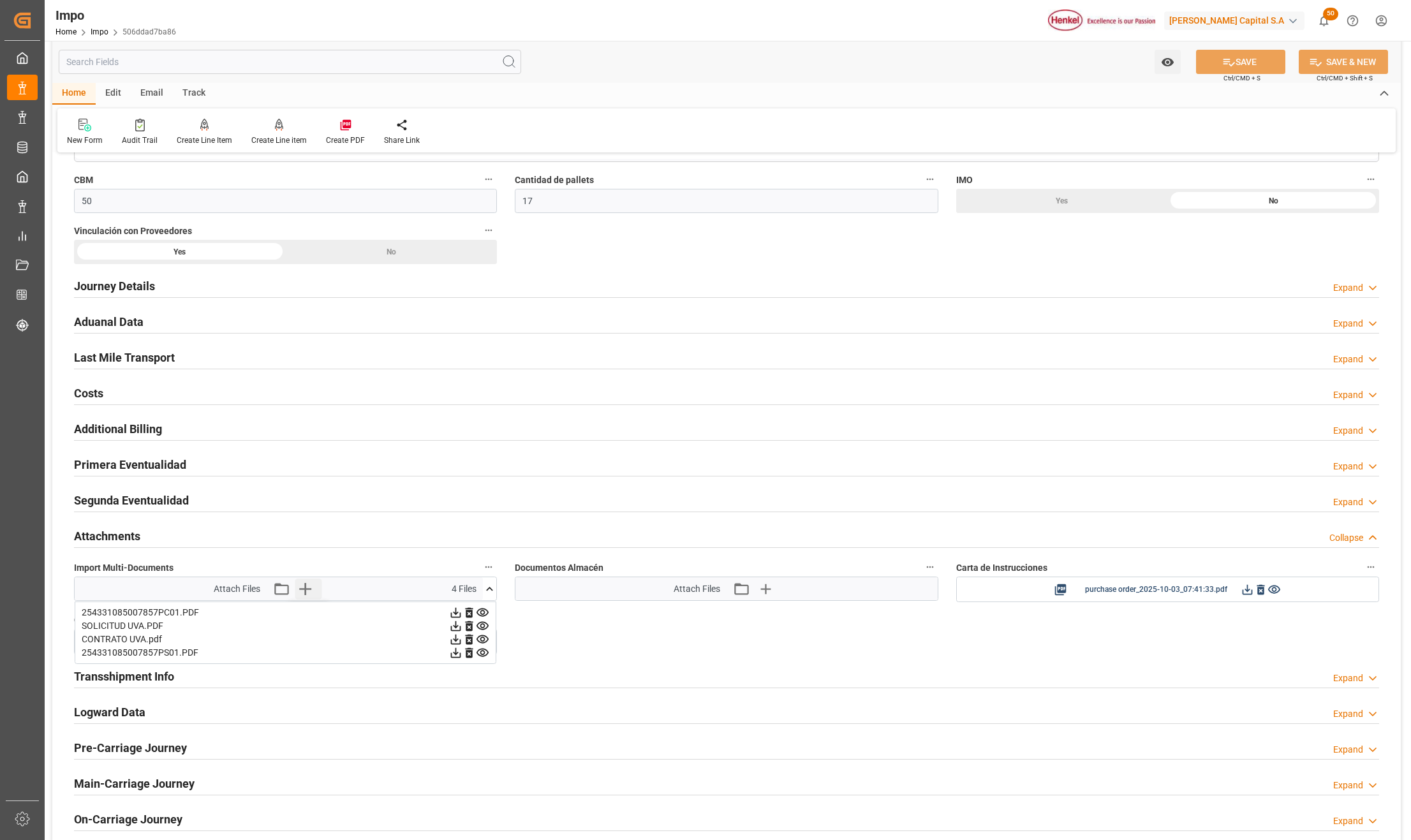
click at [306, 595] on icon "button" at bounding box center [304, 588] width 20 height 20
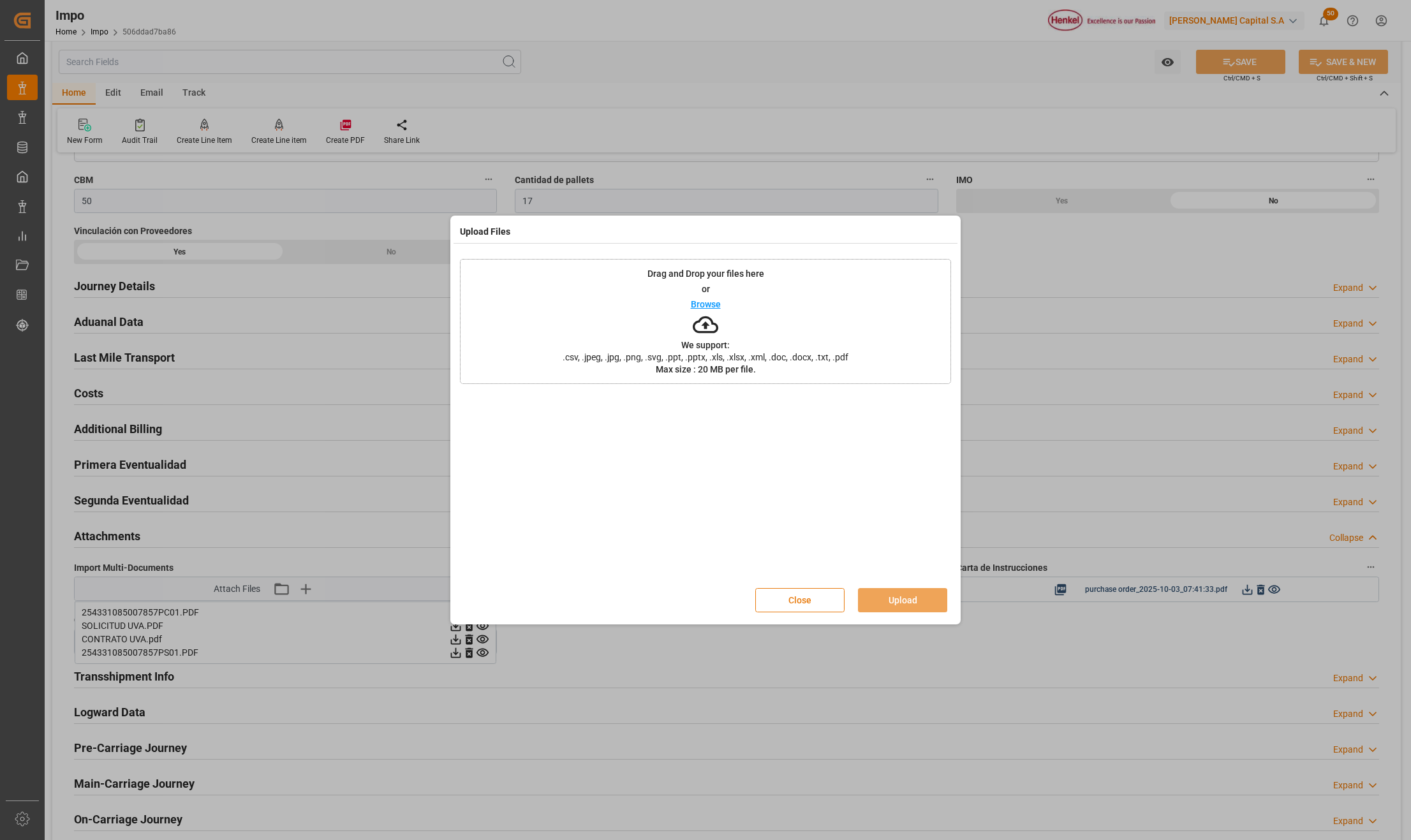
click at [825, 586] on div "Close Upload" at bounding box center [706, 600] width 491 height 42
click at [823, 591] on button "Close" at bounding box center [799, 600] width 89 height 24
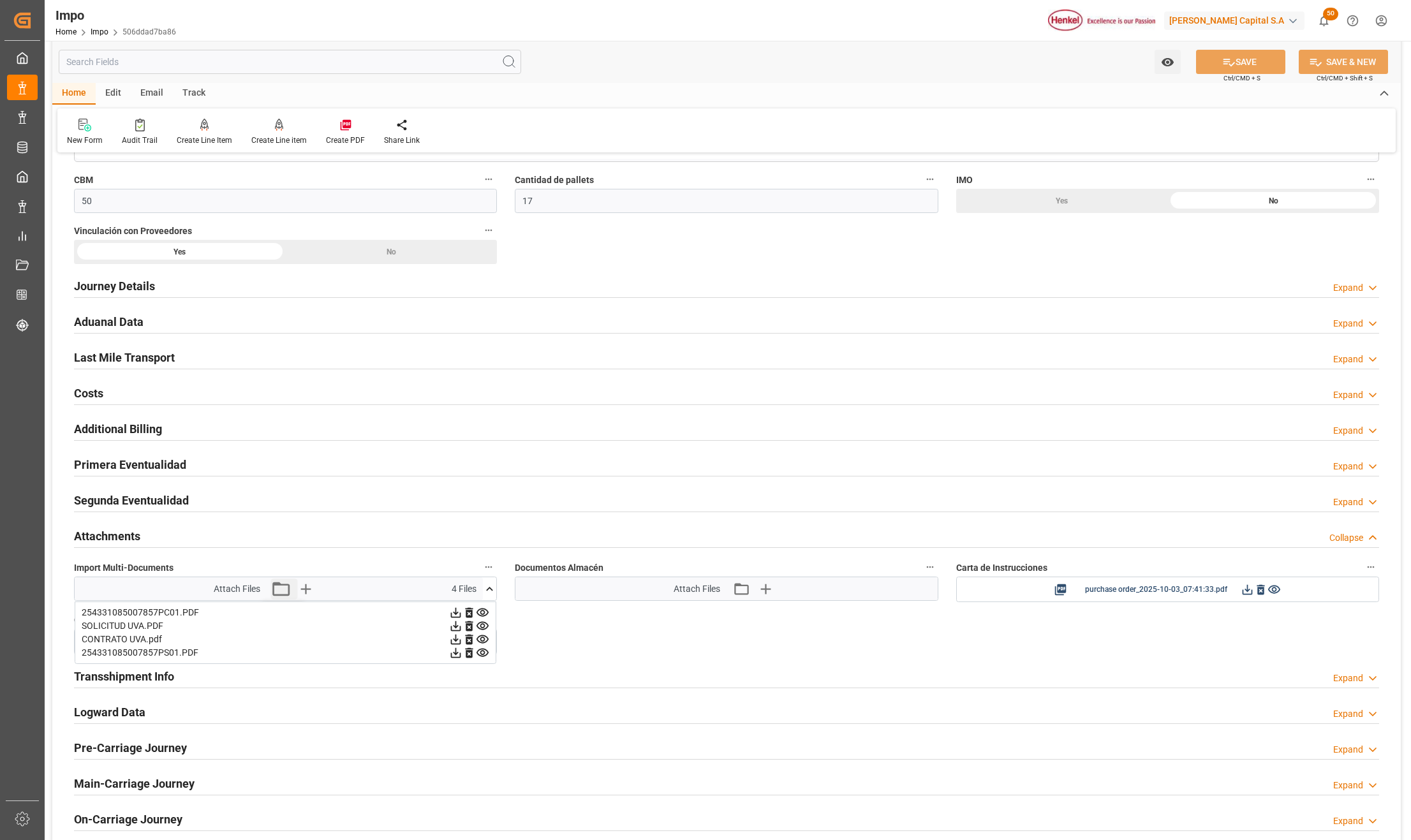
click at [271, 594] on icon "button" at bounding box center [280, 588] width 20 height 20
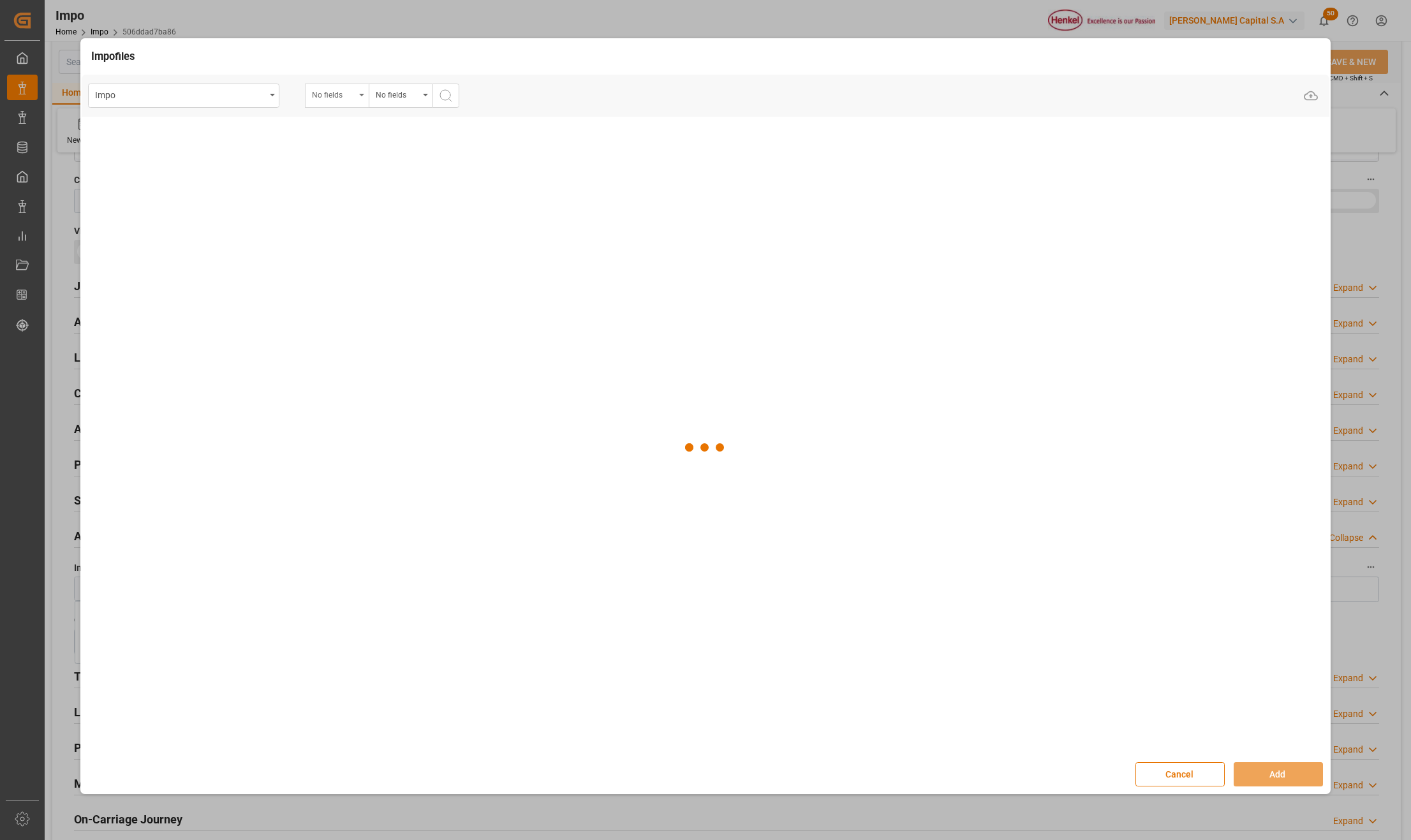
click at [354, 96] on div "No fields" at bounding box center [333, 94] width 43 height 15
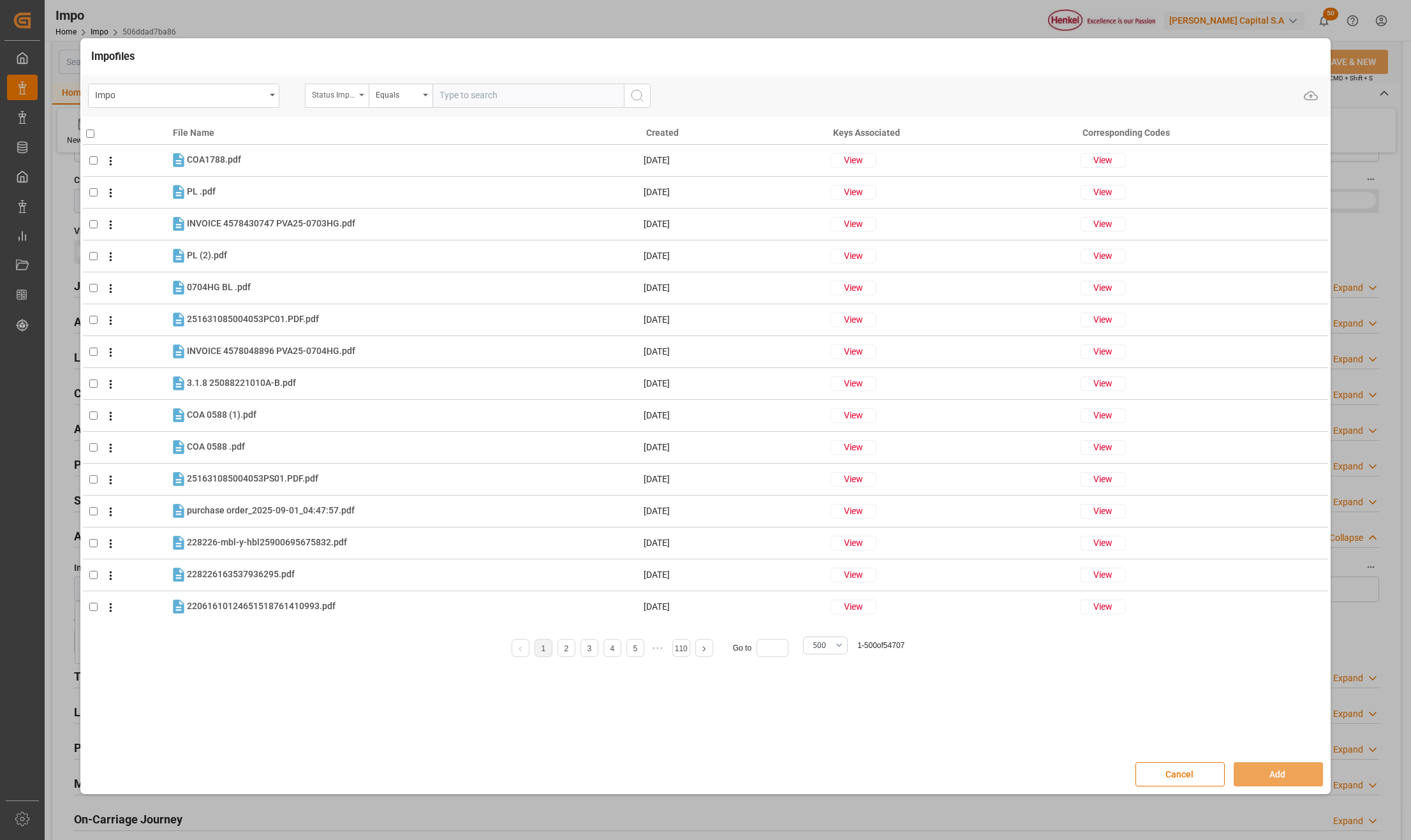
click at [357, 97] on div "Status Importación" at bounding box center [336, 96] width 64 height 24
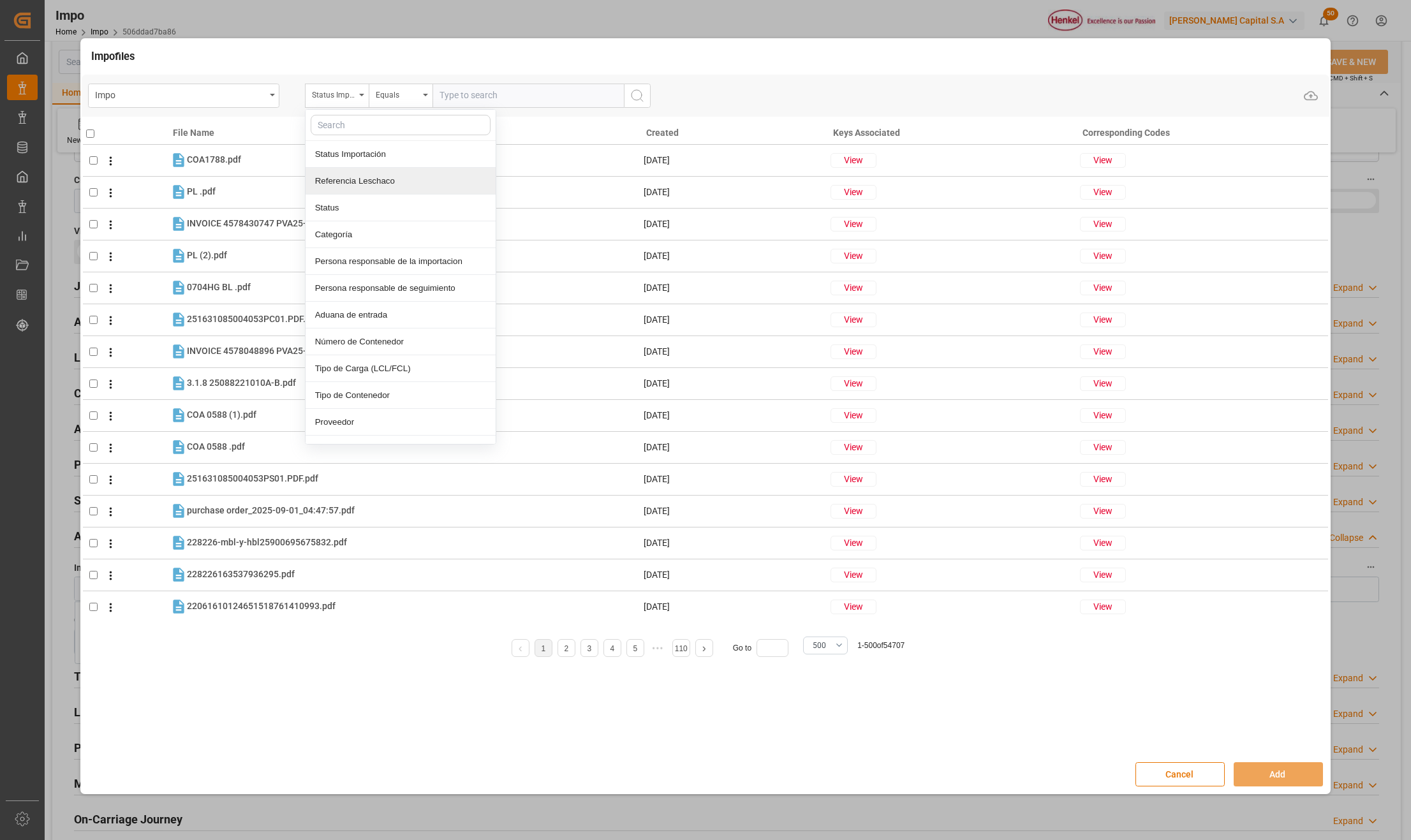
click at [365, 177] on div "Referencia Leschaco" at bounding box center [401, 181] width 190 height 27
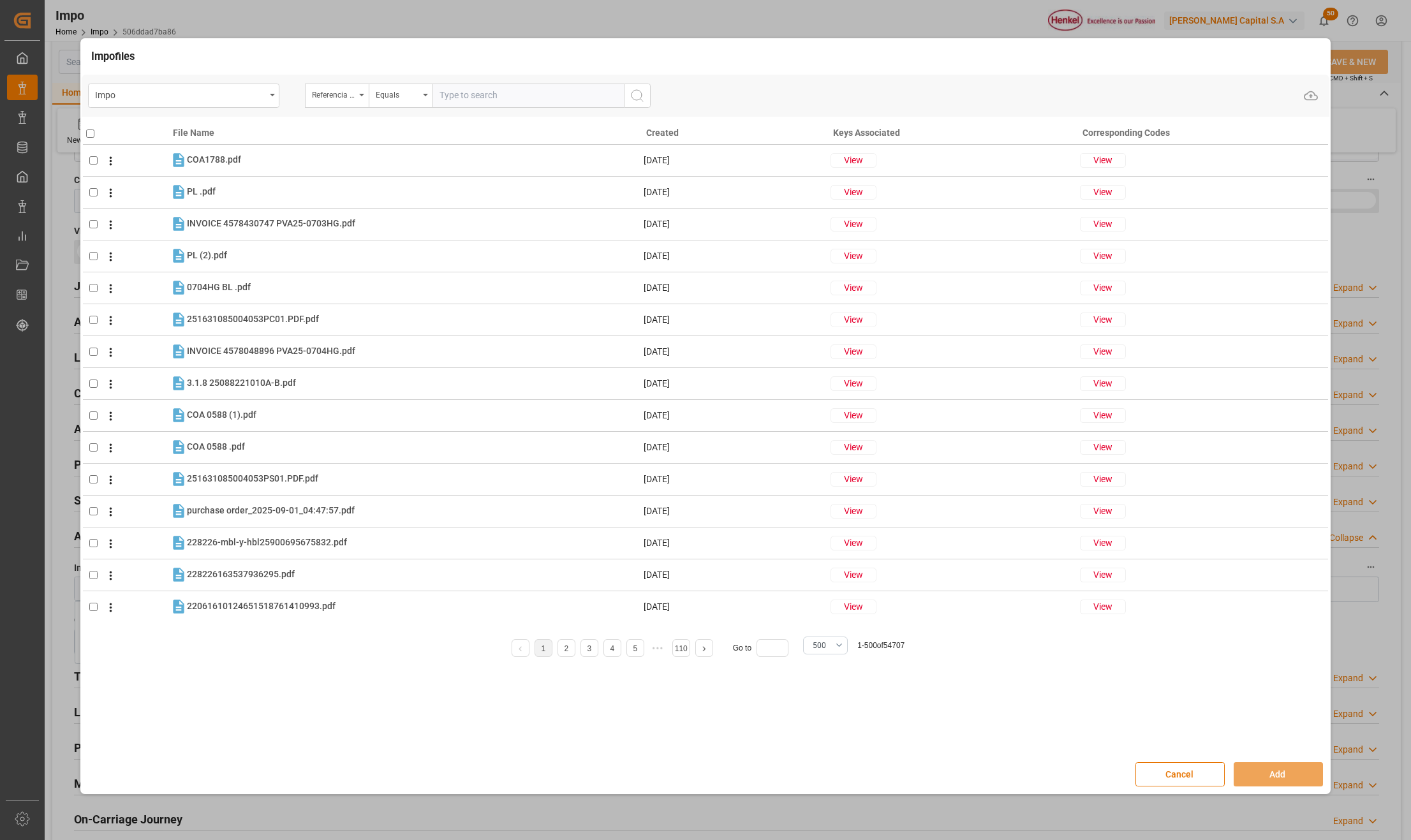
click at [458, 92] on input "text" at bounding box center [527, 96] width 191 height 24
paste input "251006900250"
type input "251006900250"
click at [643, 91] on icon "search button" at bounding box center [637, 96] width 15 height 15
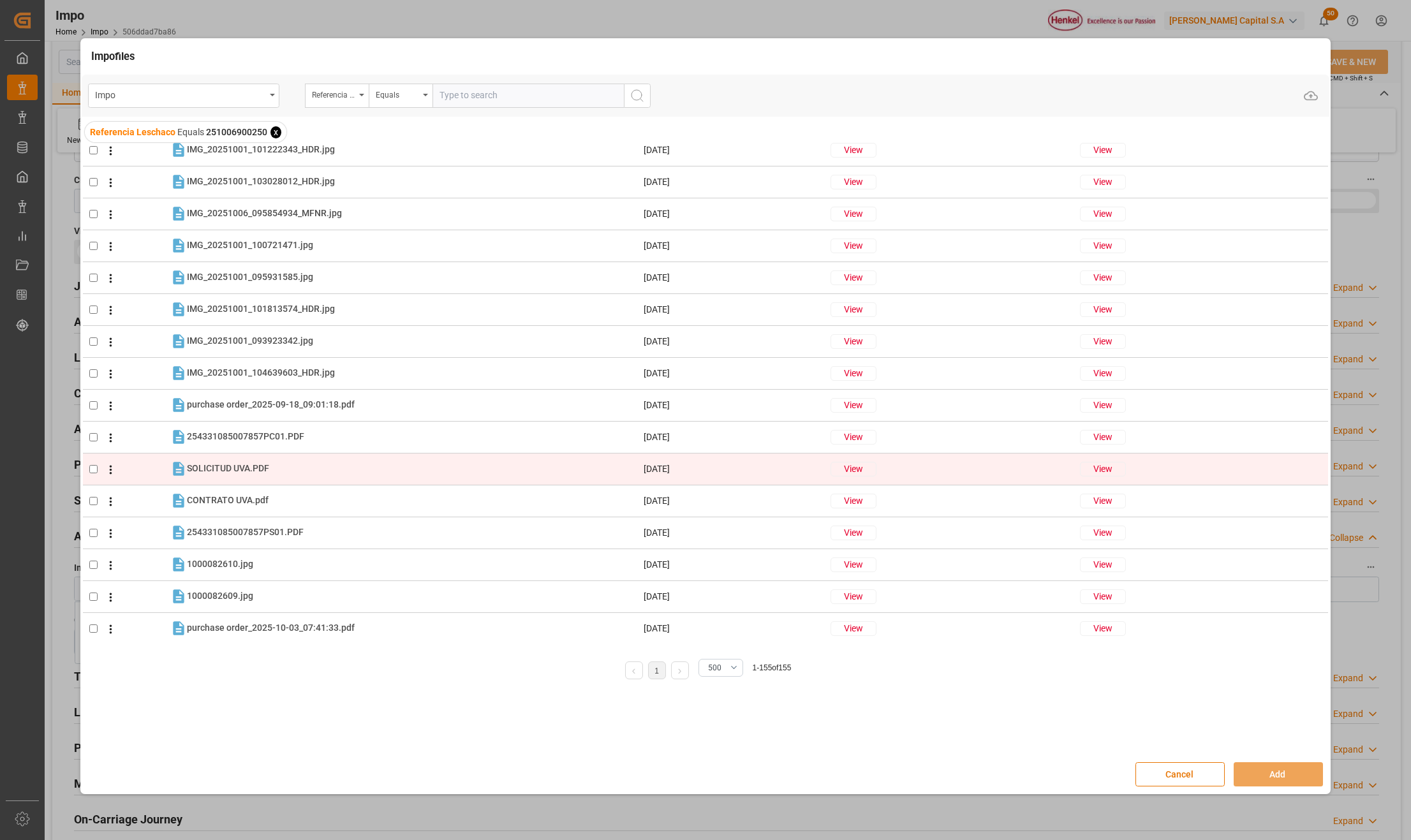
scroll to position [4465, 0]
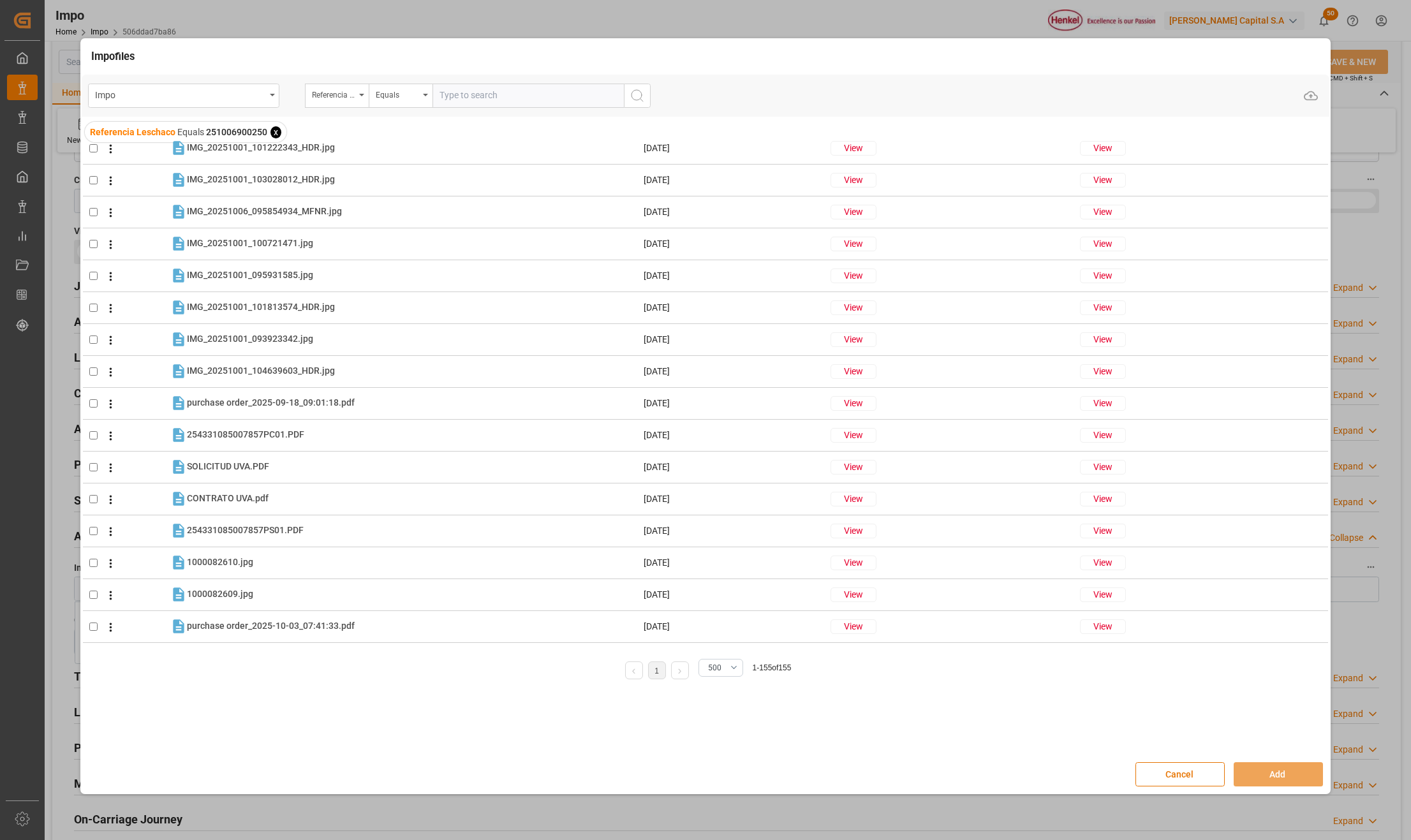
drag, startPoint x: 1210, startPoint y: 773, endPoint x: 1260, endPoint y: 771, distance: 50.0
click at [1210, 774] on button "Cancel" at bounding box center [1180, 774] width 89 height 24
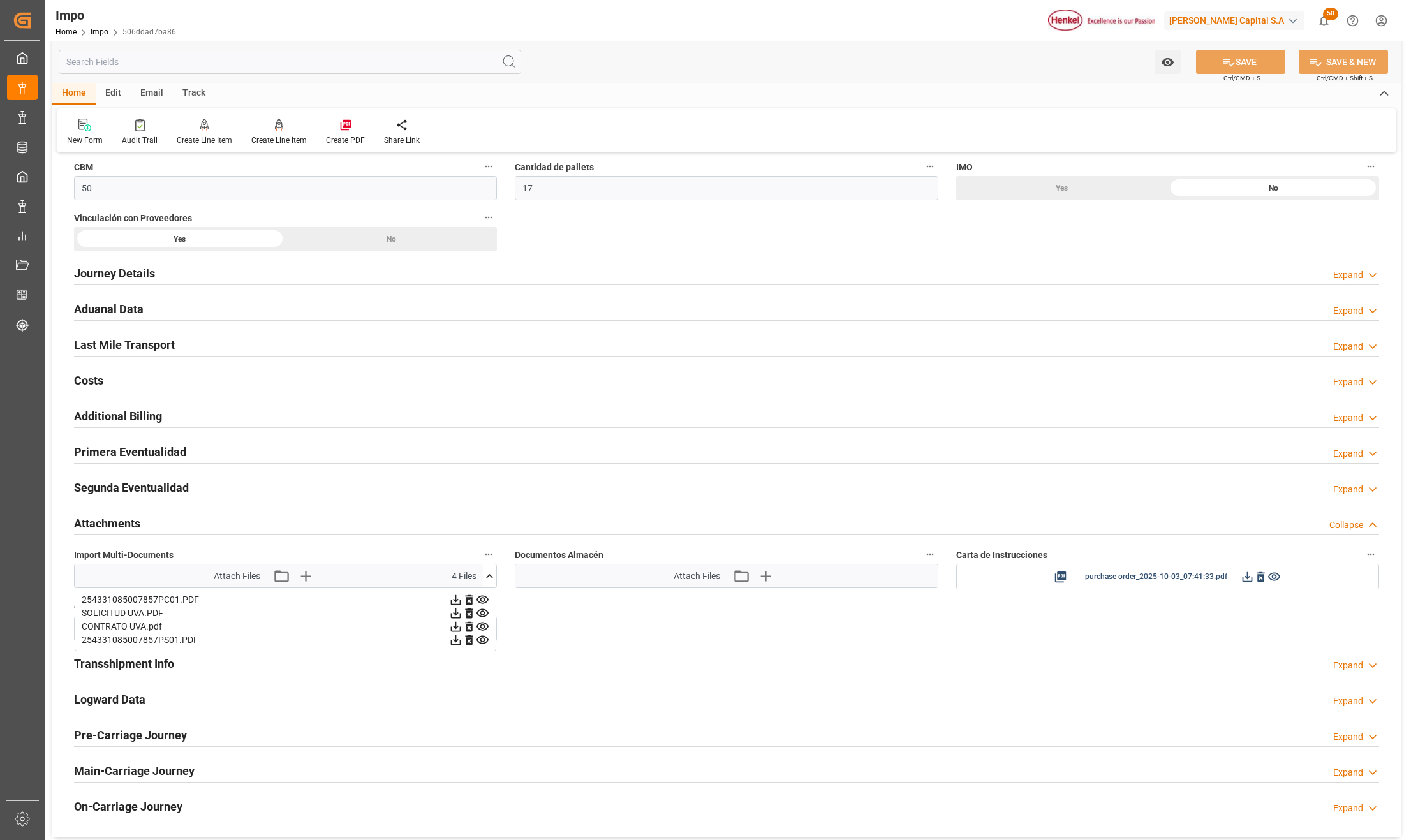
scroll to position [934, 0]
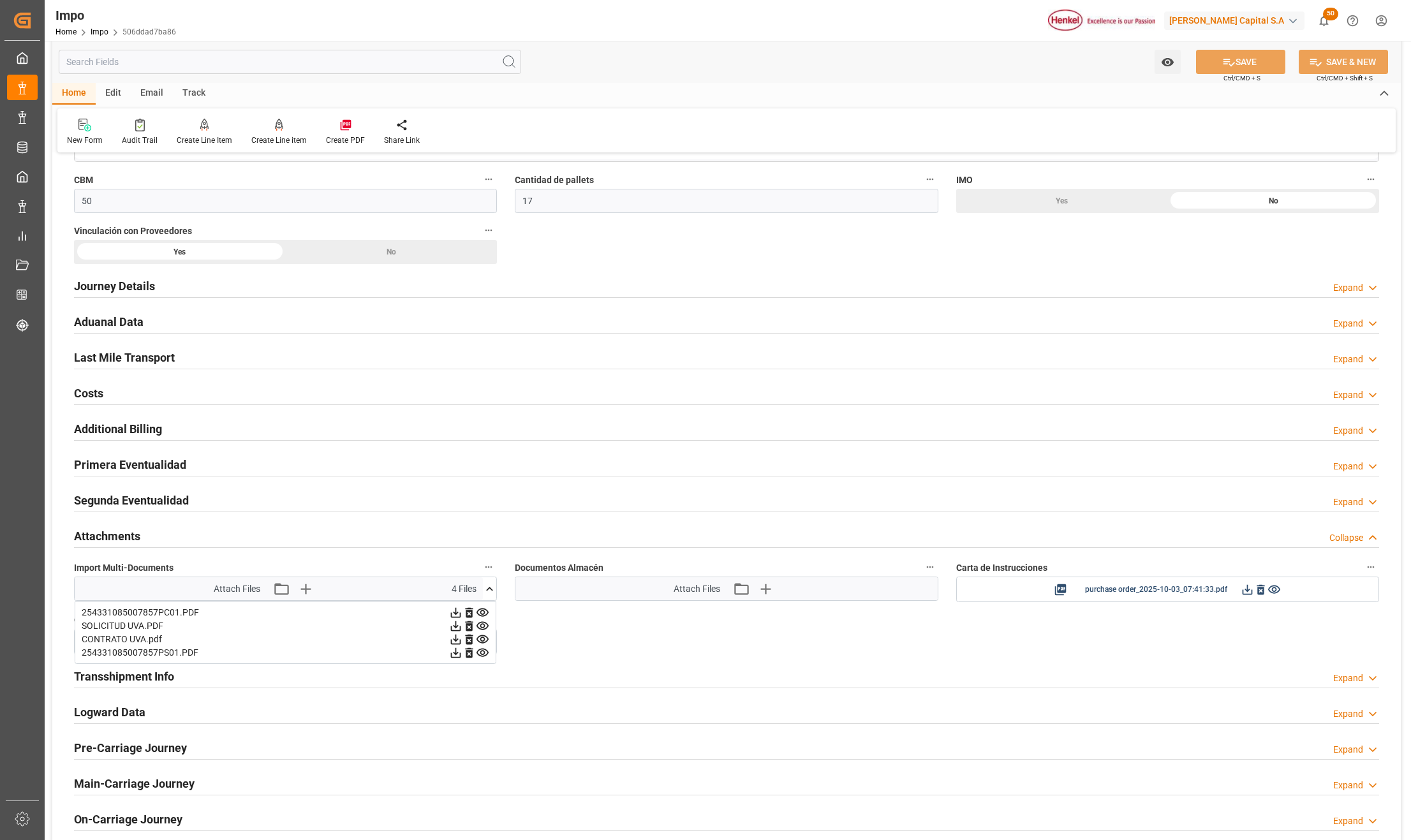
drag, startPoint x: 115, startPoint y: 290, endPoint x: 148, endPoint y: 309, distance: 38.1
click at [115, 290] on h2 "Journey Details" at bounding box center [115, 285] width 81 height 17
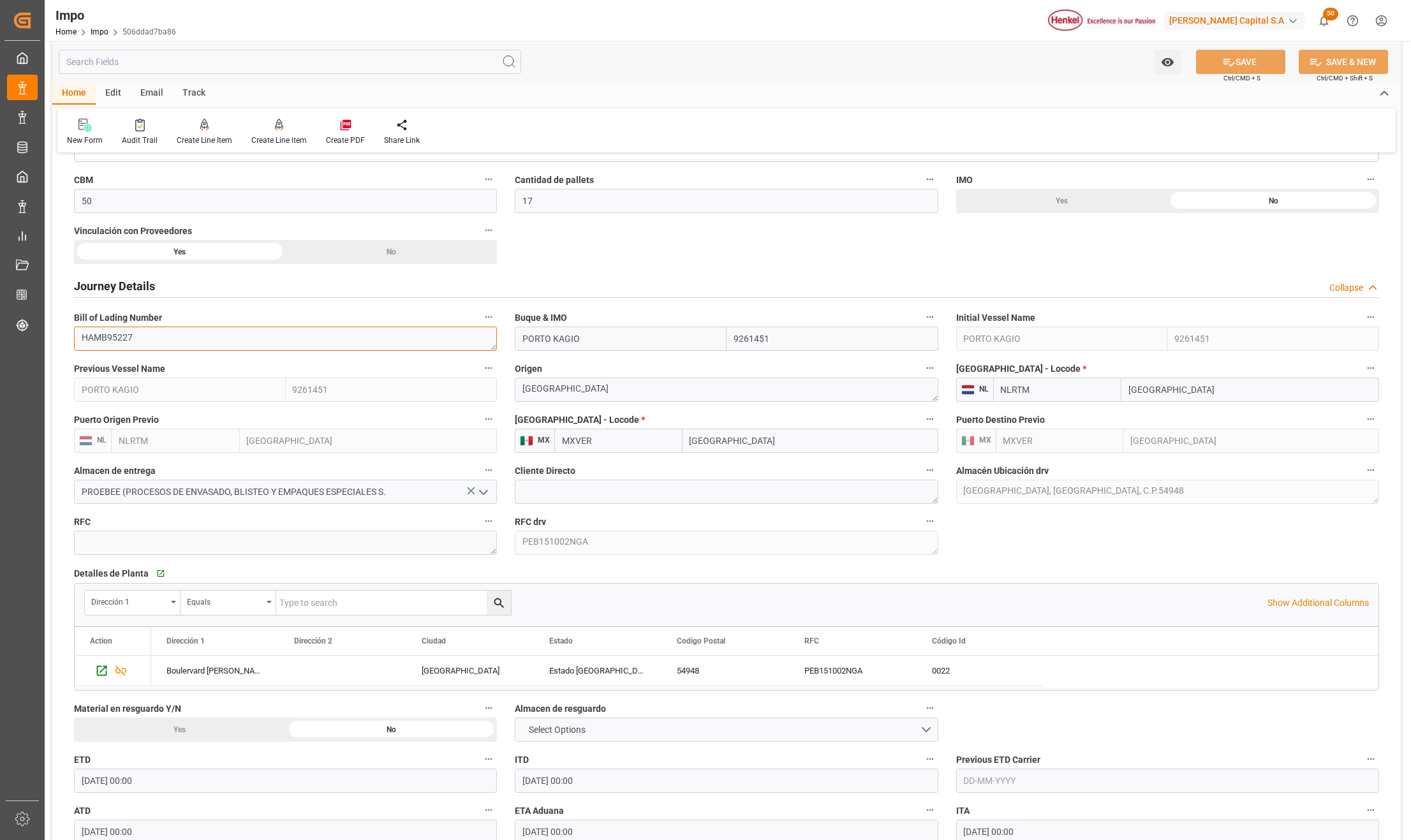
drag, startPoint x: 139, startPoint y: 342, endPoint x: 70, endPoint y: 337, distance: 69.2
click at [70, 337] on div "Bill of Lading Number HAMB95227" at bounding box center [285, 329] width 440 height 51
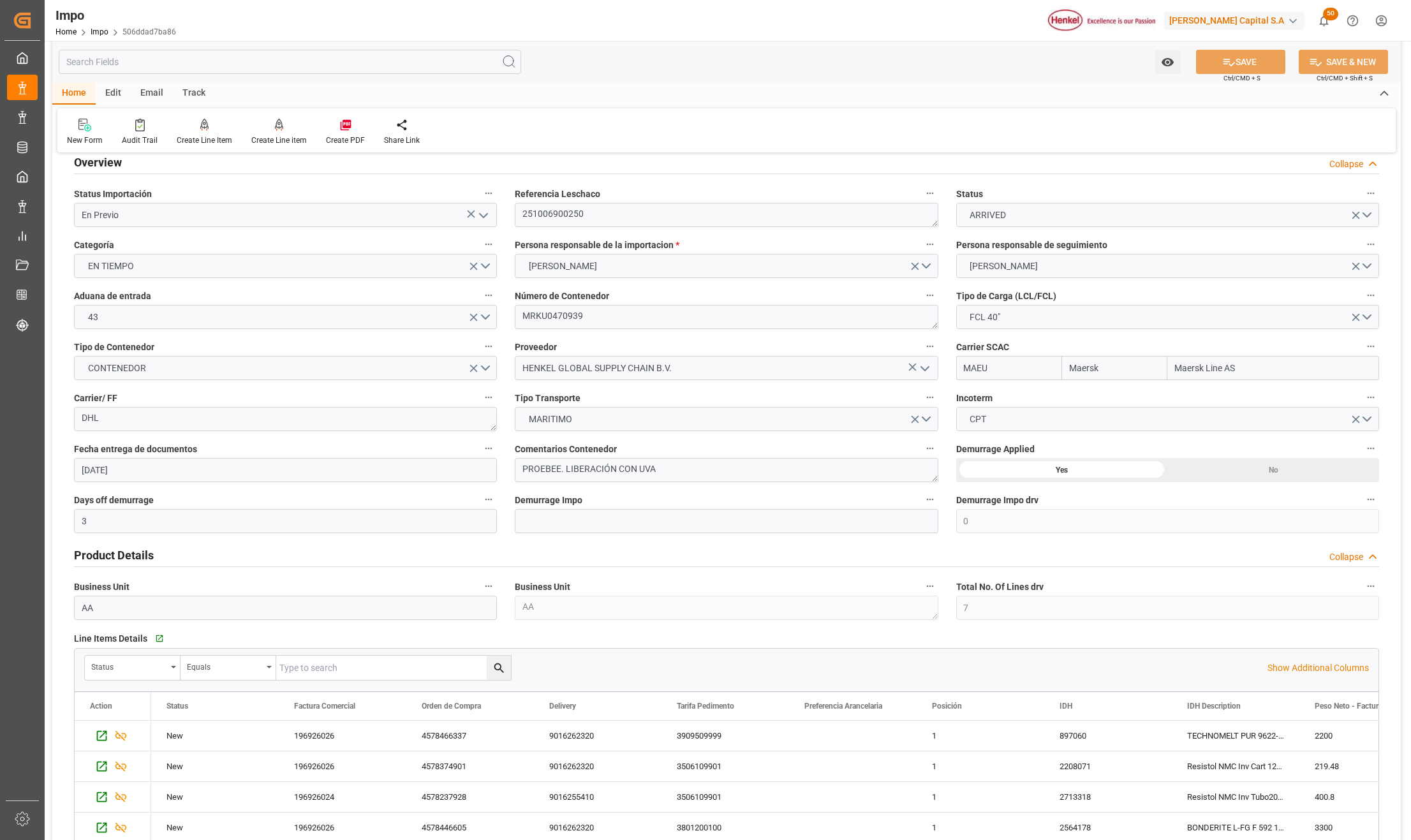
scroll to position [0, 0]
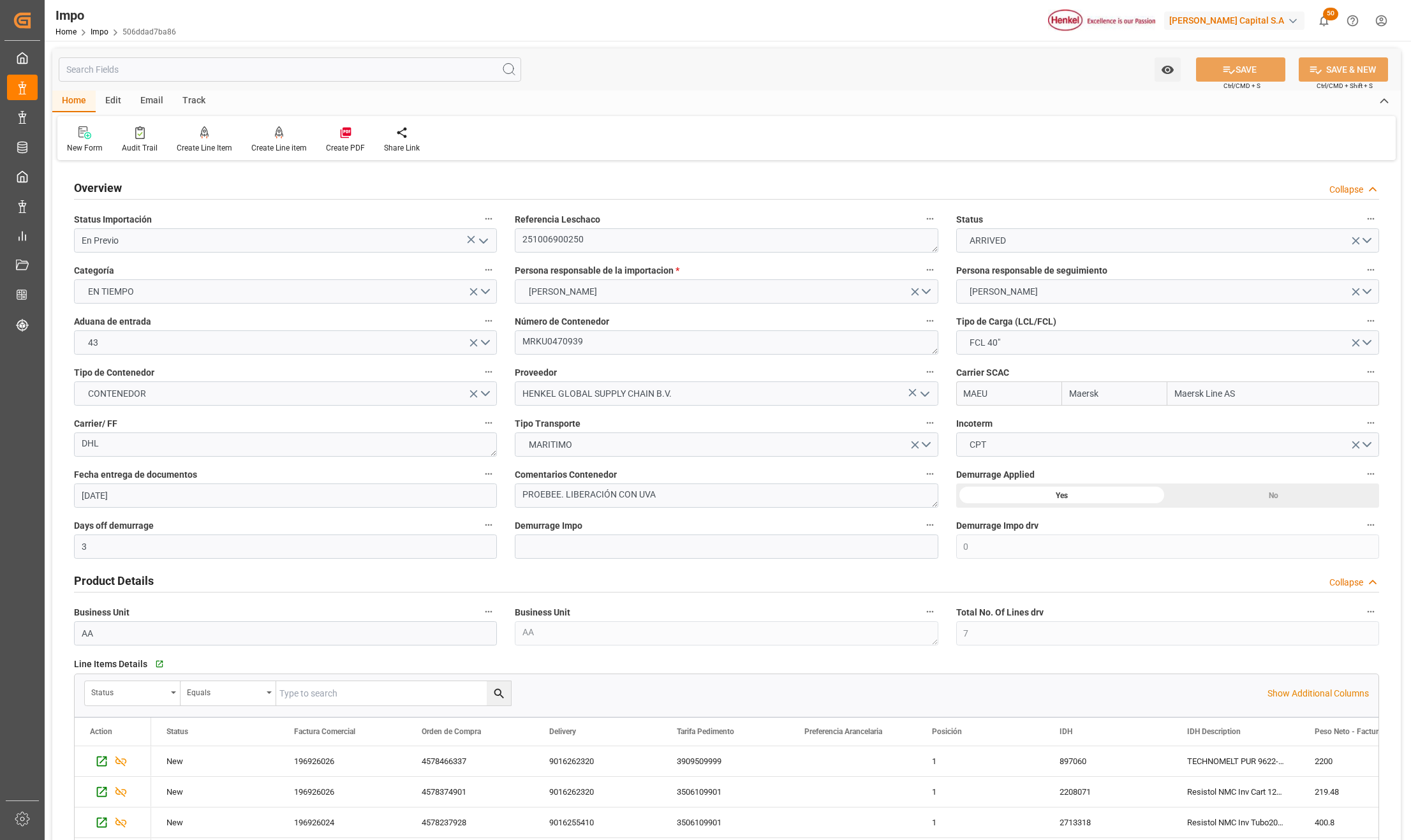
click at [477, 234] on icon "open menu" at bounding box center [483, 241] width 15 height 15
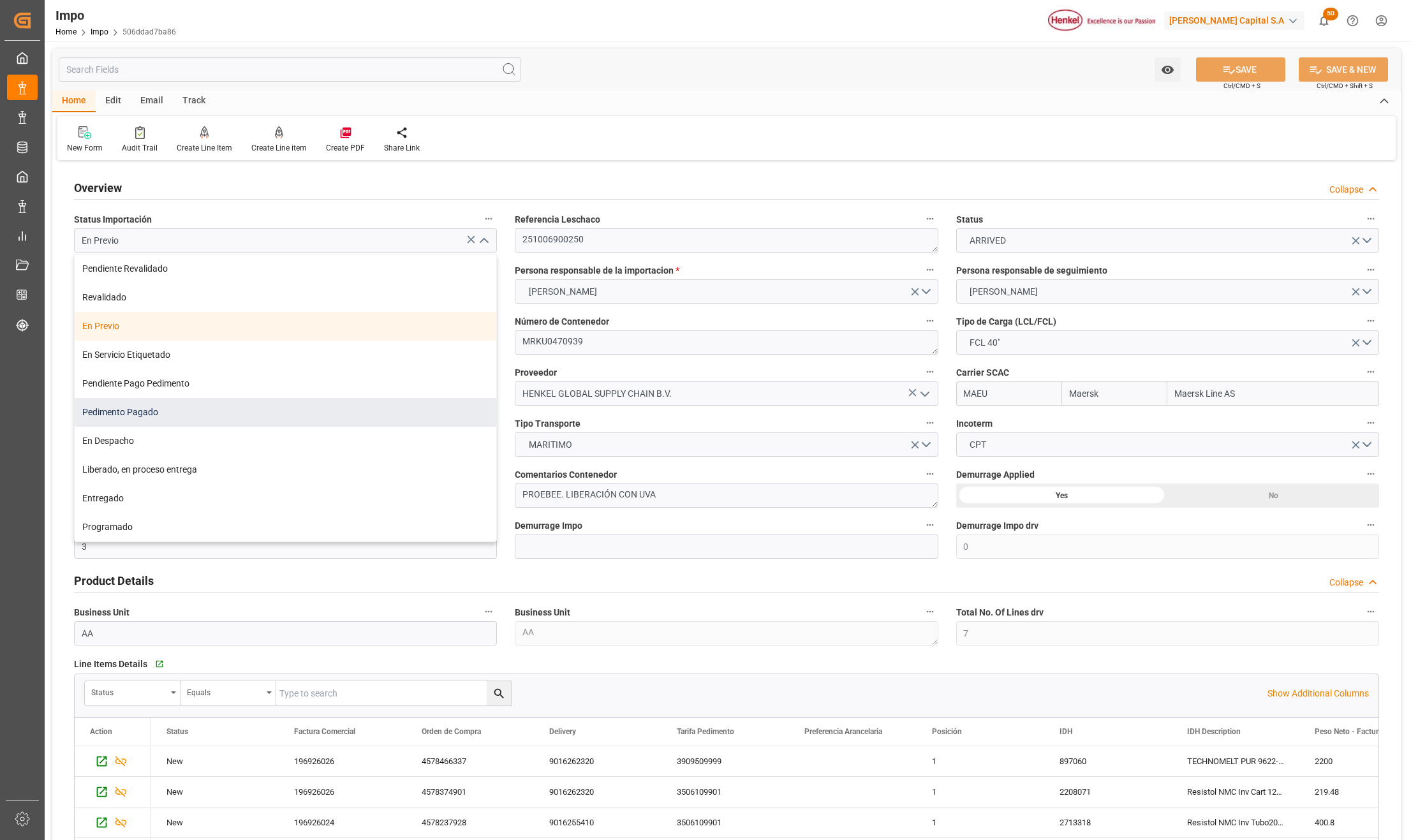
click at [141, 409] on div "Pedimento Pagado" at bounding box center [285, 412] width 422 height 28
type input "Pedimento Pagado"
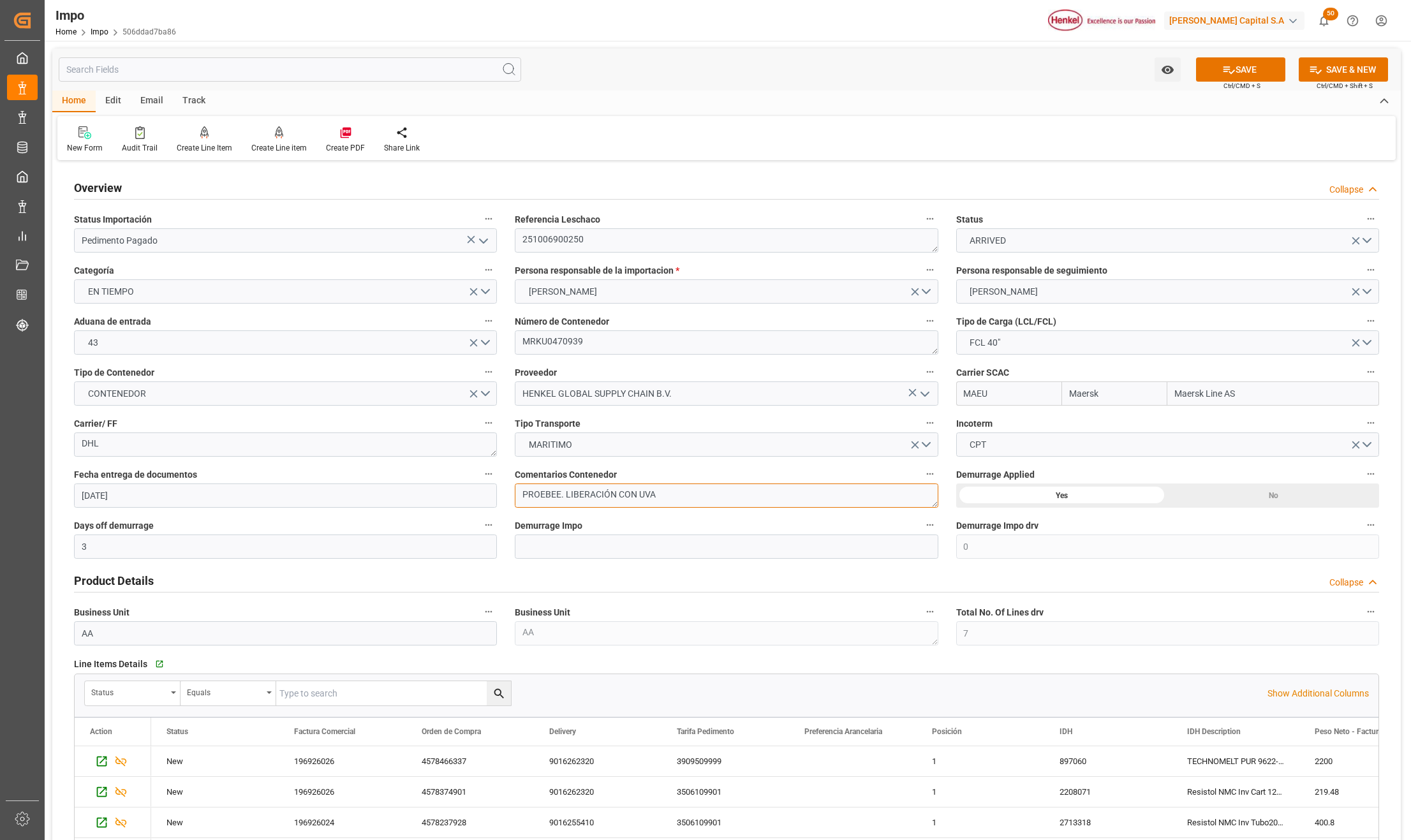
click at [668, 496] on textarea "PROEBEE. LIBERACIÓN CON UVA" at bounding box center [726, 495] width 423 height 24
click at [1232, 59] on button "SAVE" at bounding box center [1240, 70] width 89 height 24
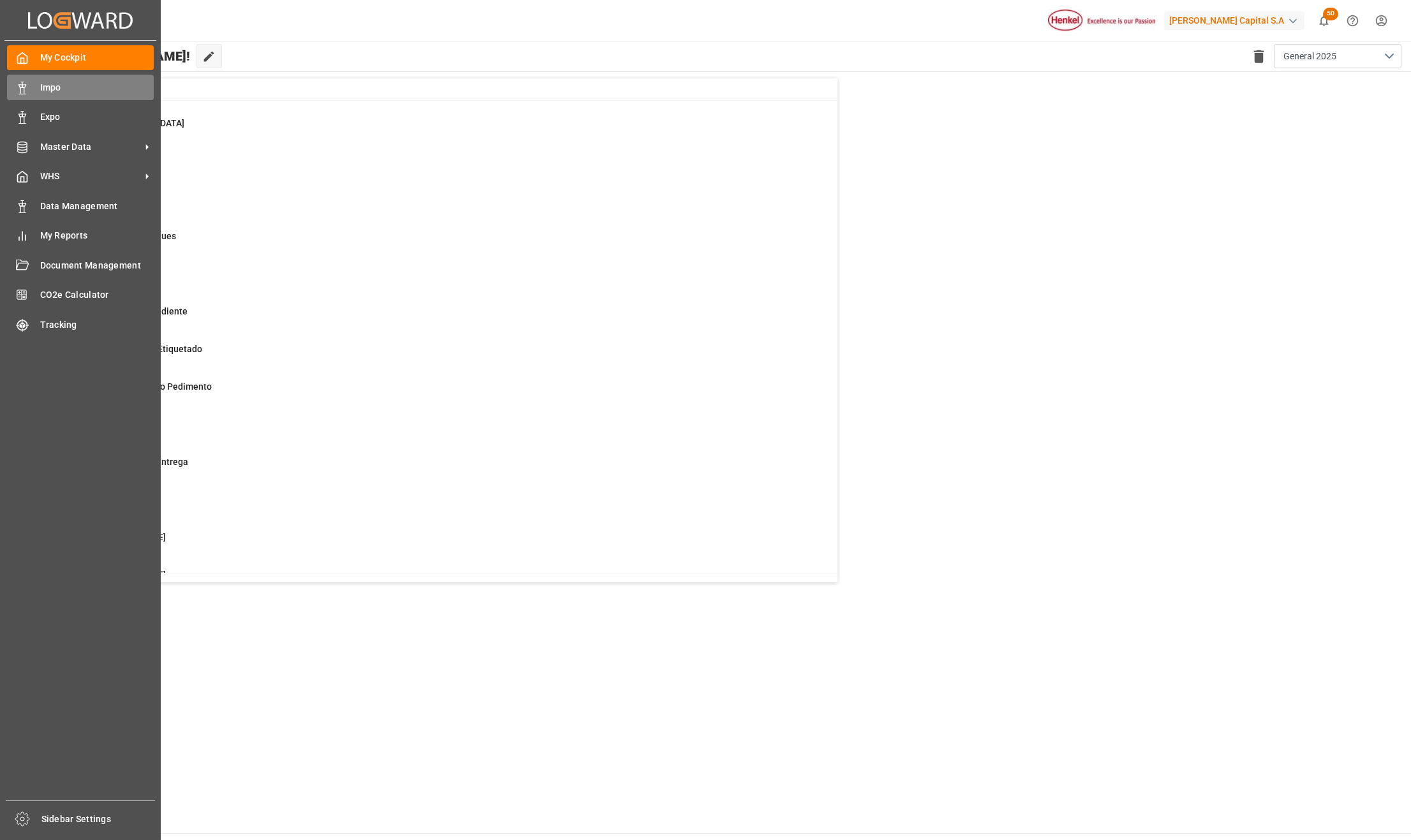
click at [37, 88] on div "Impo Impo" at bounding box center [80, 87] width 147 height 25
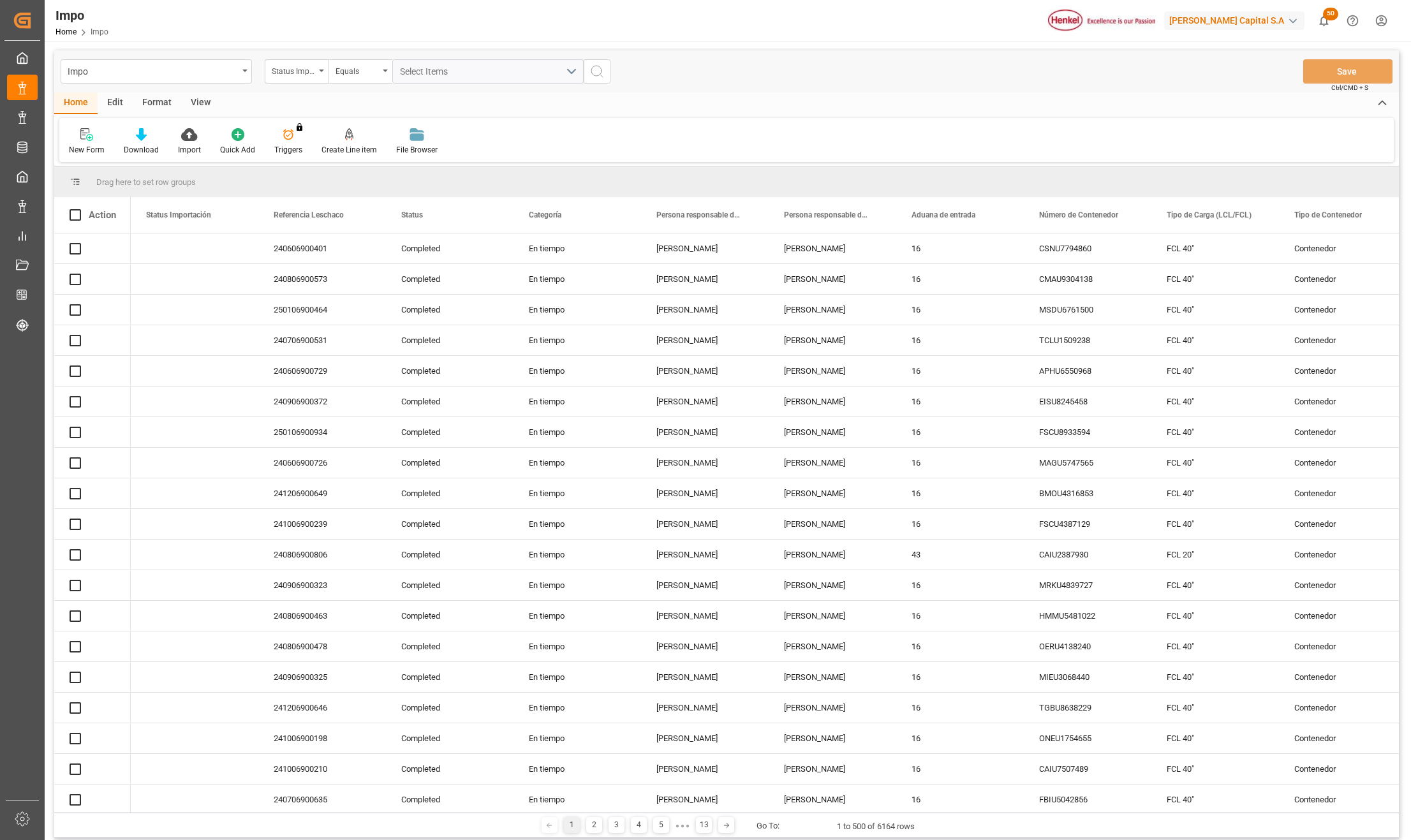
drag, startPoint x: 320, startPoint y: 70, endPoint x: 327, endPoint y: 92, distance: 23.1
click at [321, 70] on icon "open menu" at bounding box center [321, 70] width 5 height 2
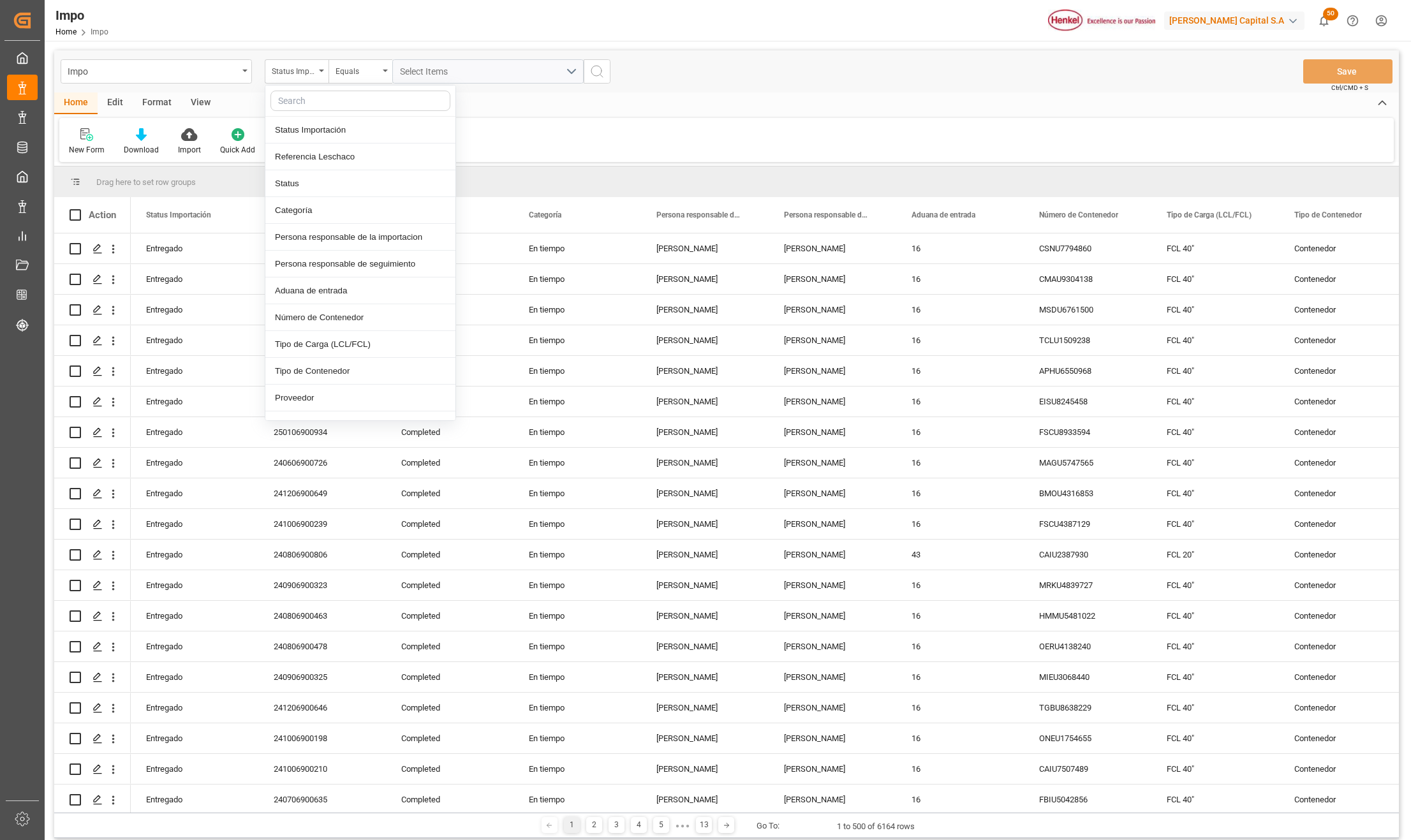
click at [330, 105] on input "text" at bounding box center [360, 100] width 180 height 20
type input "ref"
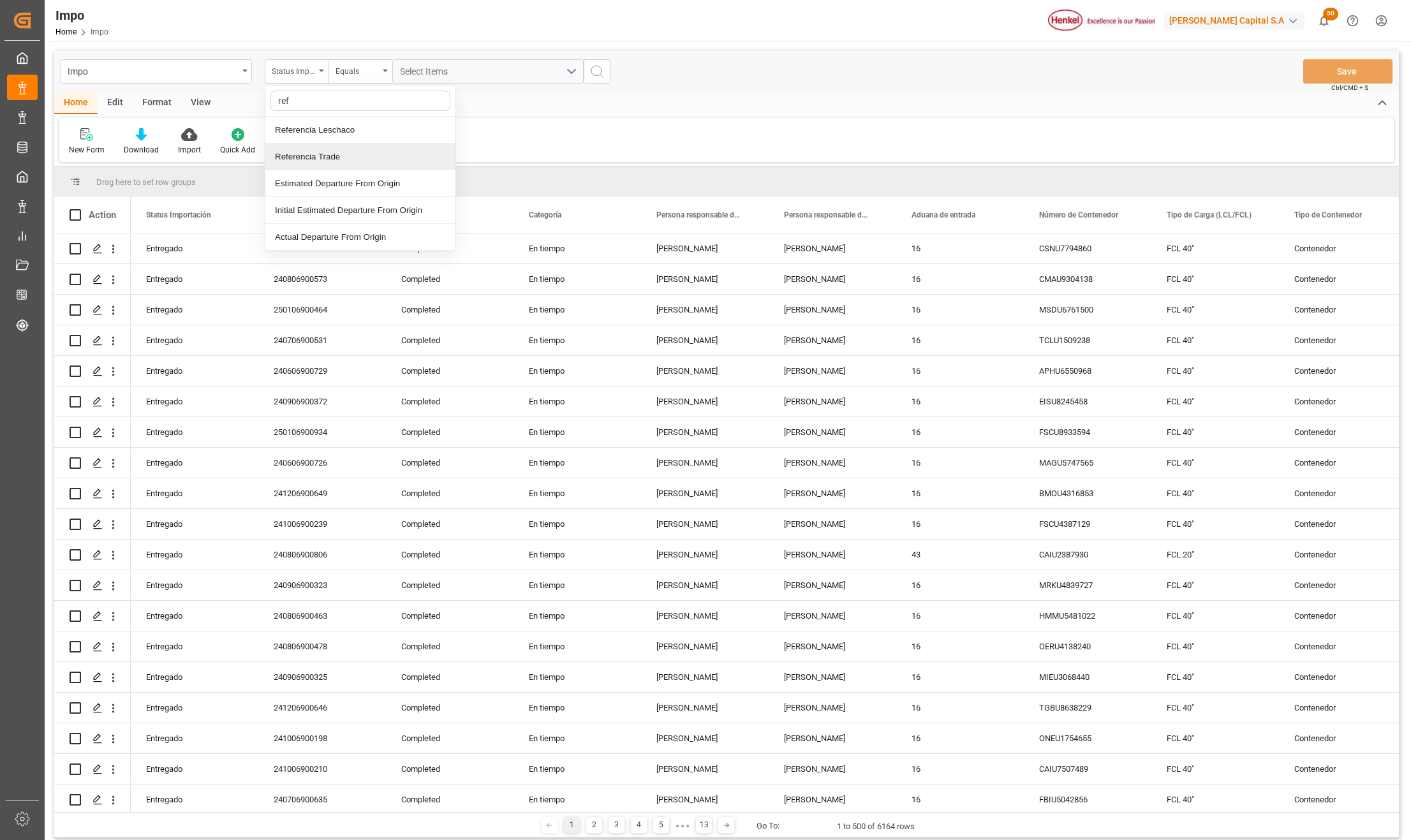
click at [337, 156] on div "Referencia Trade" at bounding box center [360, 157] width 190 height 27
click at [428, 67] on input "text" at bounding box center [488, 71] width 191 height 24
type input "250815080038"
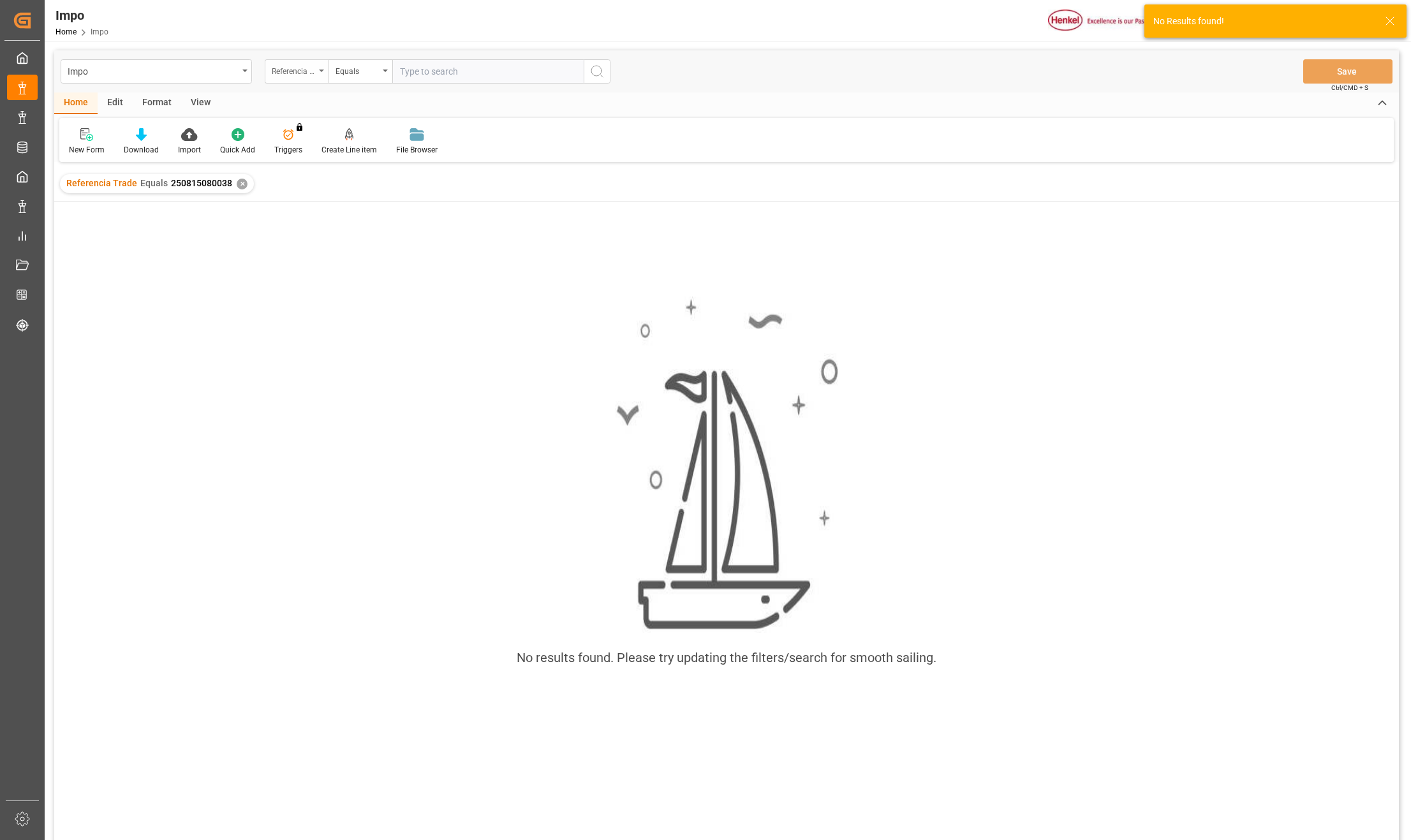
click at [316, 70] on div "Referencia Trade" at bounding box center [296, 71] width 64 height 24
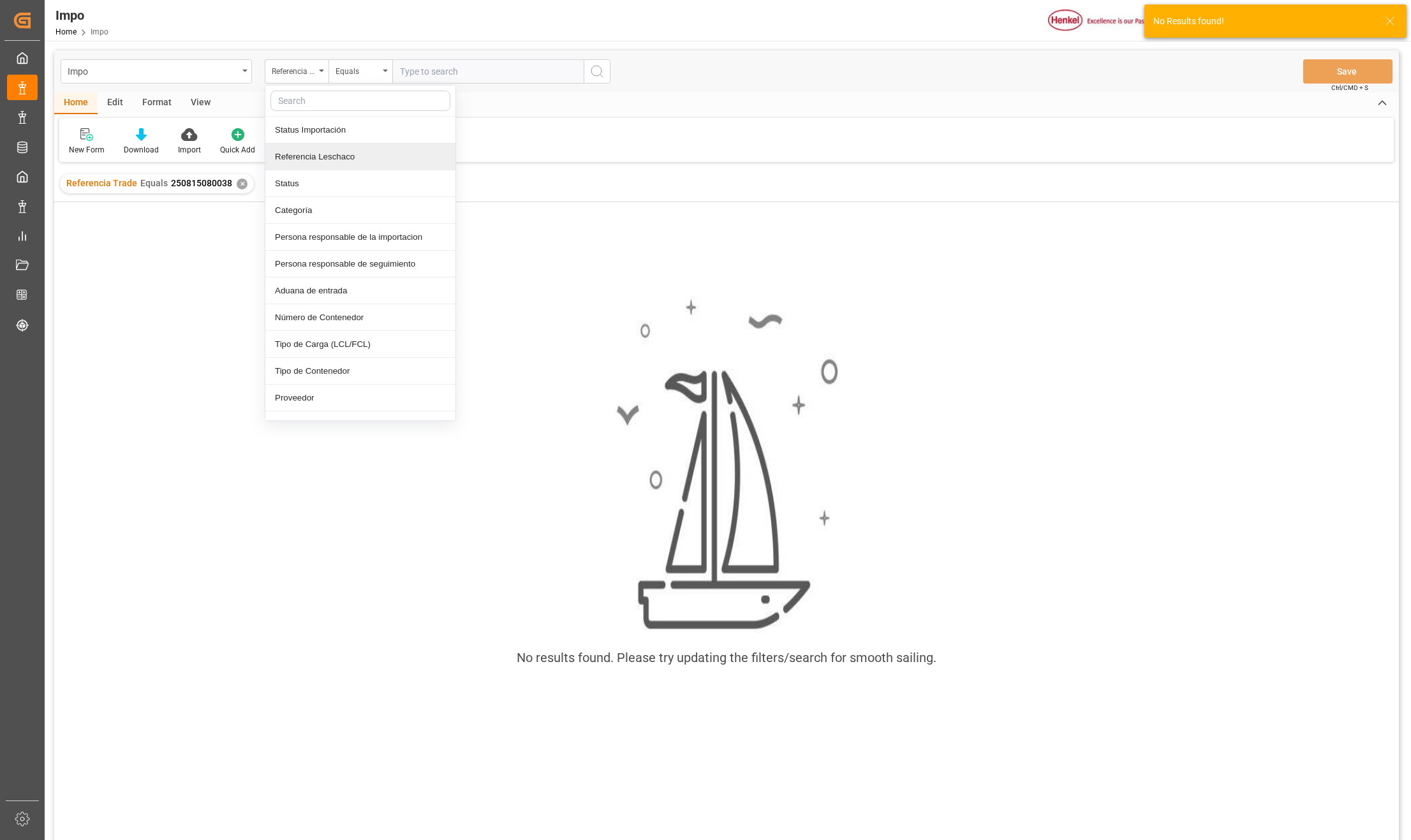
click at [335, 165] on div "Referencia Leschaco" at bounding box center [360, 157] width 190 height 27
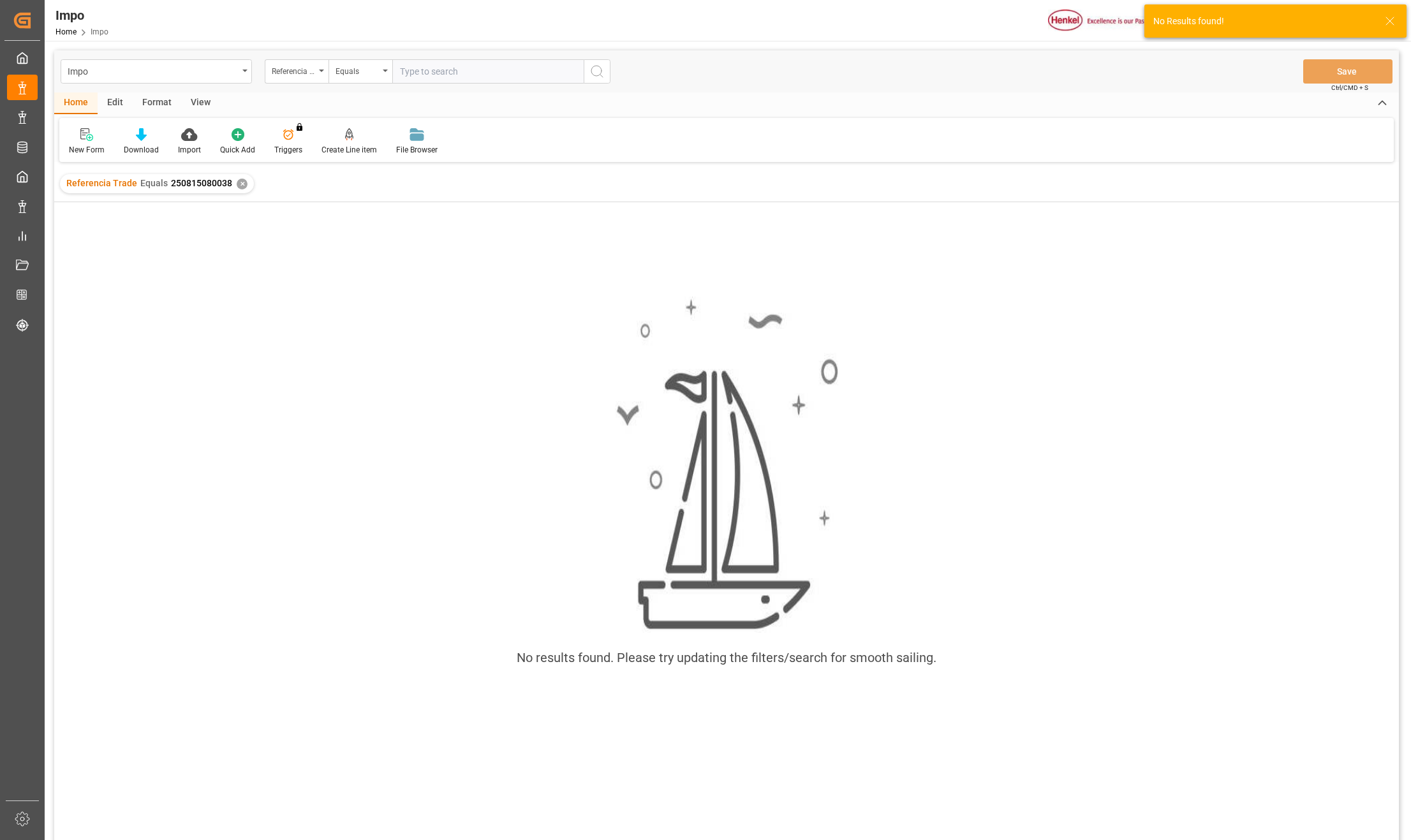
click at [416, 84] on div "Impo Referencia Leschaco Equals Save Ctrl/CMD + S" at bounding box center [726, 71] width 1344 height 42
click at [423, 77] on input "text" at bounding box center [488, 71] width 191 height 24
paste input "250815080038"
type input "250815080038"
click at [238, 181] on div "✕" at bounding box center [242, 183] width 10 height 10
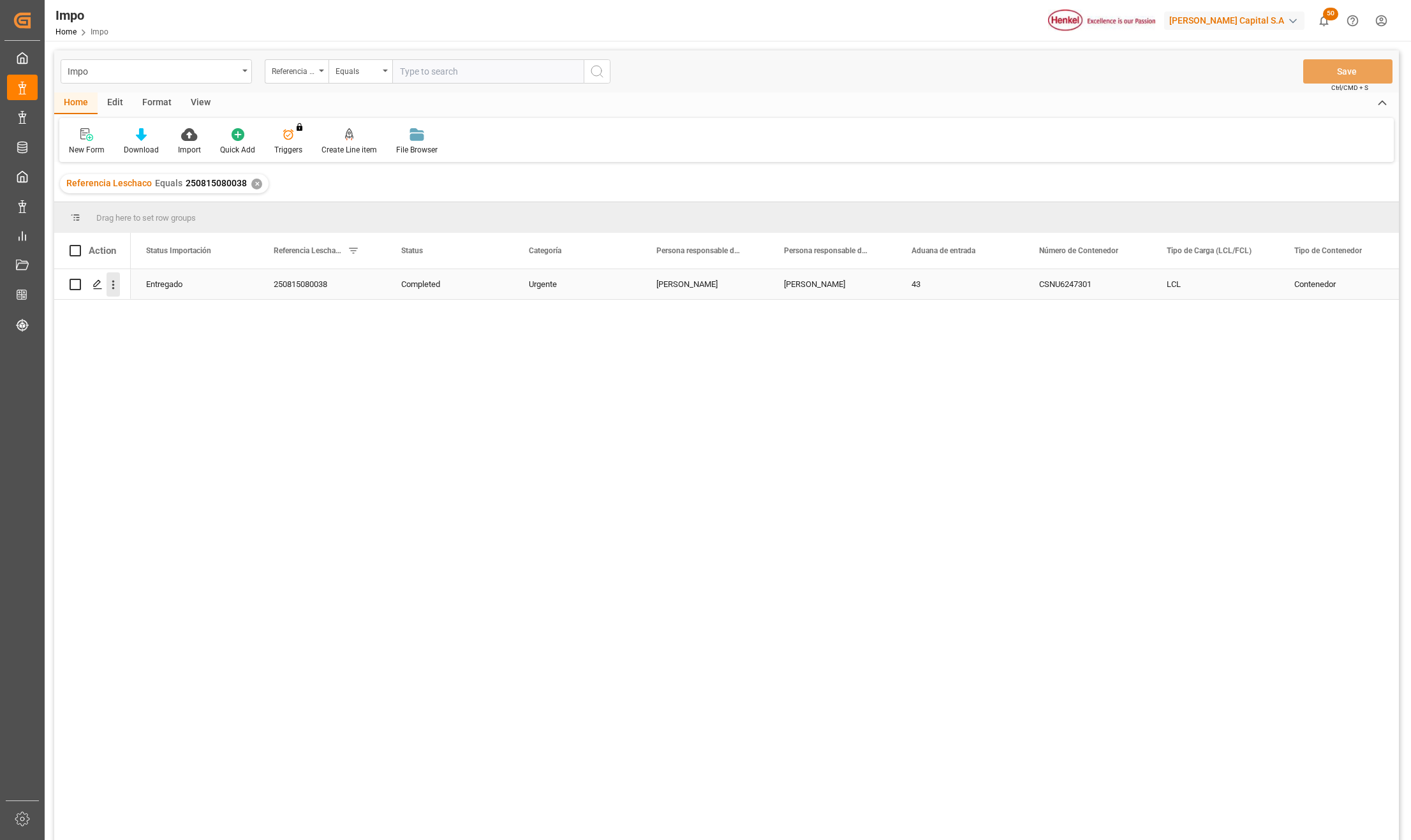
click at [114, 284] on icon "open menu" at bounding box center [113, 285] width 2 height 9
click at [128, 311] on icon "Press SPACE to select this row." at bounding box center [124, 312] width 10 height 10
drag, startPoint x: 186, startPoint y: 406, endPoint x: 166, endPoint y: 359, distance: 51.1
click at [186, 404] on div "Entregado 250815080038 Completed Urgente Julia Lopez Karla Chavez 43 CSNU624730…" at bounding box center [765, 558] width 1268 height 579
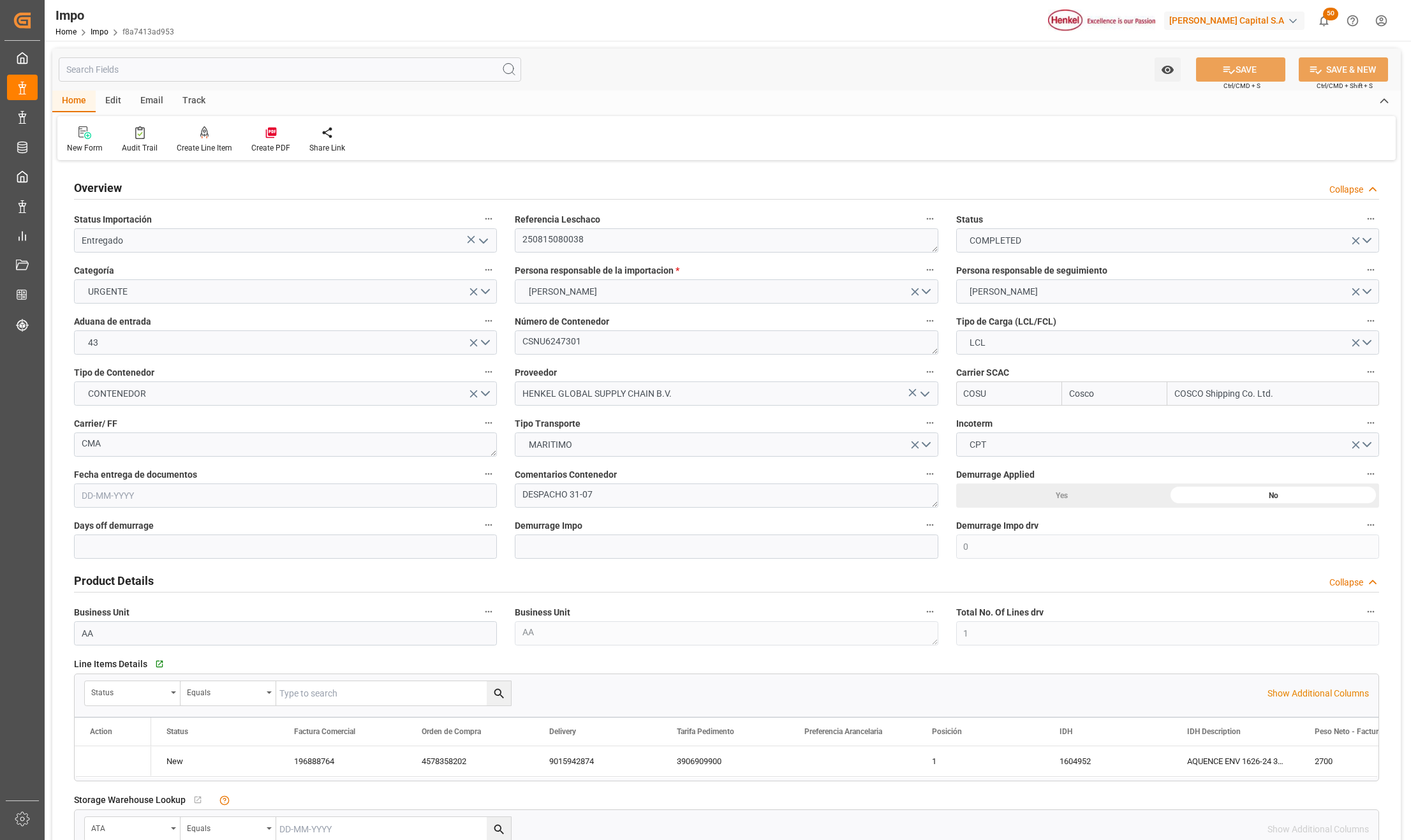
type input "Cosco"
type input "COSCO Shipping Co. Ltd."
type input "0"
type input "1"
type input "6.14"
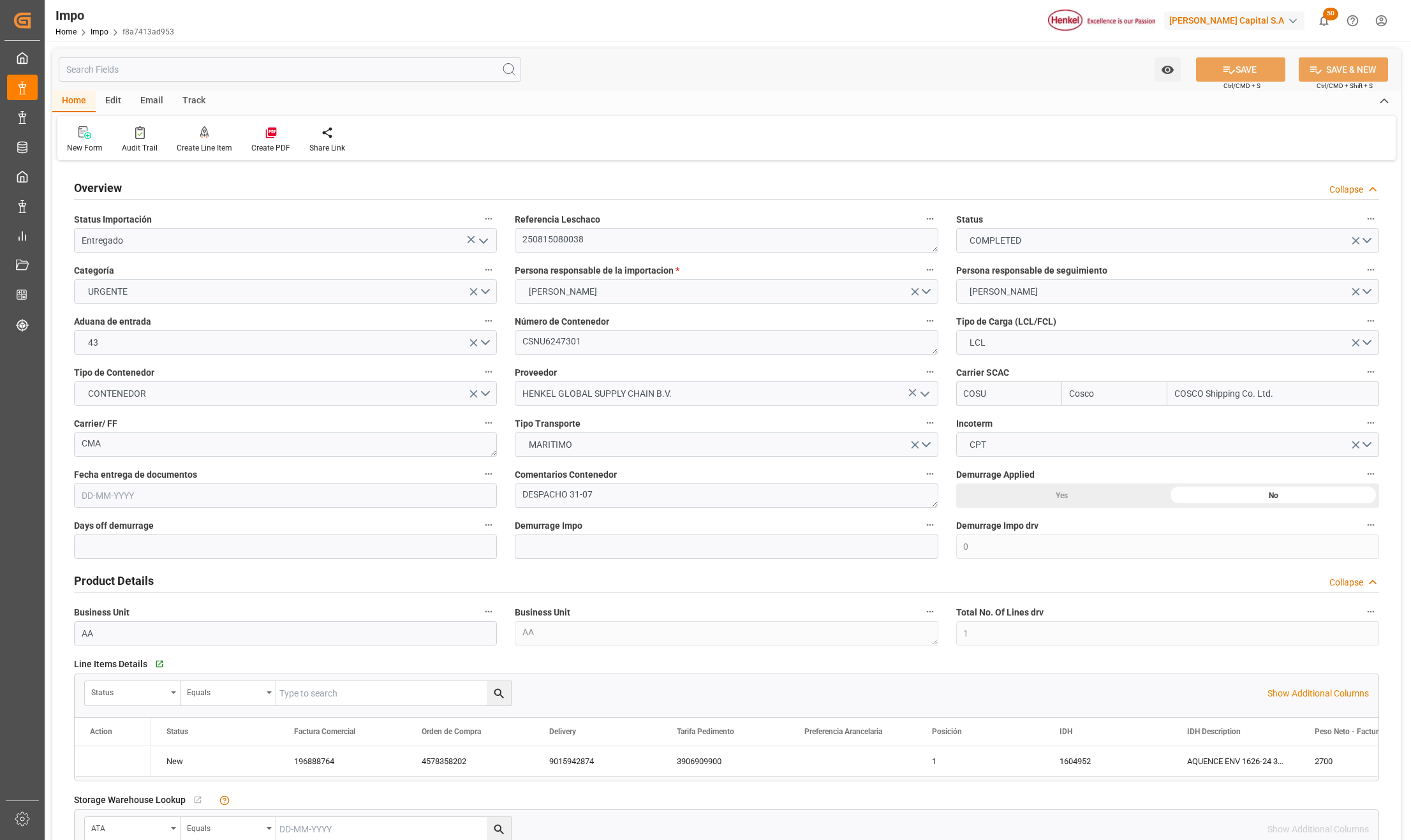
type input "5"
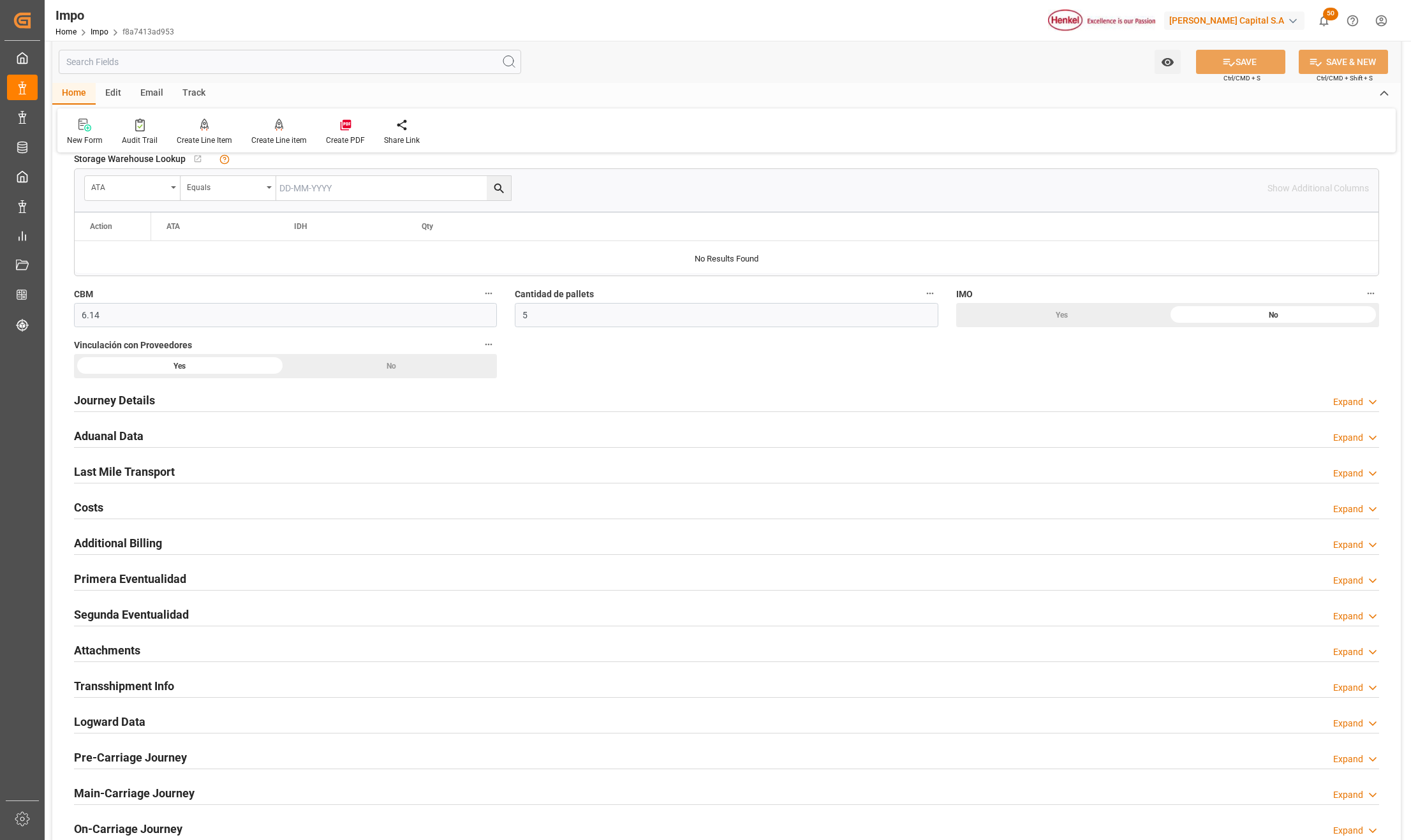
type input "[DATE]"
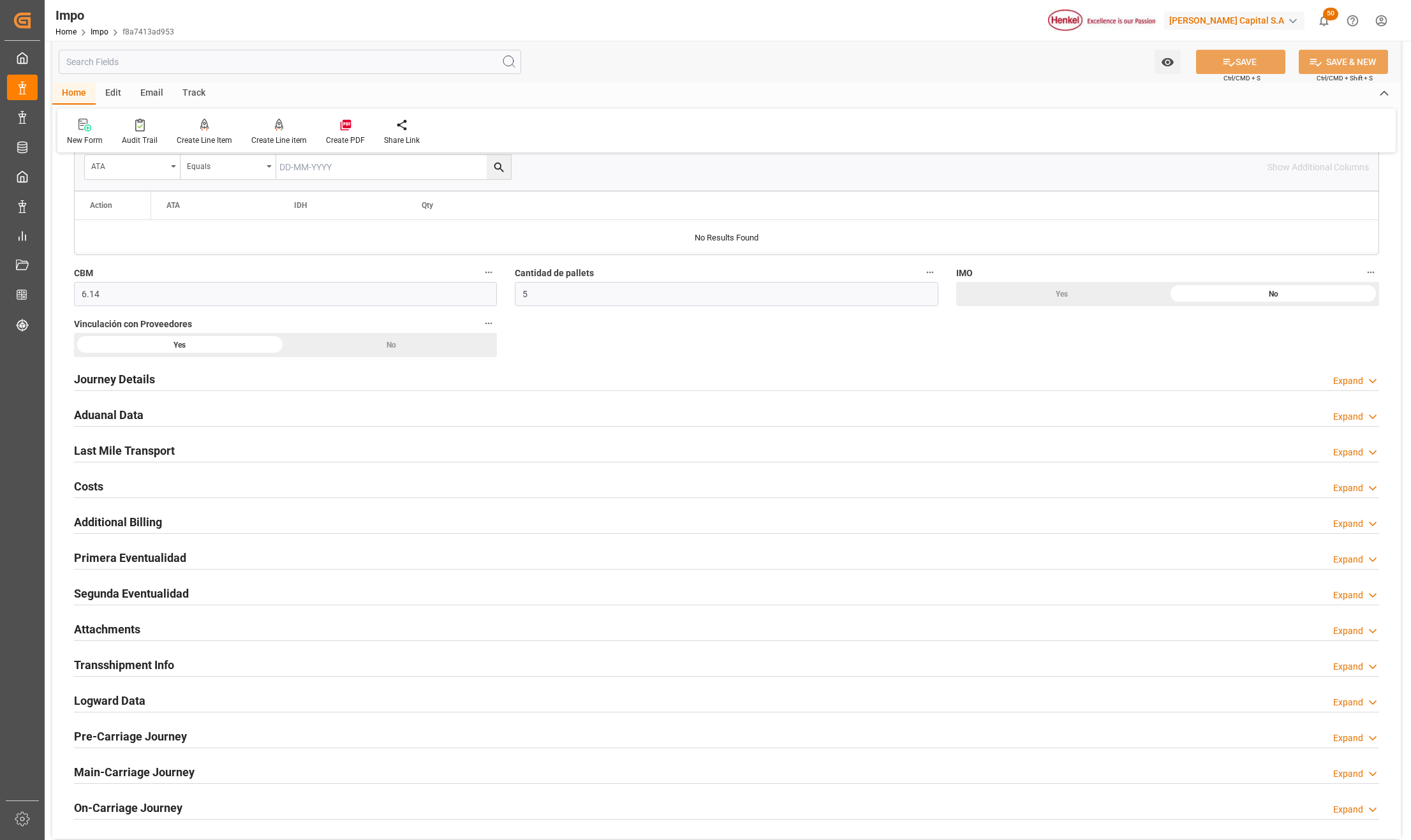
scroll to position [680, 0]
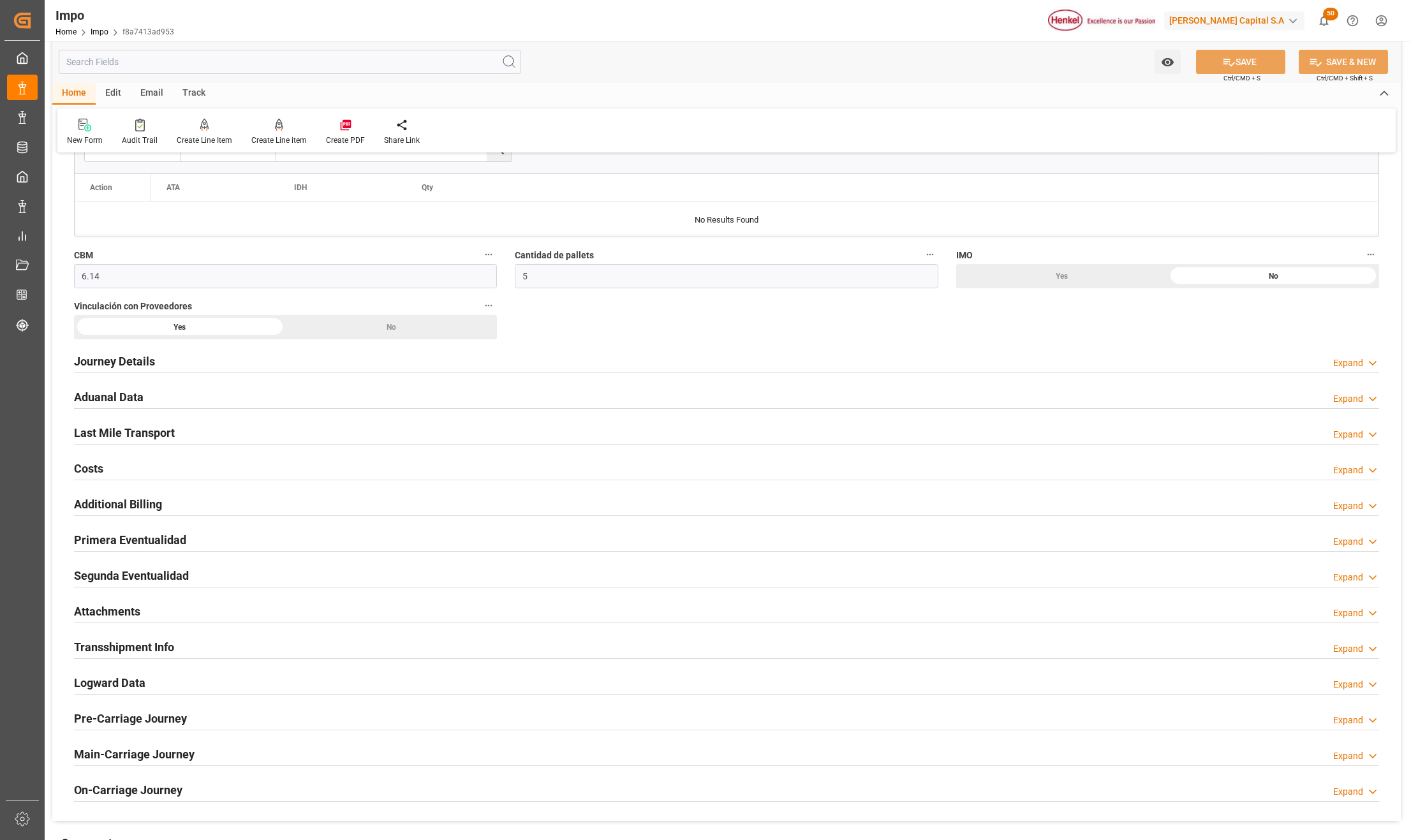
click at [109, 574] on h2 "Segunda Eventualidad" at bounding box center [131, 575] width 115 height 17
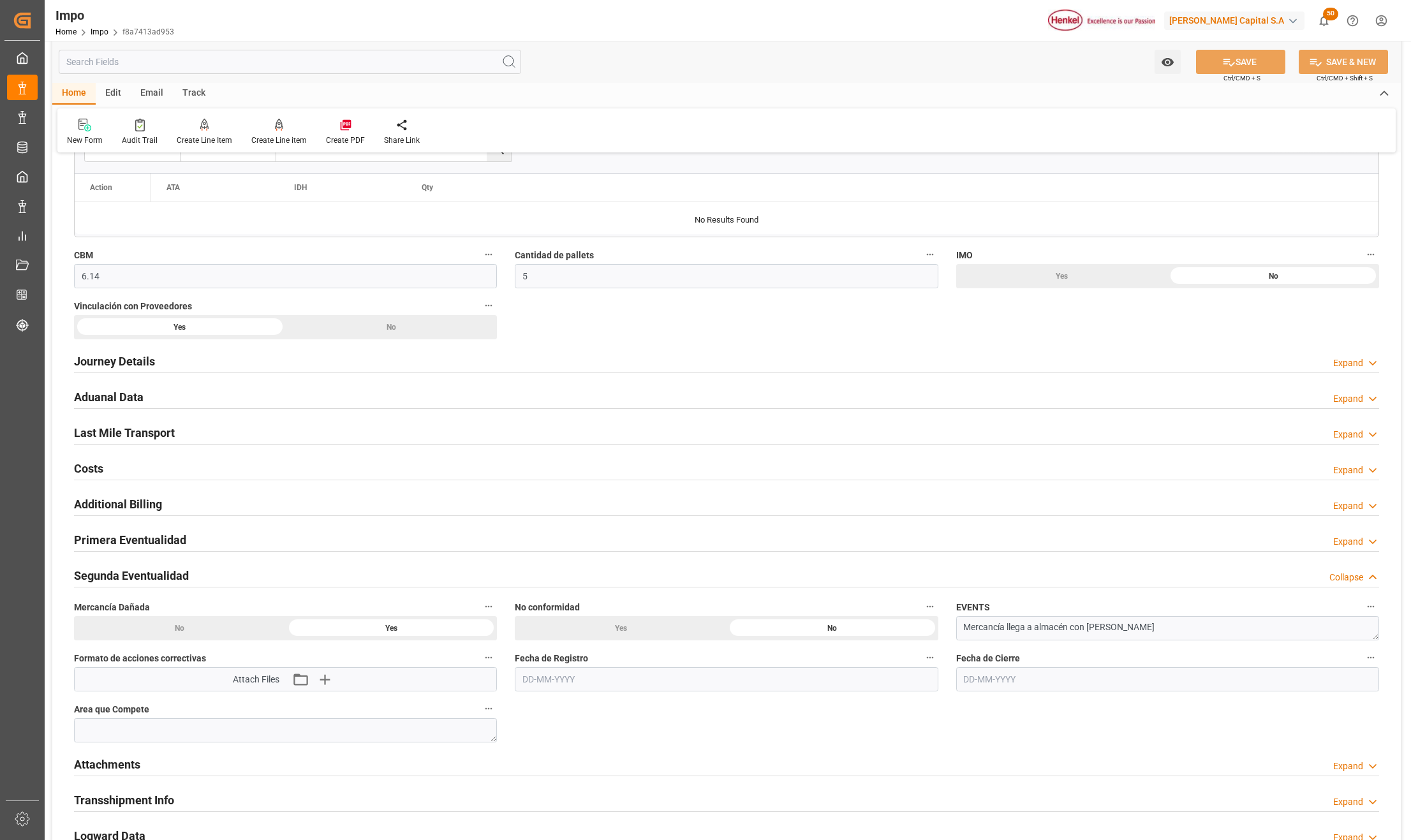
click at [628, 625] on div "Yes" at bounding box center [620, 628] width 212 height 24
click at [610, 681] on input "text" at bounding box center [726, 679] width 423 height 24
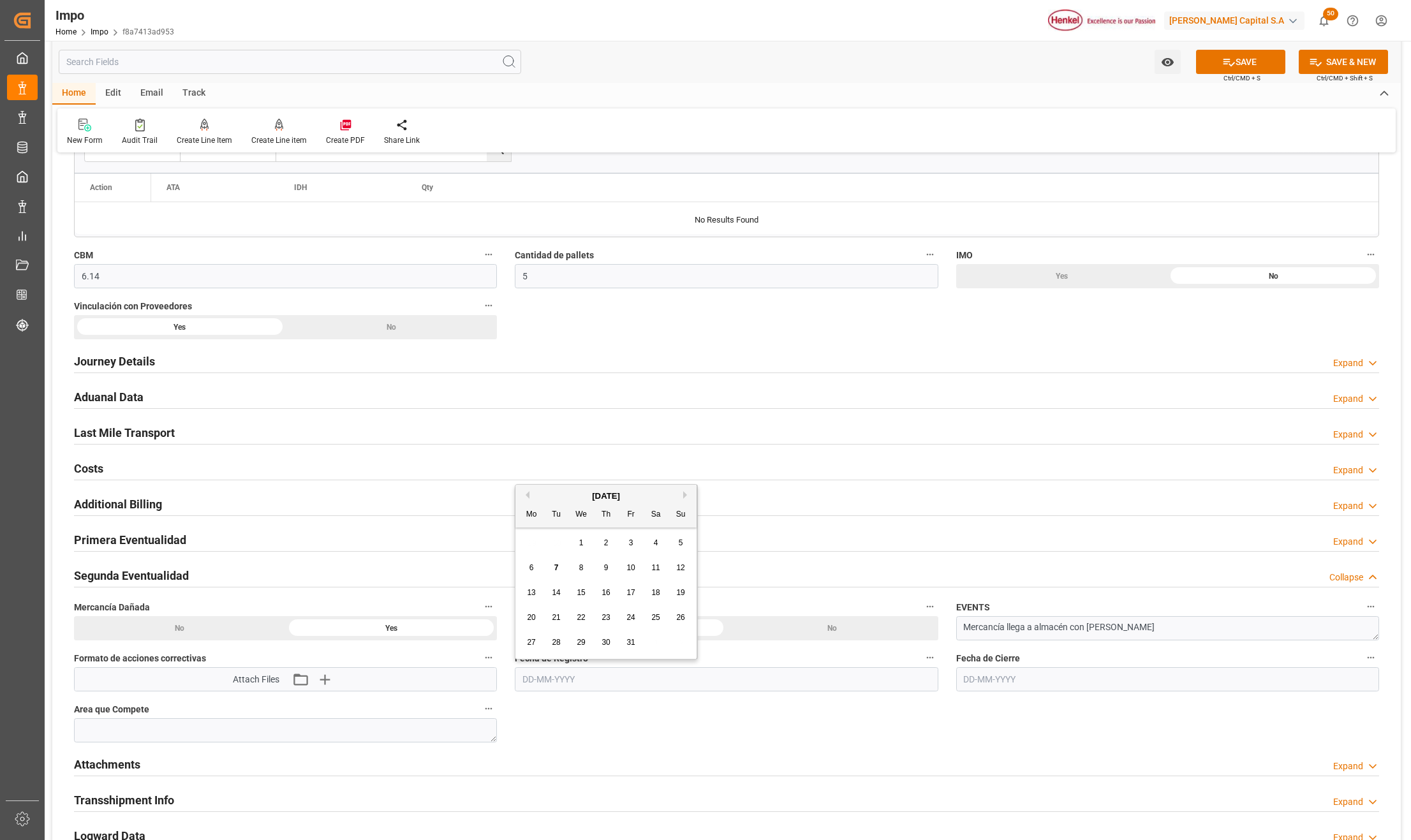
click at [686, 496] on button "Next Month" at bounding box center [687, 495] width 7 height 7
click at [528, 493] on button "Previous Month" at bounding box center [526, 495] width 7 height 7
click at [556, 542] on span "2" at bounding box center [556, 543] width 4 height 9
type input "02-09-2025"
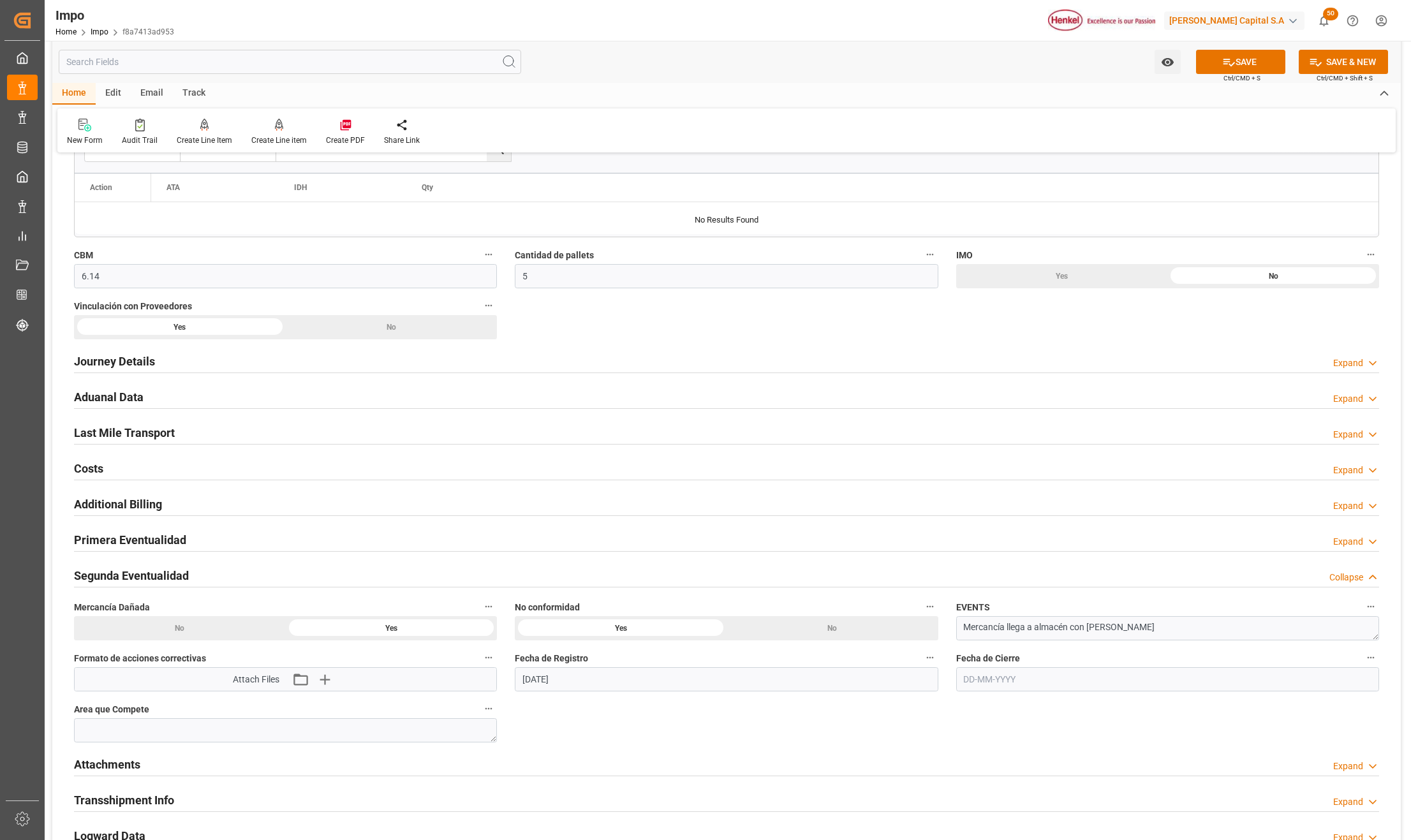
click at [784, 735] on div "Overview Collapse Status Importación Entregado Referencia Leschaco 250815080038…" at bounding box center [726, 228] width 1348 height 1489
click at [1251, 64] on button "SAVE" at bounding box center [1240, 61] width 89 height 24
click at [327, 684] on icon "button" at bounding box center [324, 679] width 12 height 12
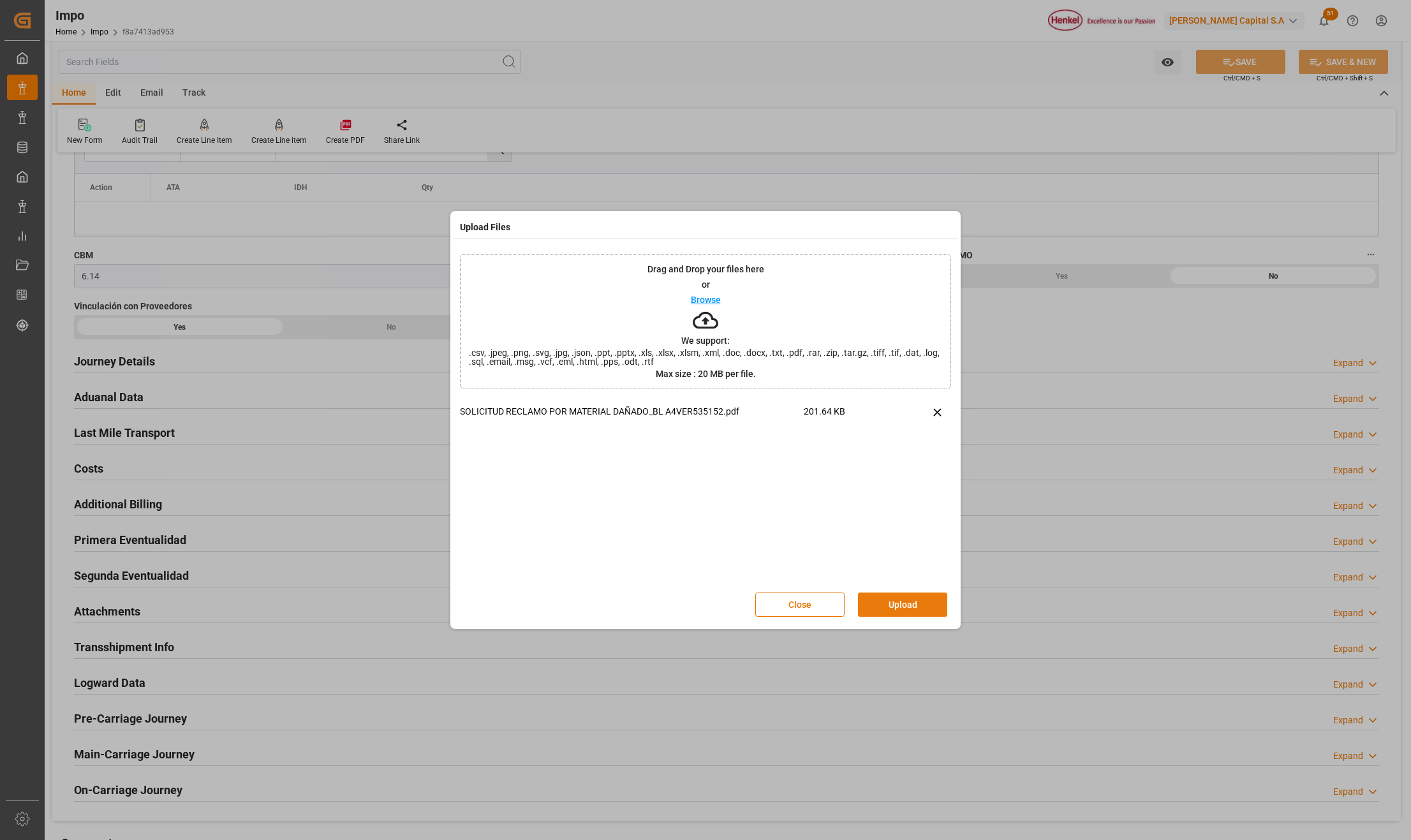
click at [922, 605] on button "Upload" at bounding box center [902, 604] width 89 height 24
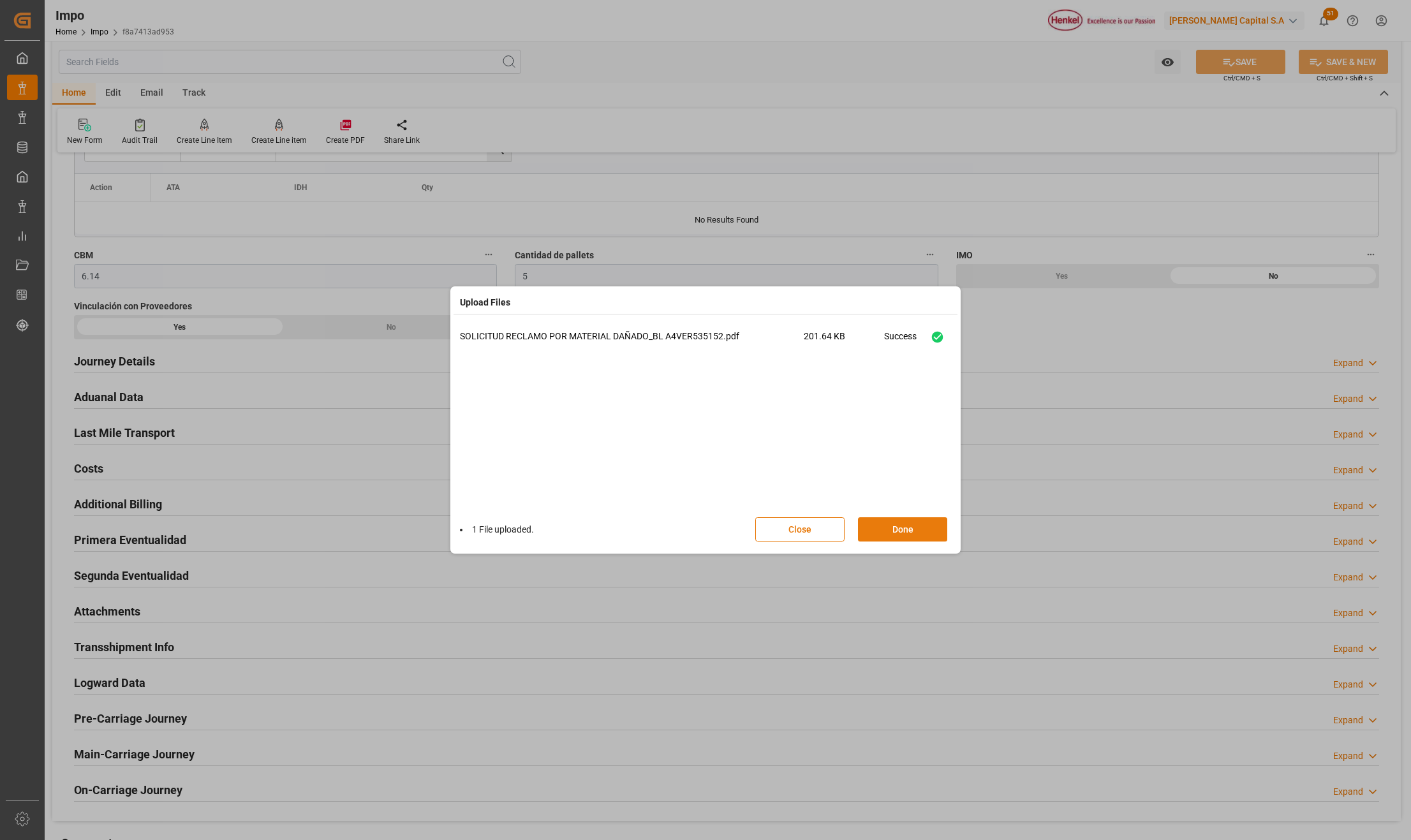
click at [922, 526] on button "Done" at bounding box center [902, 529] width 89 height 24
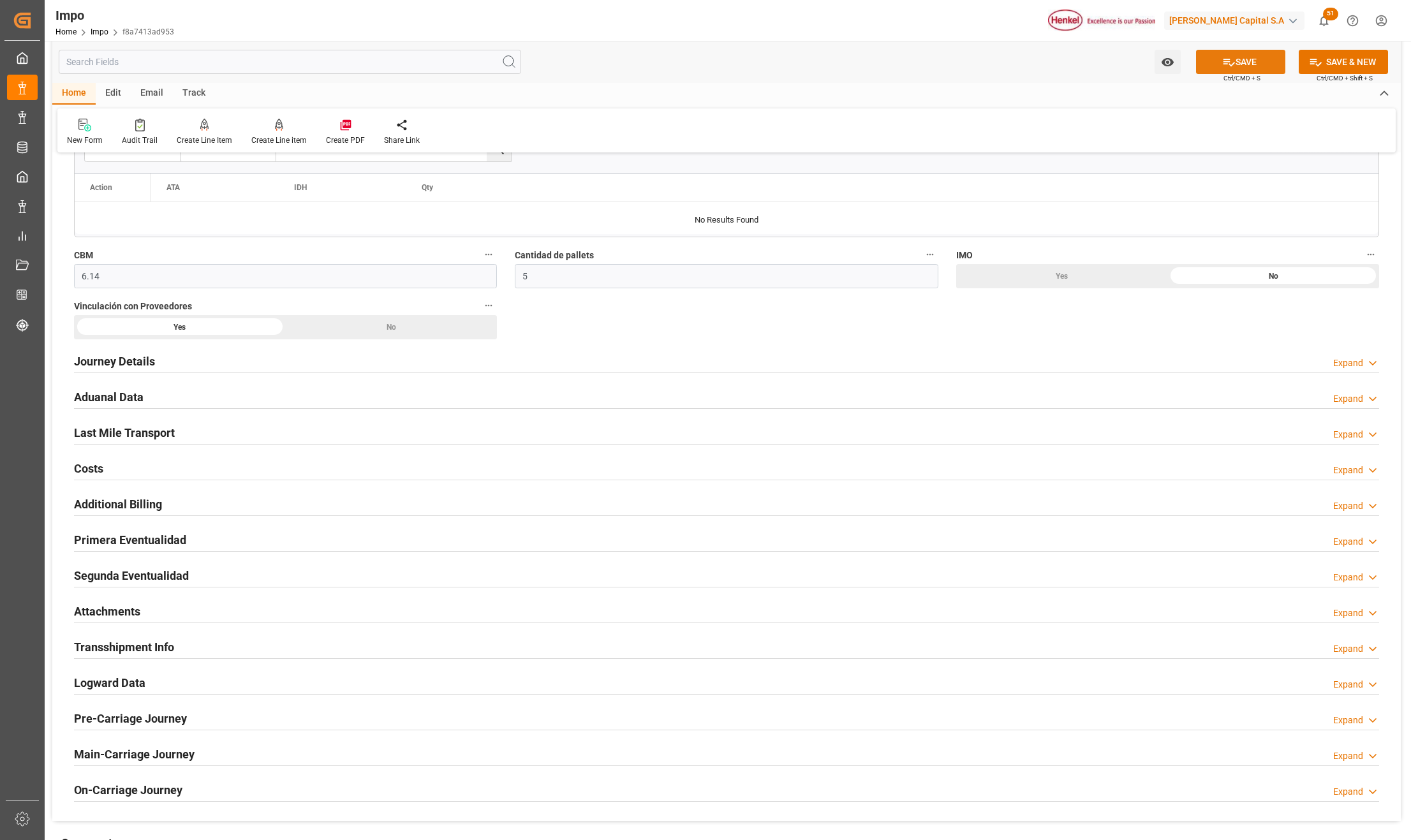
click at [1253, 62] on button "SAVE" at bounding box center [1240, 61] width 89 height 24
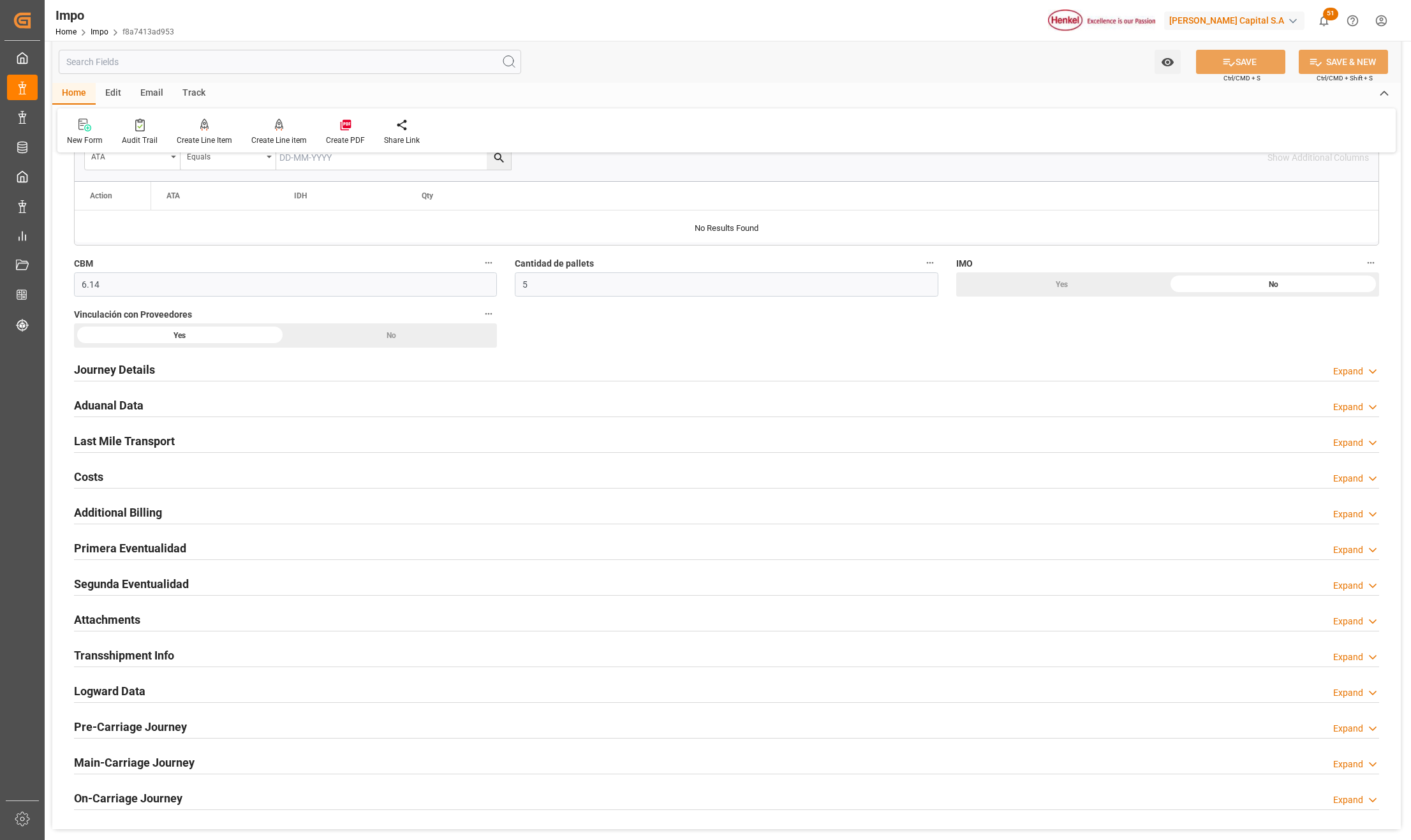
scroll to position [765, 0]
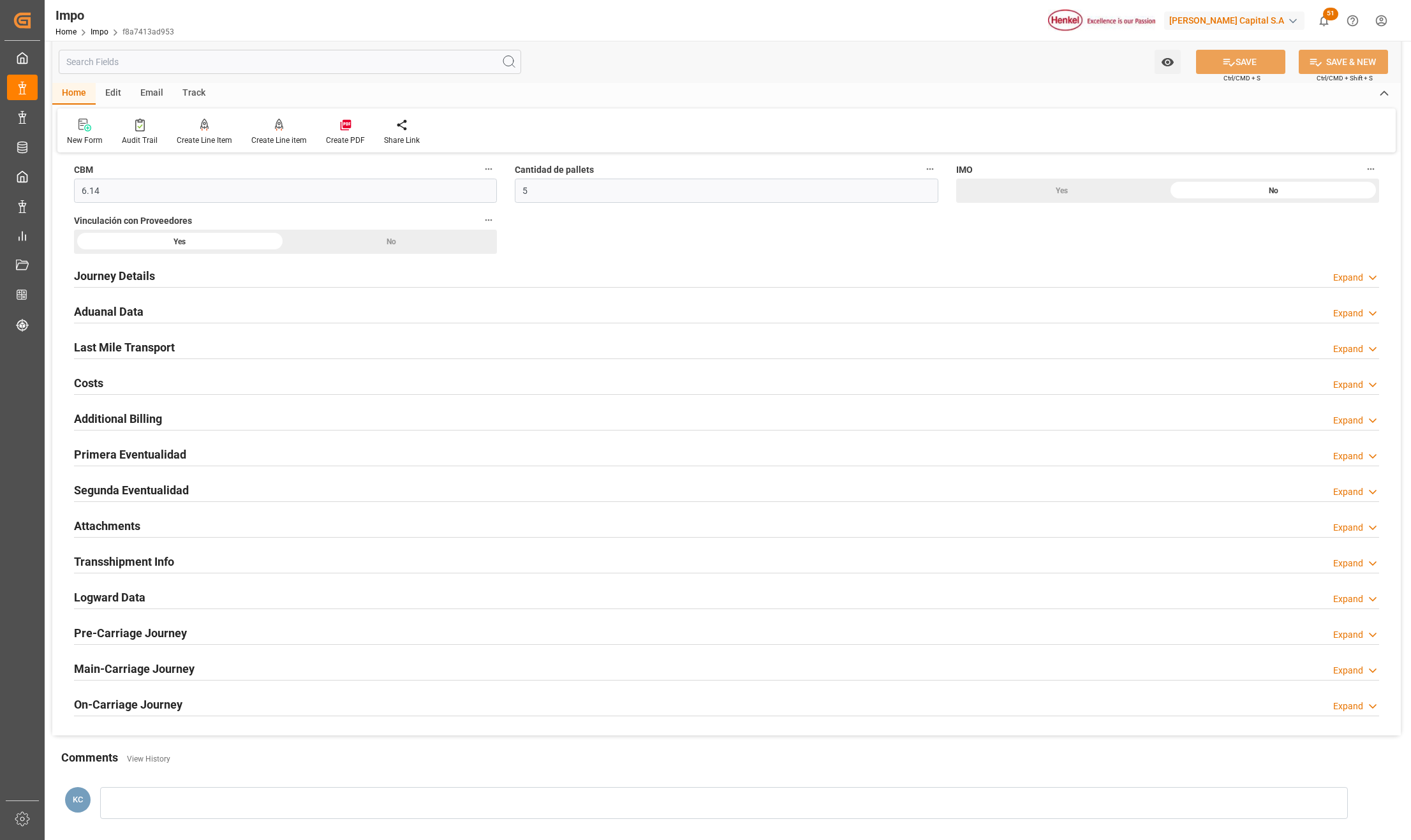
drag, startPoint x: 102, startPoint y: 457, endPoint x: 102, endPoint y: 491, distance: 34.0
click at [102, 457] on h2 "Primera Eventualidad" at bounding box center [130, 454] width 112 height 17
click at [0, 0] on span "Documentos de evidencia" at bounding box center [0, 0] width 0 height 0
click at [0, 0] on button "Documentos de evidencia" at bounding box center [0, 0] width 0 height 0
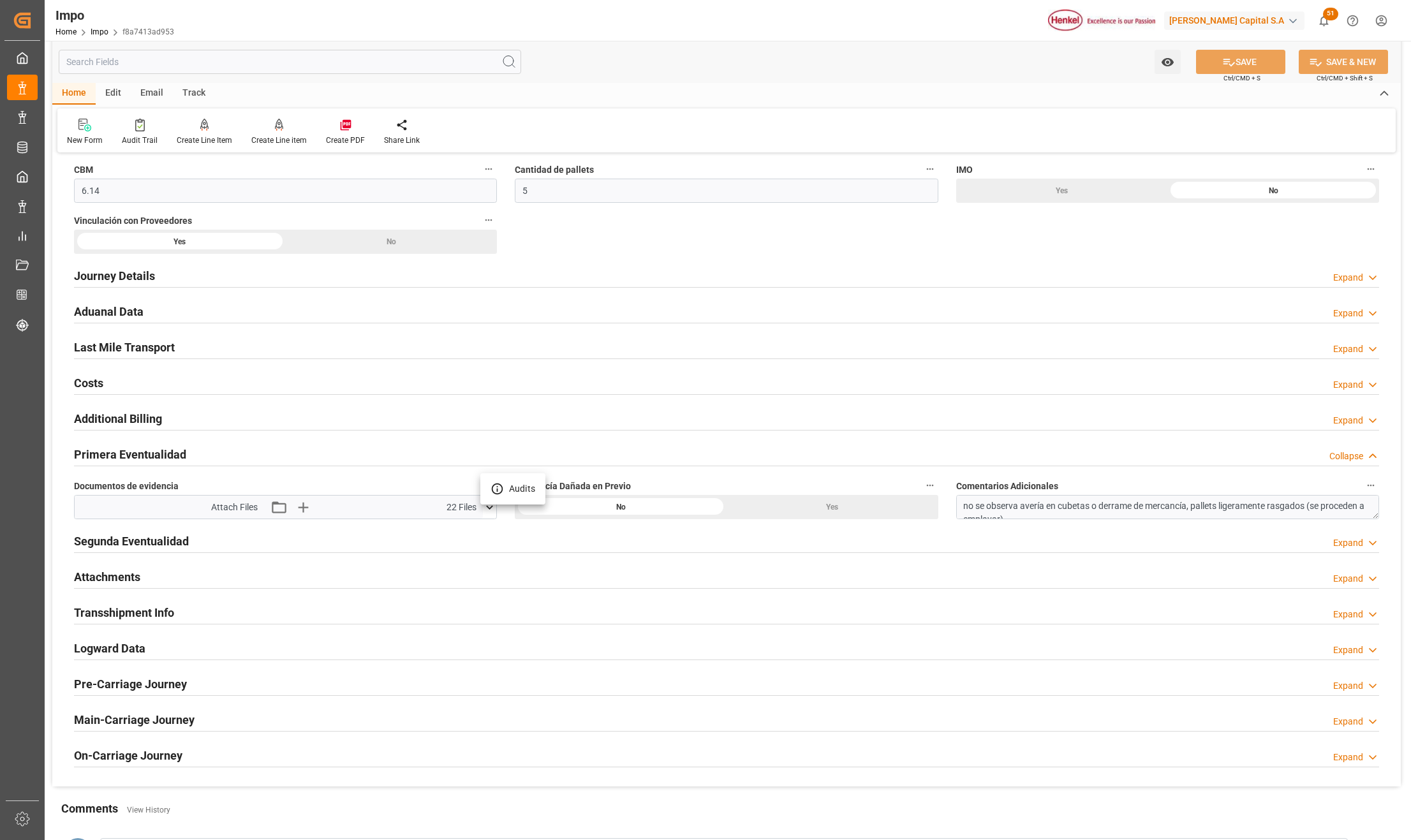
click at [165, 455] on div at bounding box center [706, 420] width 1411 height 840
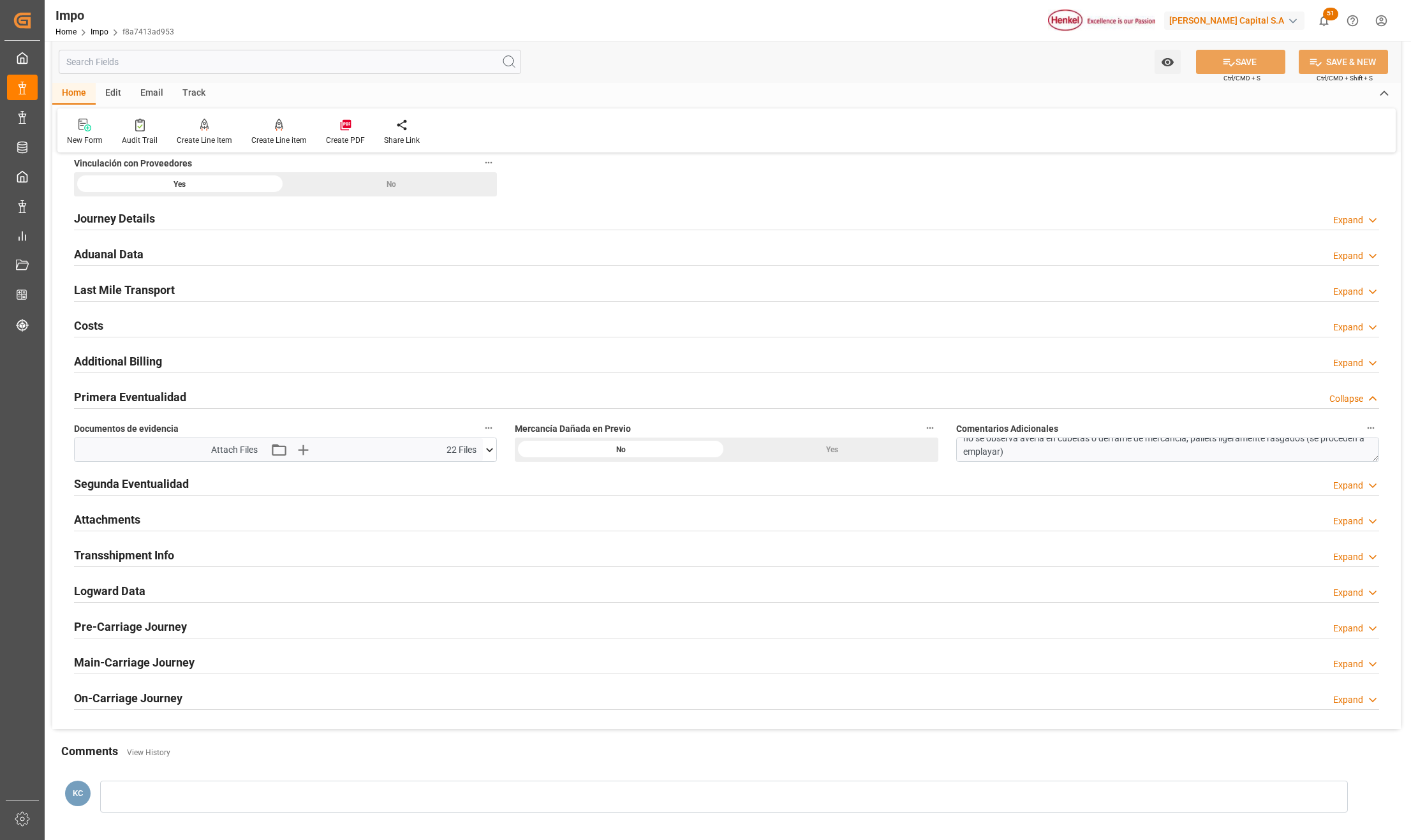
scroll to position [934, 0]
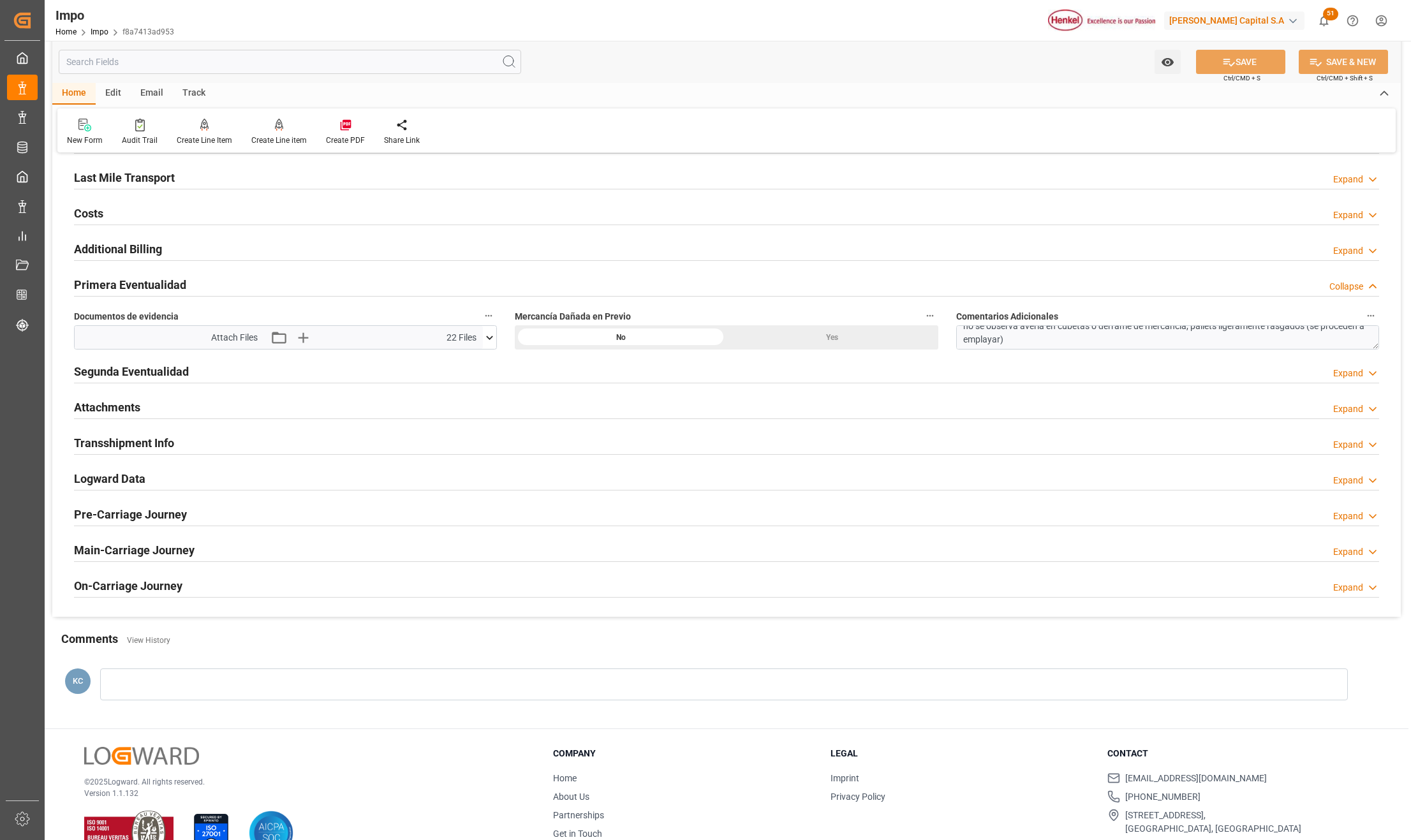
click at [195, 373] on div "Segunda Eventualidad Expand" at bounding box center [726, 371] width 1305 height 24
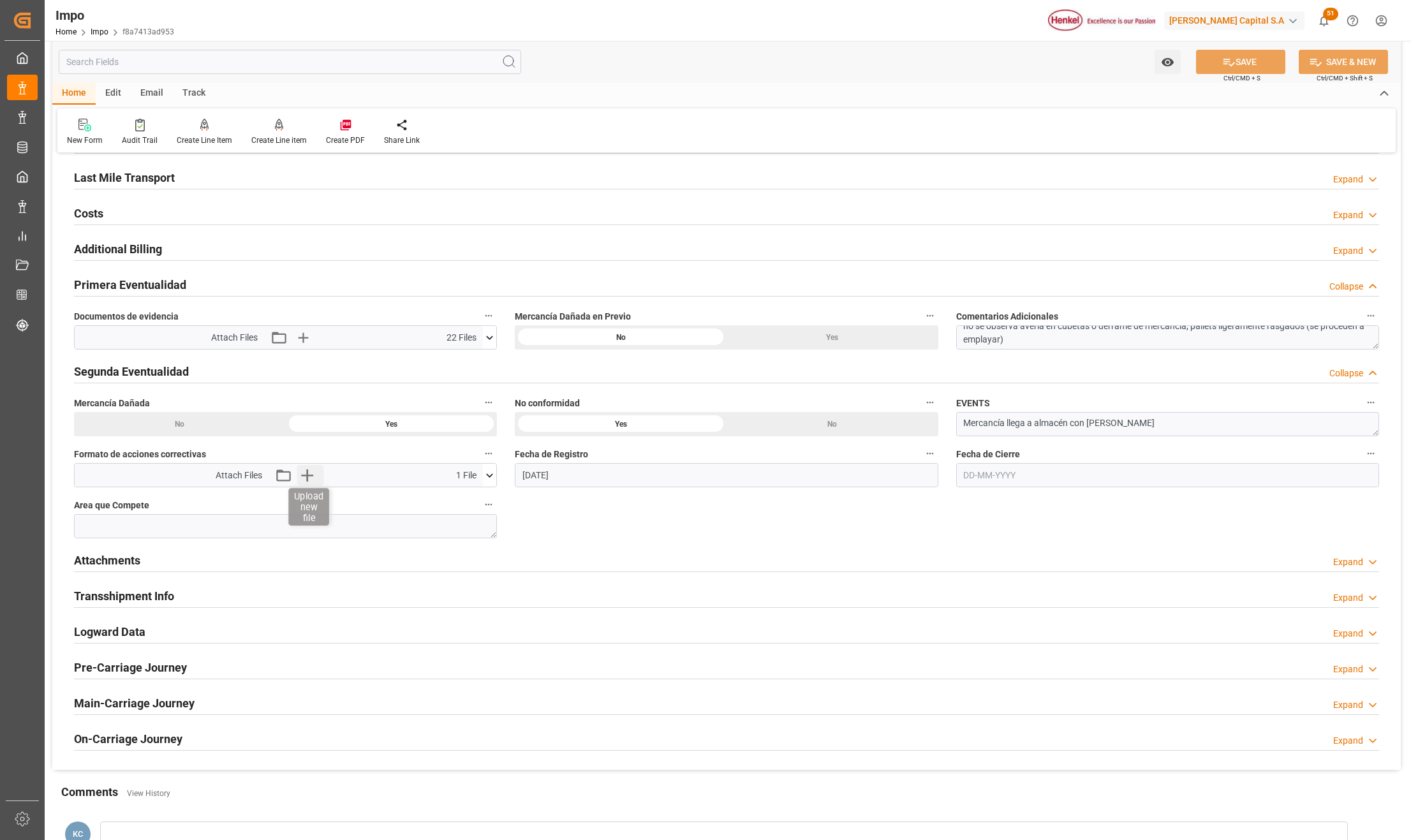
click at [305, 479] on icon "button" at bounding box center [307, 475] width 12 height 12
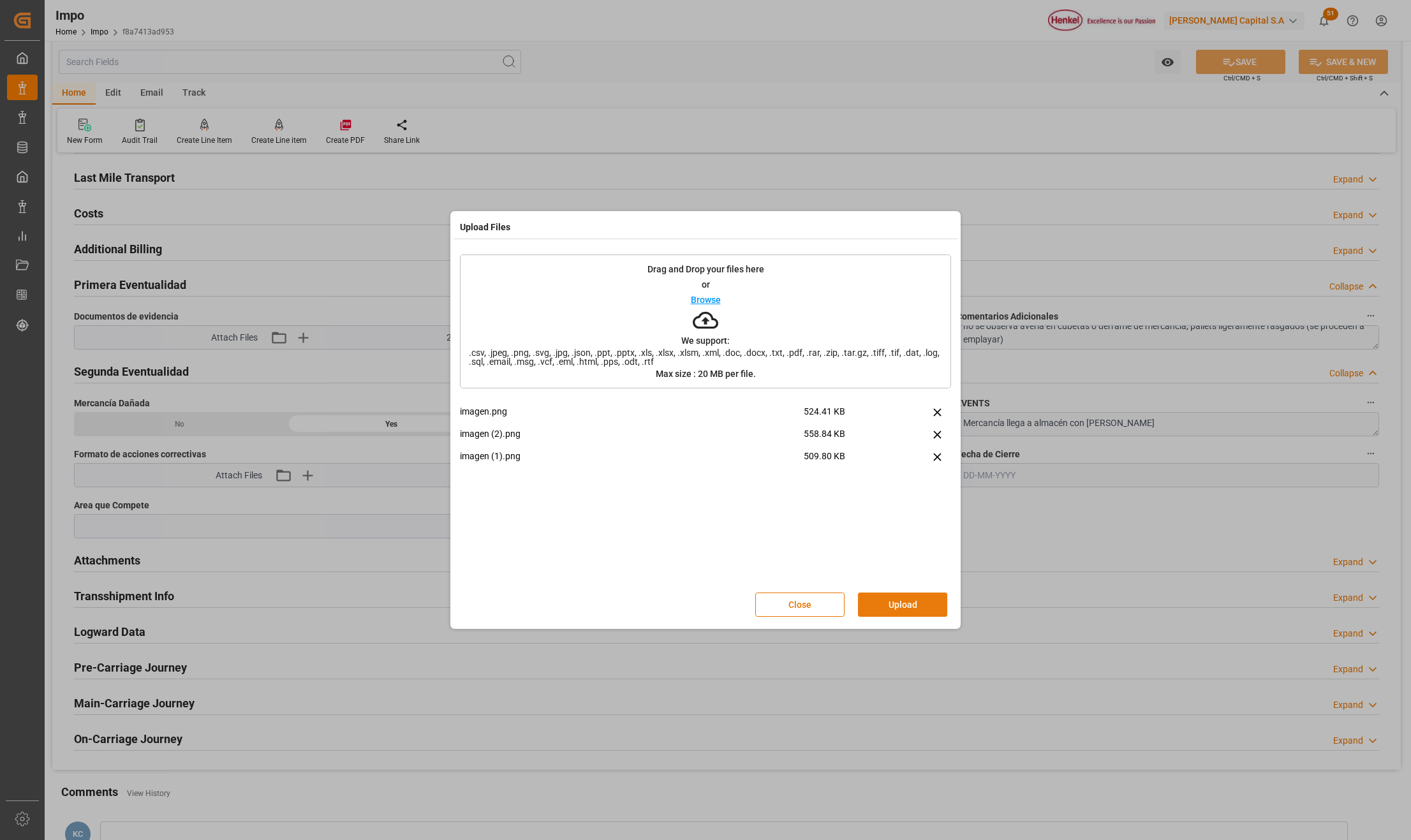
click at [878, 608] on button "Upload" at bounding box center [902, 604] width 89 height 24
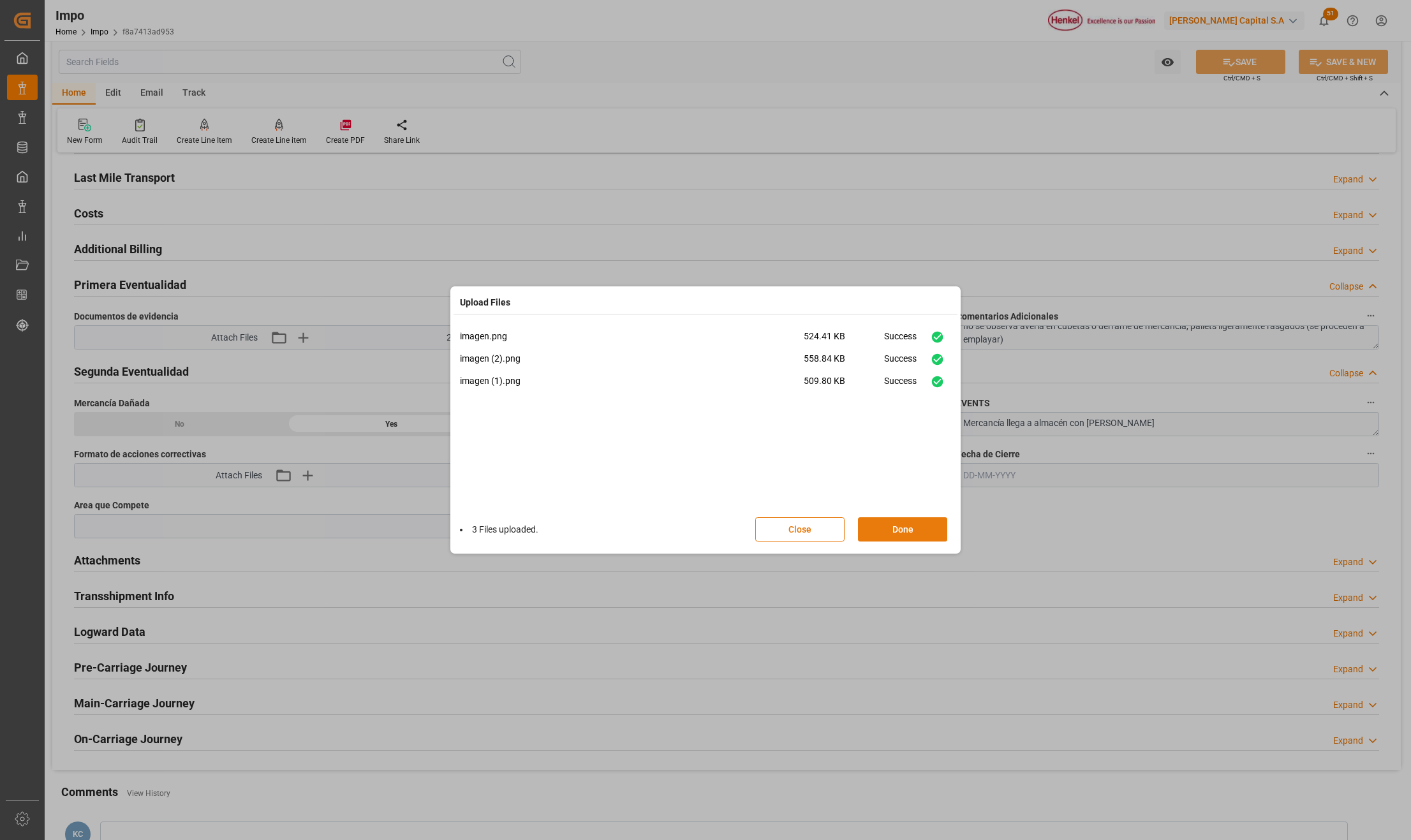
click at [921, 526] on button "Done" at bounding box center [902, 529] width 89 height 24
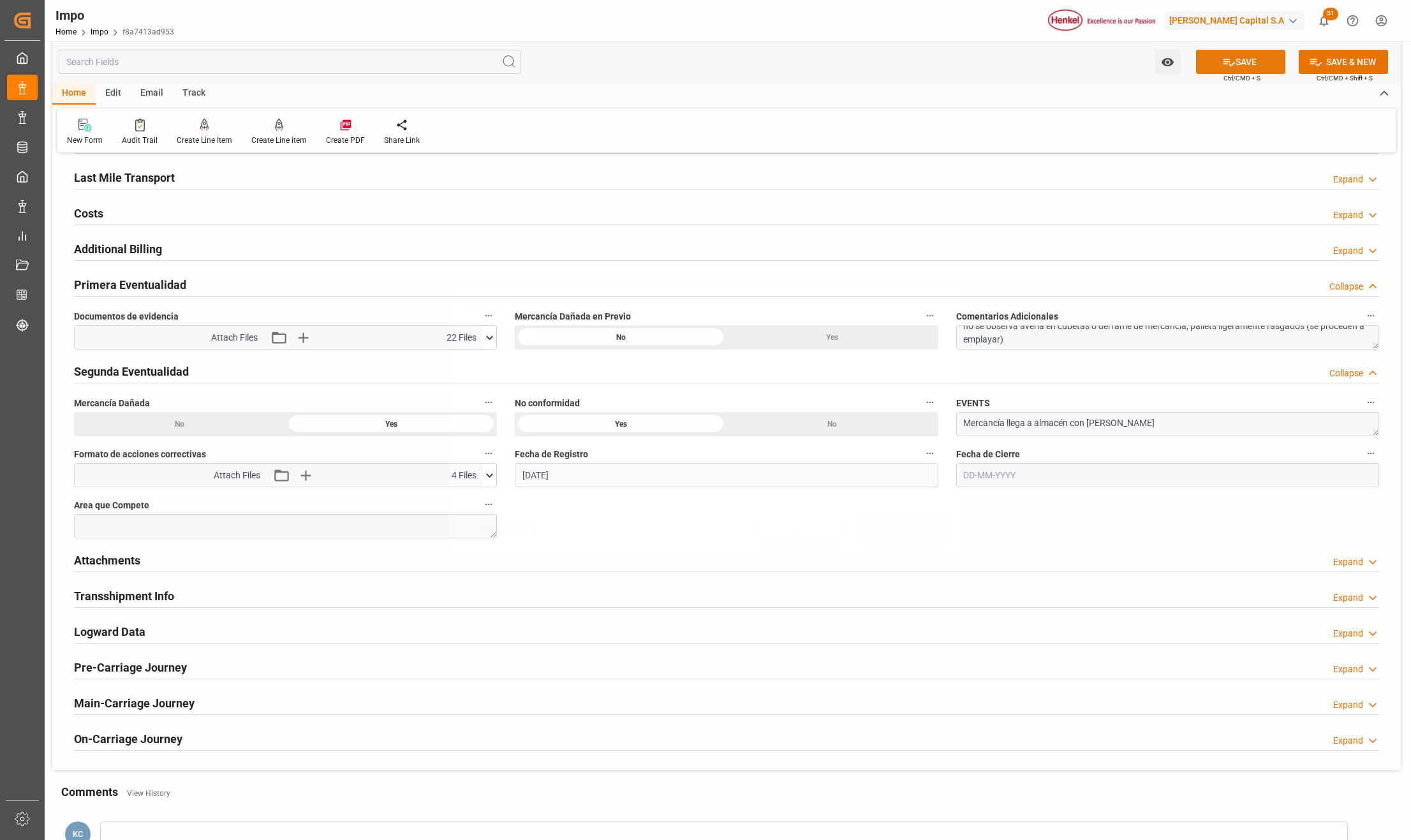
click at [1230, 58] on icon at bounding box center [1229, 62] width 13 height 13
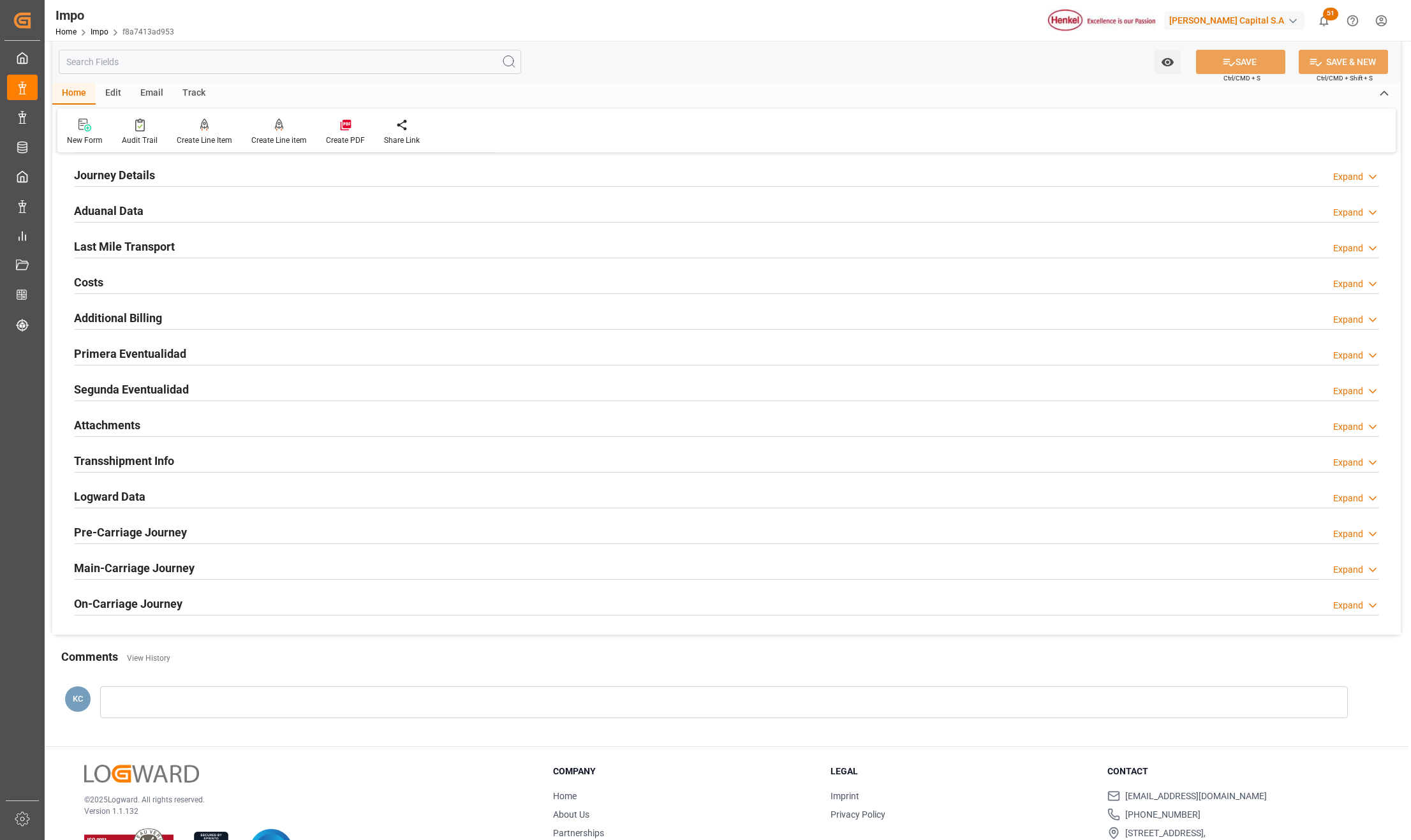
scroll to position [836, 0]
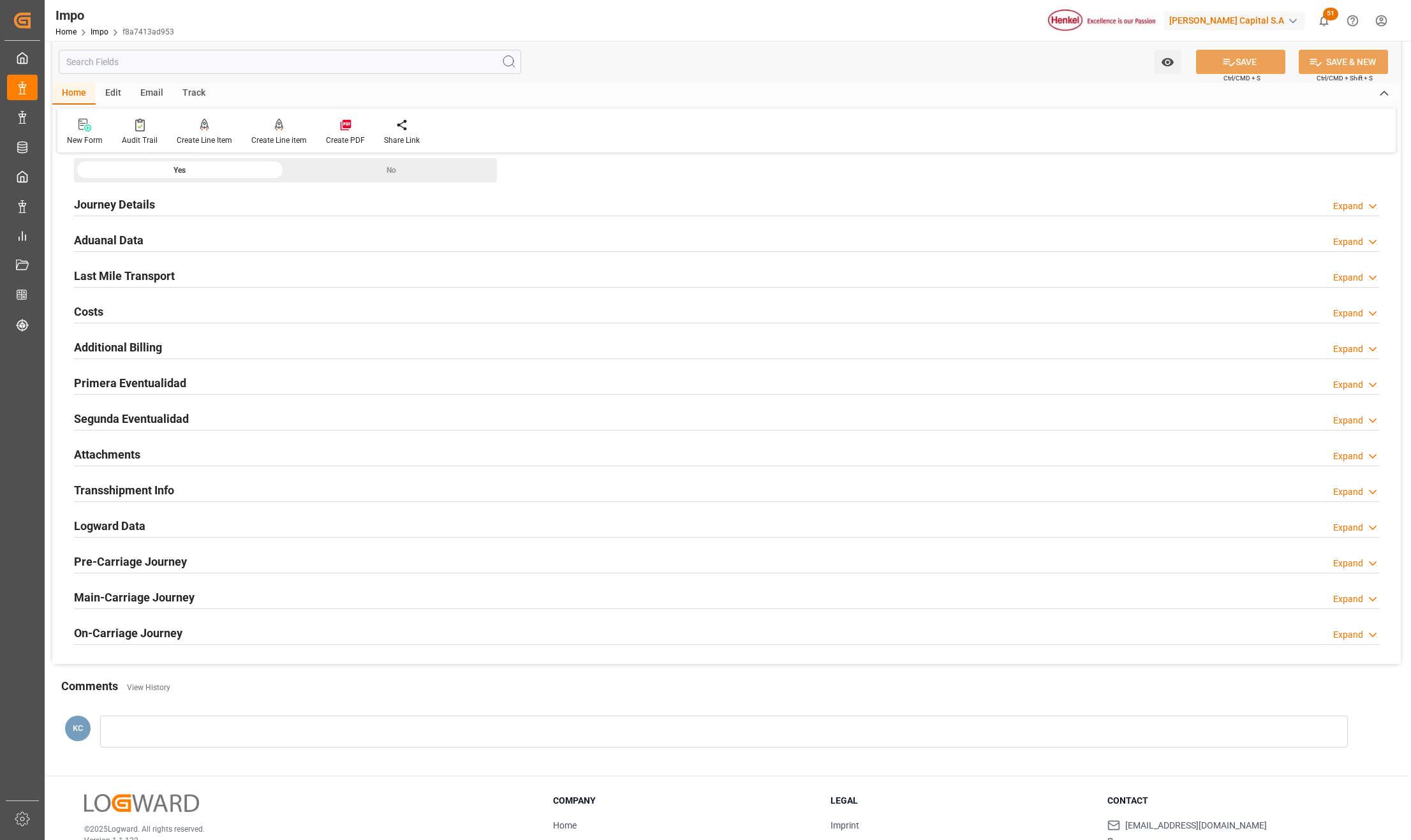
click at [124, 455] on h2 "Attachments" at bounding box center [107, 454] width 67 height 17
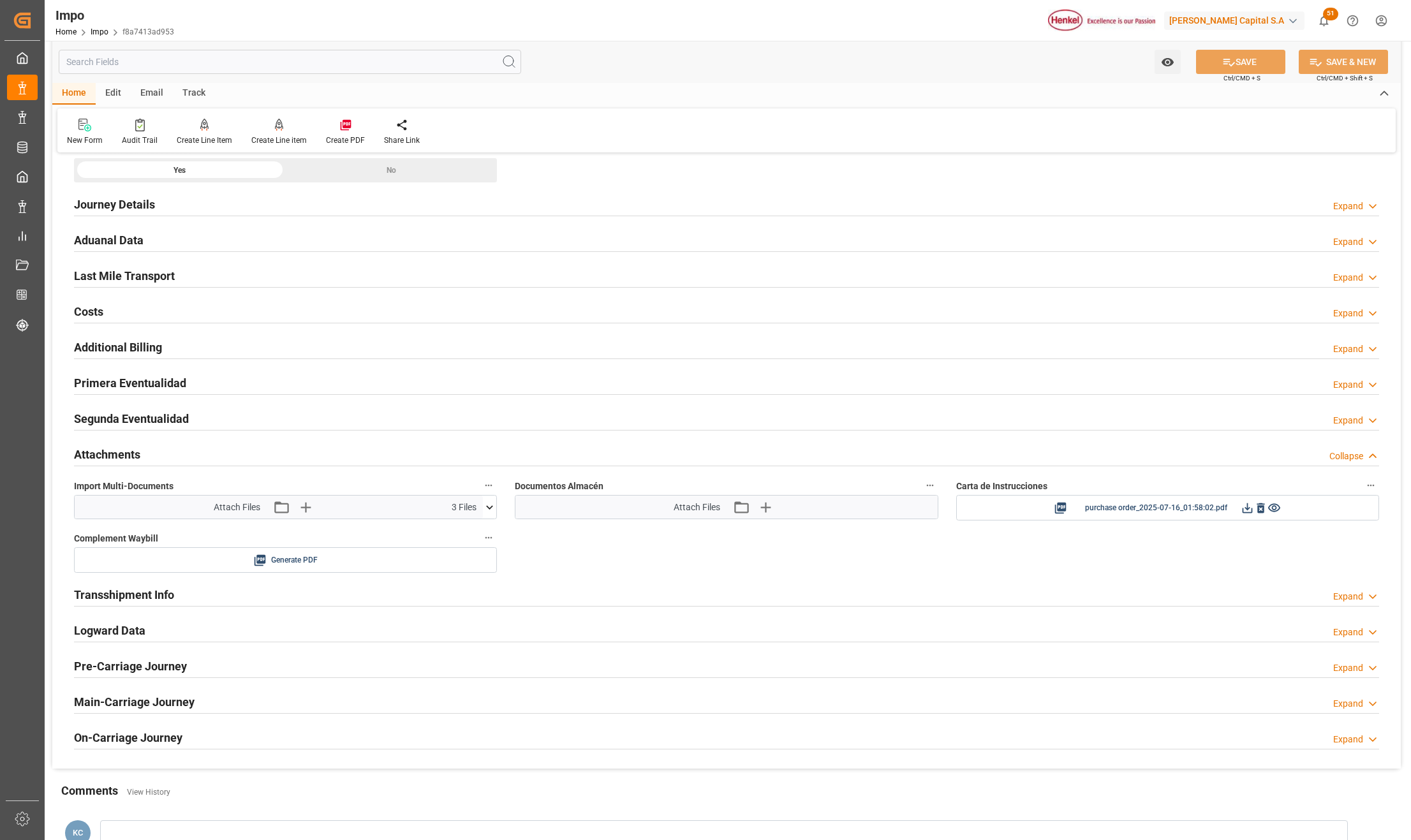
click at [498, 508] on div "Import Multi-Documents Attach Files Attach existing file Upload new file 3 File…" at bounding box center [285, 499] width 440 height 52
click at [491, 508] on icon at bounding box center [490, 507] width 13 height 13
click at [115, 426] on h2 "Segunda Eventualidad" at bounding box center [131, 419] width 115 height 17
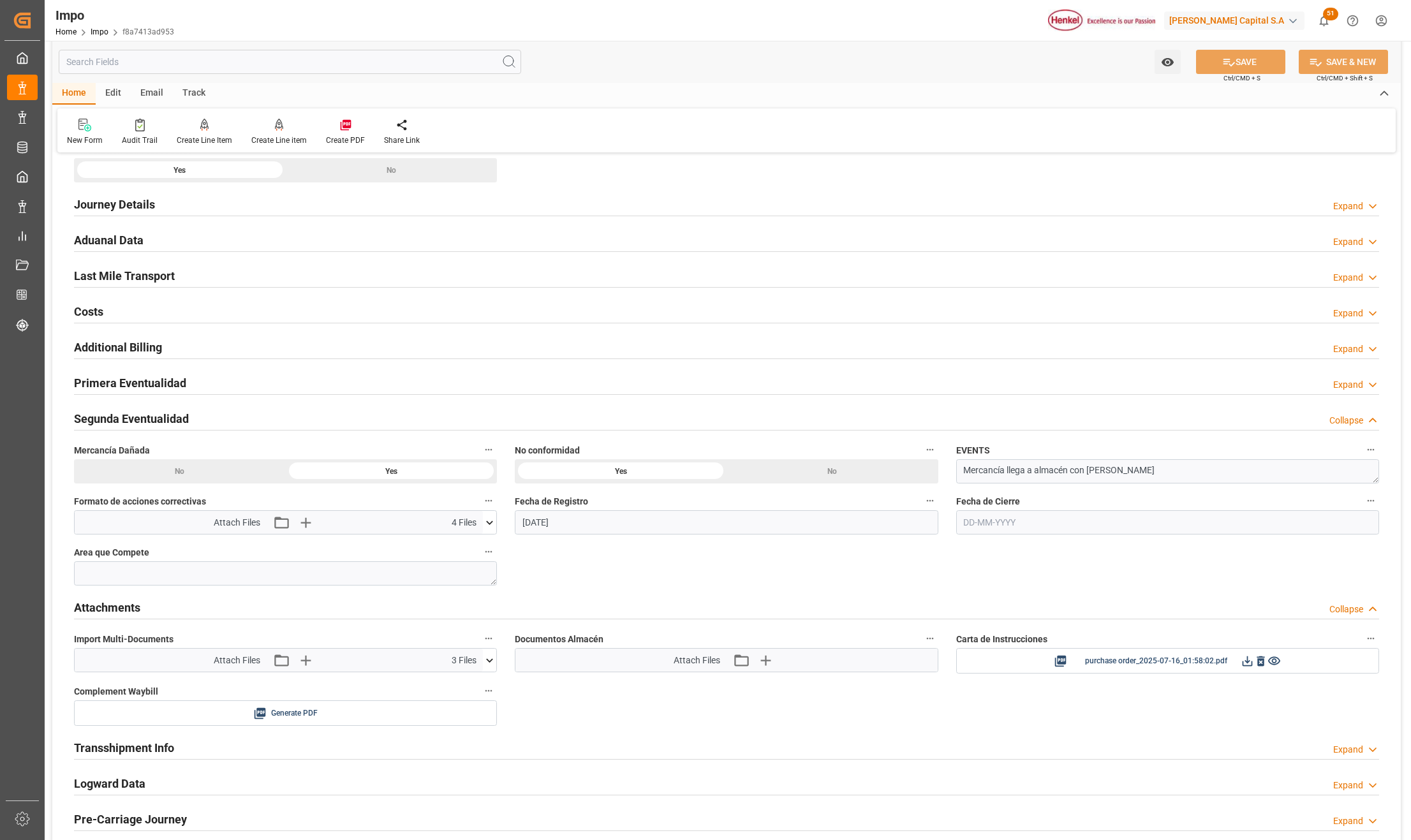
click at [488, 658] on icon at bounding box center [490, 660] width 13 height 13
click at [481, 687] on icon at bounding box center [482, 684] width 12 height 8
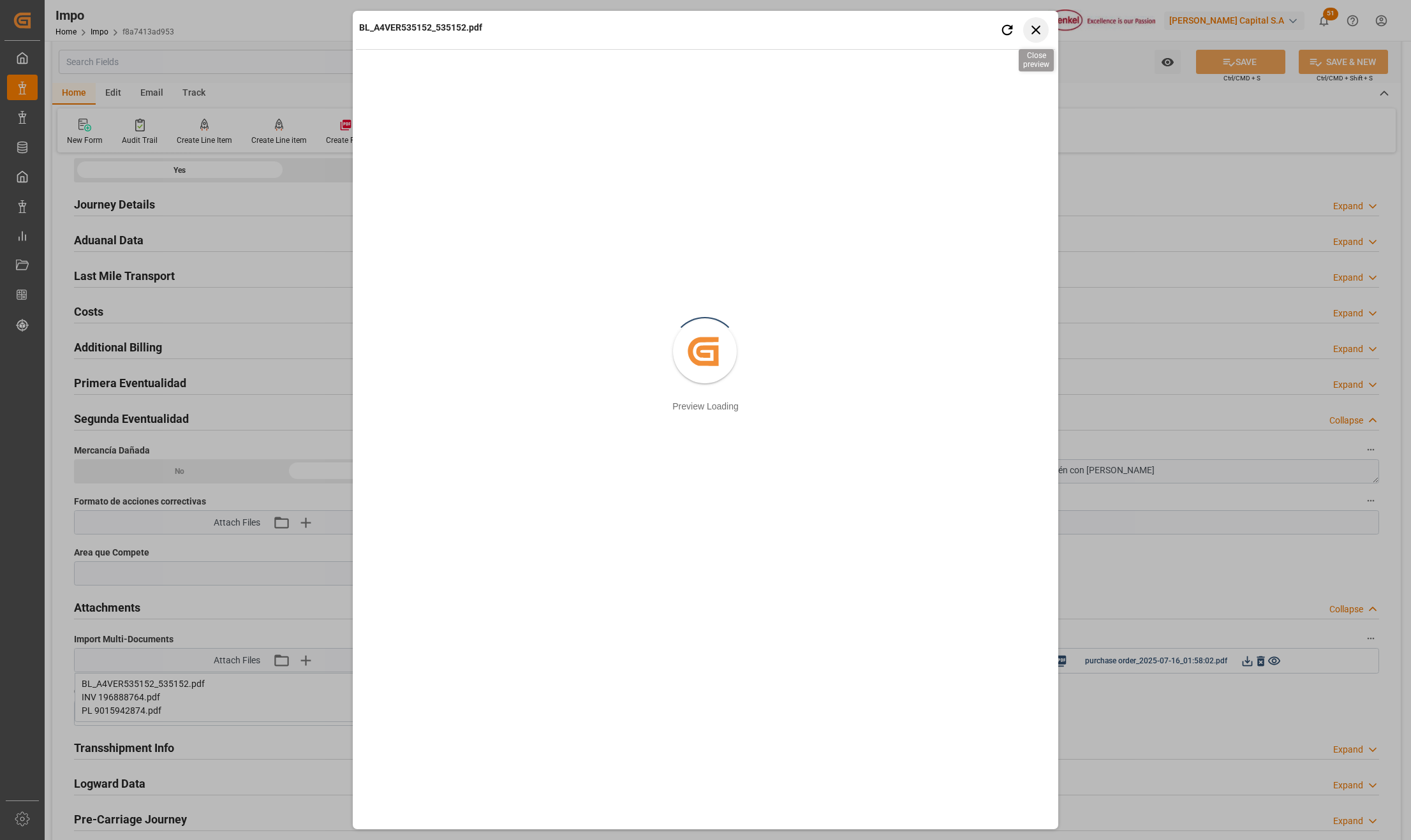
click at [1037, 24] on icon "button" at bounding box center [1036, 29] width 16 height 16
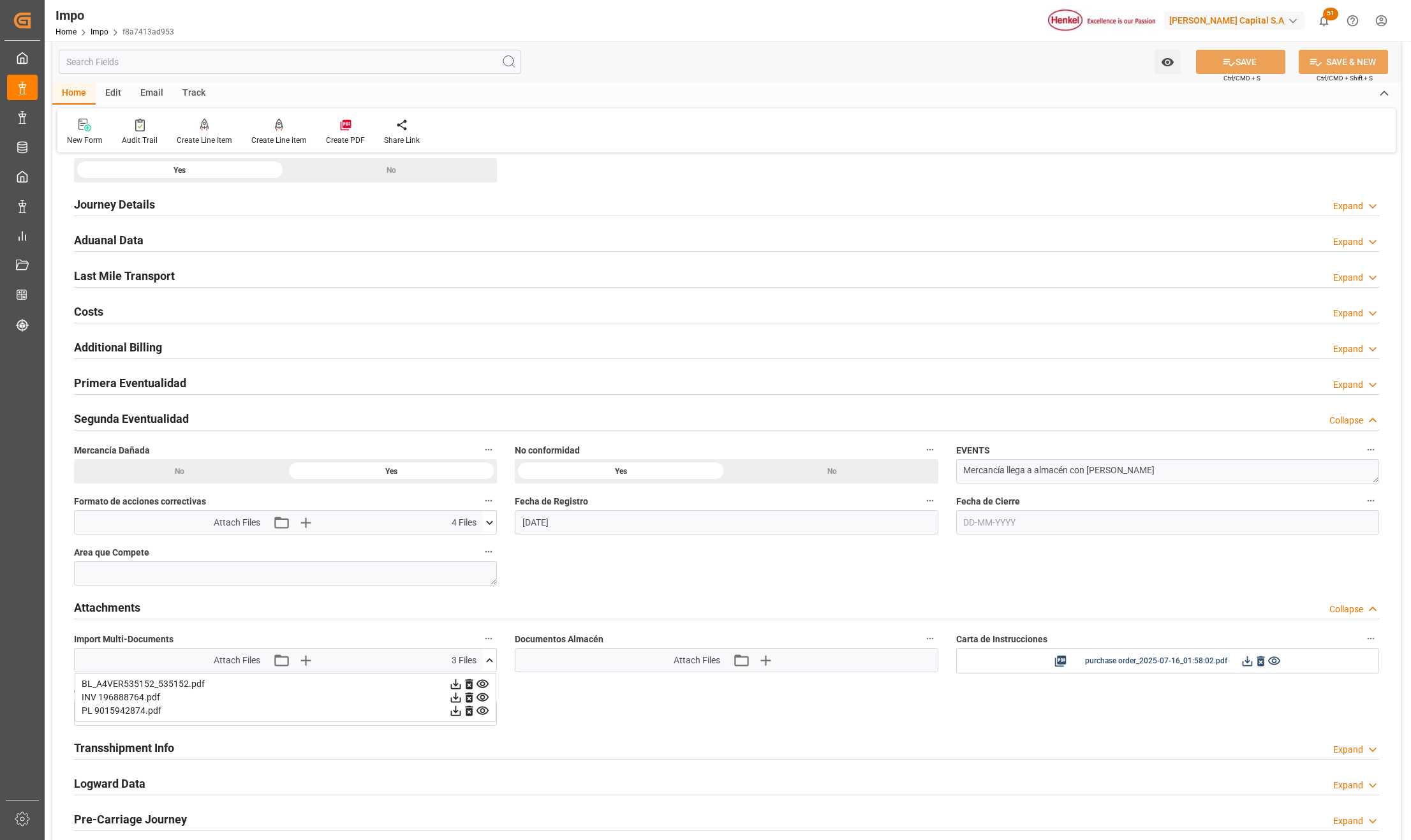
click at [483, 521] on icon at bounding box center [490, 523] width 13 height 13
click at [483, 550] on icon at bounding box center [482, 546] width 12 height 8
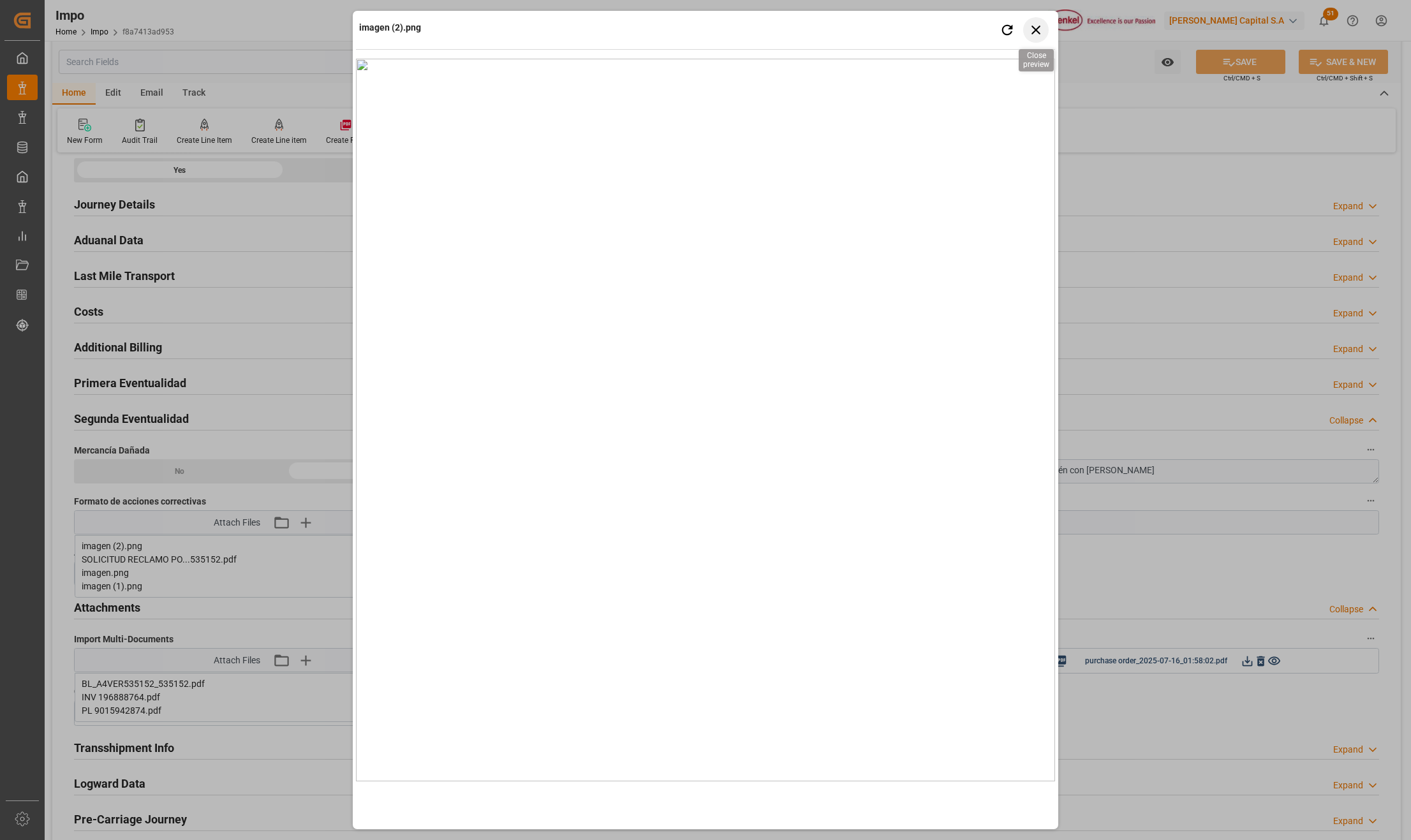
click at [1034, 28] on icon "button" at bounding box center [1036, 30] width 9 height 9
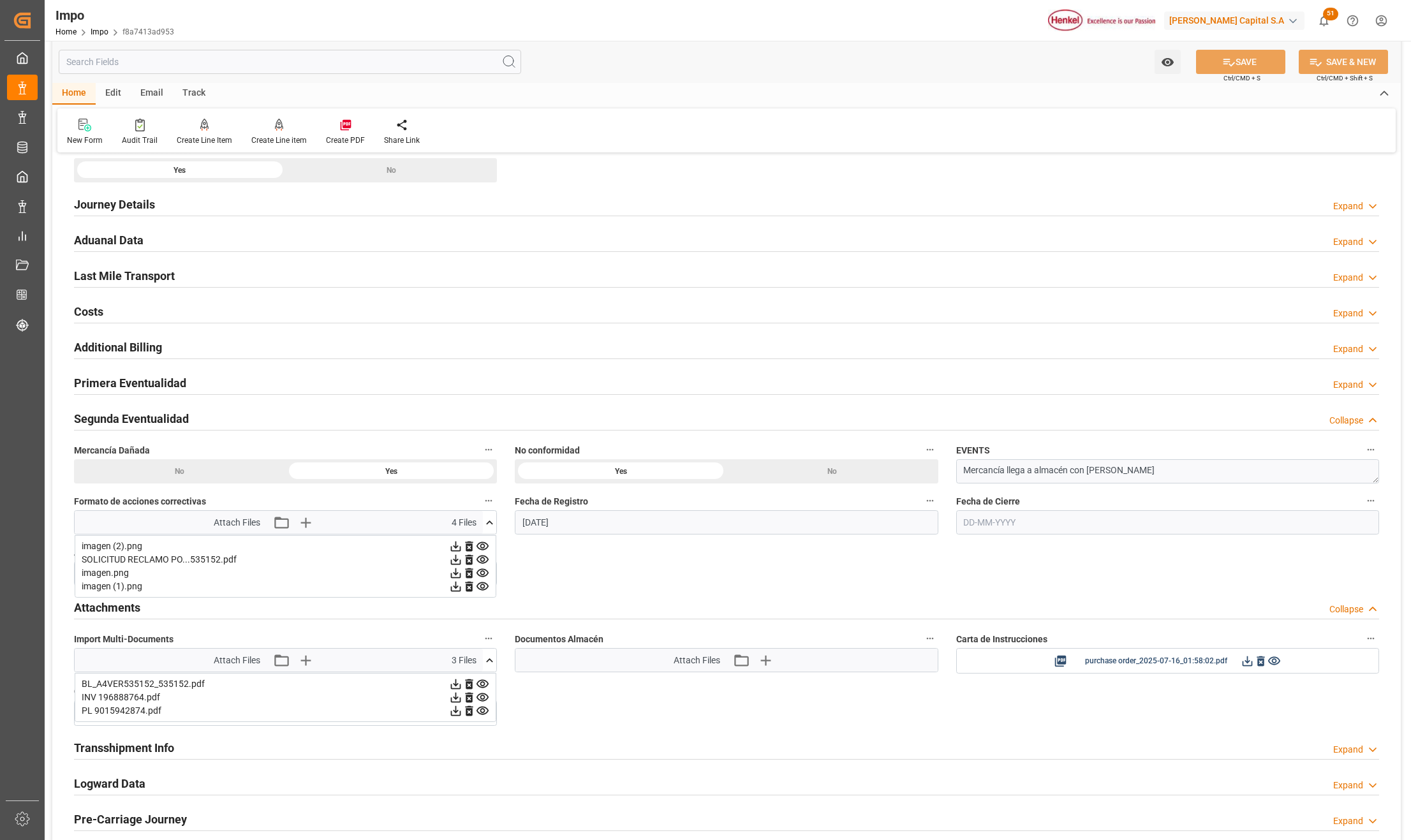
click at [481, 564] on icon at bounding box center [482, 559] width 12 height 8
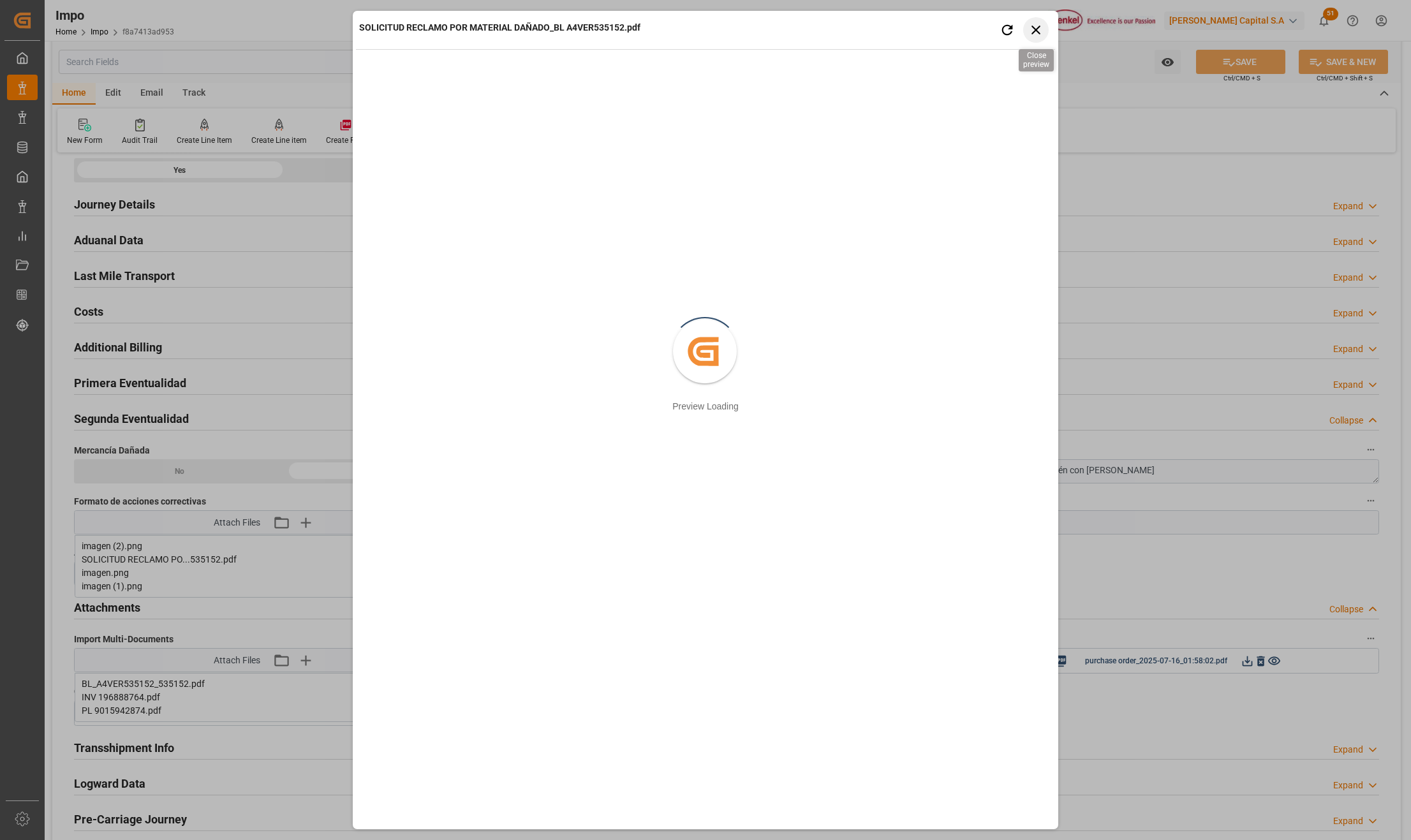
click at [1040, 29] on icon "button" at bounding box center [1036, 29] width 16 height 16
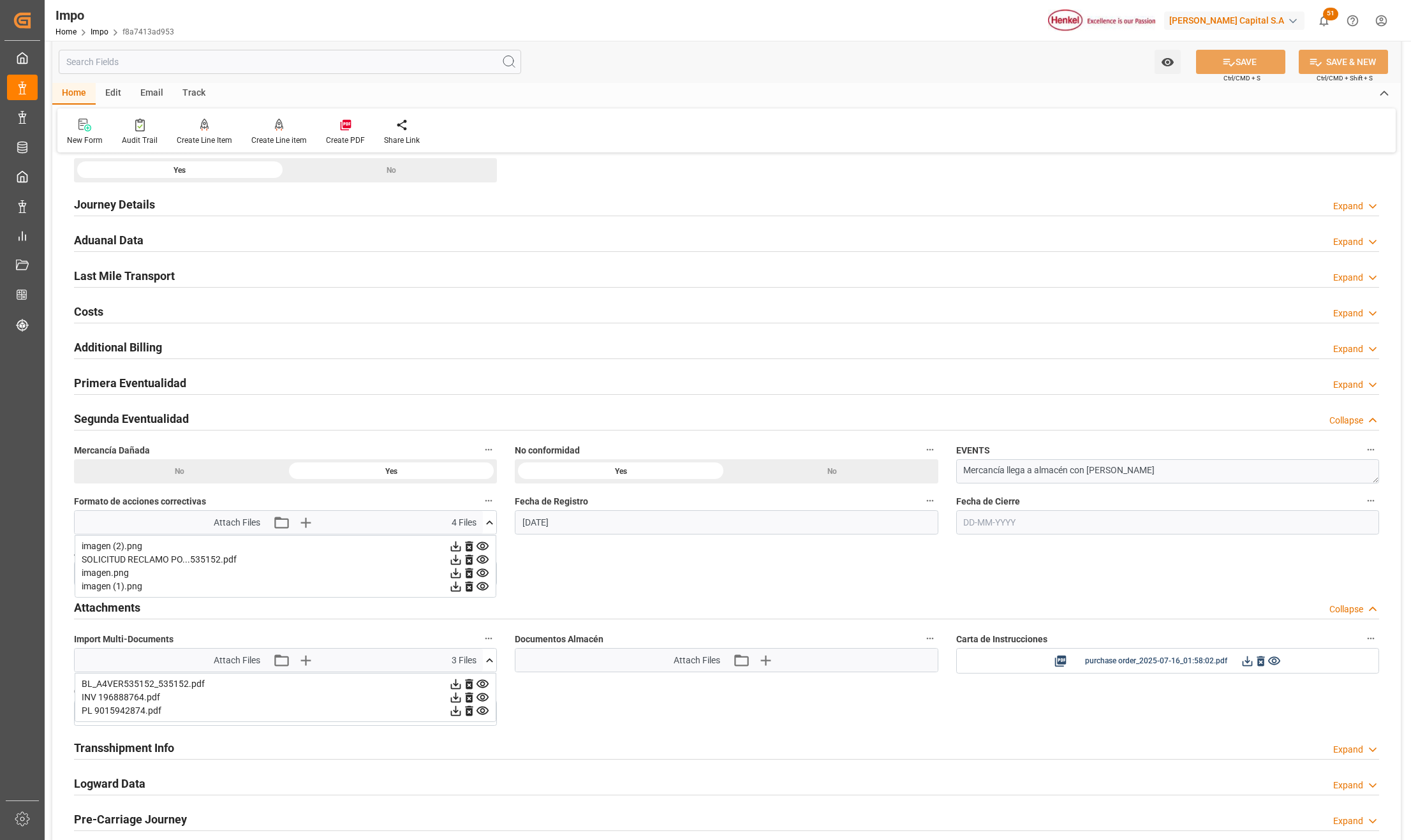
click at [483, 589] on icon at bounding box center [482, 586] width 13 height 13
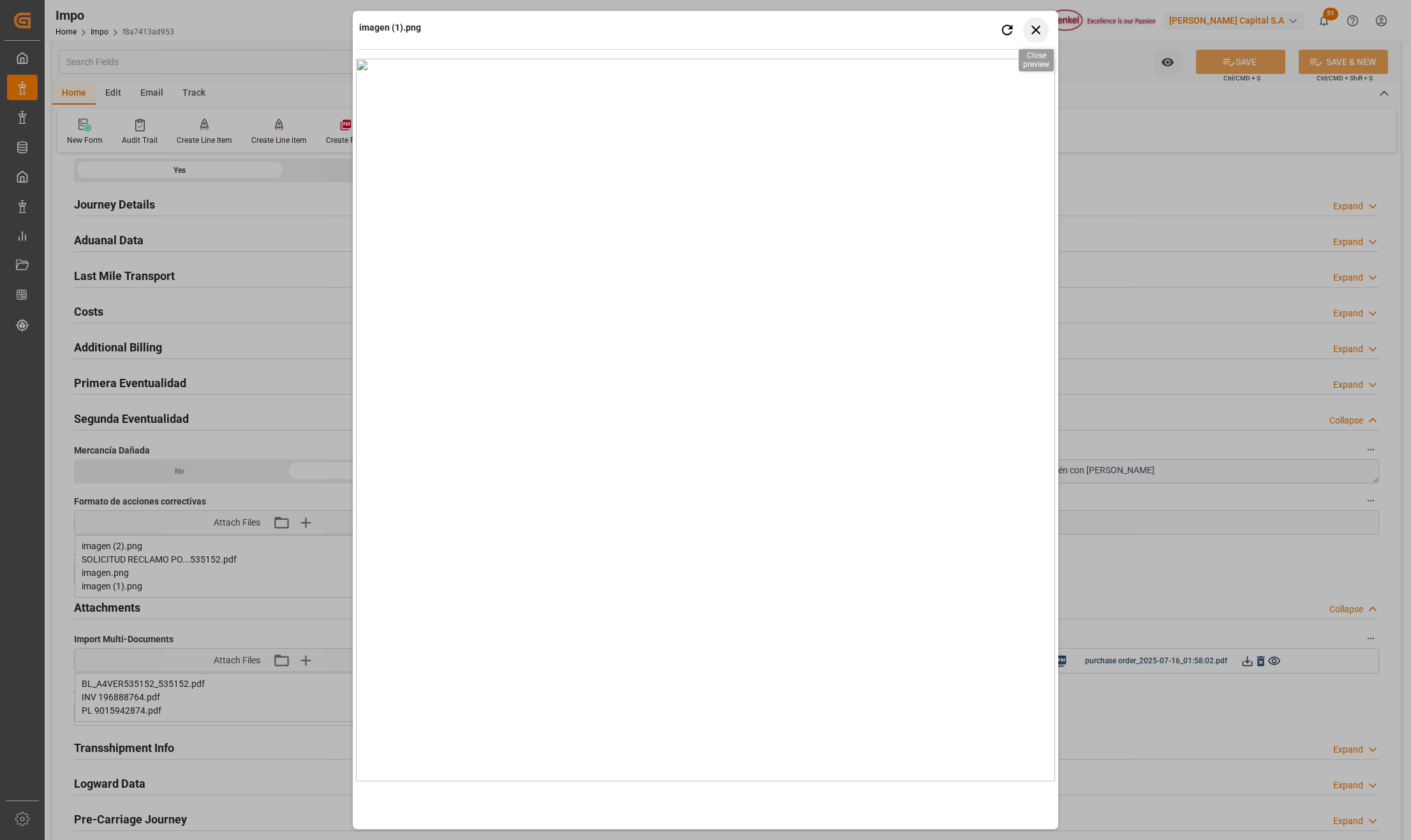
click at [1037, 24] on icon "button" at bounding box center [1036, 29] width 16 height 16
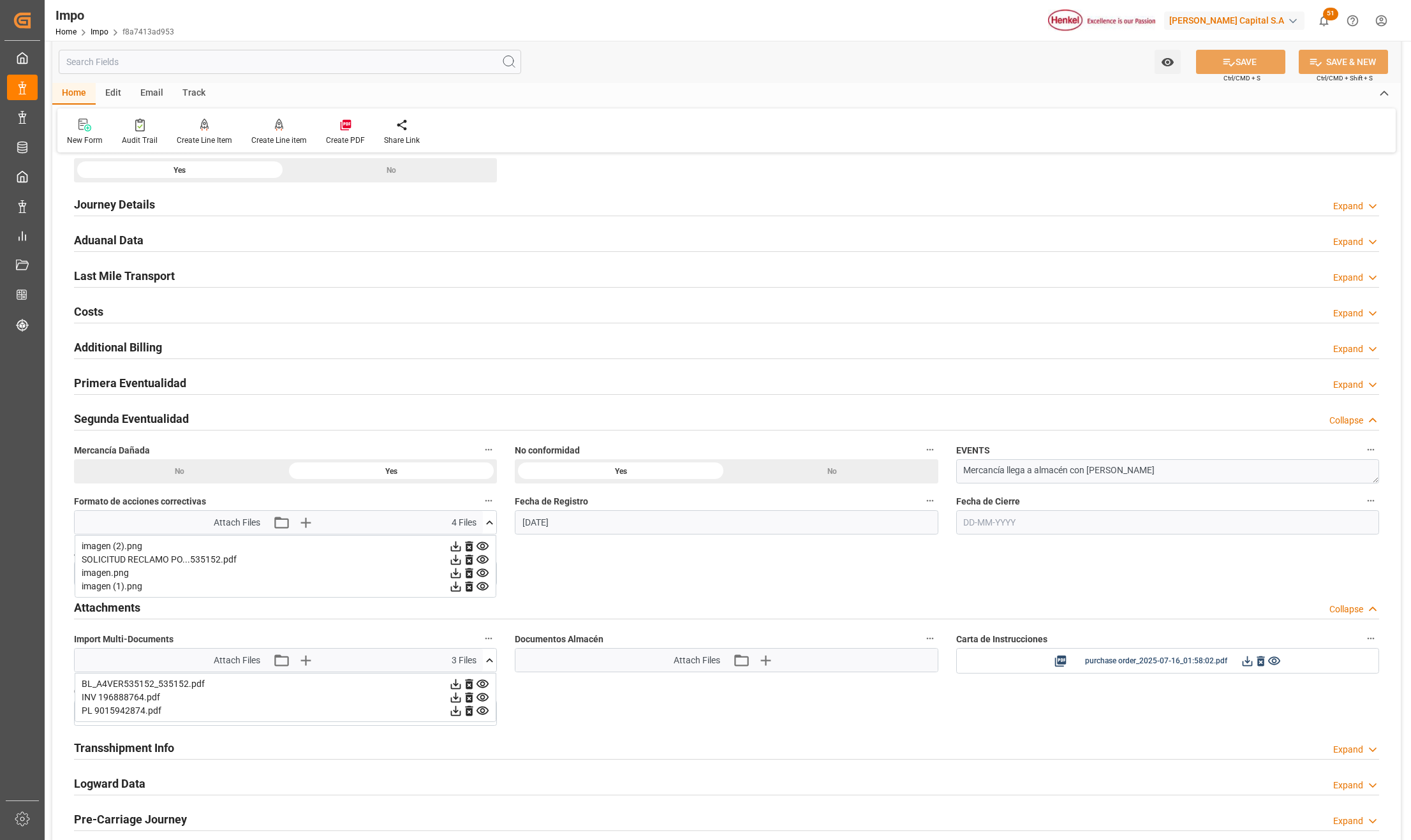
click at [532, 567] on div "Overview Collapse Status Importación Entregado Referencia Leschaco 250815080038…" at bounding box center [726, 124] width 1348 height 1594
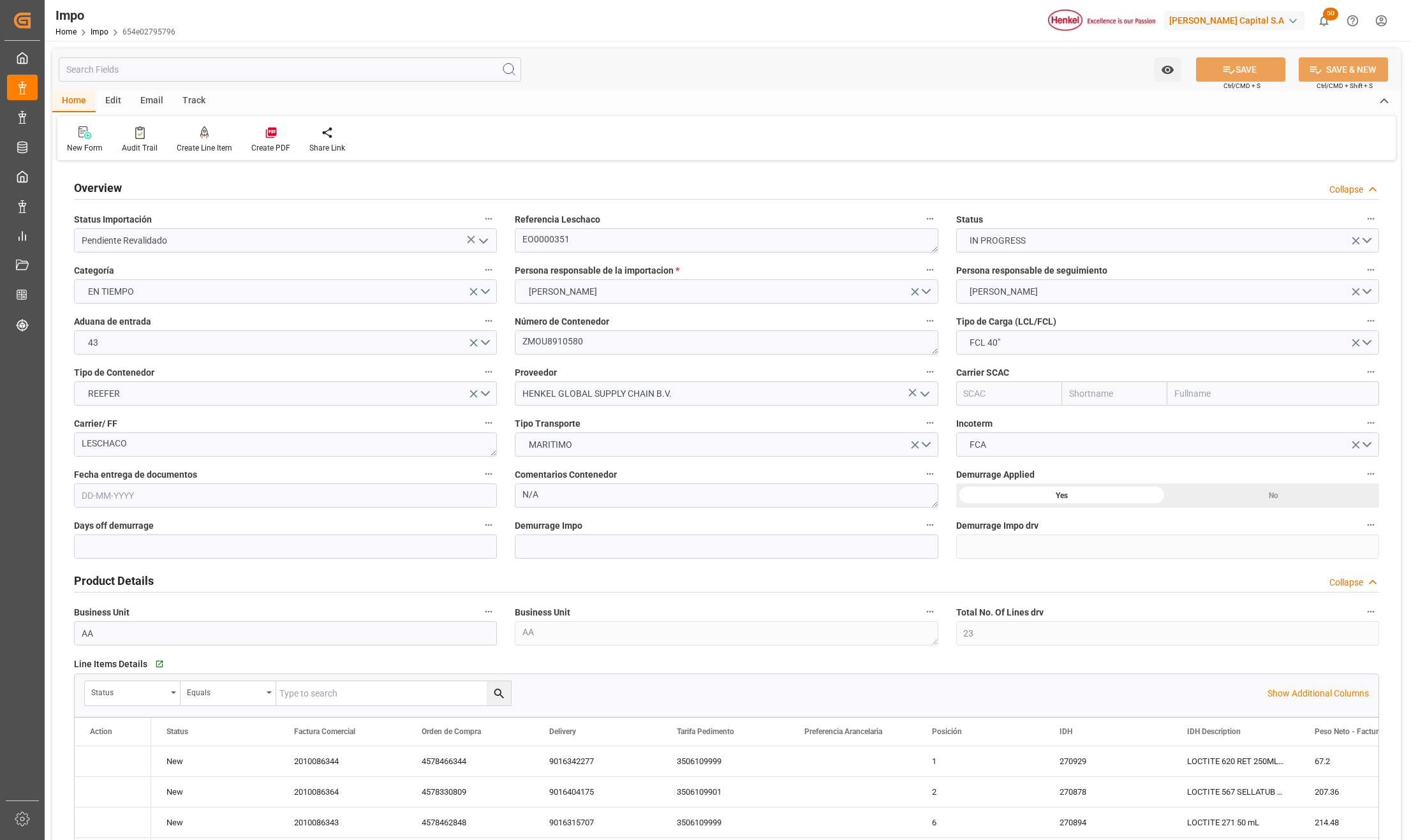
type input "23"
type input "14"
type input "[DATE]"
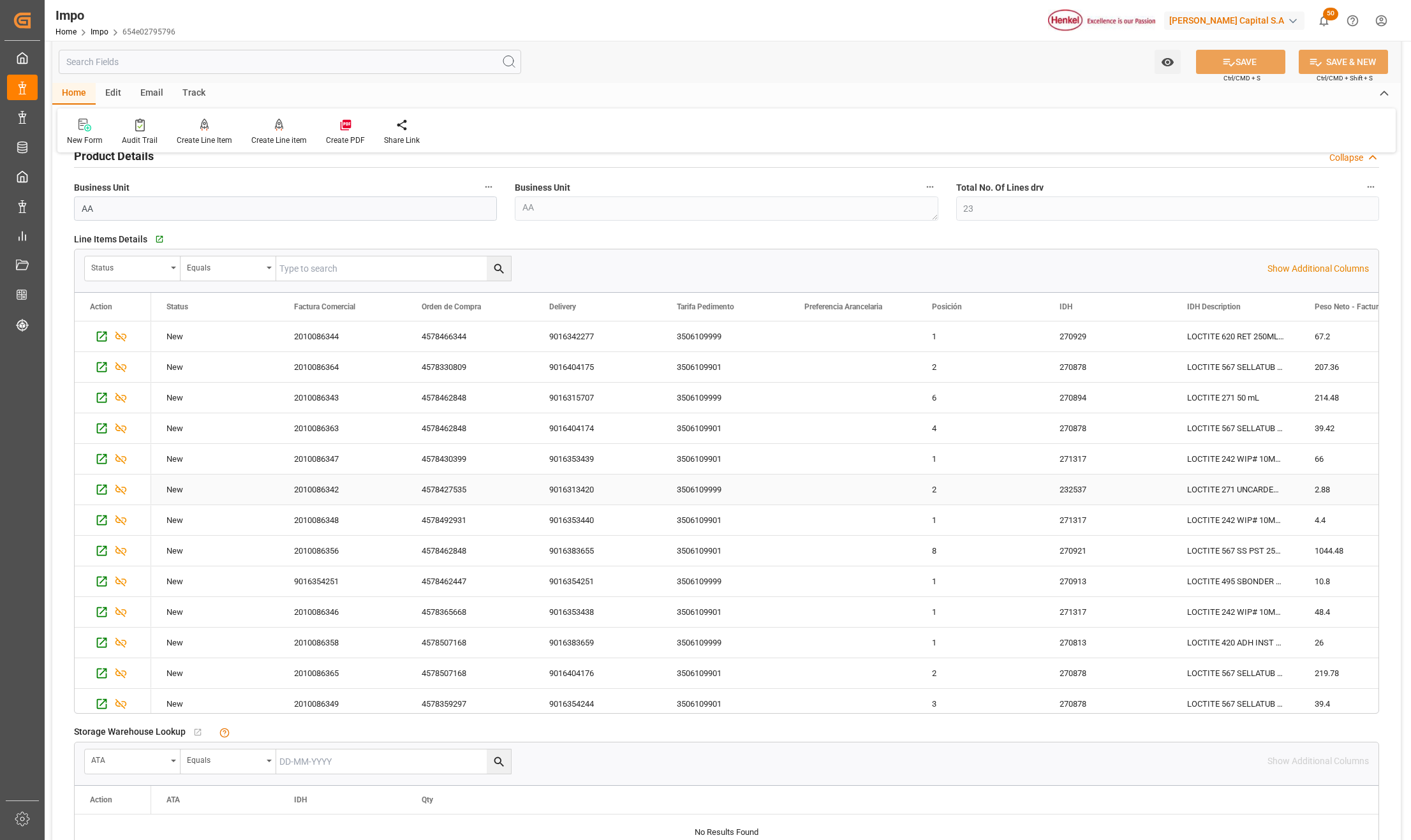
scroll to position [170, 0]
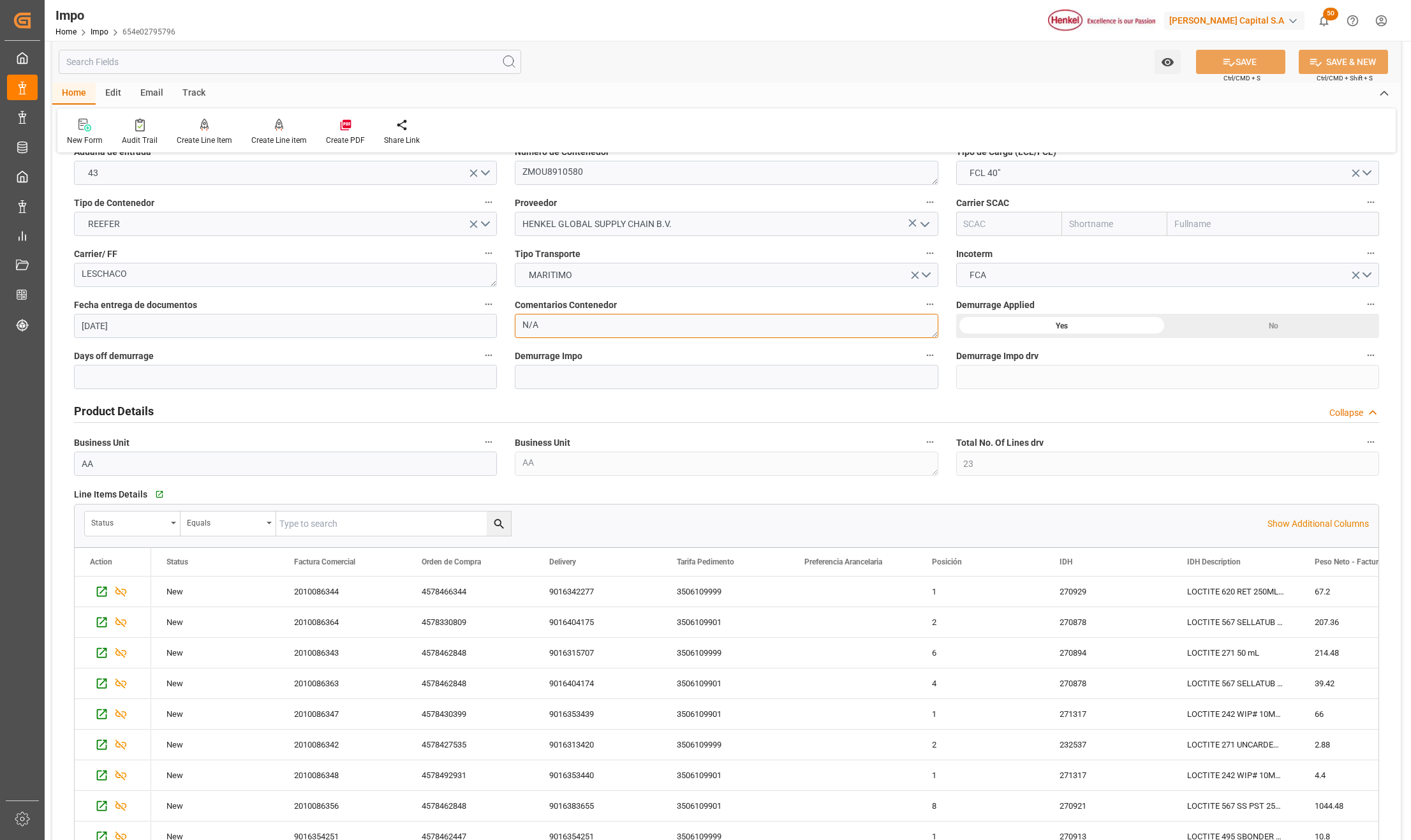
click at [549, 324] on textarea "N/A" at bounding box center [726, 326] width 423 height 24
type textarea "PEND. INCREMENTABLES + CARTA DESCONEXIÓN"
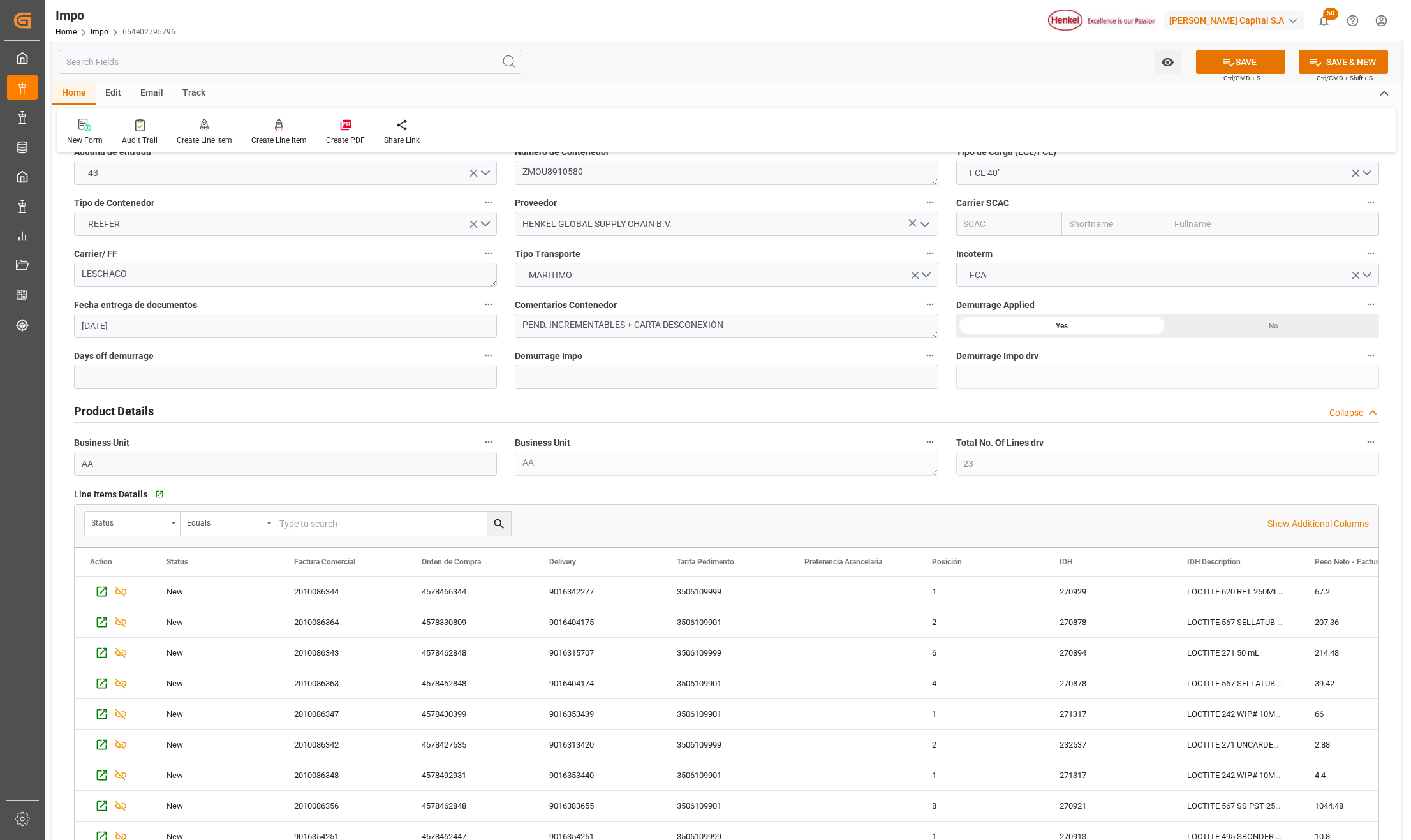
click at [1257, 60] on button "SAVE" at bounding box center [1240, 61] width 89 height 24
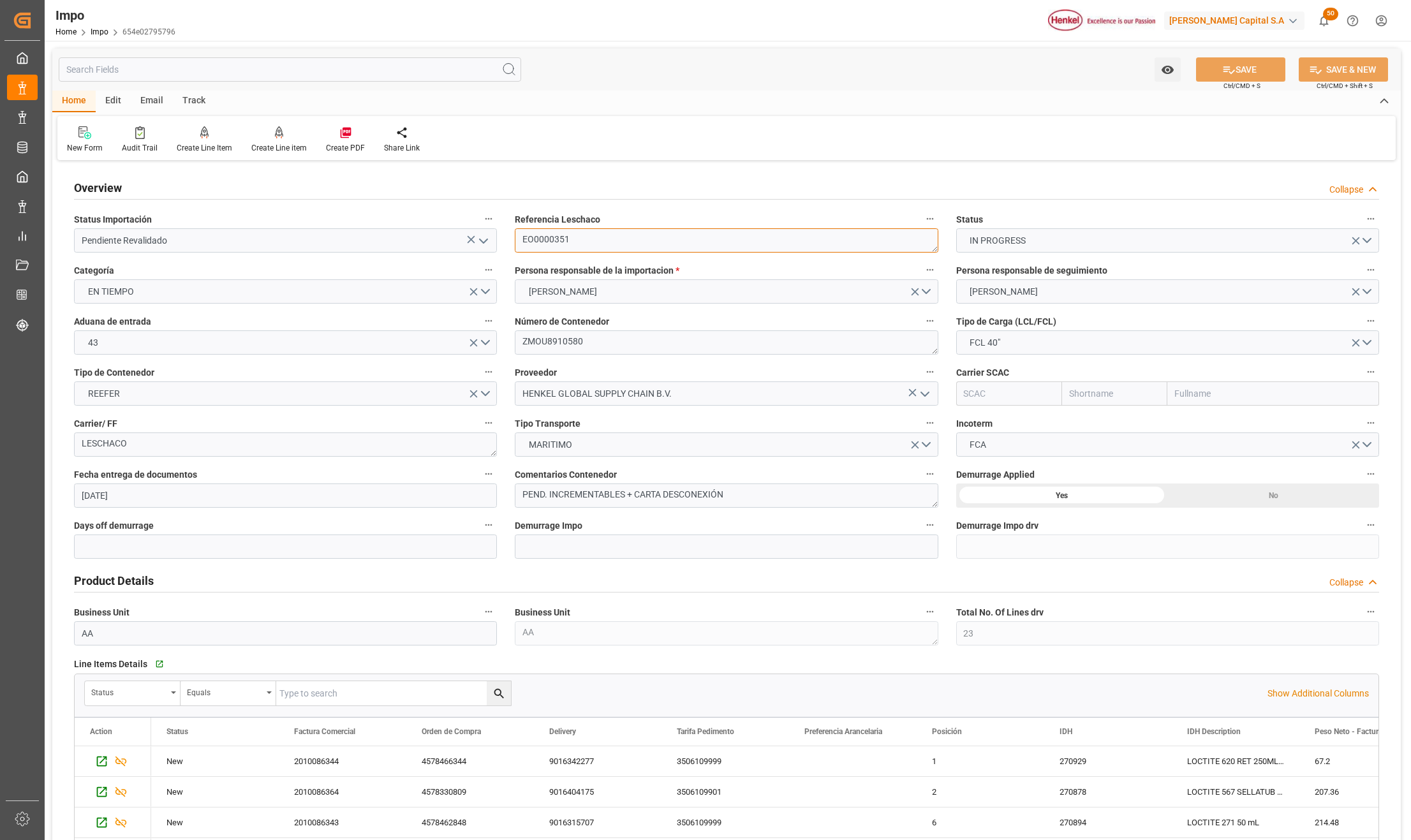
click at [538, 243] on textarea "EO0000351" at bounding box center [726, 240] width 423 height 24
type input "Maersk"
type input "Maersk Line AS"
type input "3"
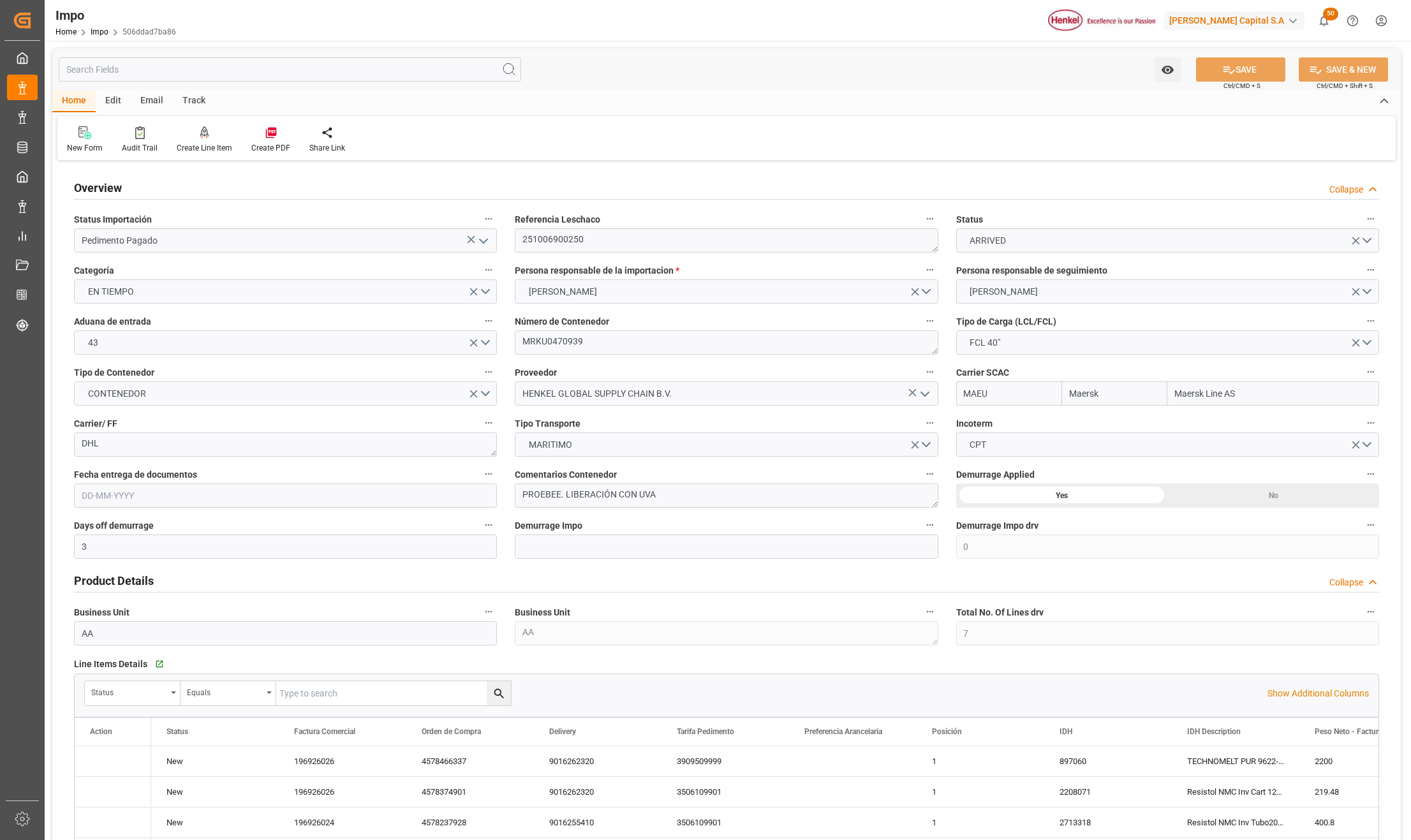
type input "0"
type input "7"
type input "50"
type input "17"
type input "[DATE]"
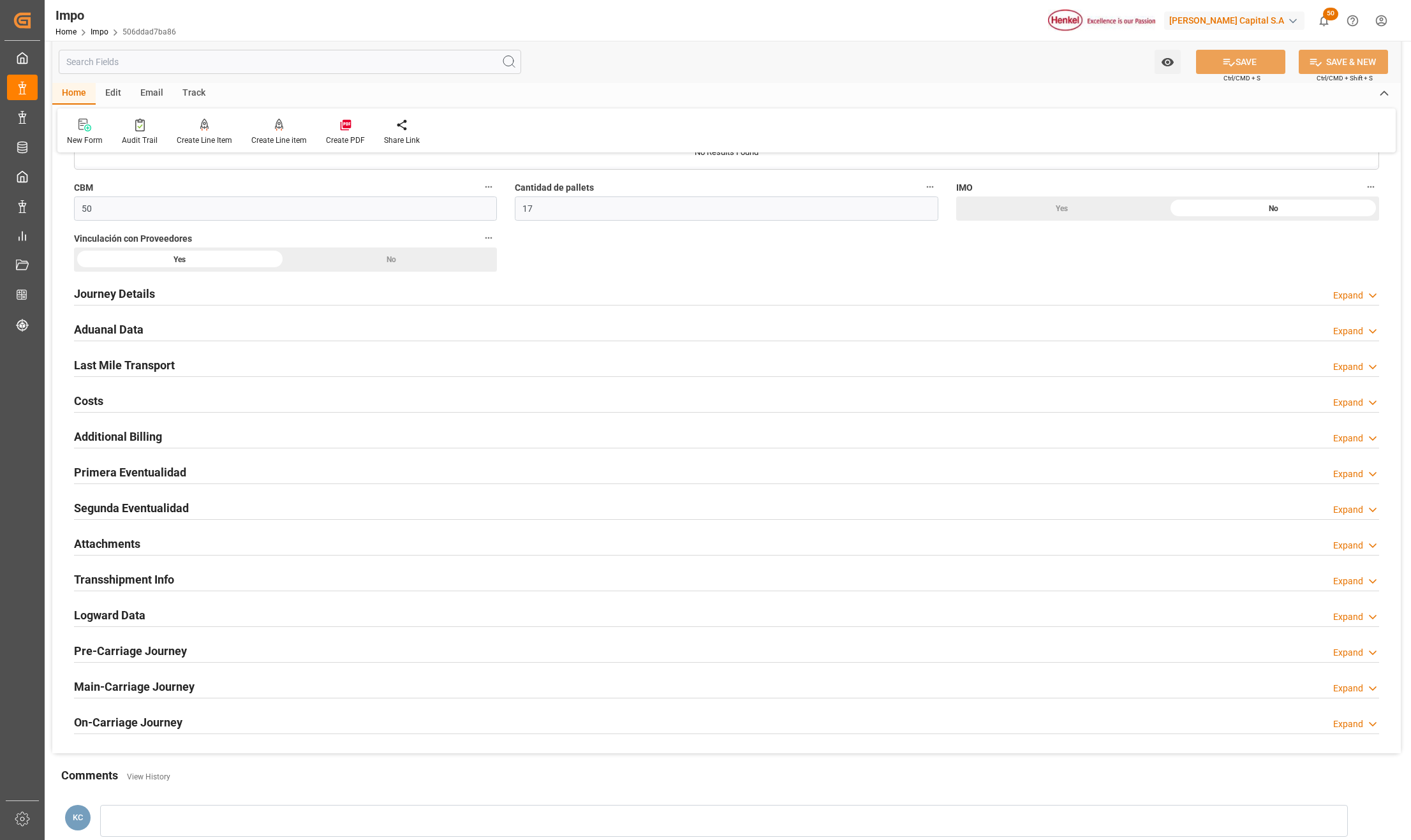
scroll to position [934, 0]
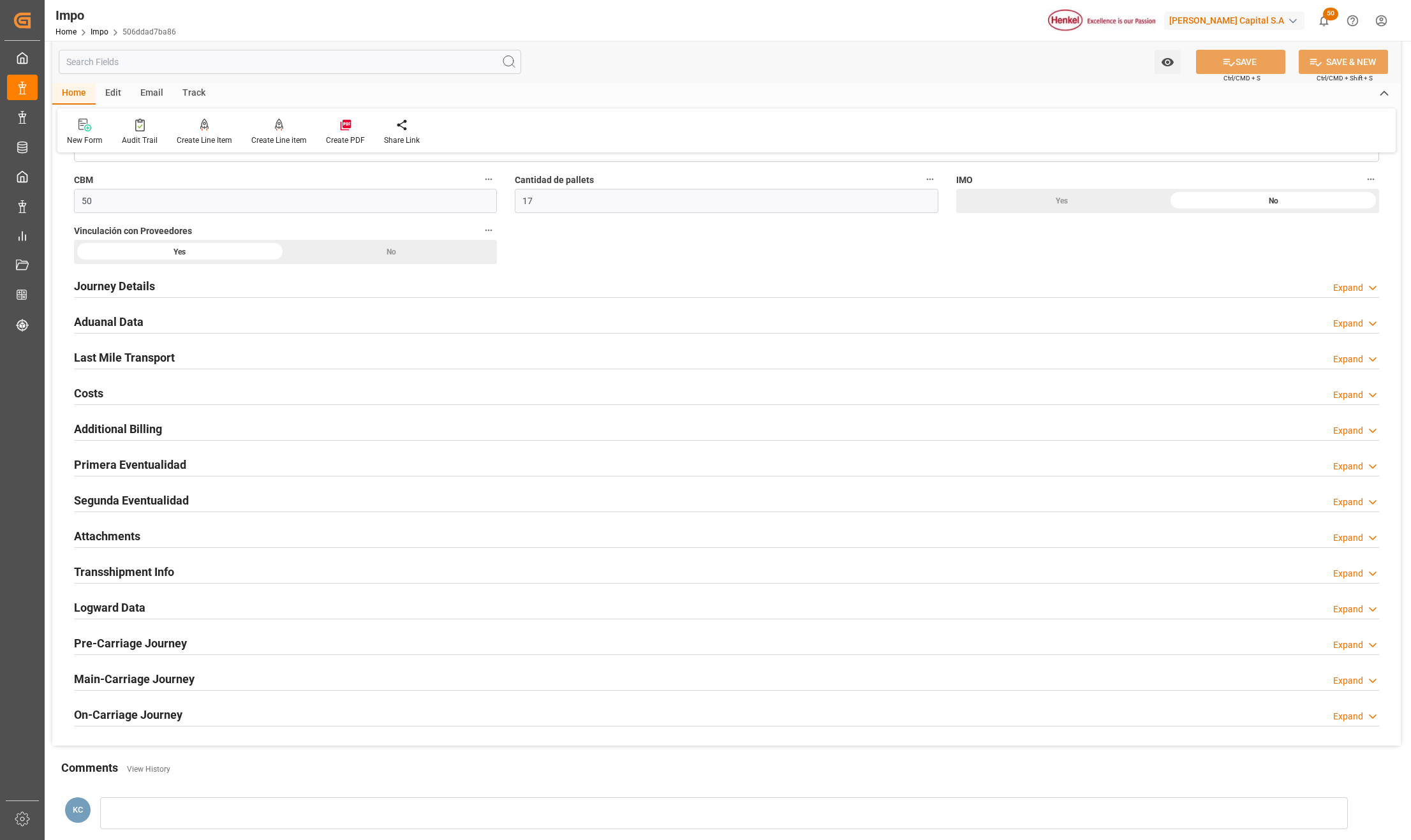
click at [112, 536] on h2 "Attachments" at bounding box center [107, 535] width 67 height 17
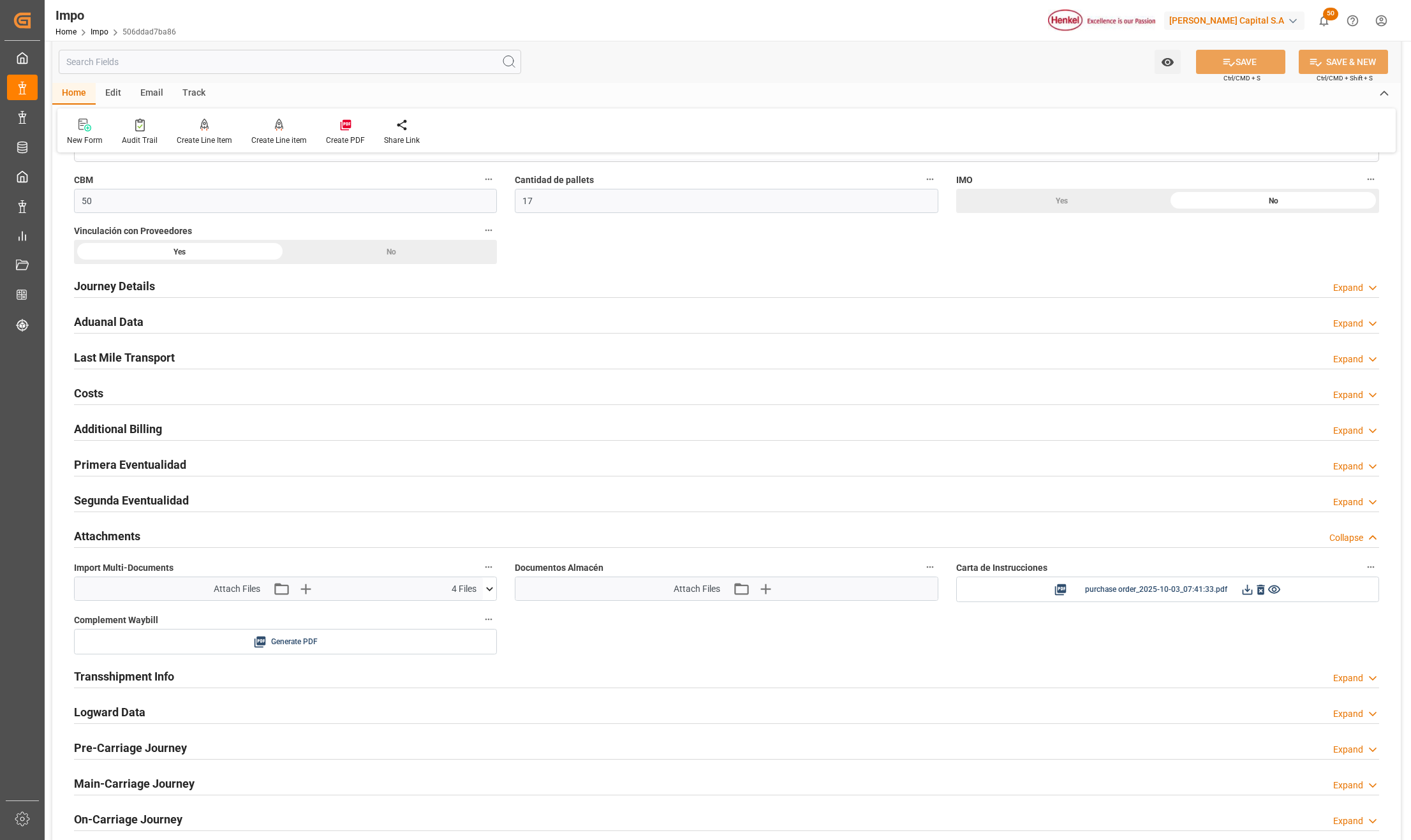
click at [490, 588] on icon at bounding box center [490, 588] width 13 height 13
click at [453, 616] on icon at bounding box center [456, 613] width 10 height 10
click at [457, 660] on icon at bounding box center [455, 653] width 13 height 13
click at [555, 636] on div "Overview Collapse Status Importación Pedimento Pagado Referencia Leschaco 25100…" at bounding box center [726, 39] width 1348 height 1621
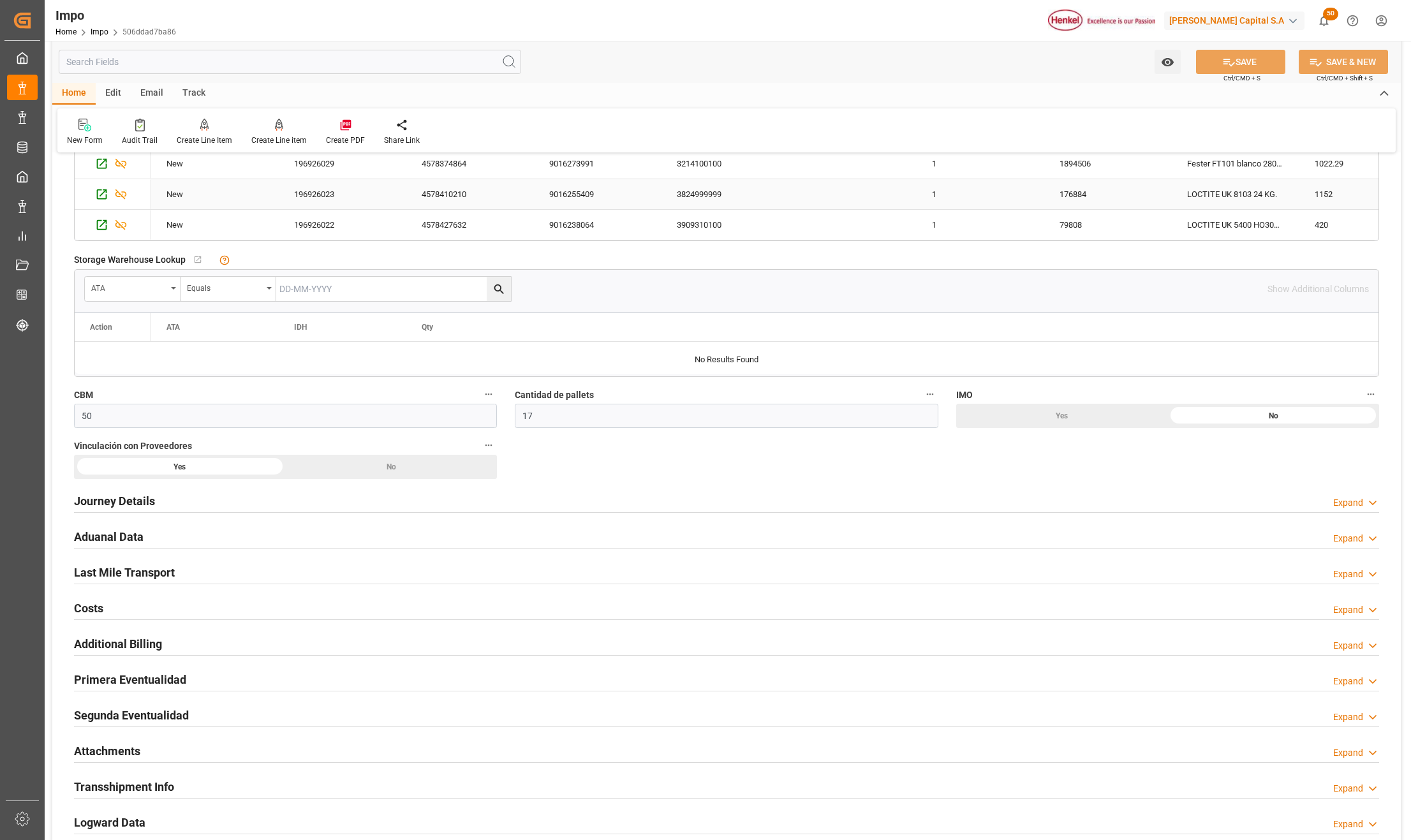
scroll to position [765, 0]
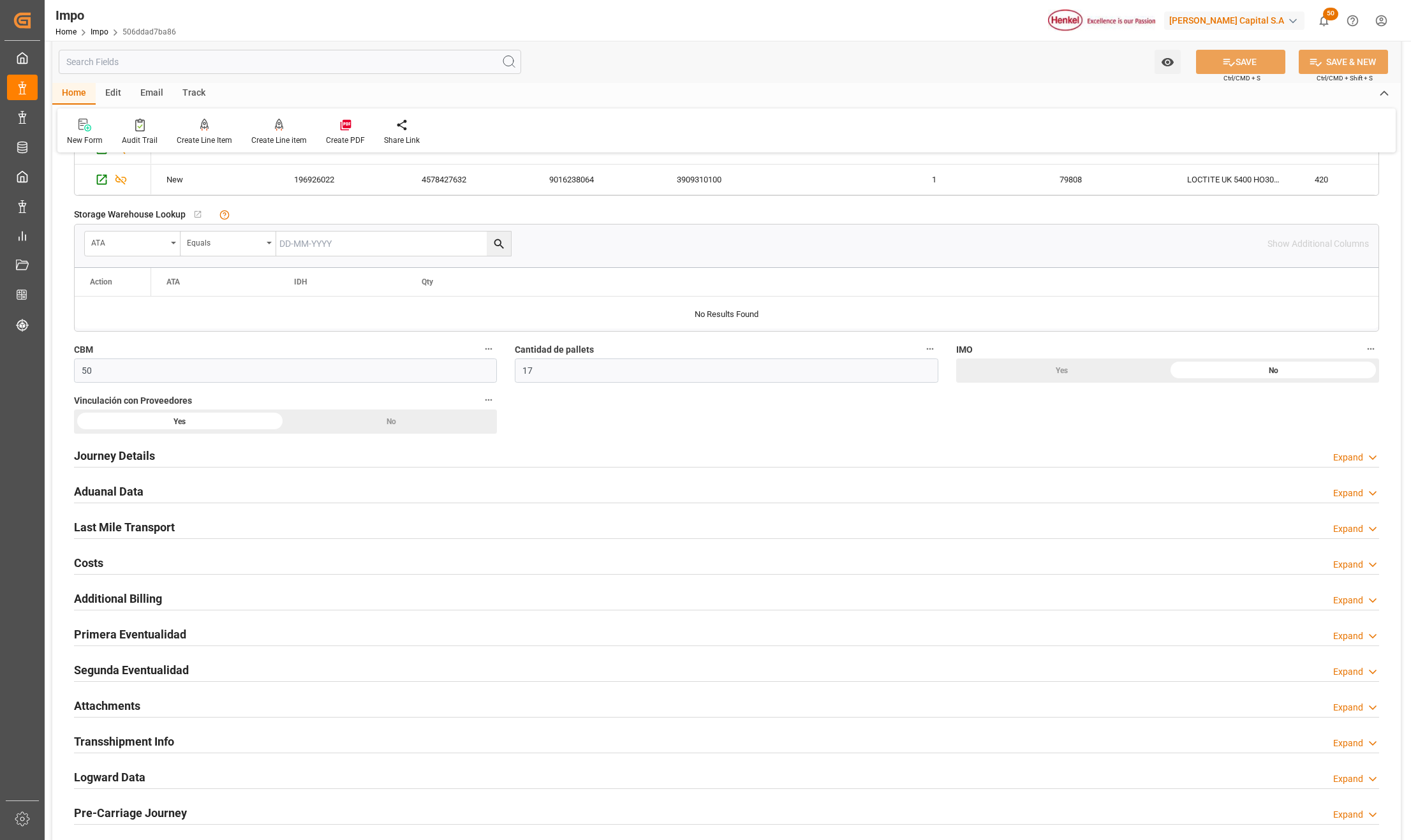
click at [121, 699] on div "Attachments" at bounding box center [107, 704] width 67 height 24
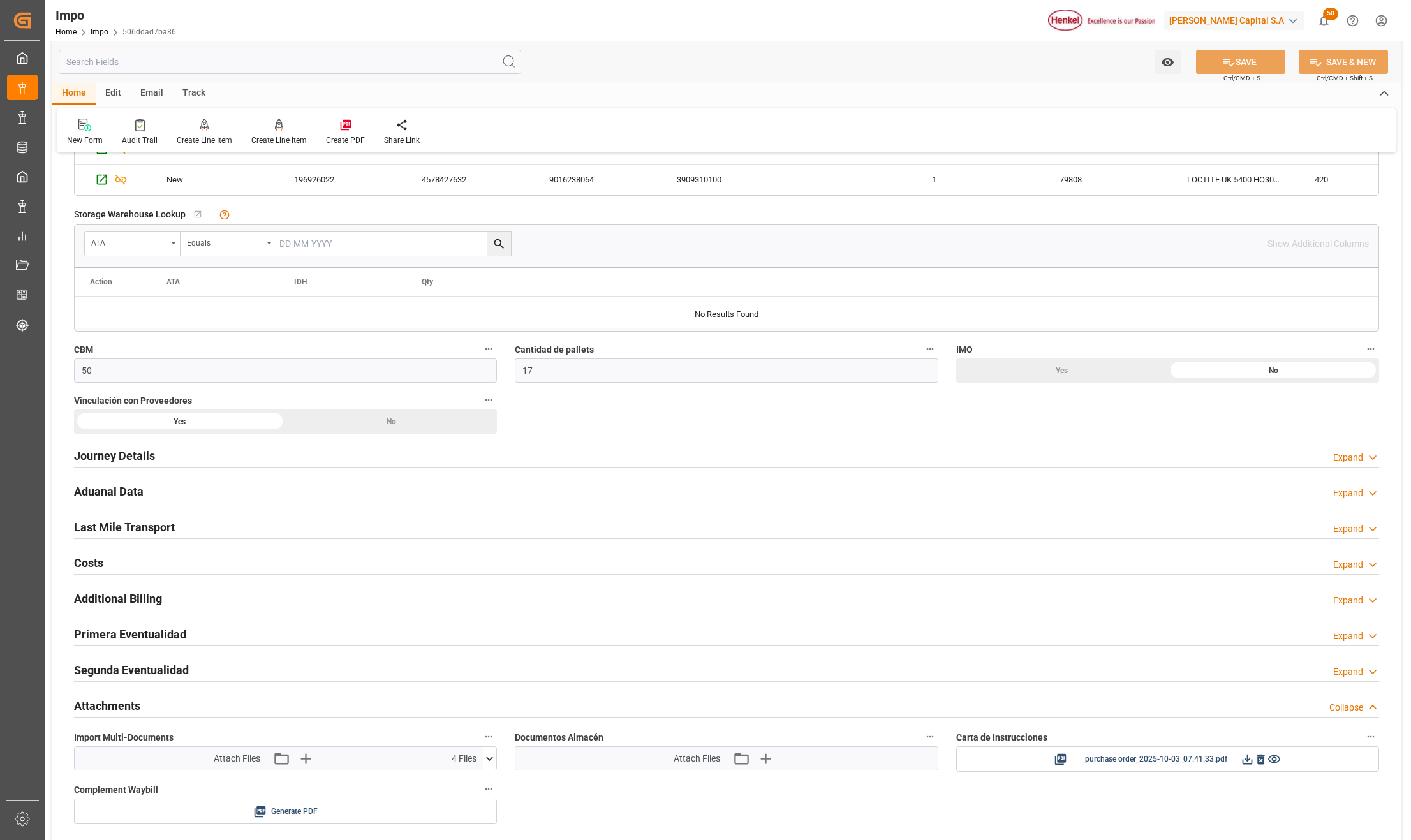
click at [488, 761] on icon at bounding box center [490, 758] width 13 height 13
click at [107, 492] on h2 "Aduanal Data" at bounding box center [109, 491] width 70 height 17
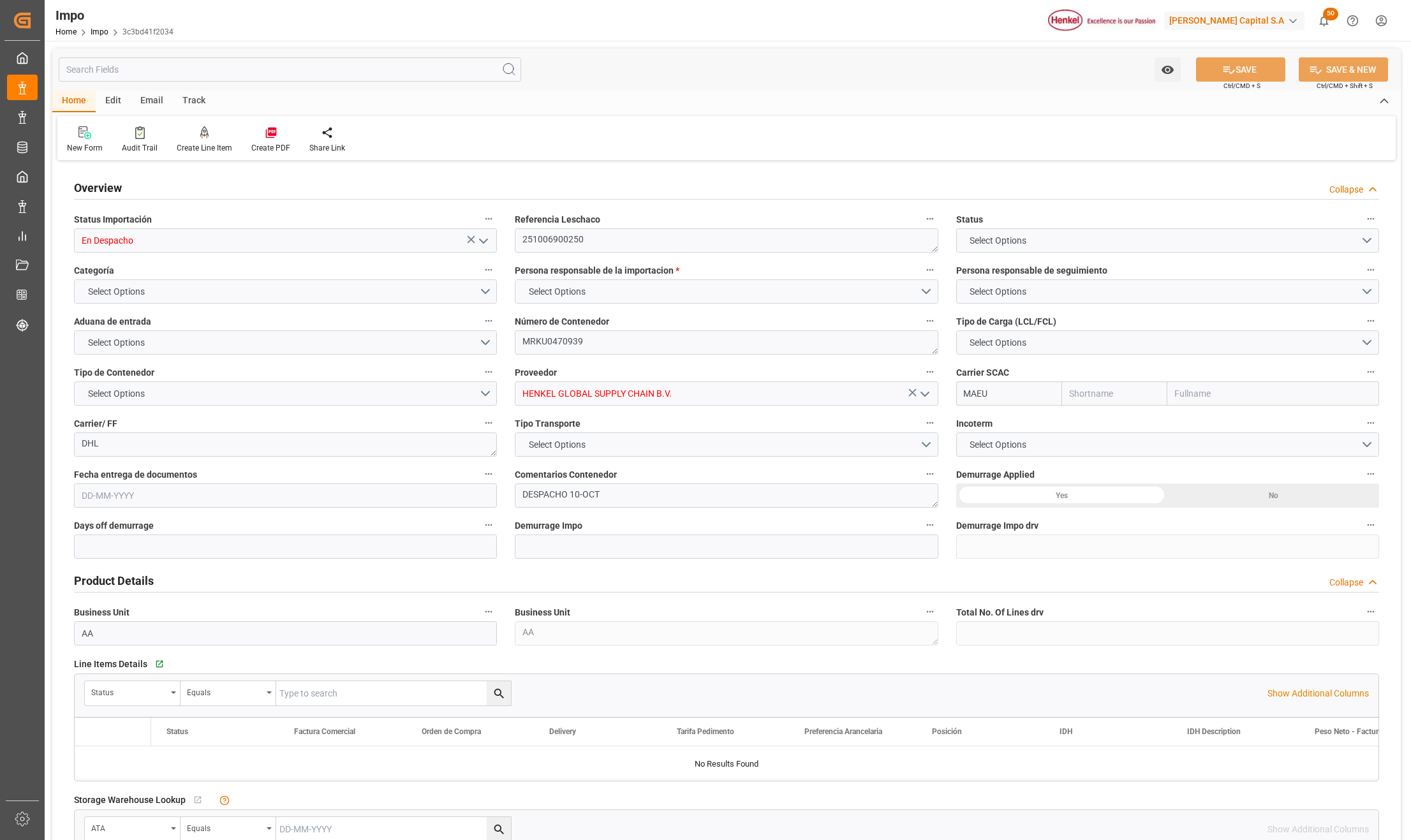
type input "Maersk"
type input "Maersk Line AS"
type input "3"
type input "0"
type input "2"
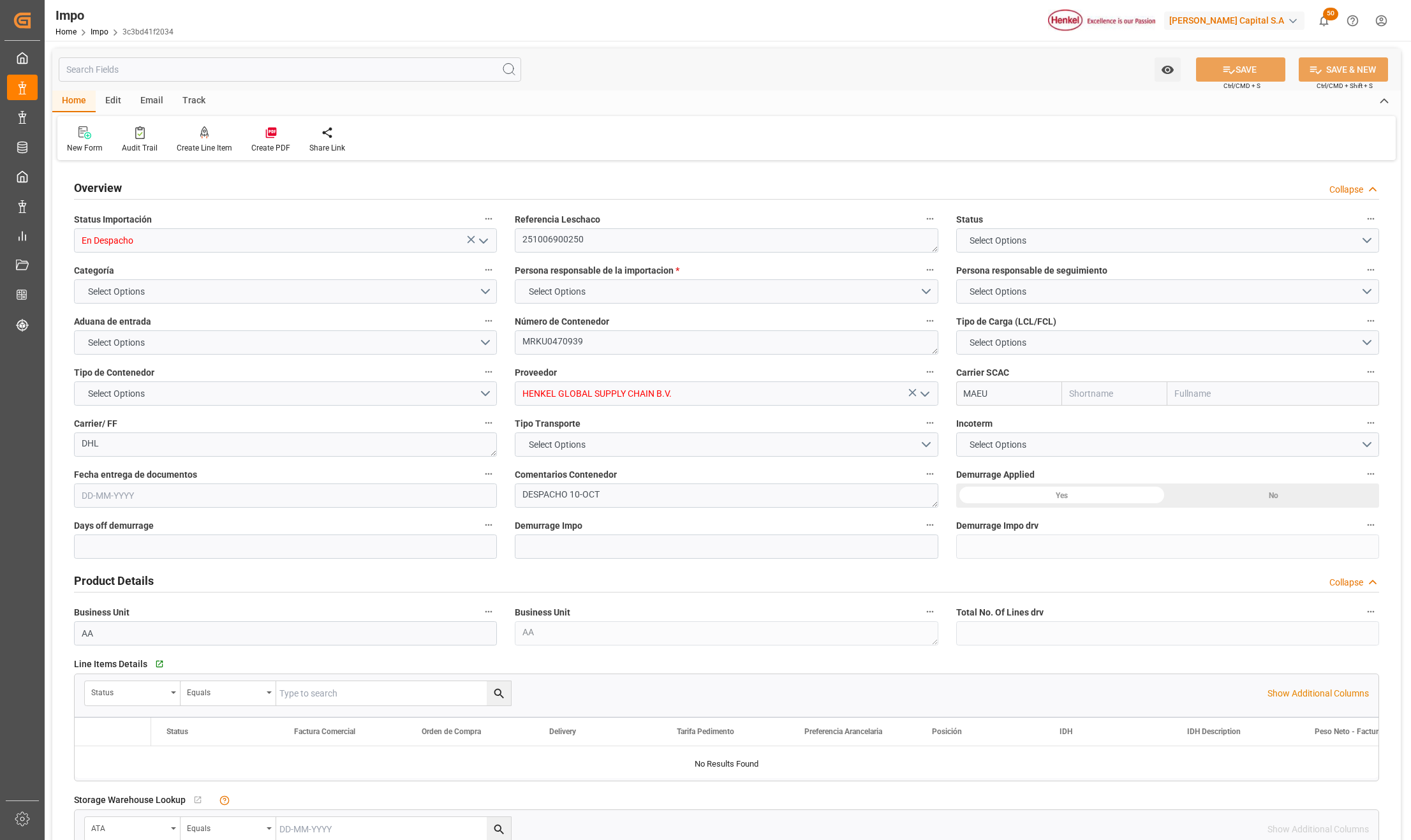
type input "50"
type input "17"
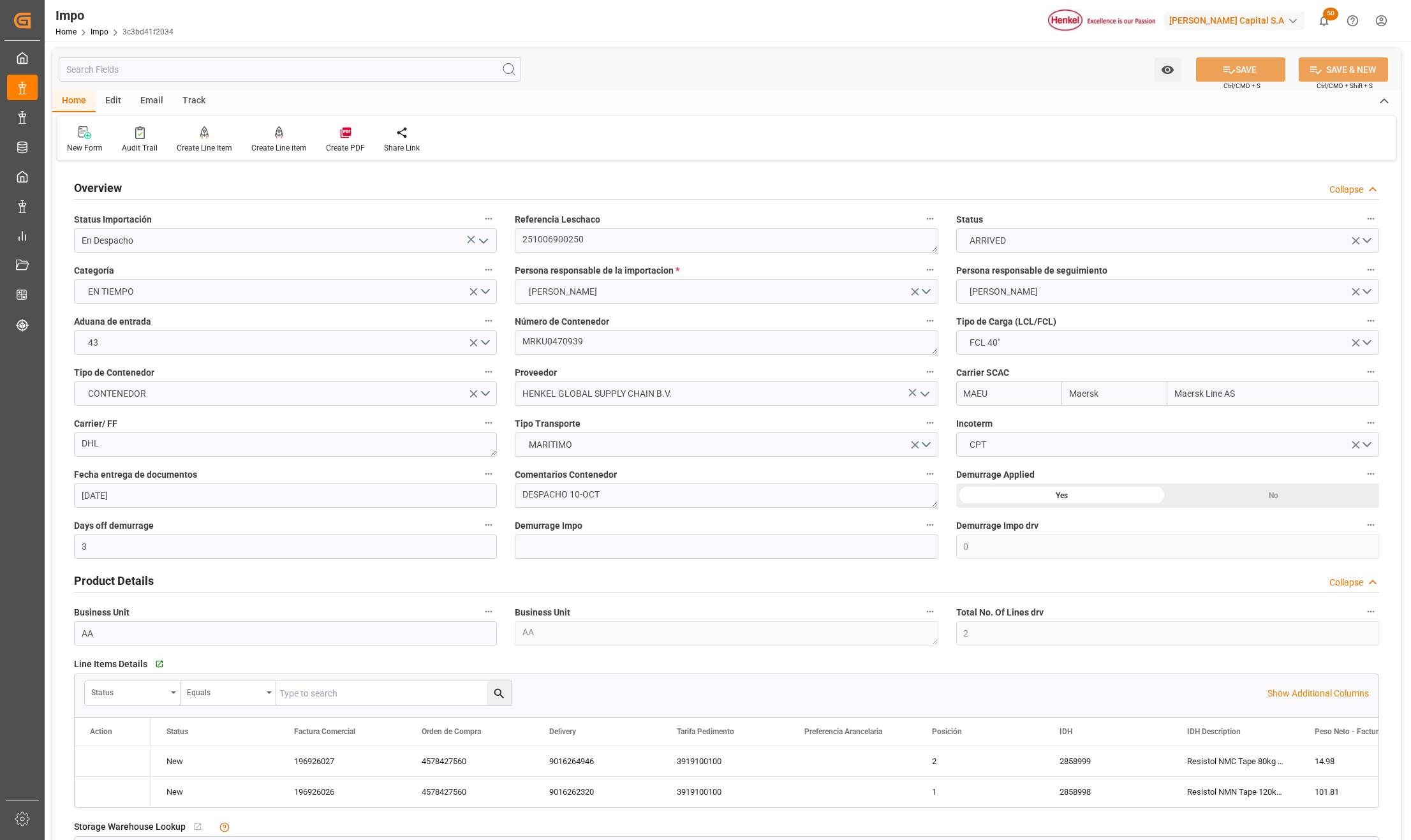
type input "[DATE]"
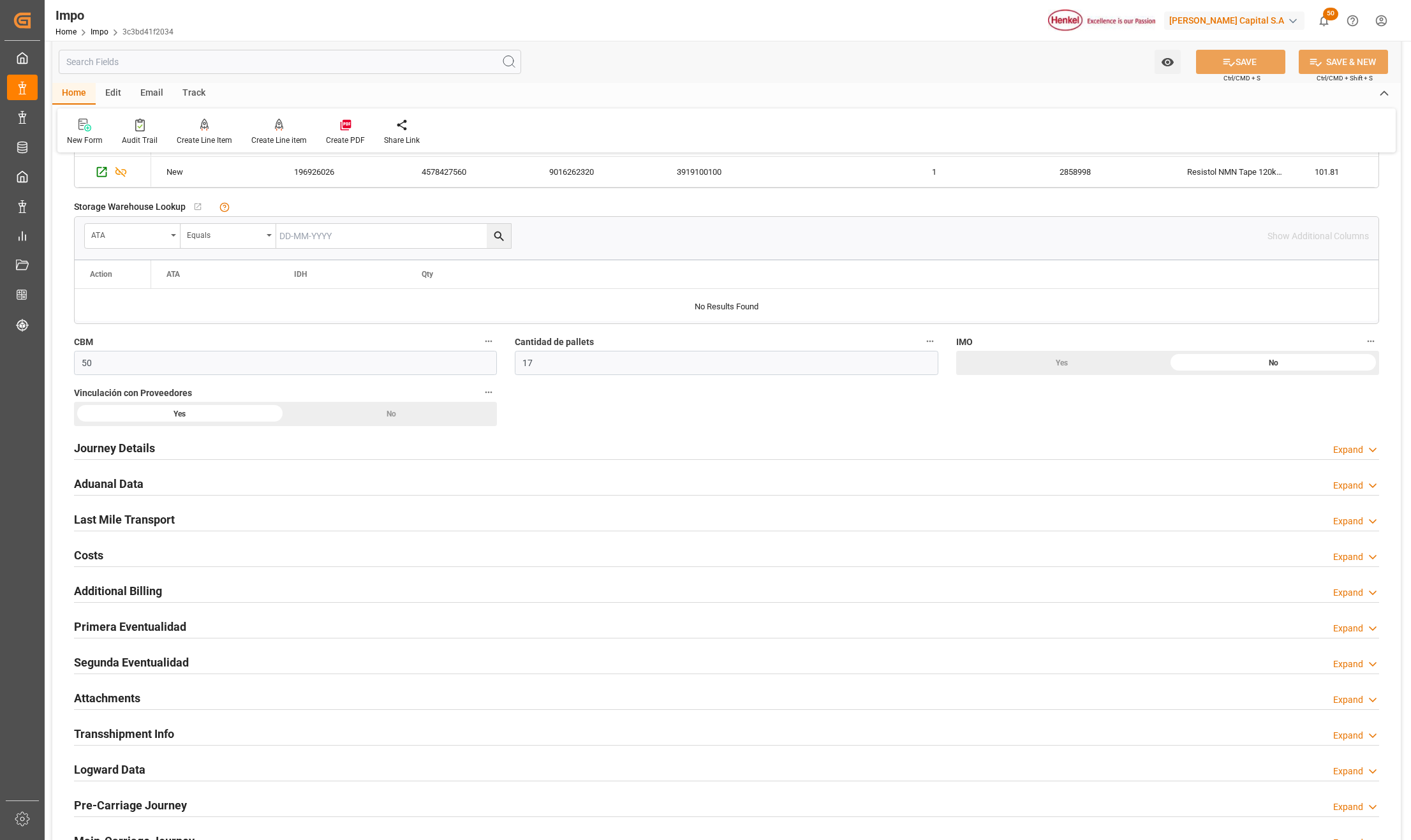
scroll to position [680, 0]
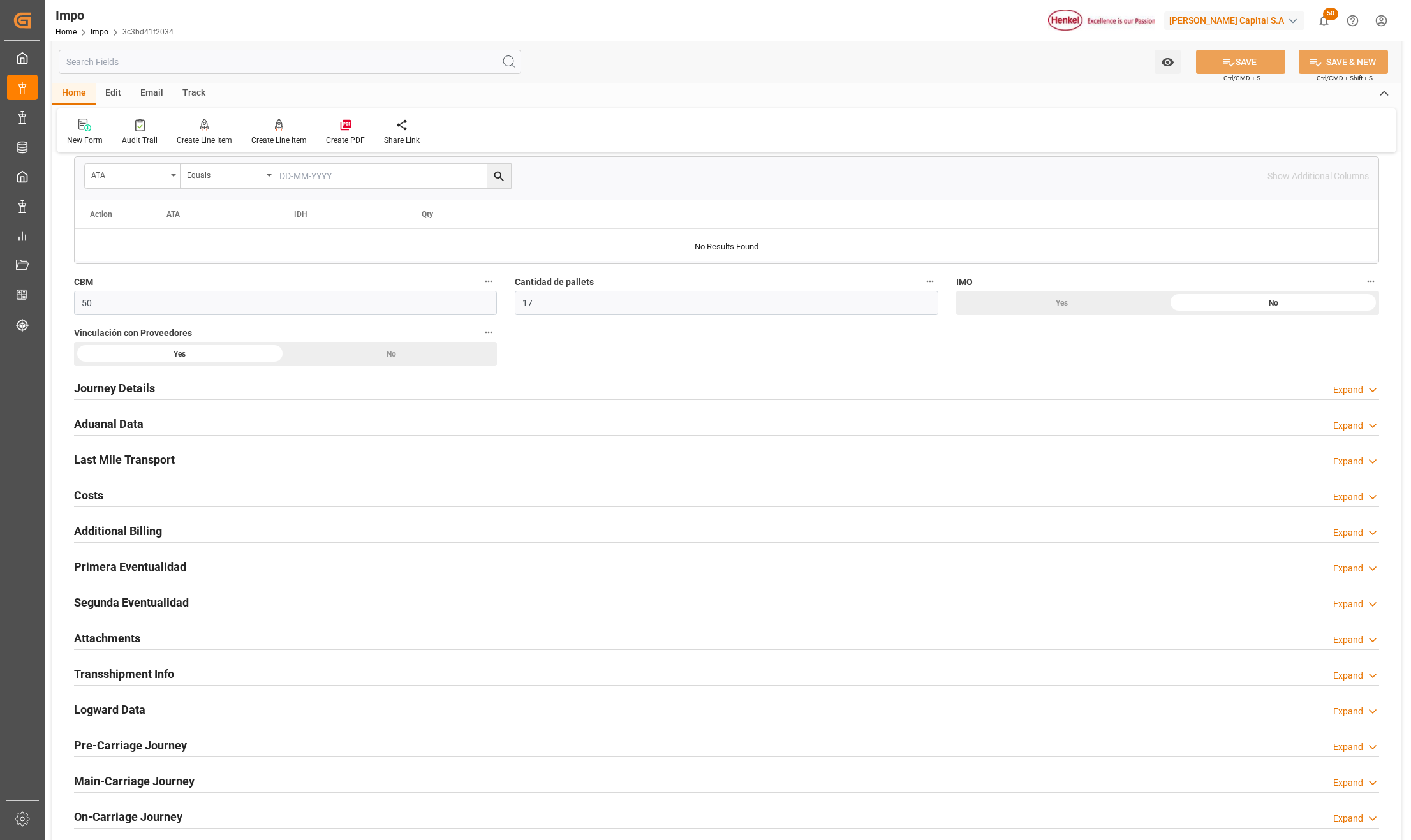
click at [106, 641] on h2 "Attachments" at bounding box center [107, 637] width 67 height 17
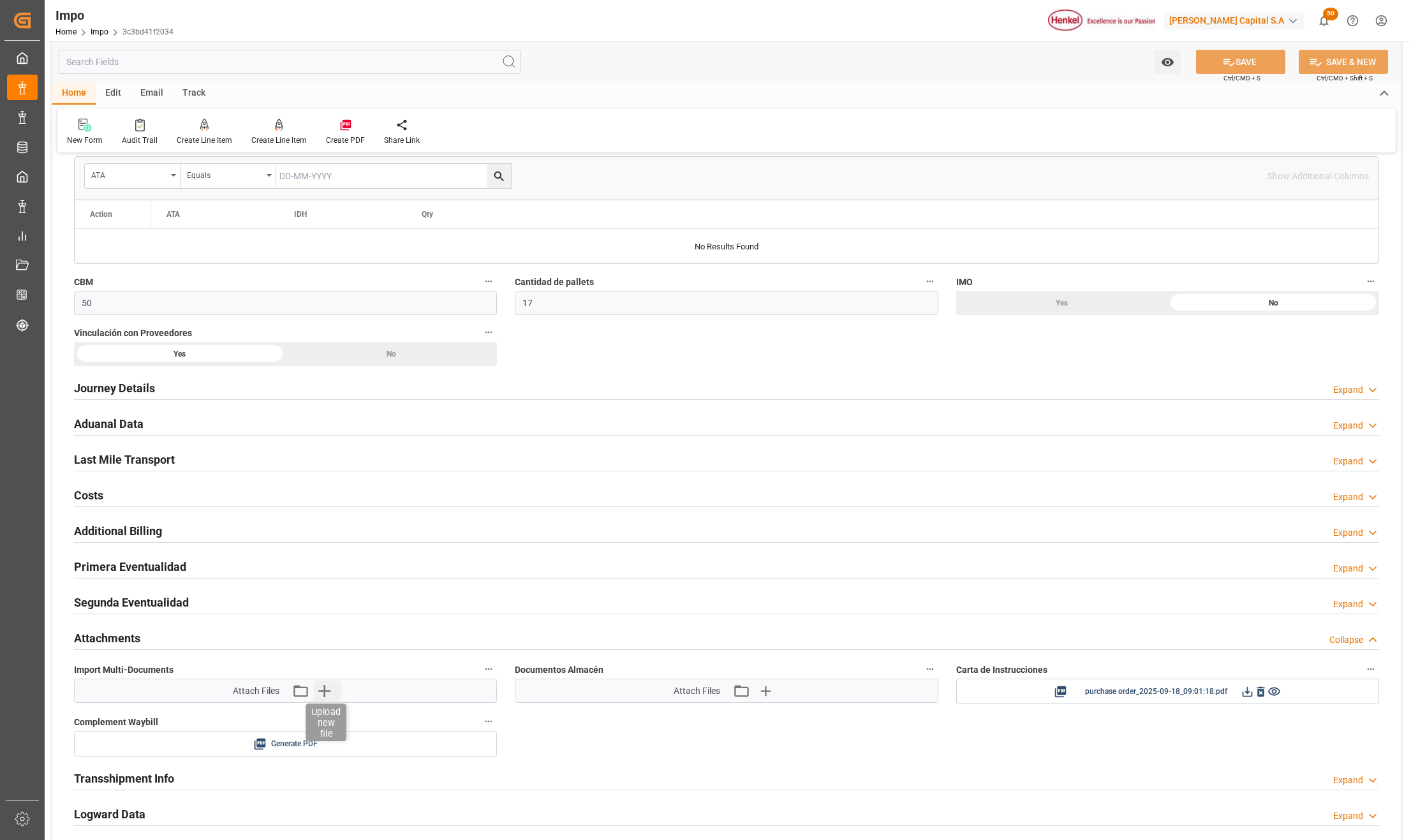
click at [324, 692] on icon "button" at bounding box center [324, 691] width 12 height 12
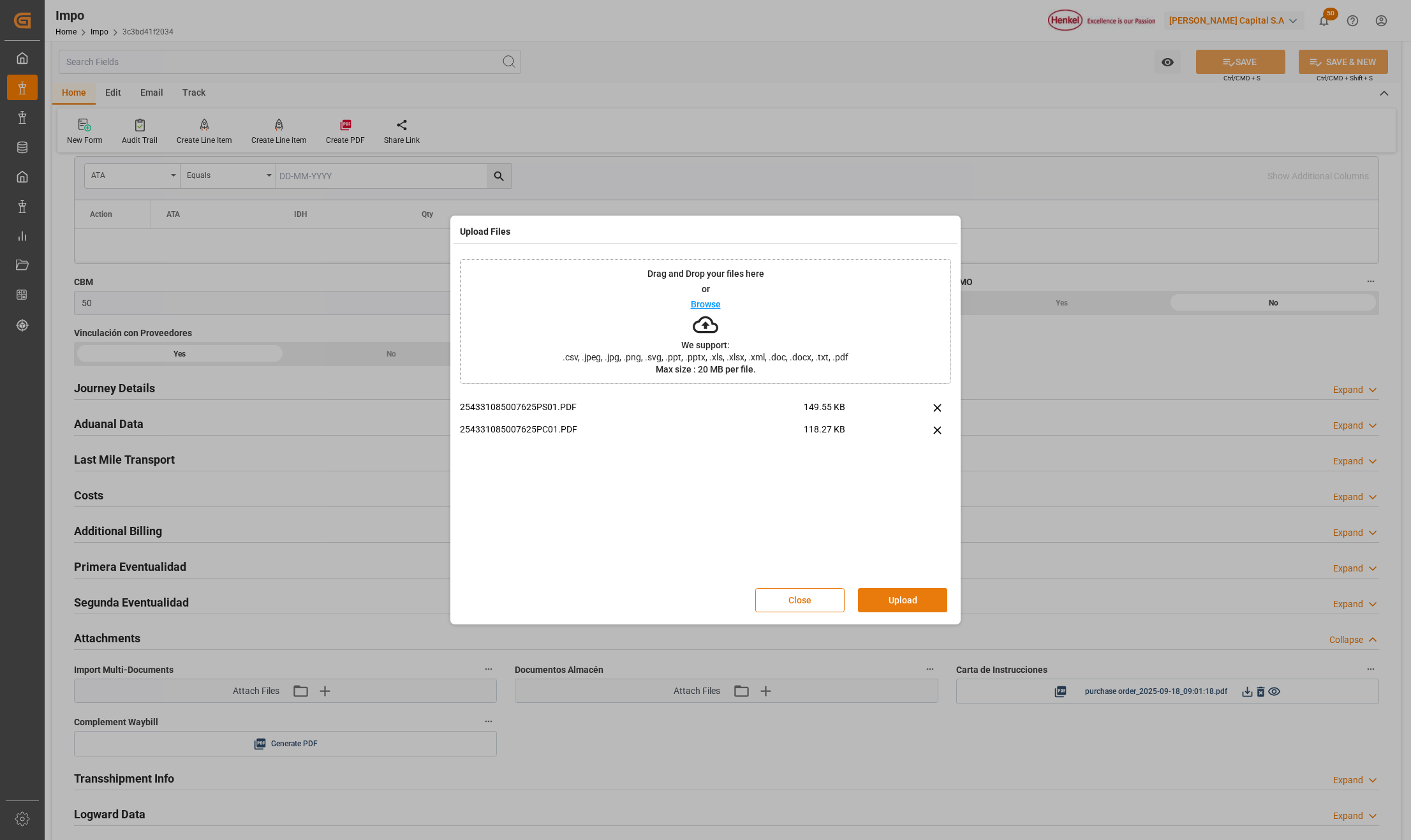
click at [893, 604] on button "Upload" at bounding box center [902, 600] width 89 height 24
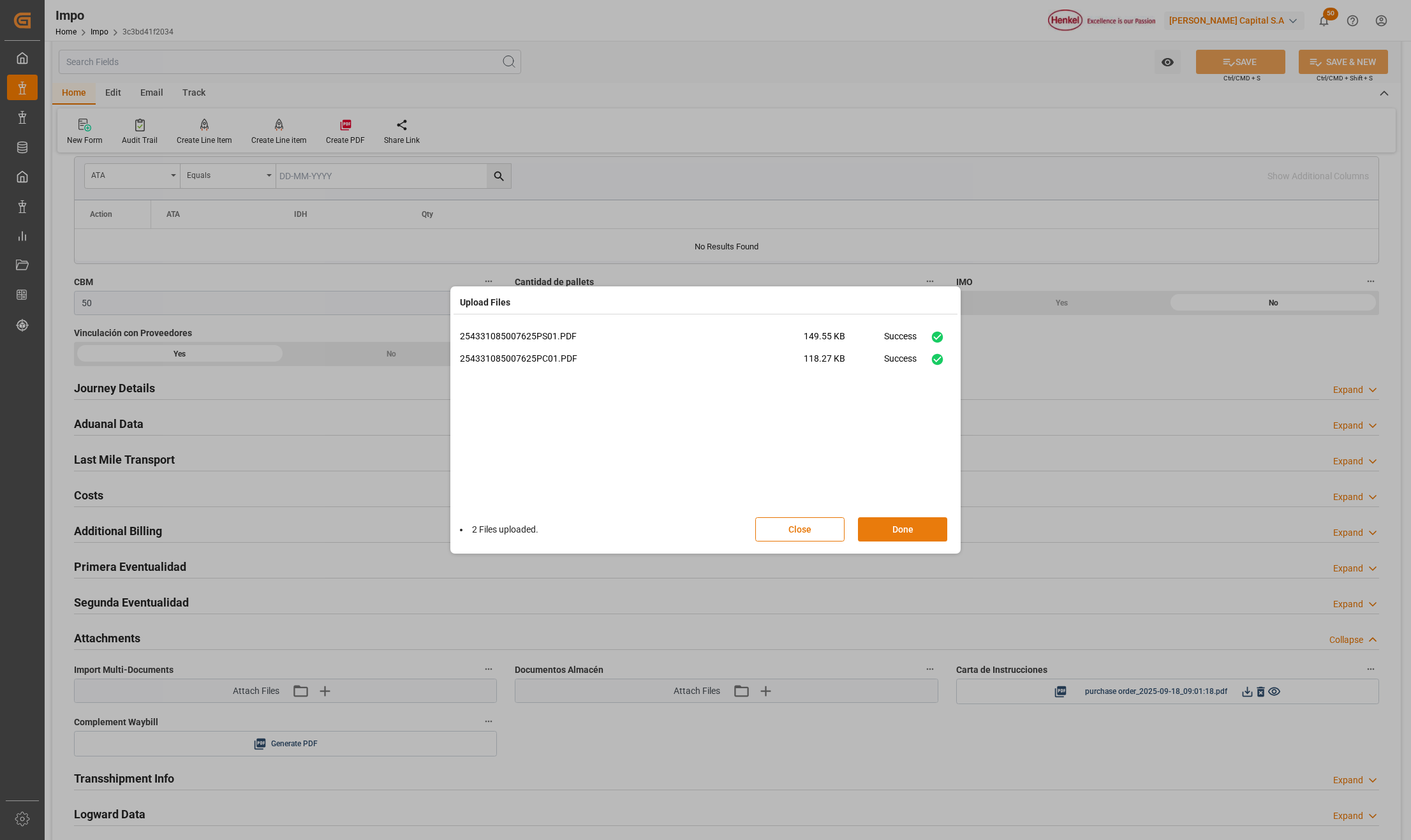
click at [907, 521] on button "Done" at bounding box center [902, 529] width 89 height 24
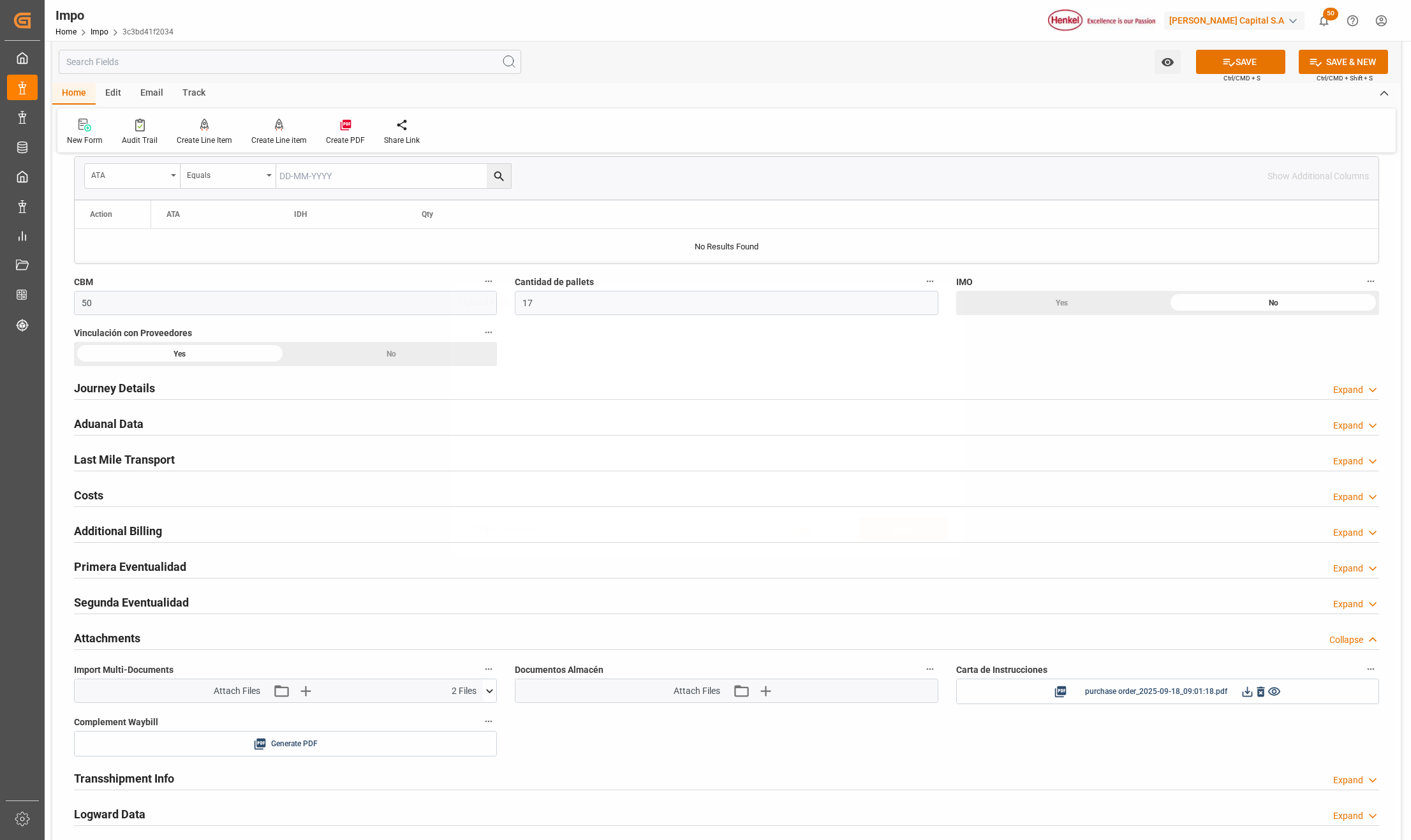
click at [1220, 62] on div "Upload Files 2 Files uploaded. Close Done" at bounding box center [706, 420] width 1411 height 840
click at [1218, 60] on button "SAVE" at bounding box center [1240, 61] width 89 height 24
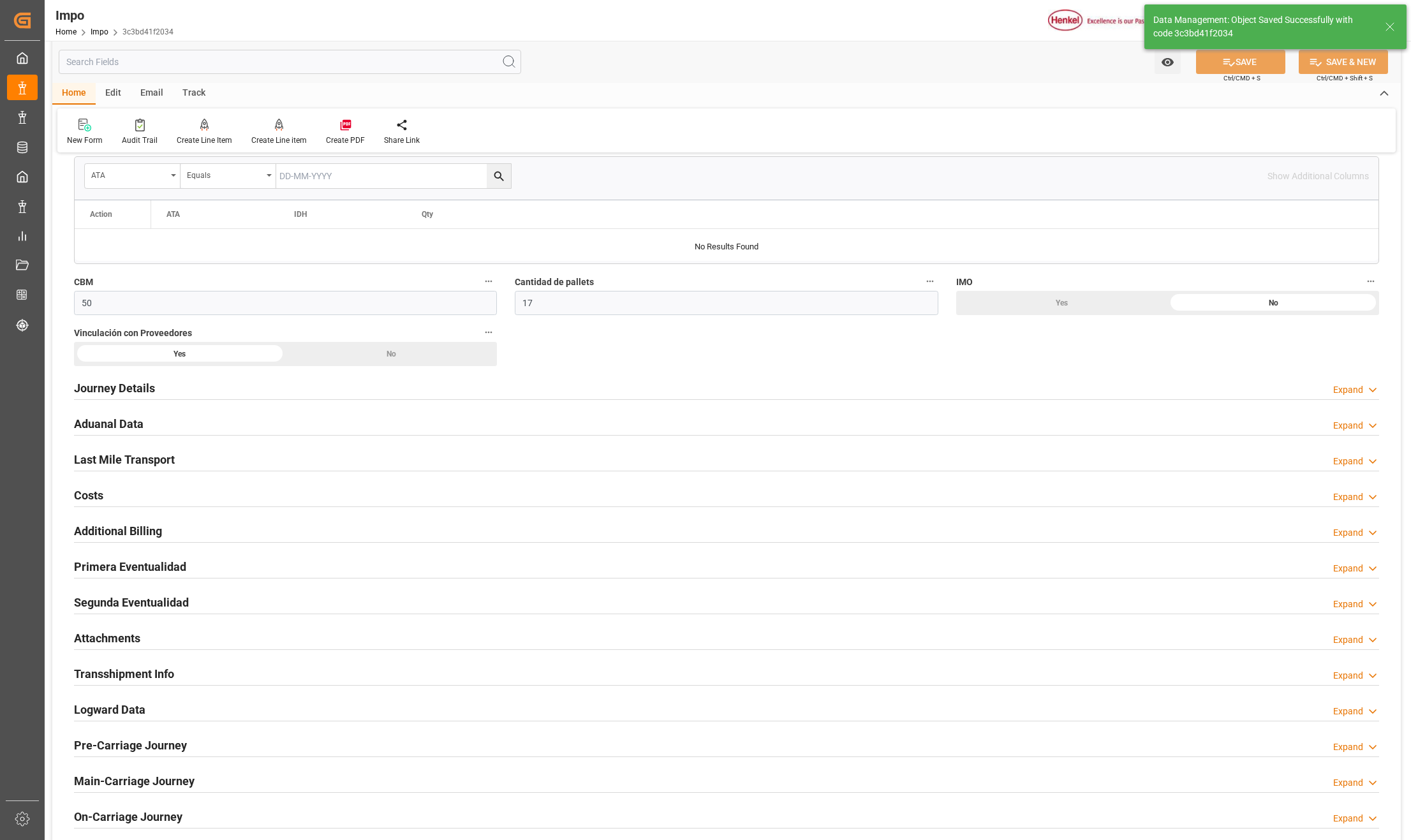
scroll to position [0, 0]
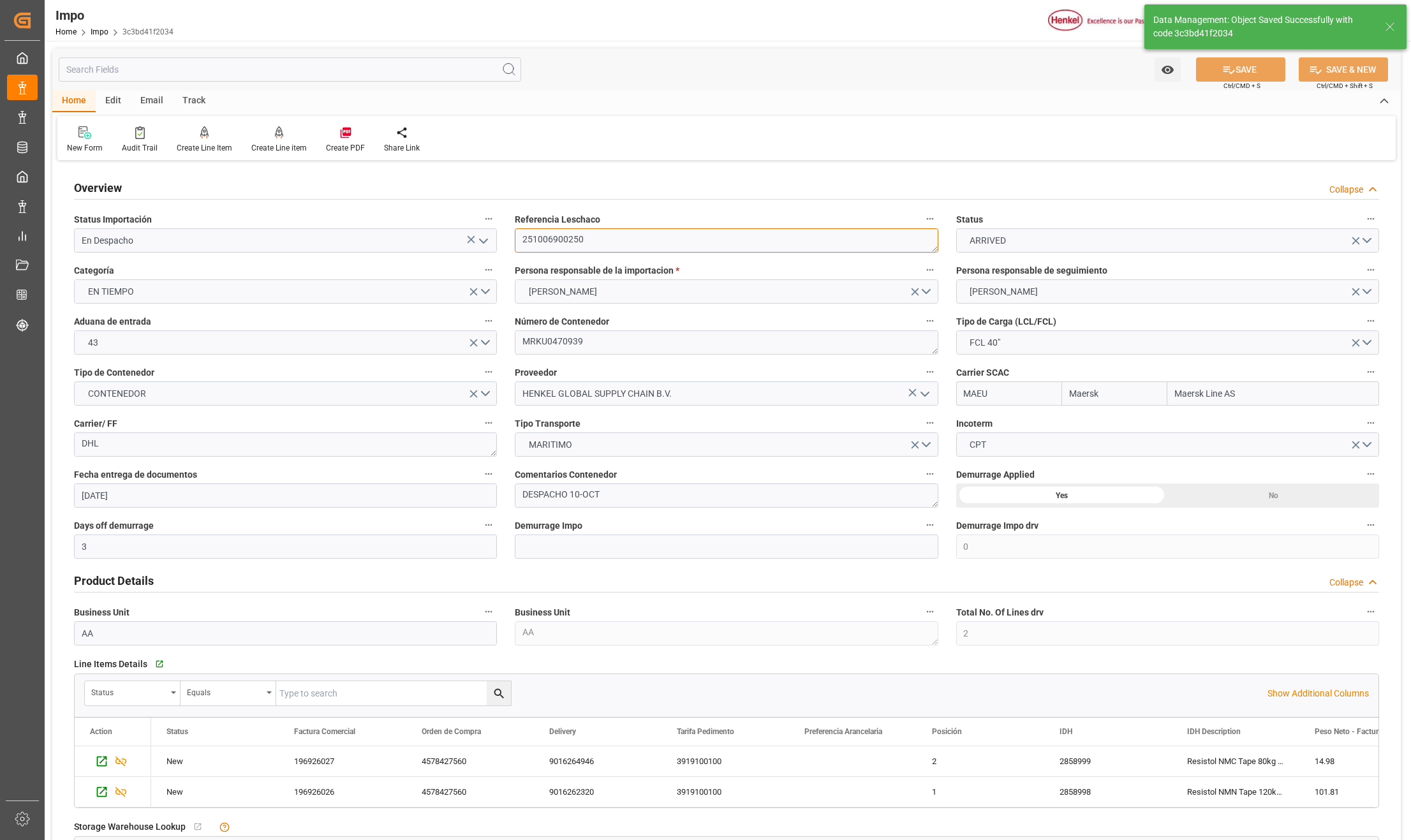
click at [565, 241] on textarea "251006900250" at bounding box center [726, 240] width 423 height 24
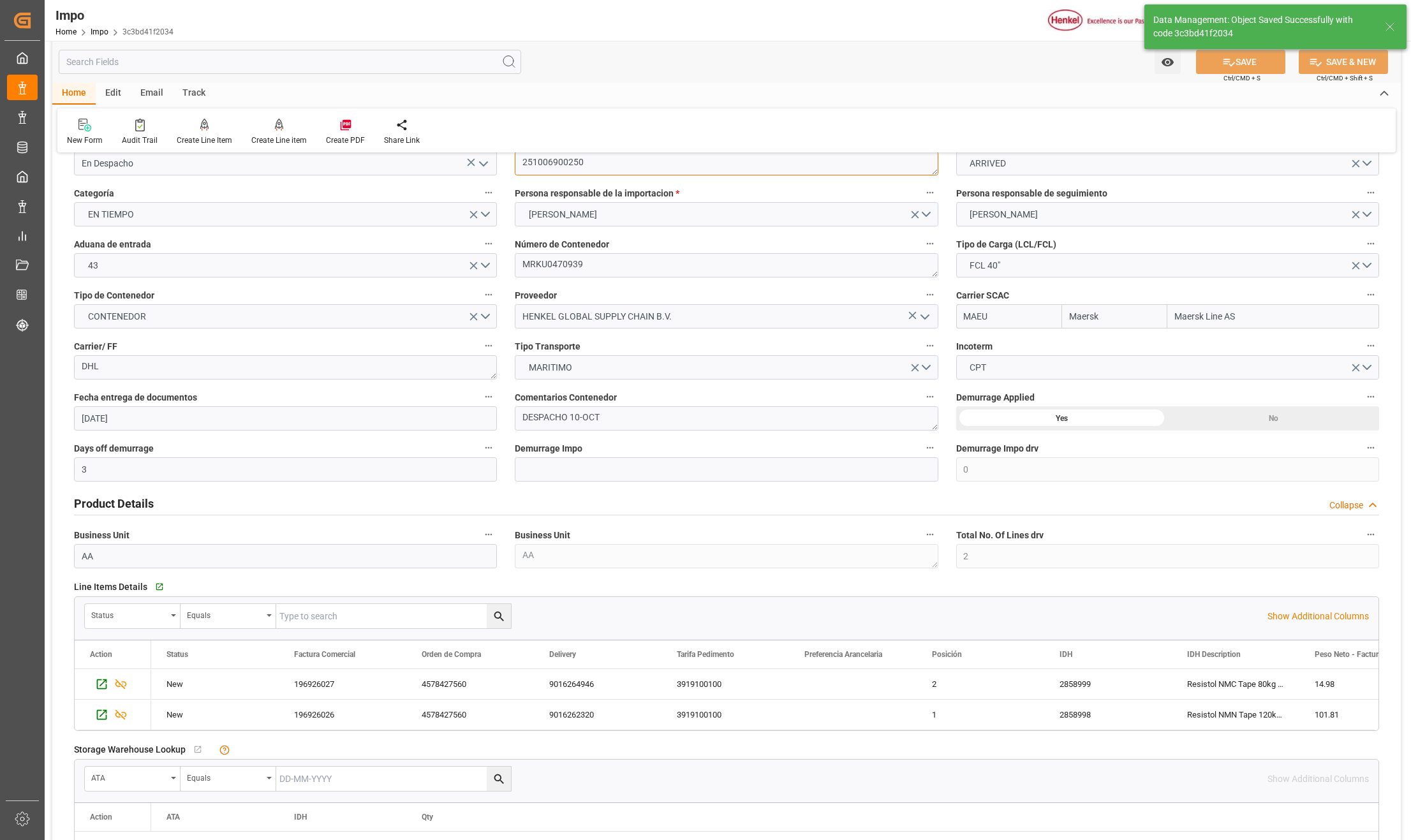
scroll to position [510, 0]
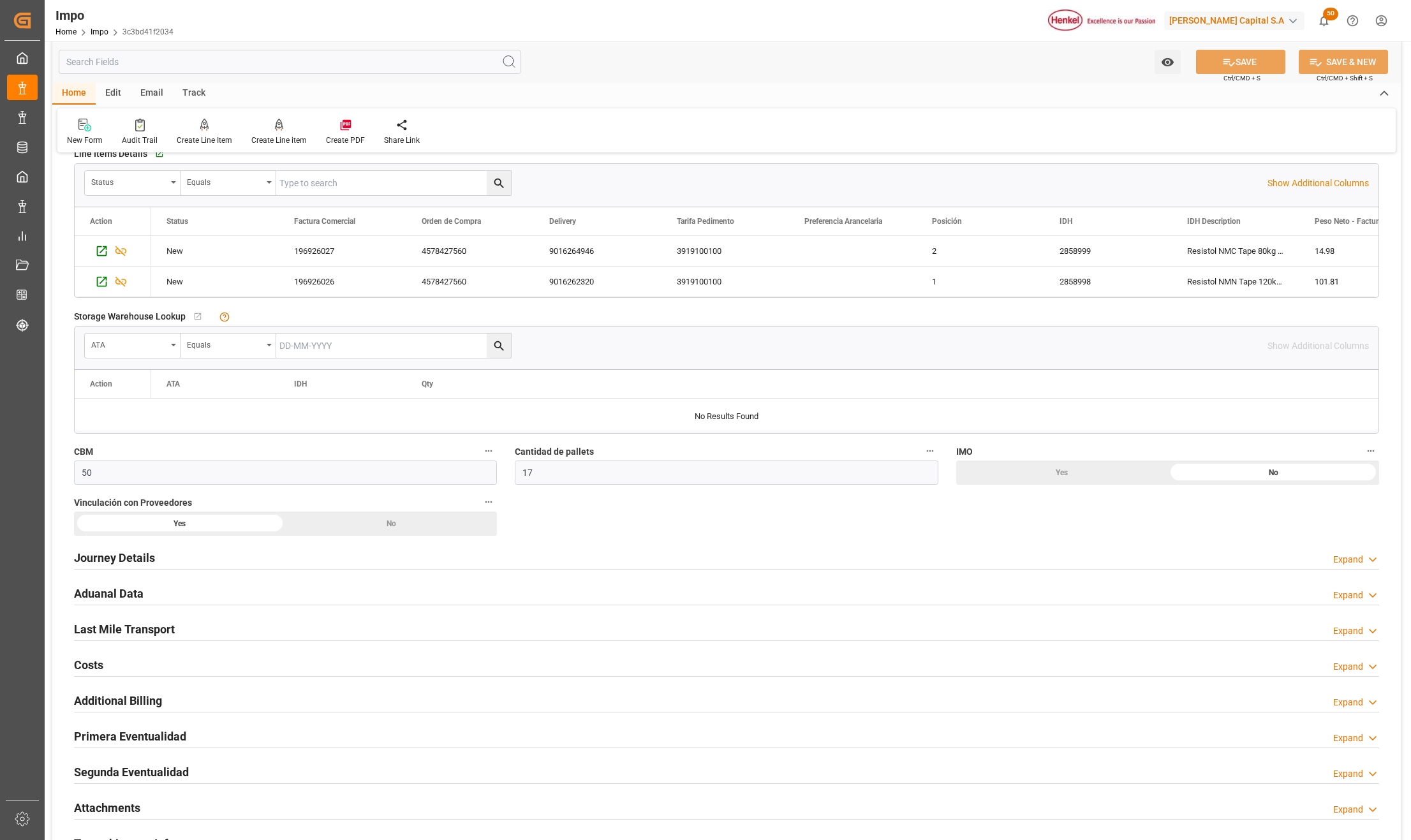
click at [144, 561] on h2 "Journey Details" at bounding box center [115, 557] width 81 height 17
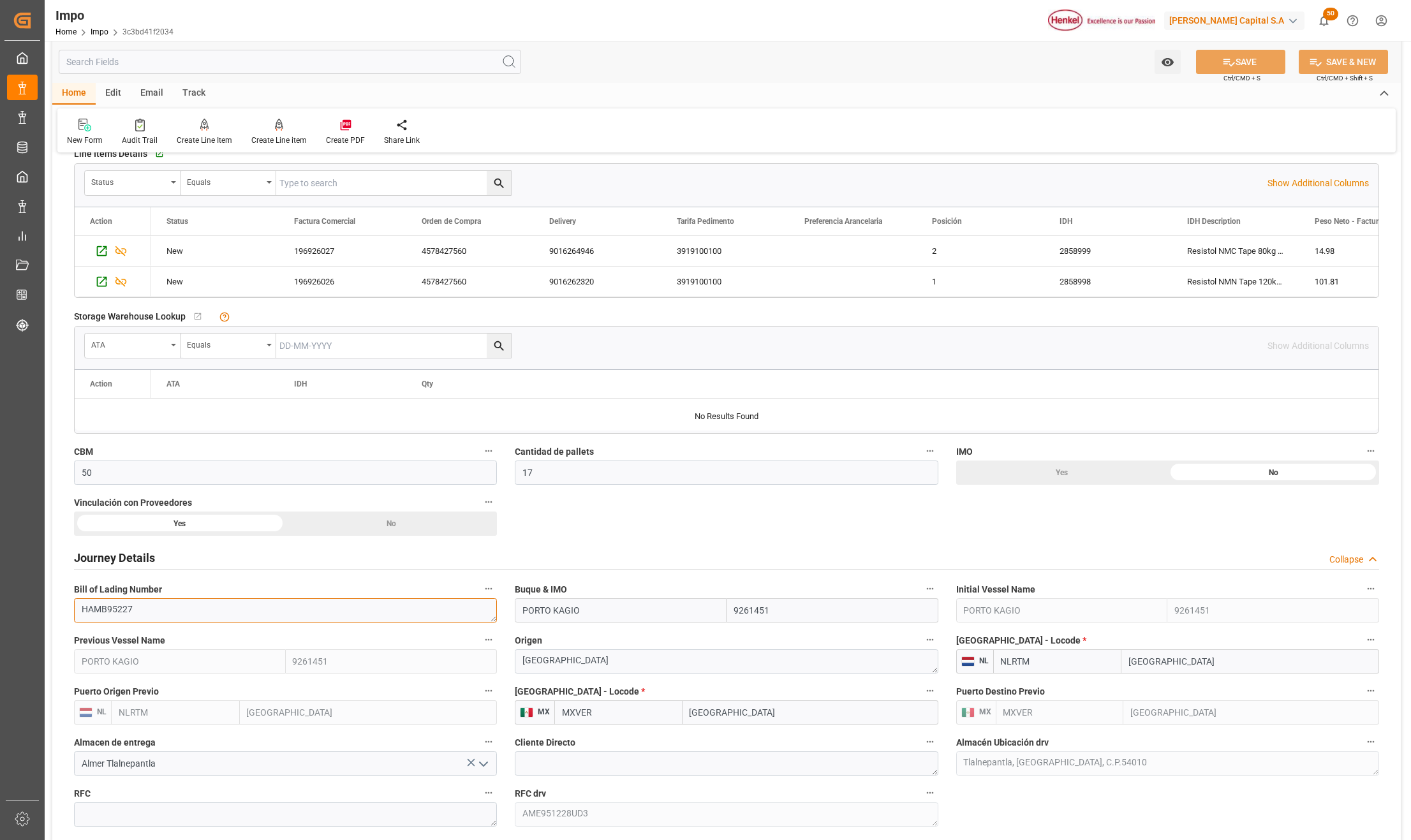
click at [103, 608] on textarea "HAMB95227" at bounding box center [285, 610] width 423 height 24
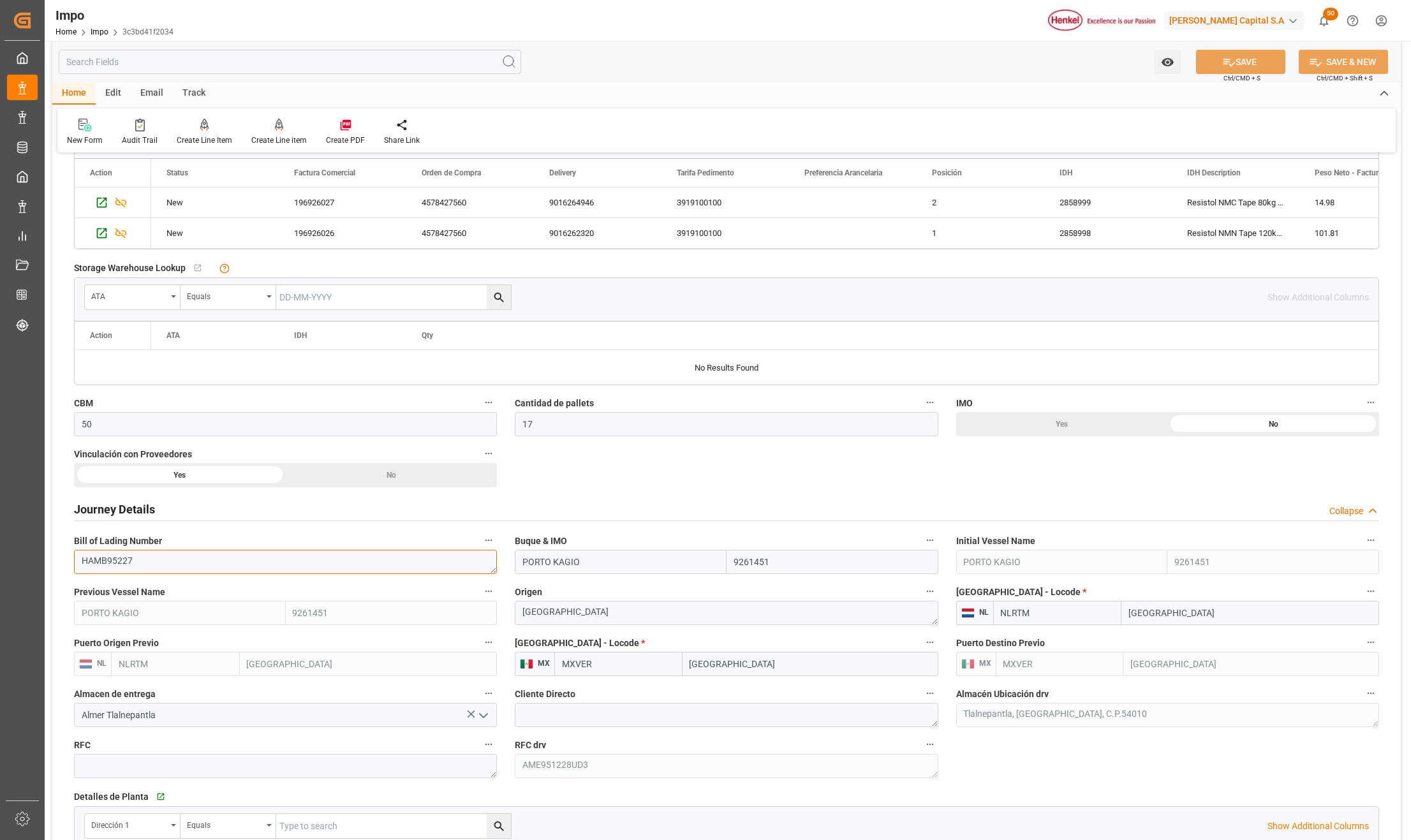
scroll to position [595, 0]
